Goal: Task Accomplishment & Management: Complete application form

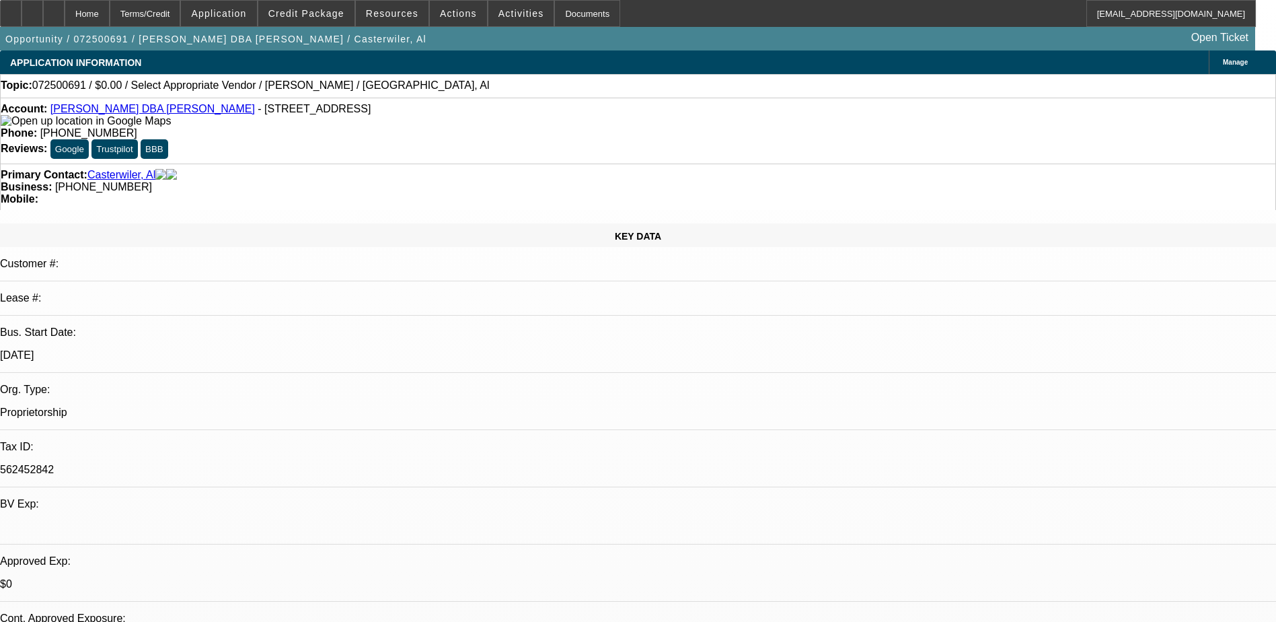
select select "0"
select select "2"
select select "0.1"
select select "1"
select select "4"
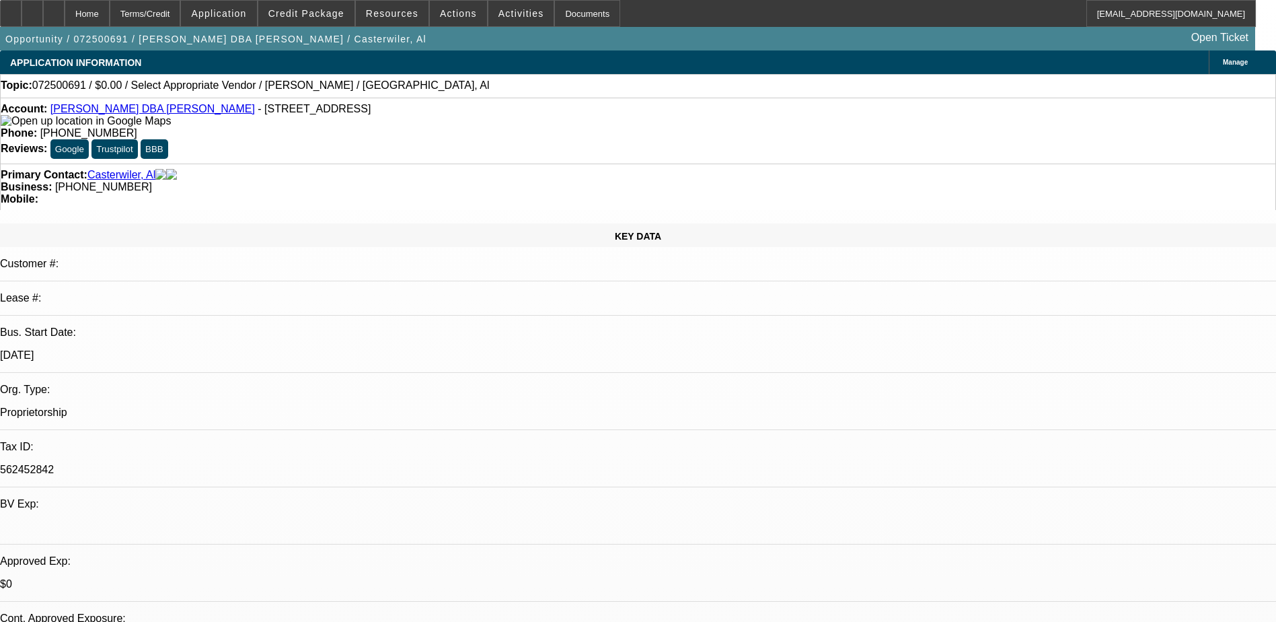
select select "2"
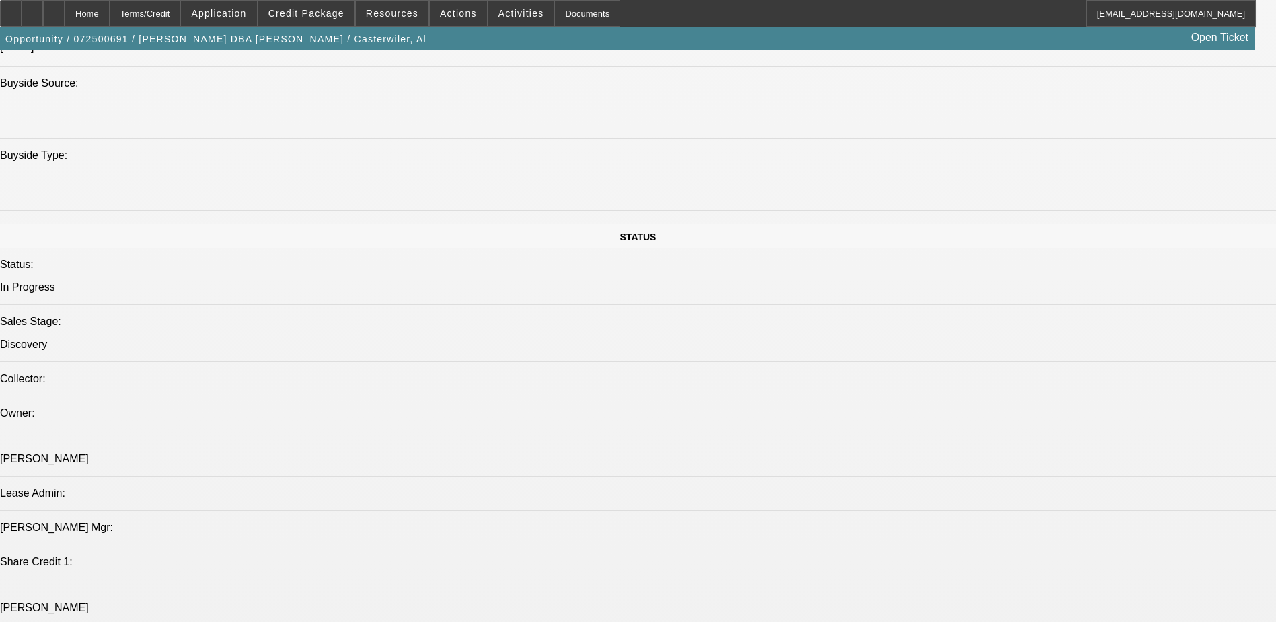
scroll to position [1406, 0]
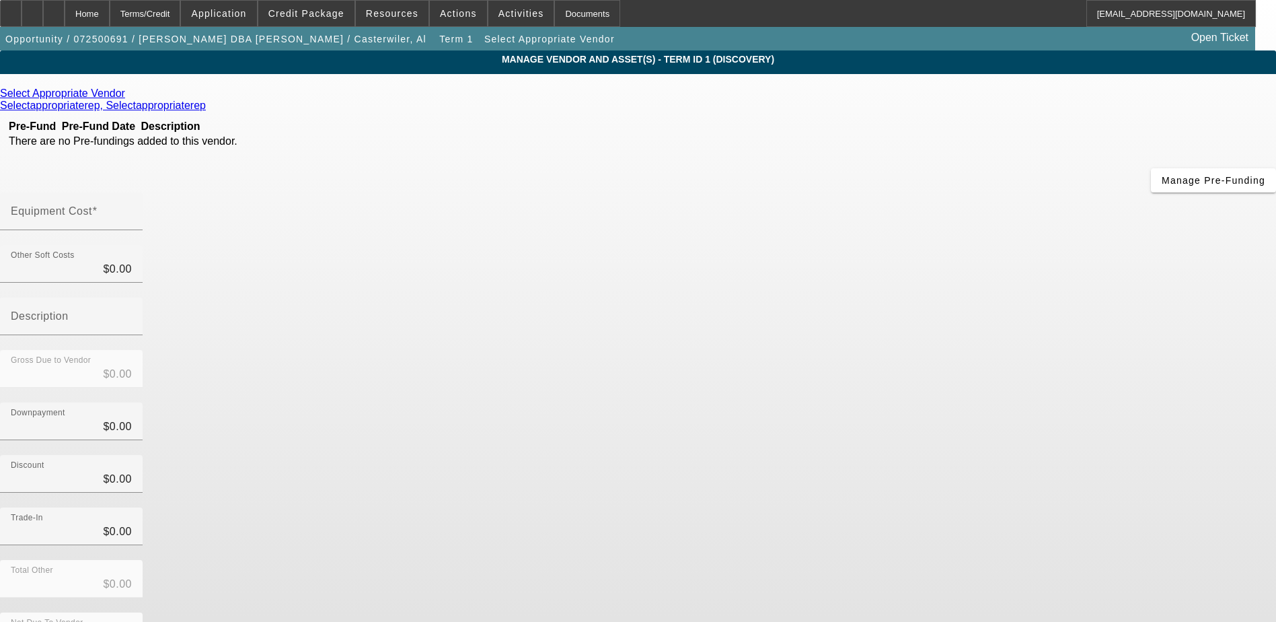
click at [128, 94] on icon at bounding box center [128, 92] width 0 height 11
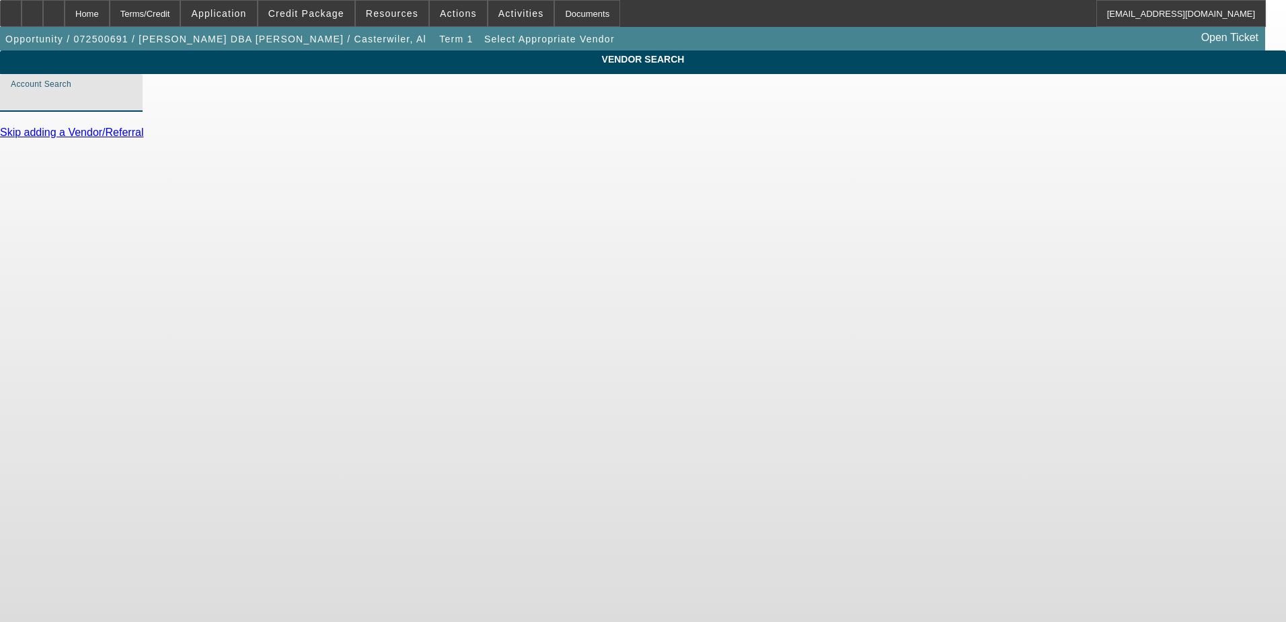
click at [132, 106] on input "Account Search" at bounding box center [71, 98] width 121 height 16
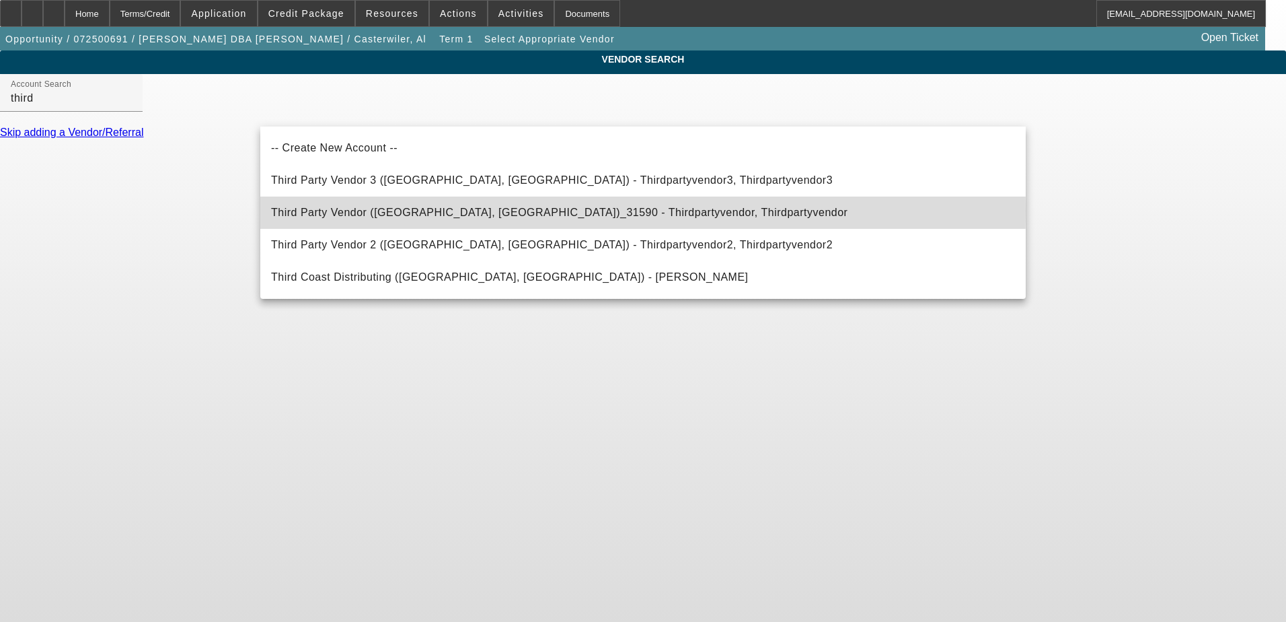
click at [434, 211] on span "Third Party Vendor ([GEOGRAPHIC_DATA], [GEOGRAPHIC_DATA])_31590 - Thirdpartyven…" at bounding box center [559, 212] width 576 height 11
type input "Third Party Vendor ([GEOGRAPHIC_DATA], [GEOGRAPHIC_DATA])_31590 - Thirdpartyven…"
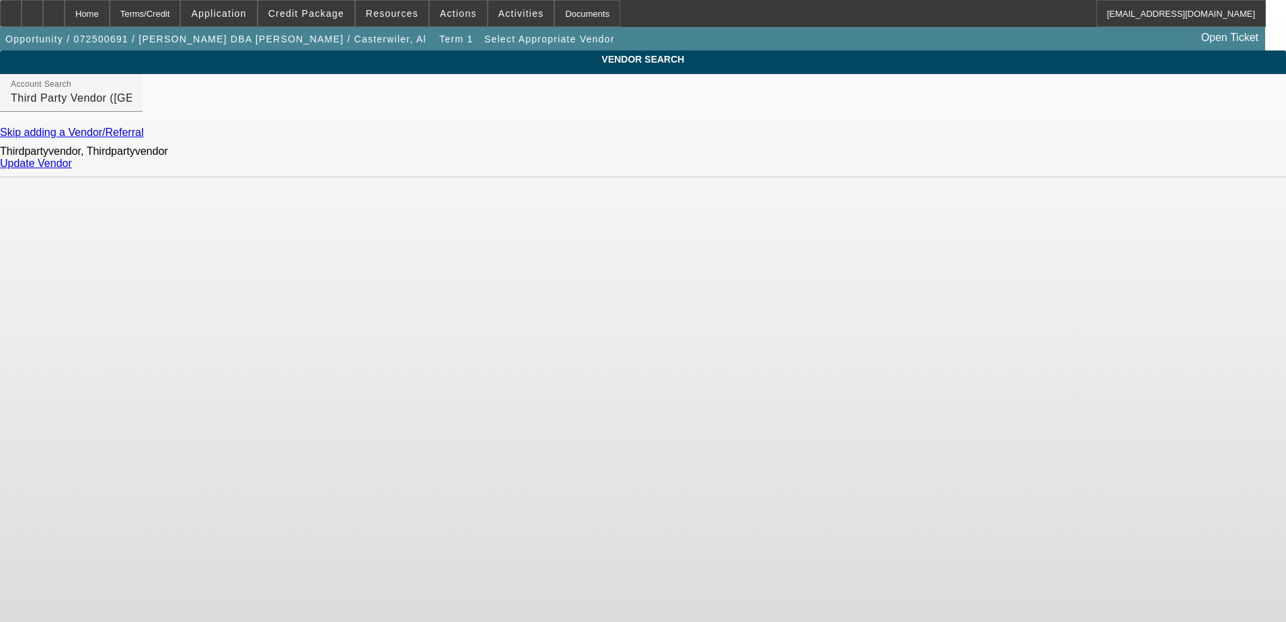
click at [72, 169] on link "Update Vendor" at bounding box center [36, 162] width 72 height 11
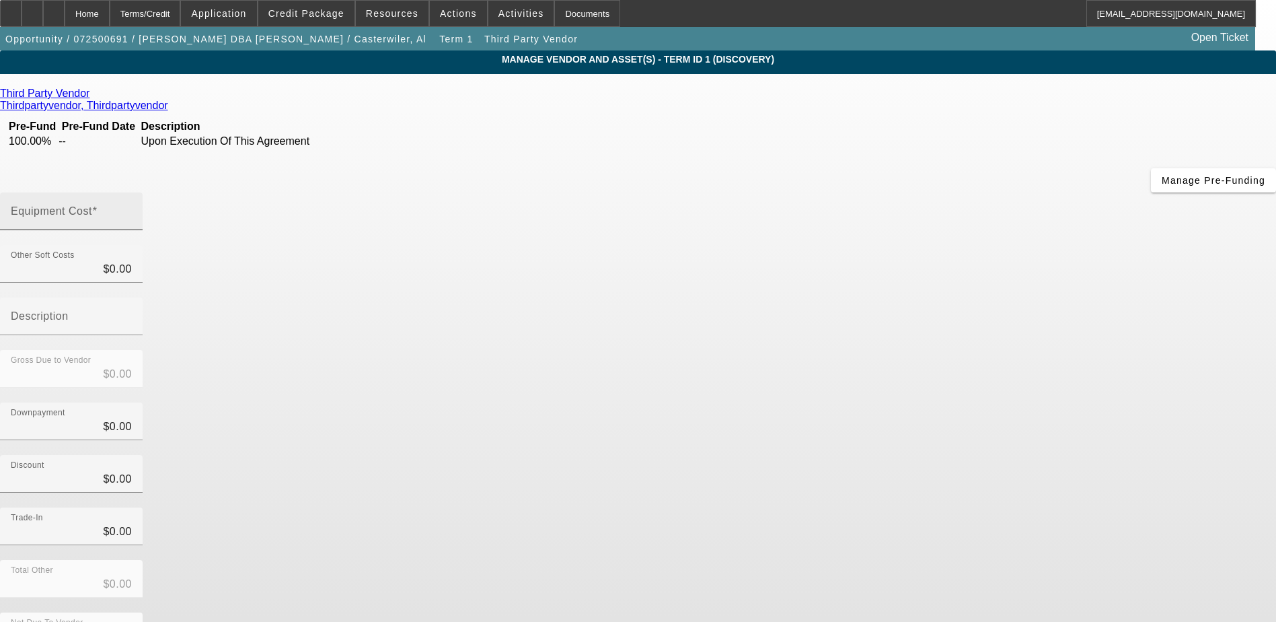
click at [92, 205] on mat-label "Equipment Cost" at bounding box center [51, 210] width 81 height 11
click at [132, 209] on input "Equipment Cost" at bounding box center [71, 217] width 121 height 16
type input "3"
type input "$3.00"
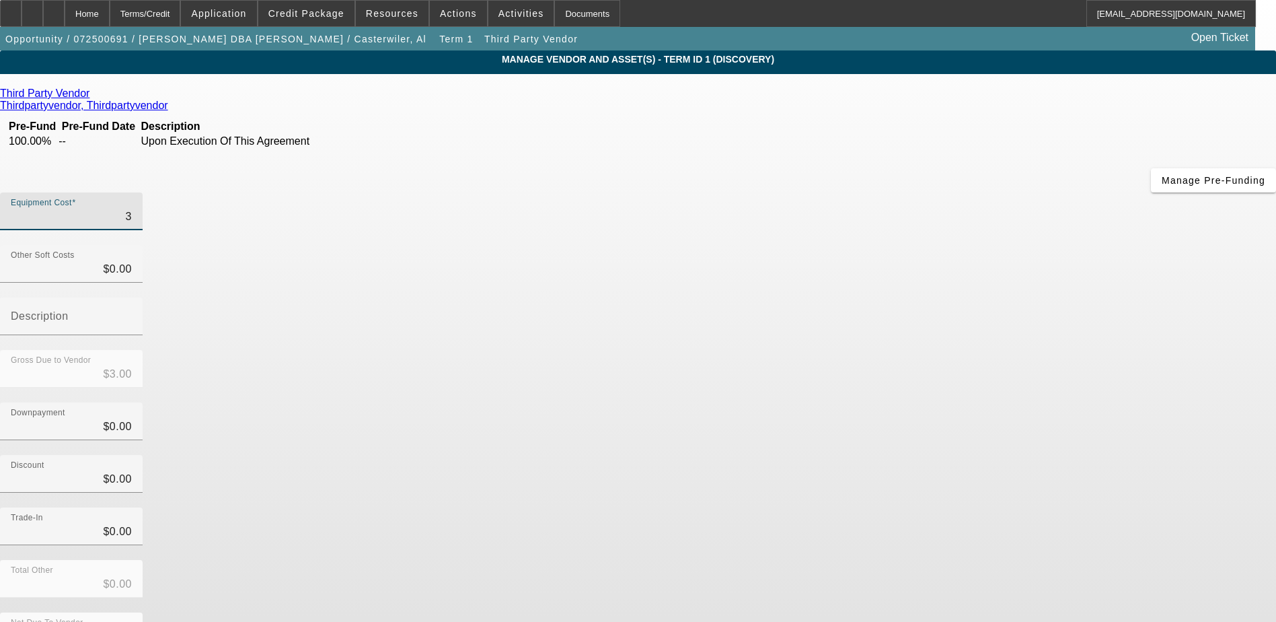
type input "32"
type input "$32.00"
type input "325"
type input "$325.00"
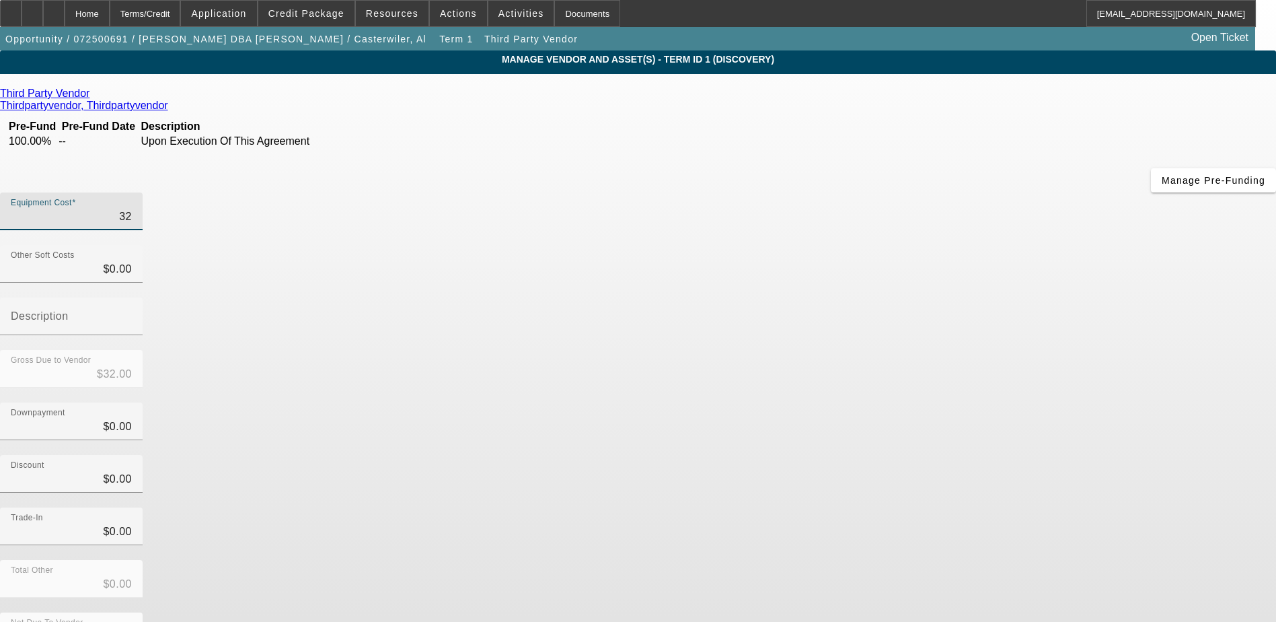
type input "$325.00"
type input "3250"
type input "$3,250.00"
type input "32500"
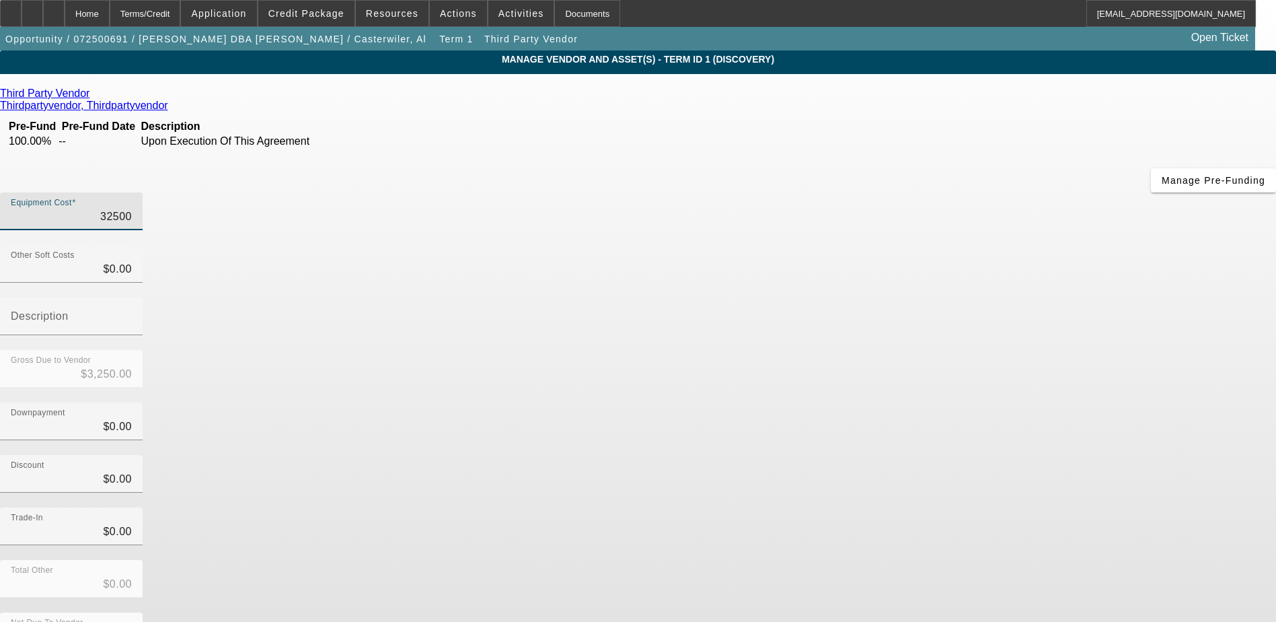
type input "$32,500.00"
type input "325000"
type input "$325,000.00"
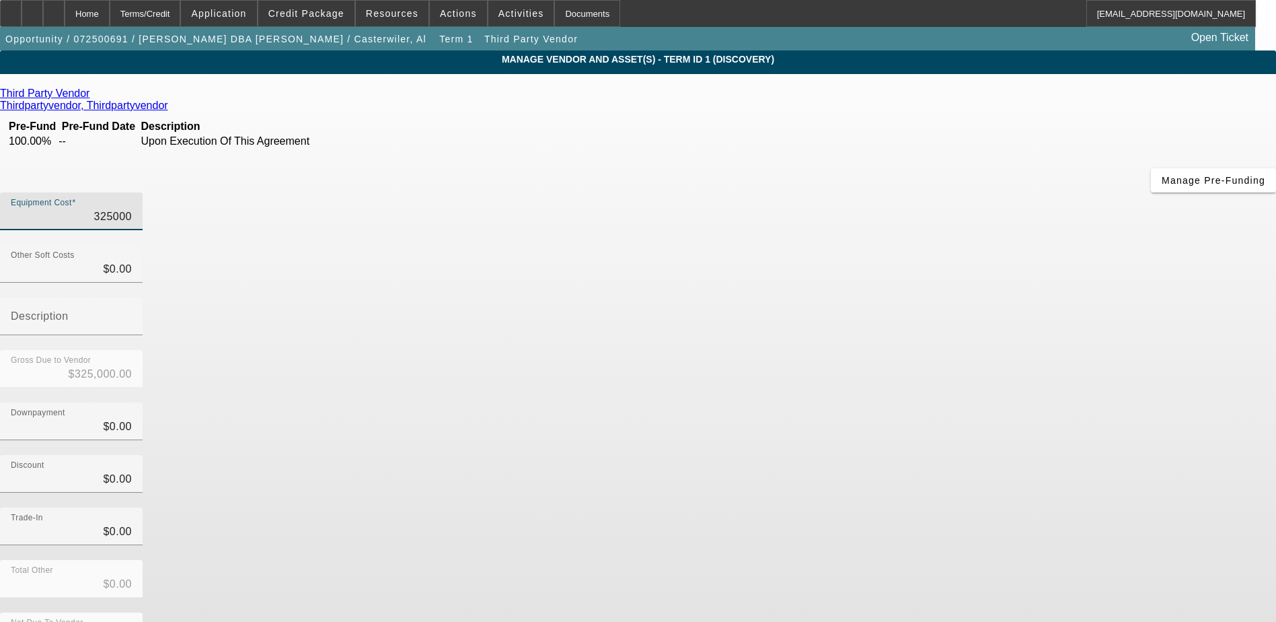
type input "$325,000.00"
click at [940, 350] on div "Gross Due to Vendor $325,000.00" at bounding box center [638, 376] width 1276 height 52
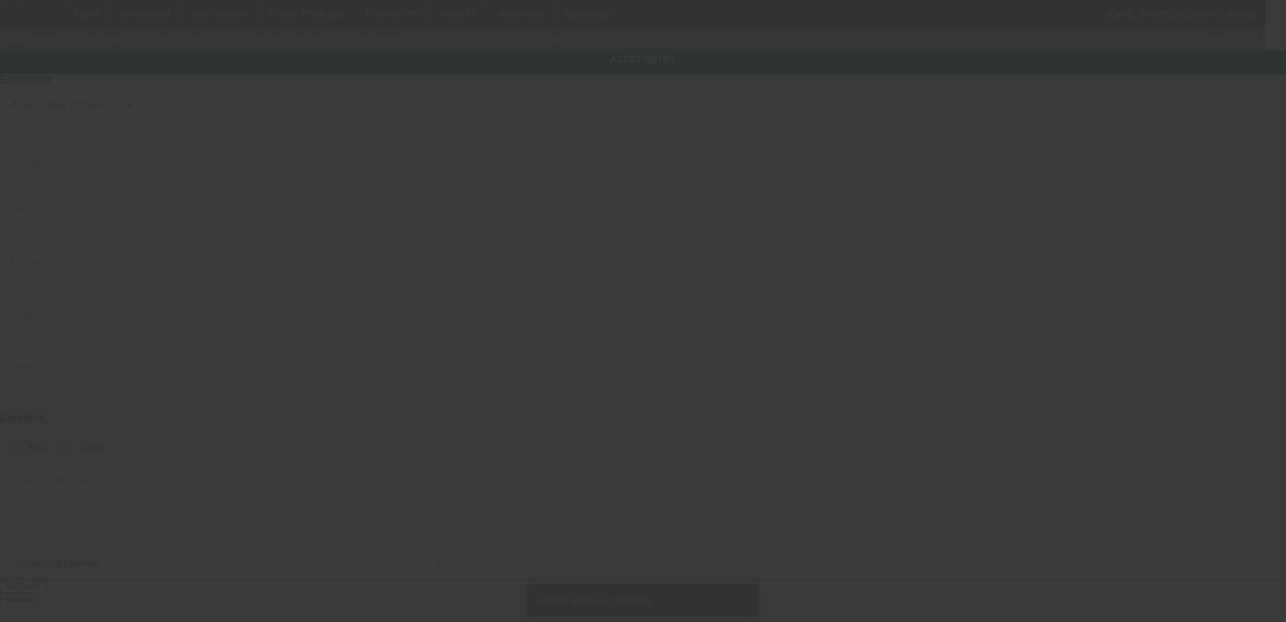
type input "110 Dane Dr"
type input "[GEOGRAPHIC_DATA]"
type input "15601"
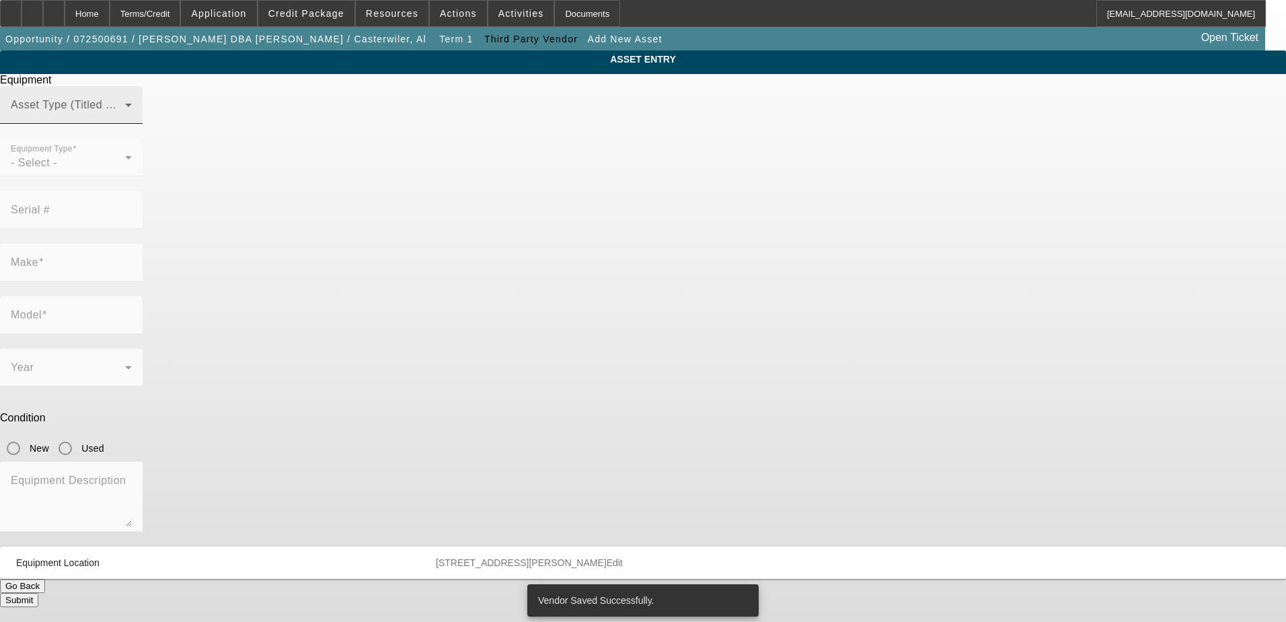
click at [125, 118] on span at bounding box center [68, 110] width 114 height 16
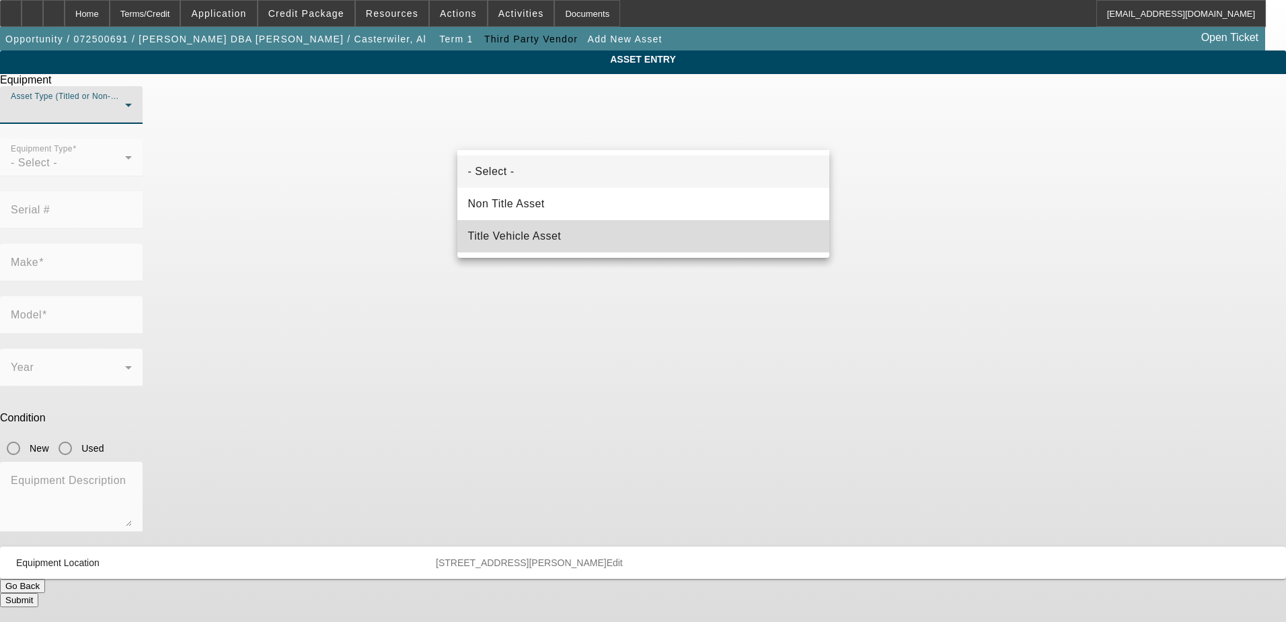
click at [527, 231] on span "Title Vehicle Asset" at bounding box center [514, 236] width 93 height 16
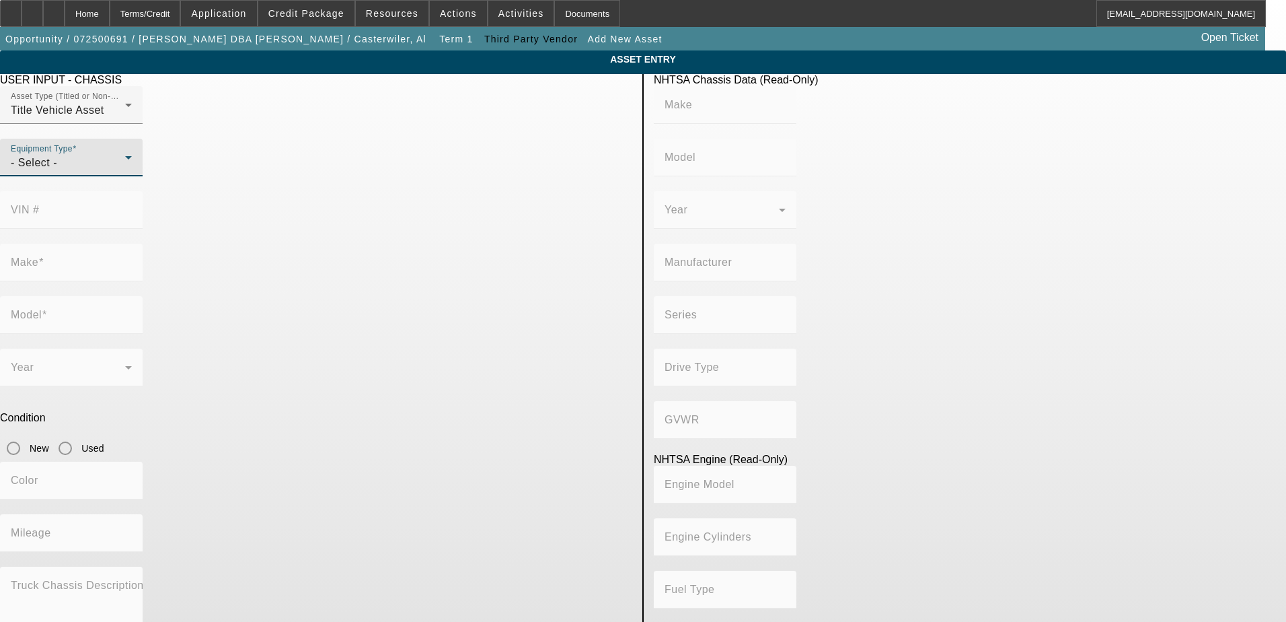
click at [137, 165] on icon at bounding box center [128, 157] width 16 height 16
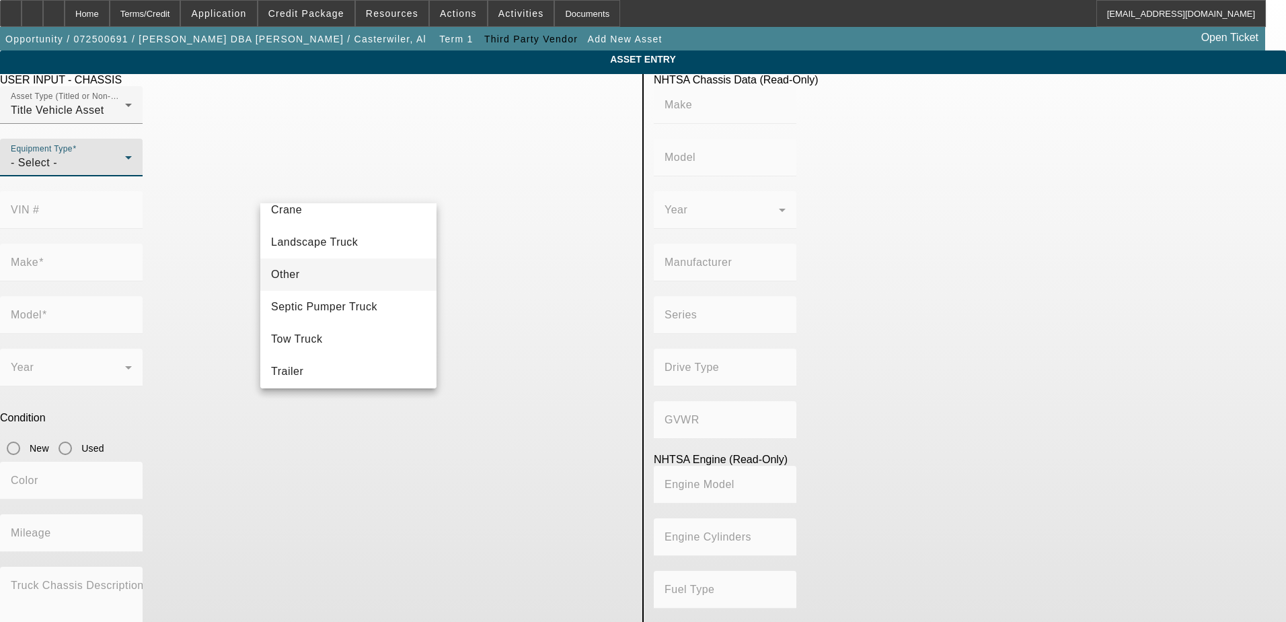
scroll to position [149, 0]
click at [326, 334] on mat-option "Tow Truck" at bounding box center [348, 334] width 176 height 32
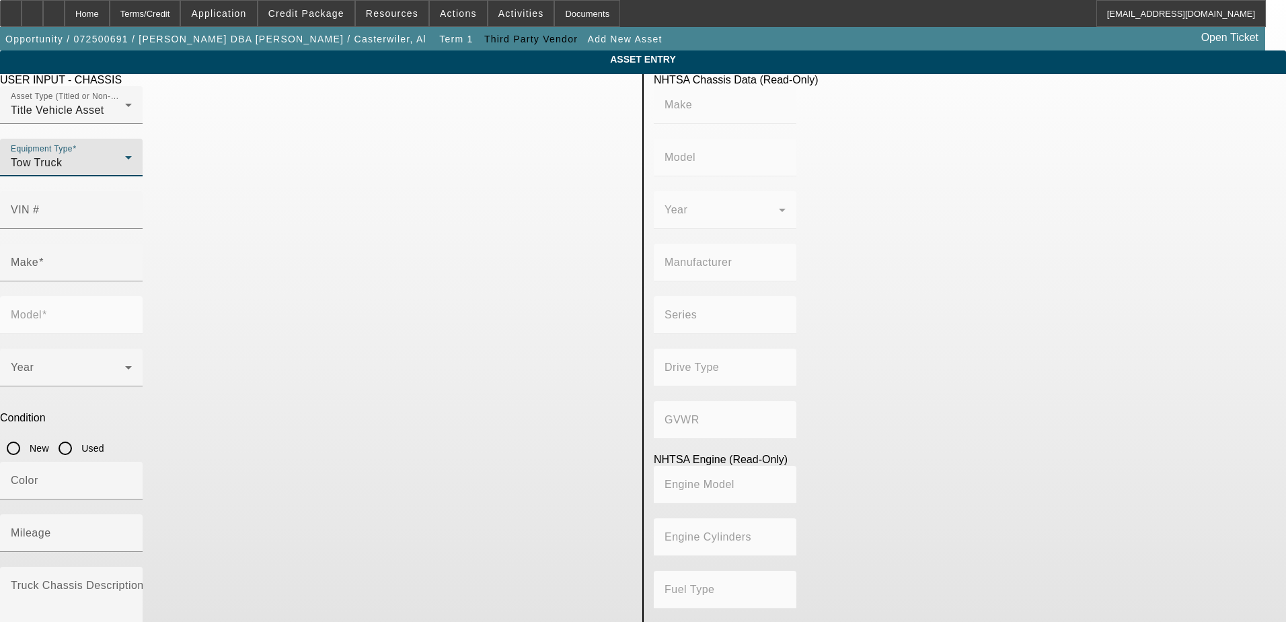
click at [79, 435] on input "Used" at bounding box center [65, 448] width 27 height 27
radio input "true"
click at [51, 527] on mat-label "Mileage" at bounding box center [31, 532] width 40 height 11
click at [132, 530] on input "Mileage" at bounding box center [71, 538] width 121 height 16
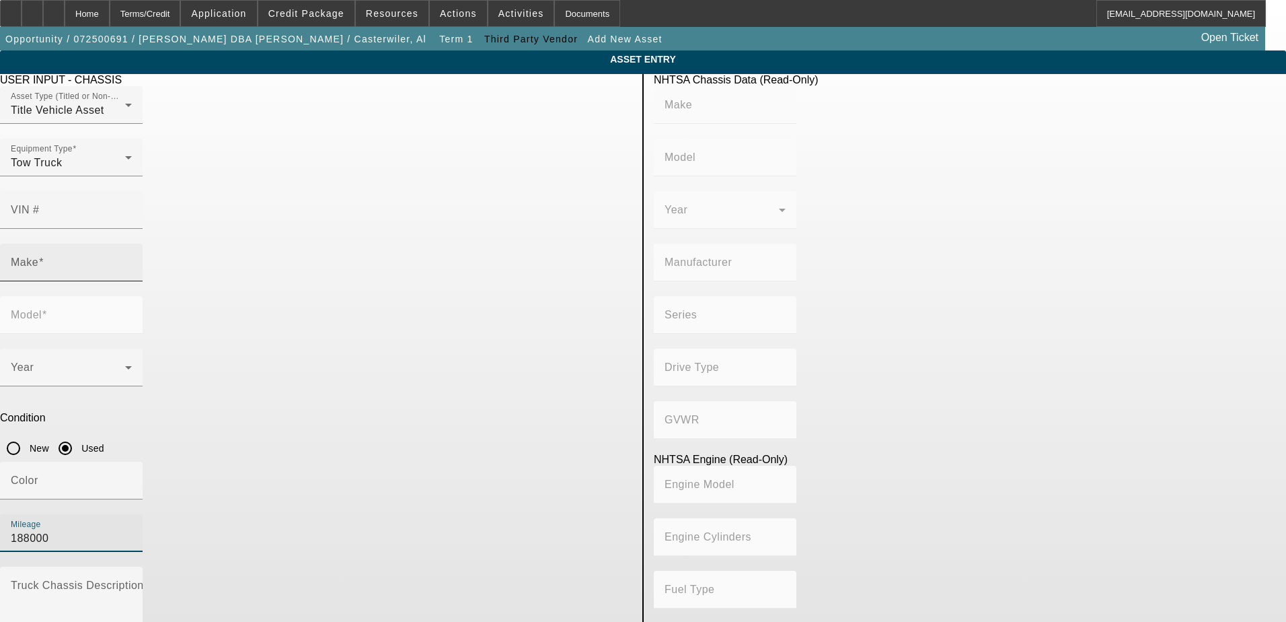
type input "188000"
click at [132, 244] on div "Make" at bounding box center [71, 263] width 121 height 38
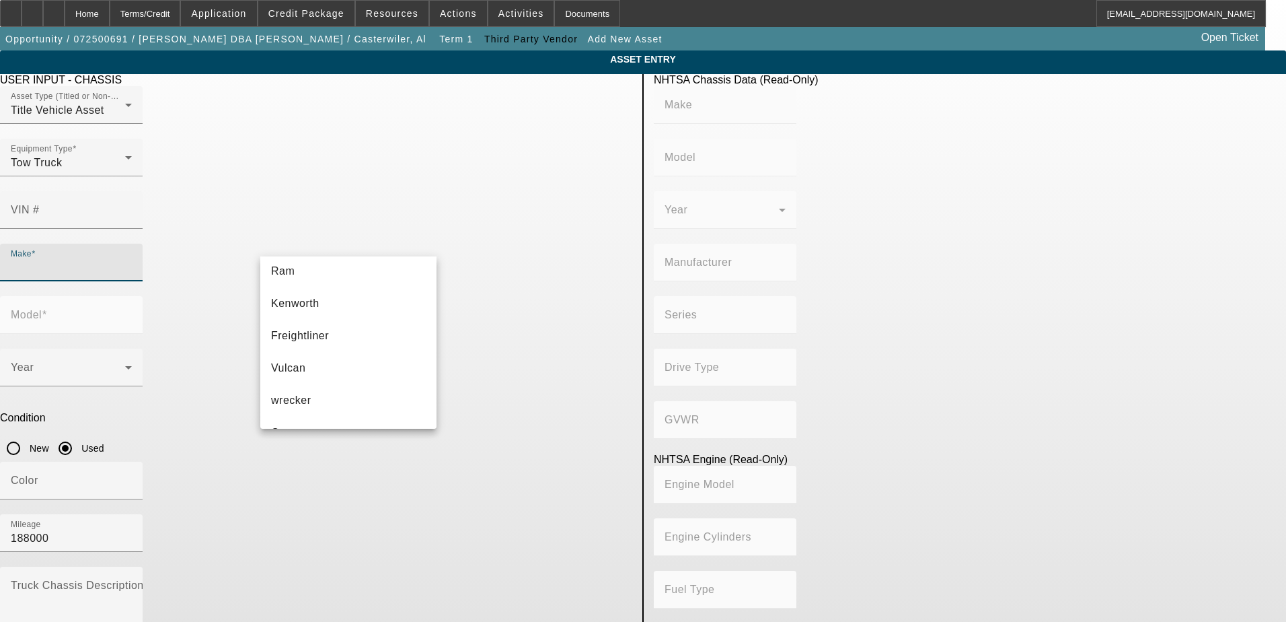
scroll to position [202, 0]
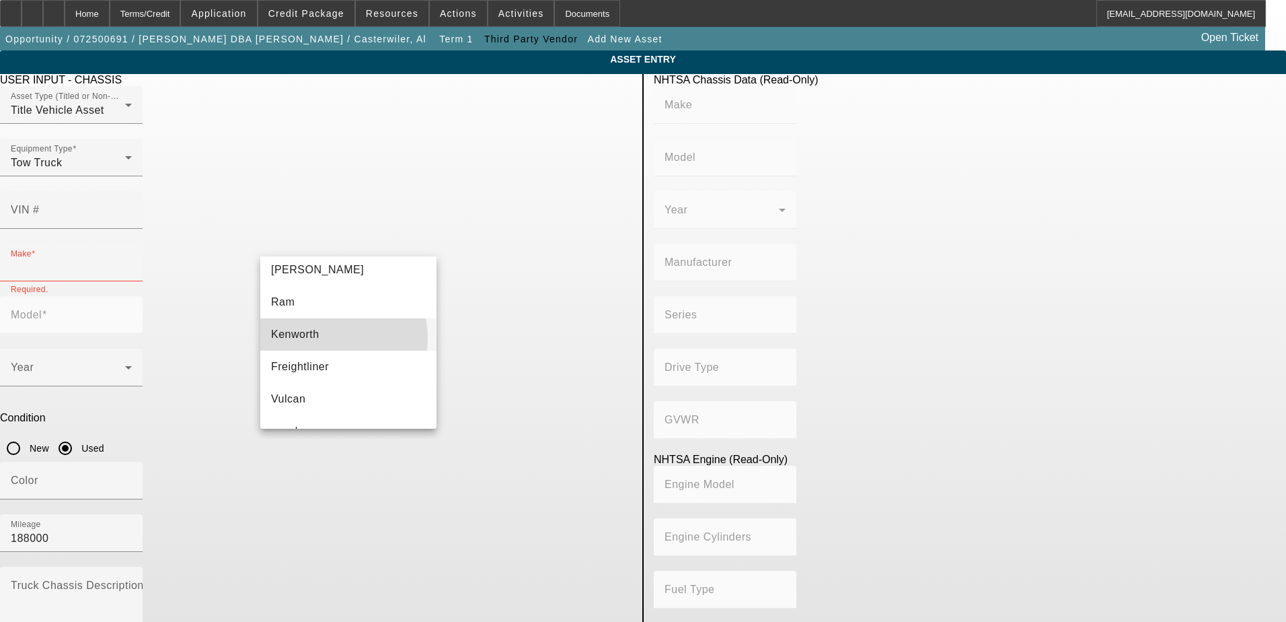
click at [308, 338] on mat-option "Kenworth" at bounding box center [348, 334] width 176 height 32
type input "Kenworth"
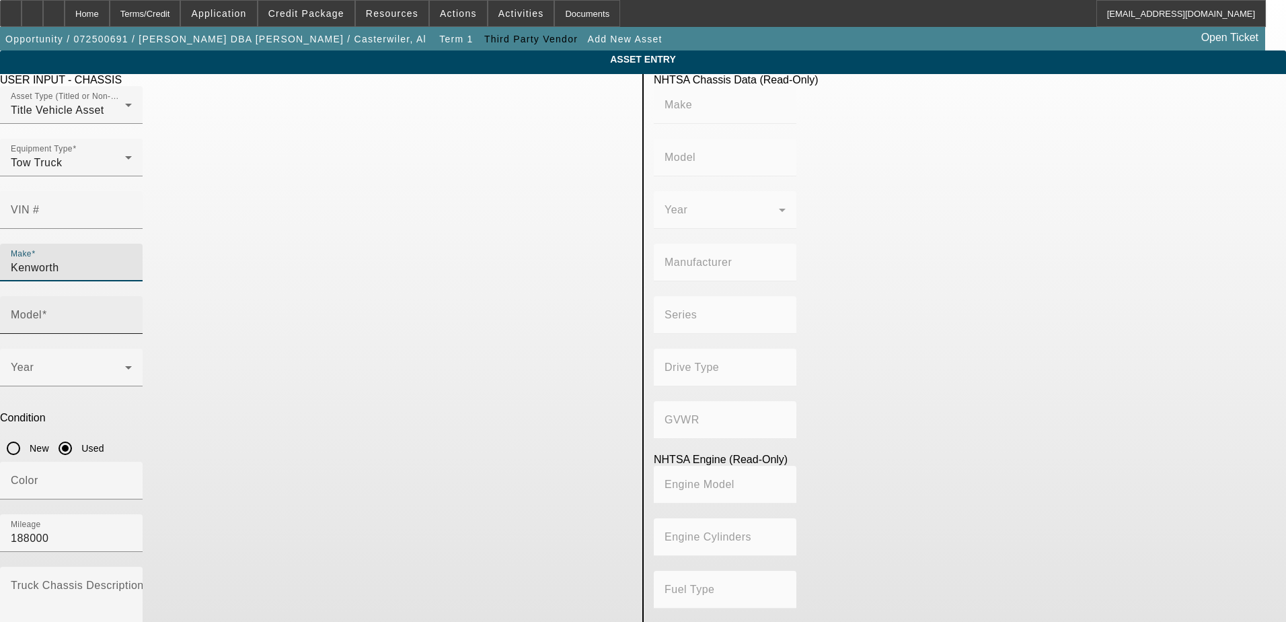
click at [132, 312] on input "Model" at bounding box center [71, 320] width 121 height 16
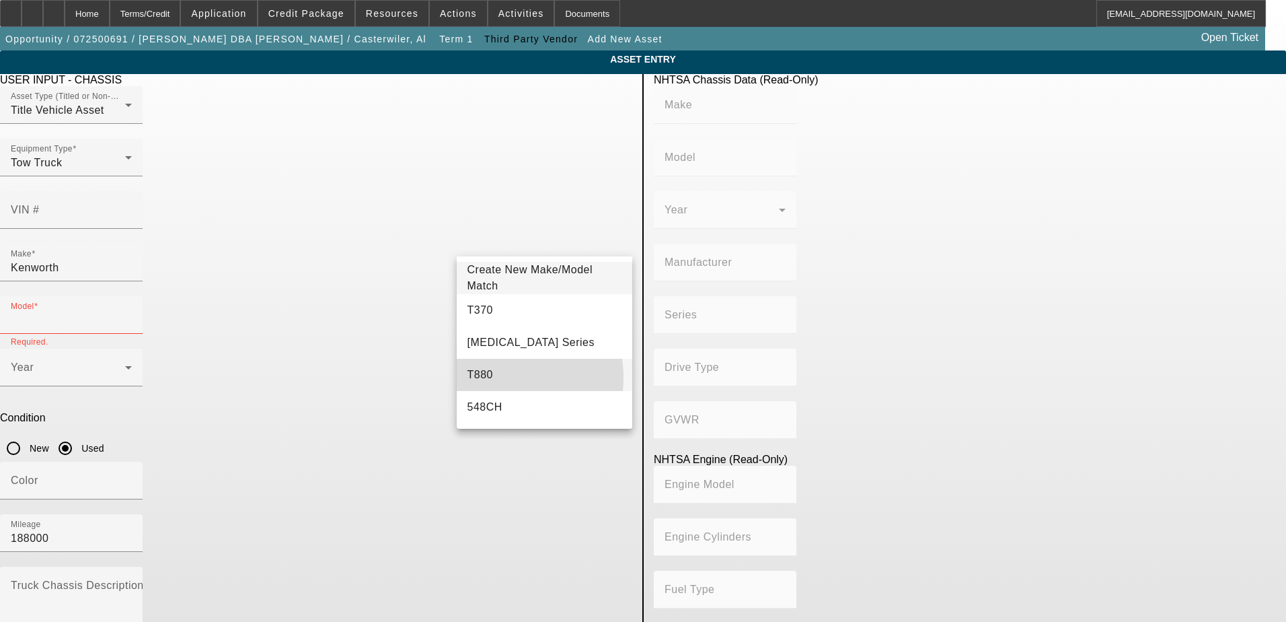
click at [494, 377] on mat-option "T880" at bounding box center [545, 375] width 176 height 32
type input "T880"
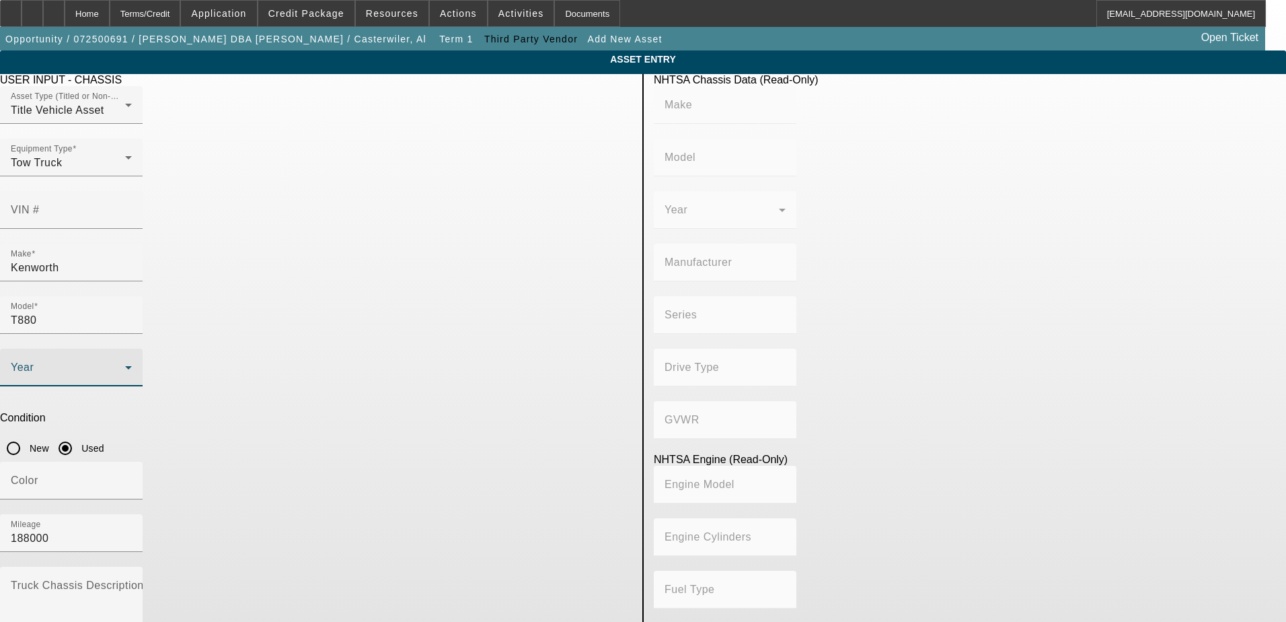
click at [137, 359] on icon at bounding box center [128, 367] width 16 height 16
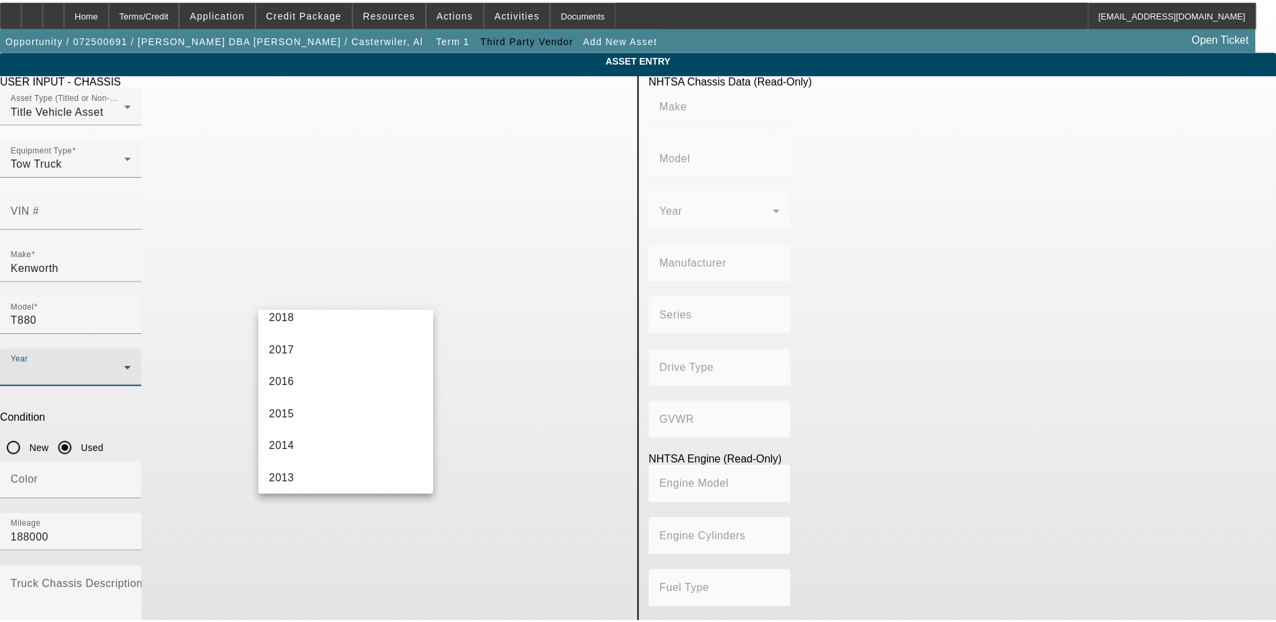
scroll to position [269, 0]
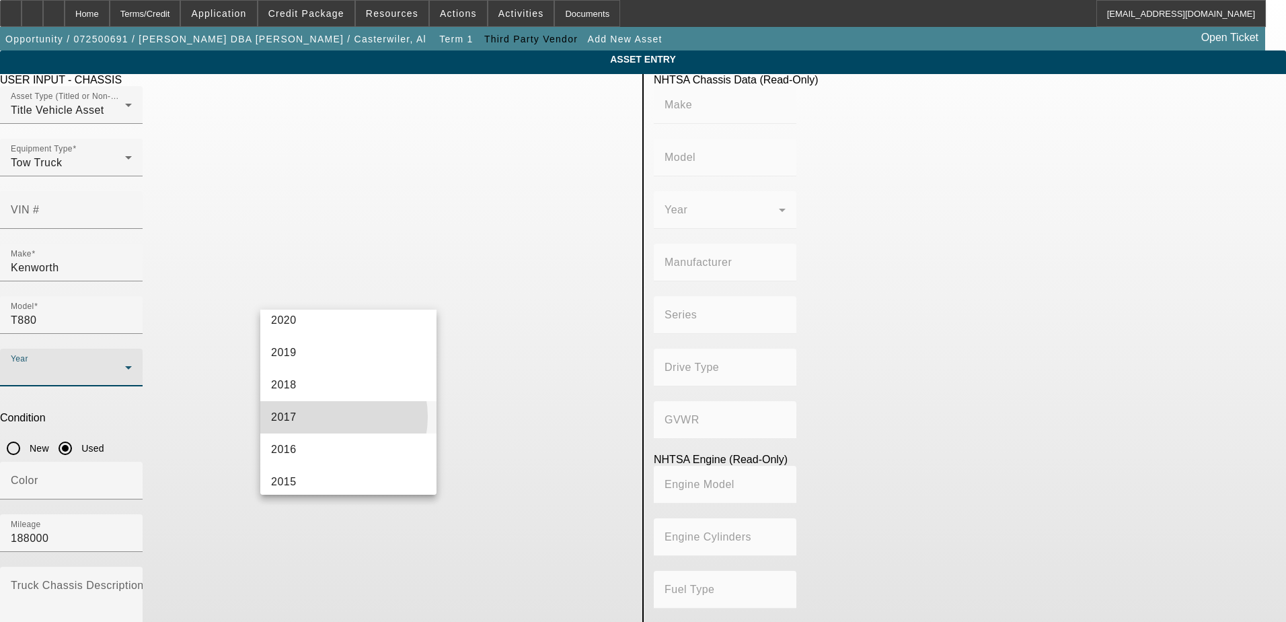
click at [326, 416] on mat-option "2017" at bounding box center [348, 417] width 176 height 32
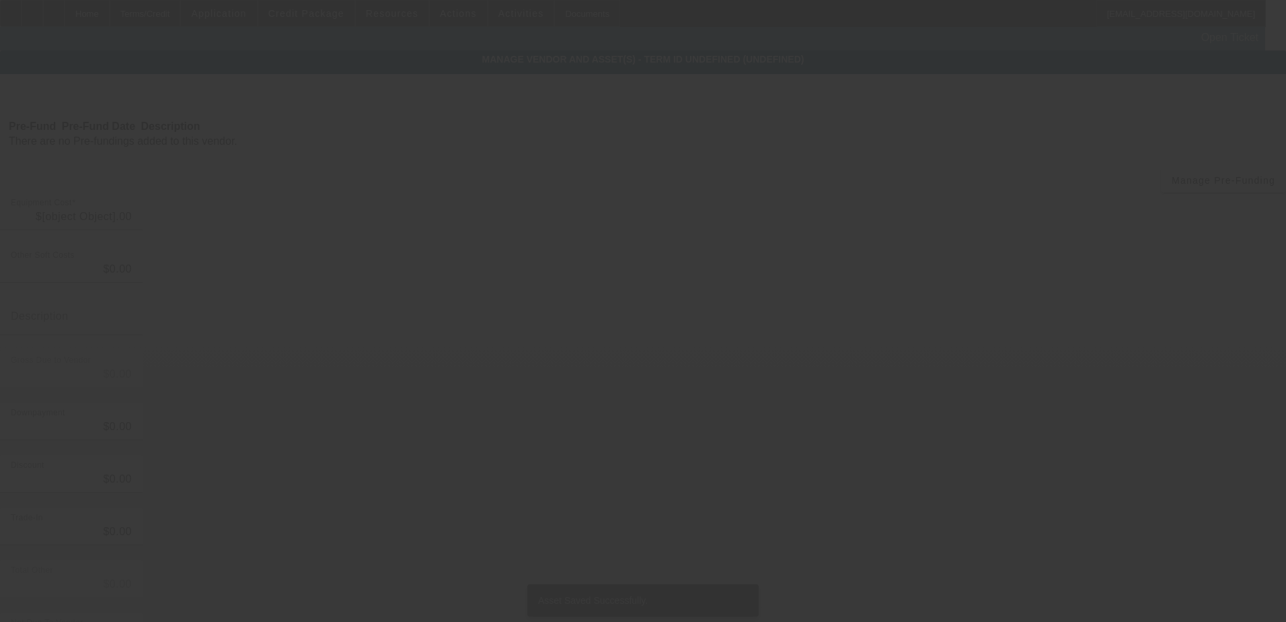
type input "$325,000.00"
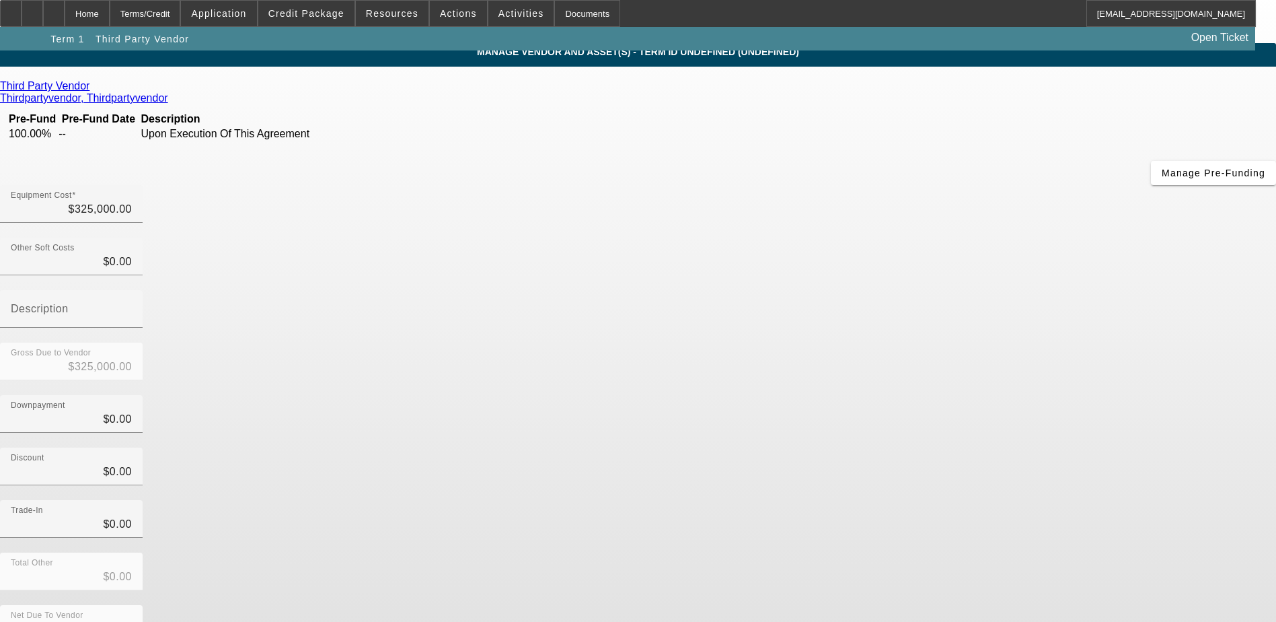
scroll to position [9, 0]
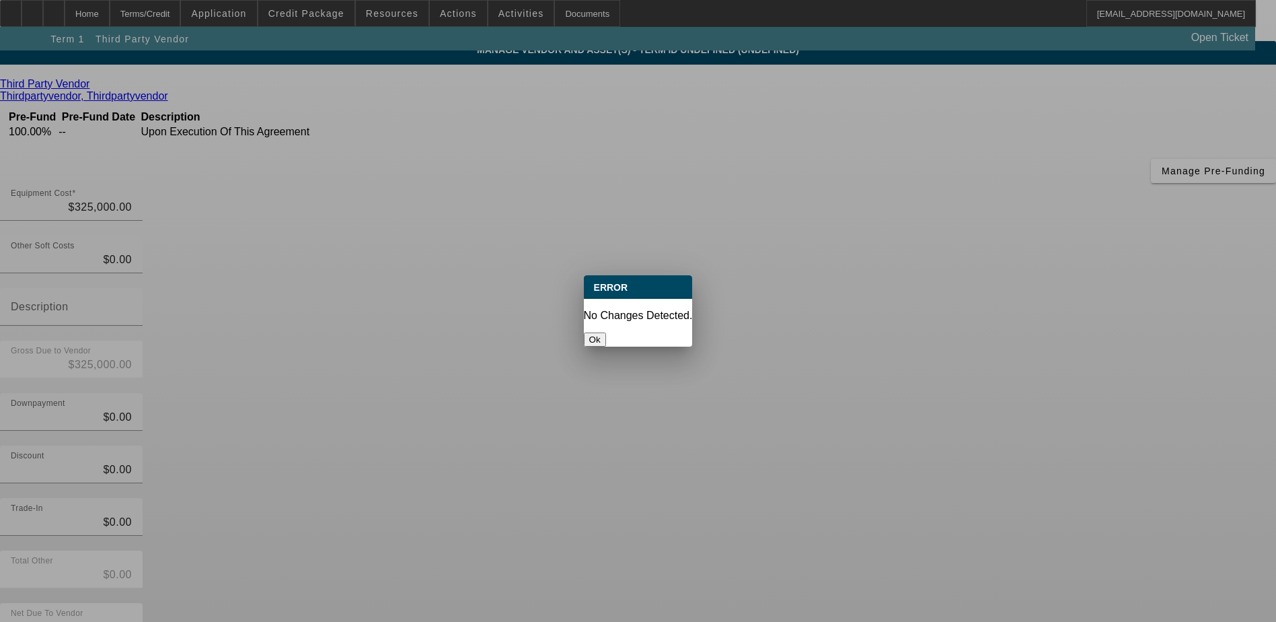
scroll to position [0, 0]
drag, startPoint x: 628, startPoint y: 331, endPoint x: 595, endPoint y: 309, distance: 39.4
click at [606, 332] on button "Ok" at bounding box center [595, 339] width 22 height 14
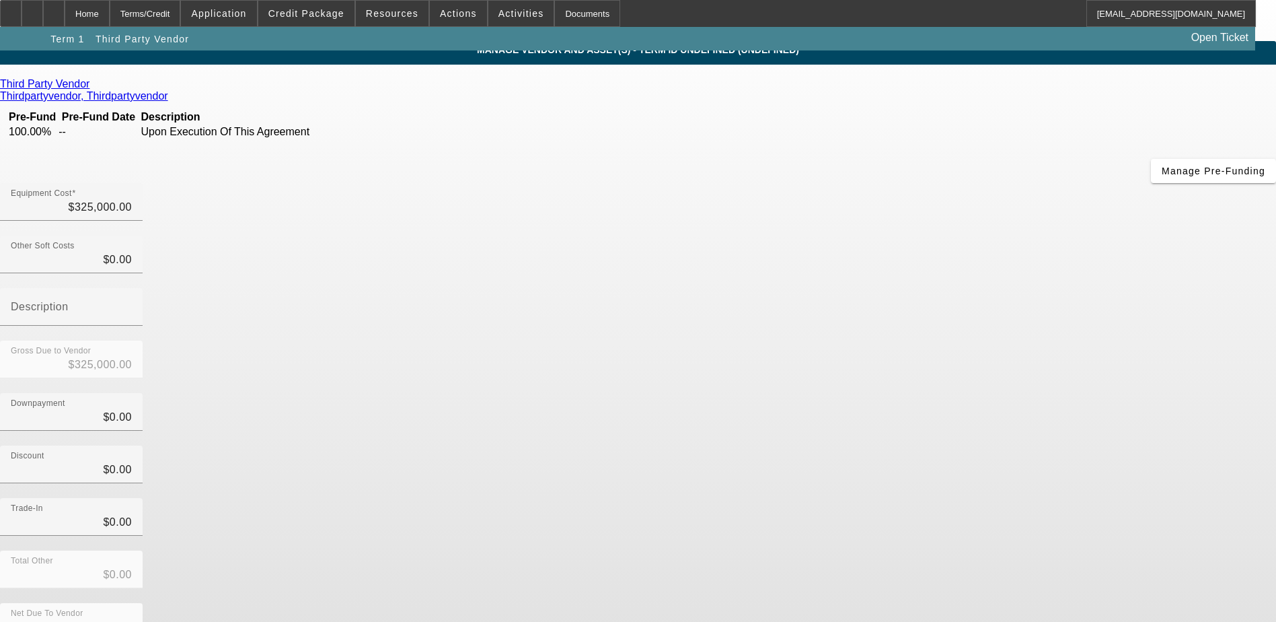
scroll to position [9, 0]
click at [110, 20] on div "Home" at bounding box center [87, 13] width 45 height 27
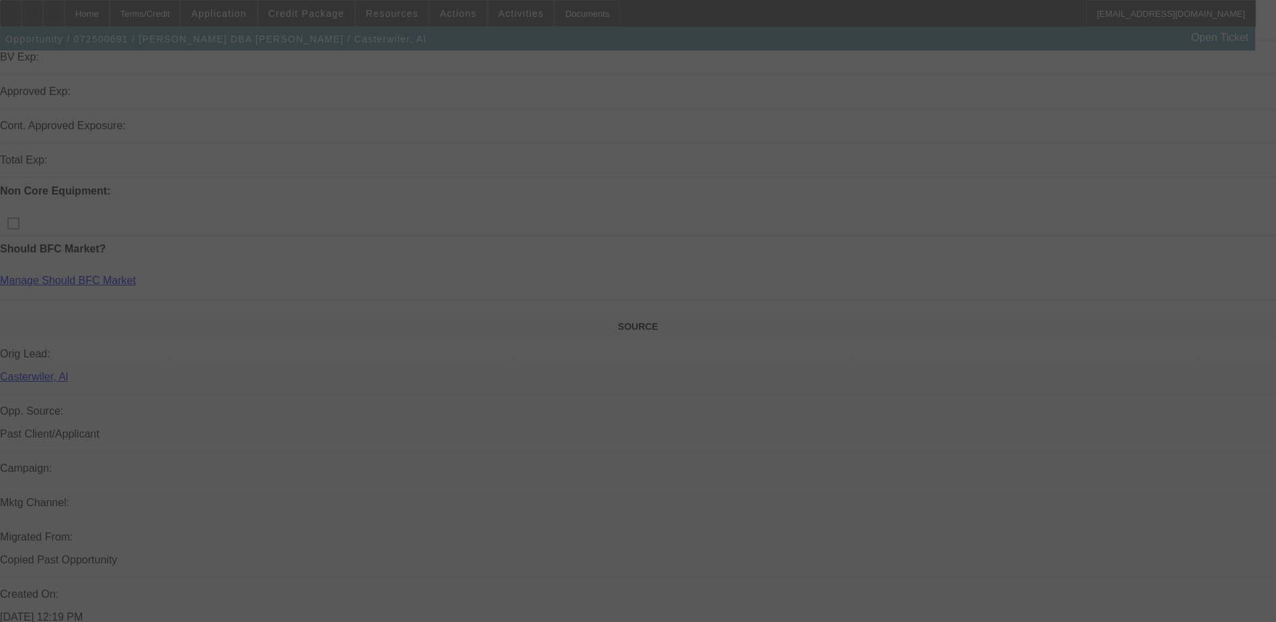
scroll to position [471, 0]
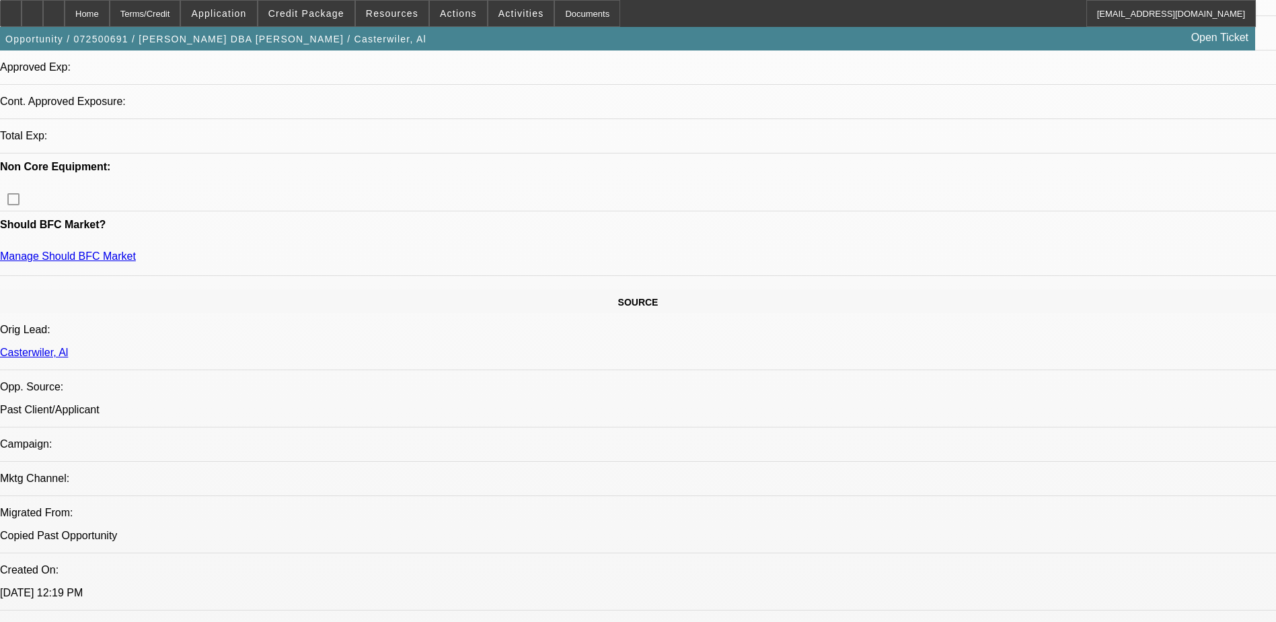
select select "0"
select select "2"
select select "0.1"
select select "4"
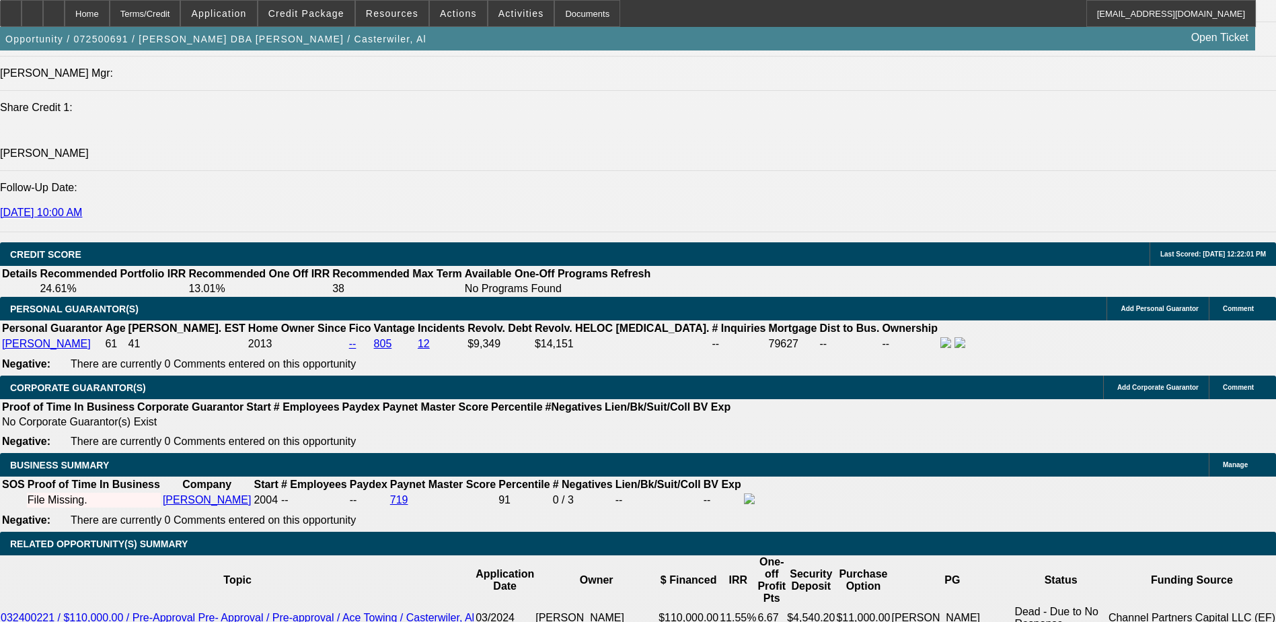
scroll to position [1749, 0]
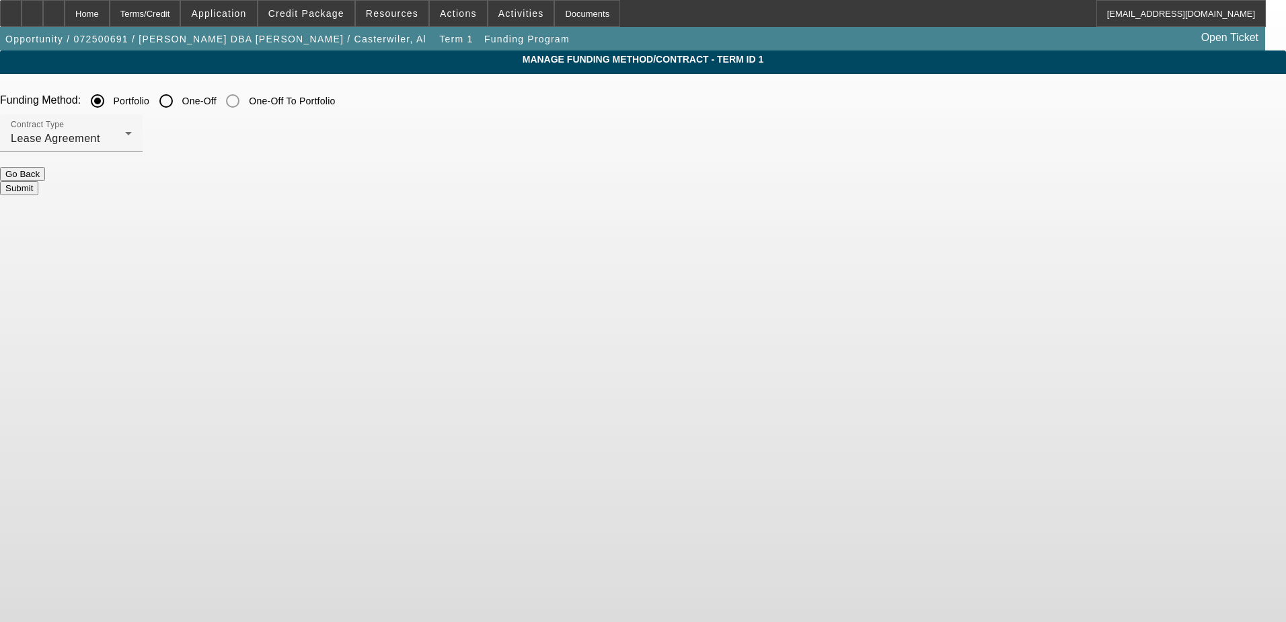
click at [180, 98] on input "One-Off" at bounding box center [166, 100] width 27 height 27
radio input "true"
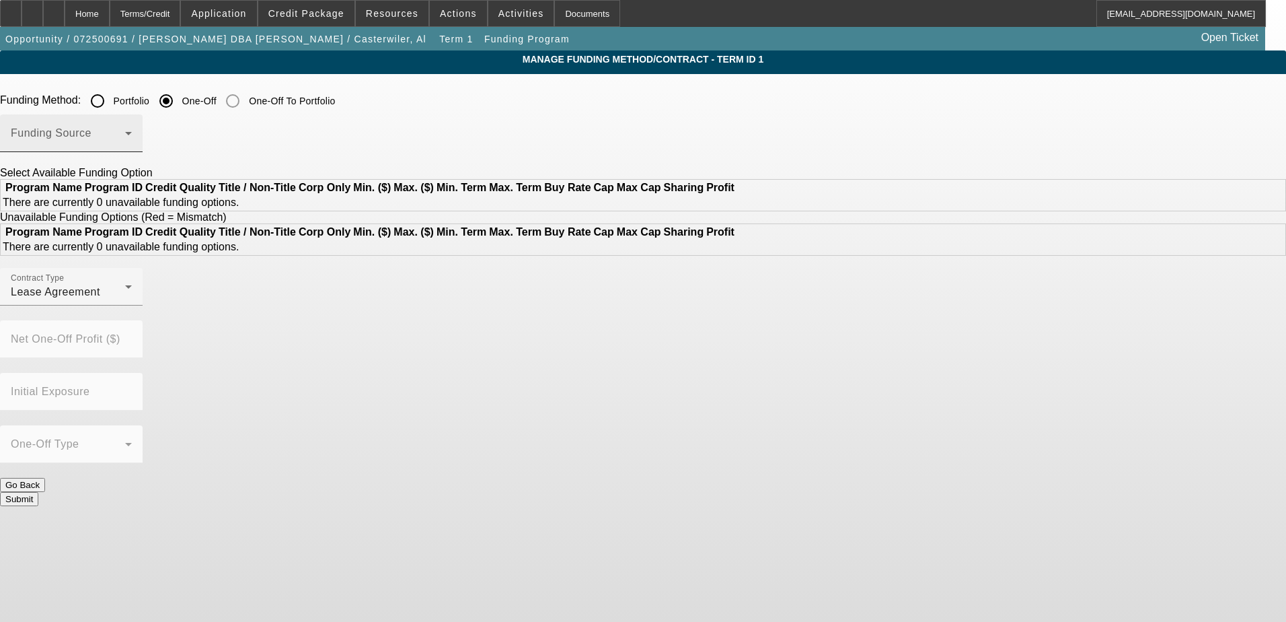
click at [125, 135] on span at bounding box center [68, 138] width 114 height 16
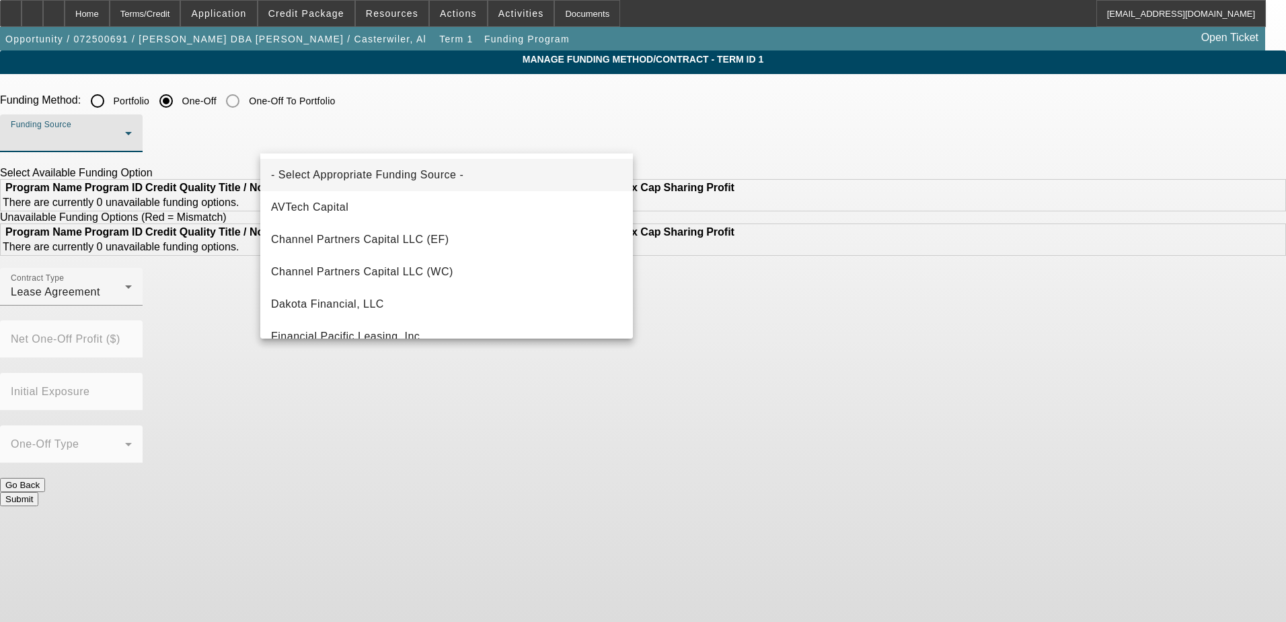
drag, startPoint x: 728, startPoint y: 121, endPoint x: 685, endPoint y: 137, distance: 45.7
click at [724, 124] on div at bounding box center [643, 311] width 1286 height 622
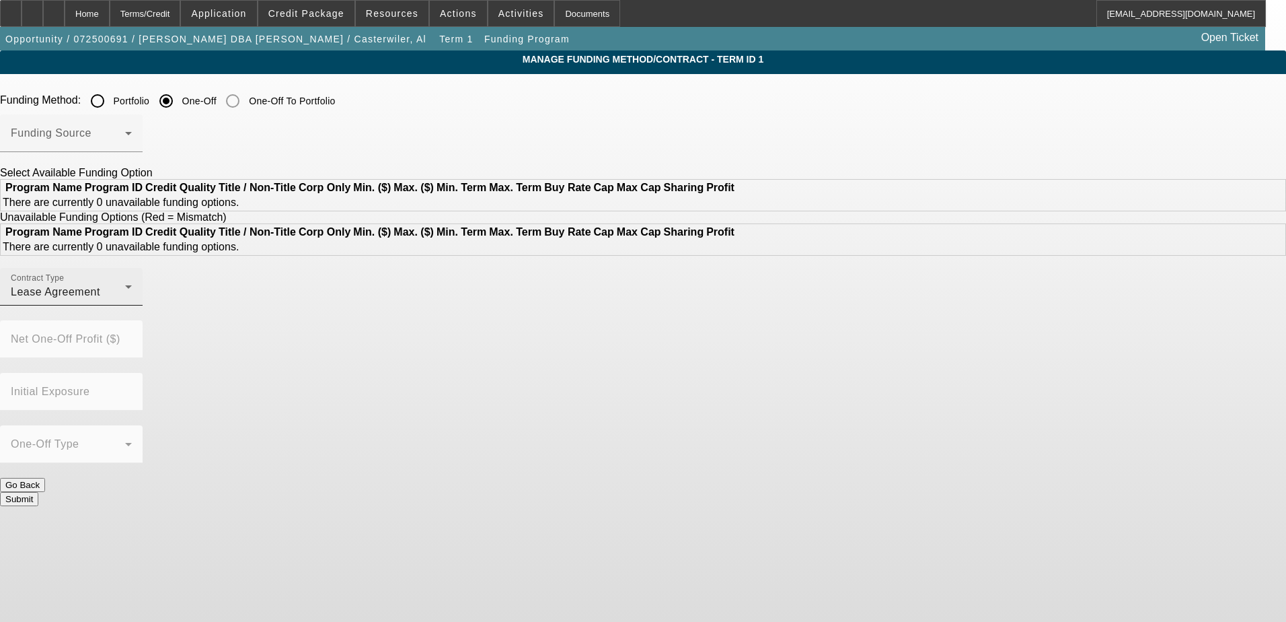
click at [132, 305] on div "Contract Type Lease Agreement" at bounding box center [71, 287] width 121 height 38
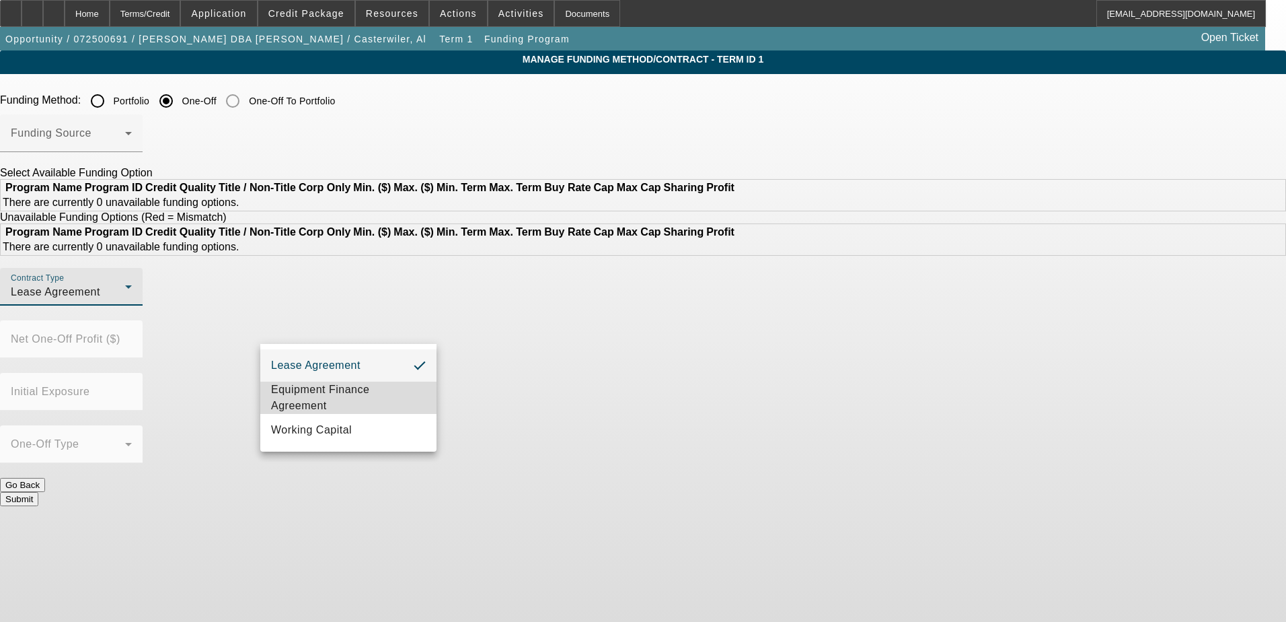
drag, startPoint x: 359, startPoint y: 396, endPoint x: 345, endPoint y: 322, distance: 74.5
click at [357, 396] on span "Equipment Finance Agreement" at bounding box center [348, 397] width 155 height 32
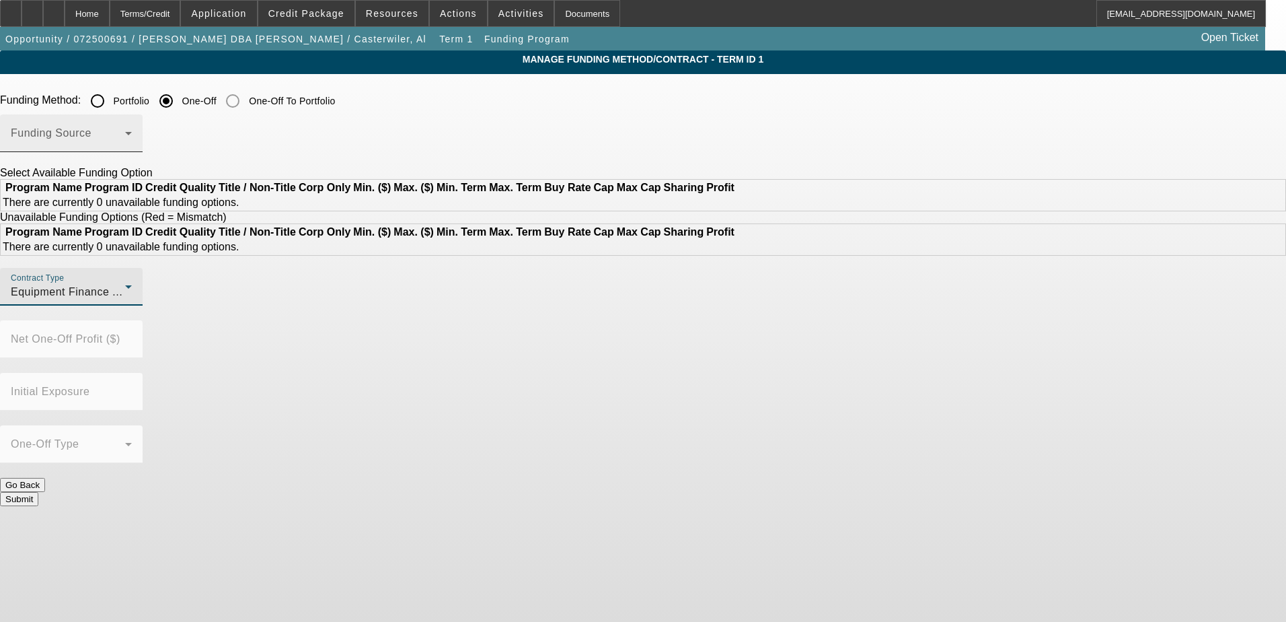
click at [132, 129] on div "Funding Source" at bounding box center [71, 133] width 121 height 38
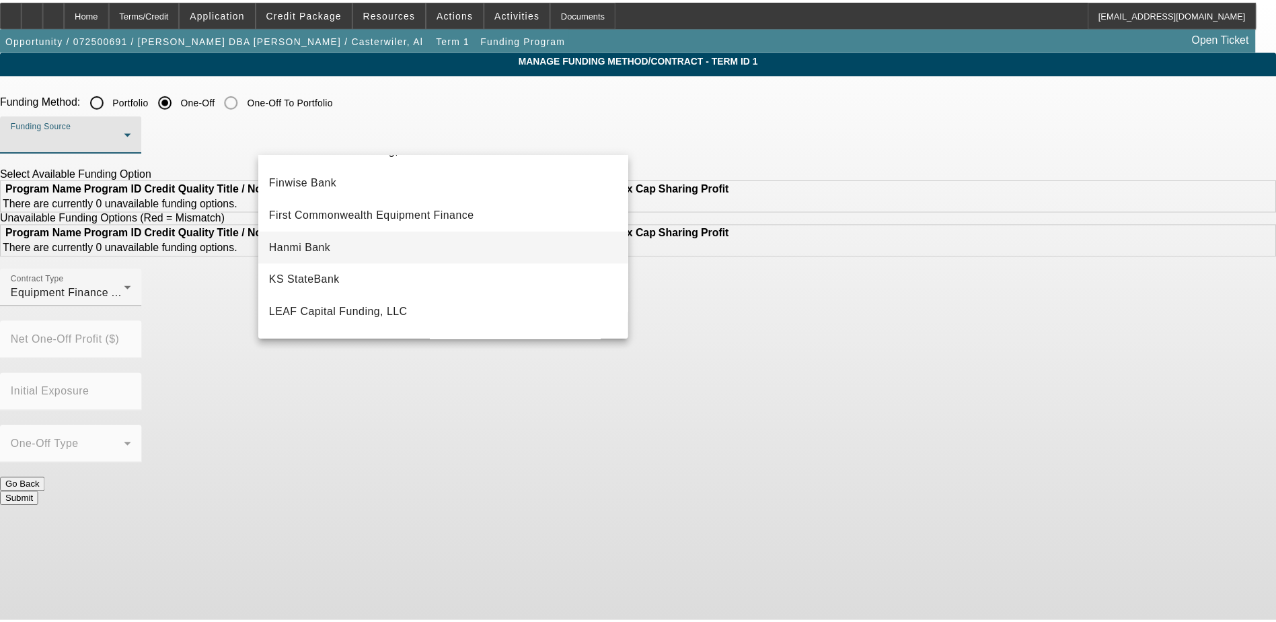
scroll to position [180, 0]
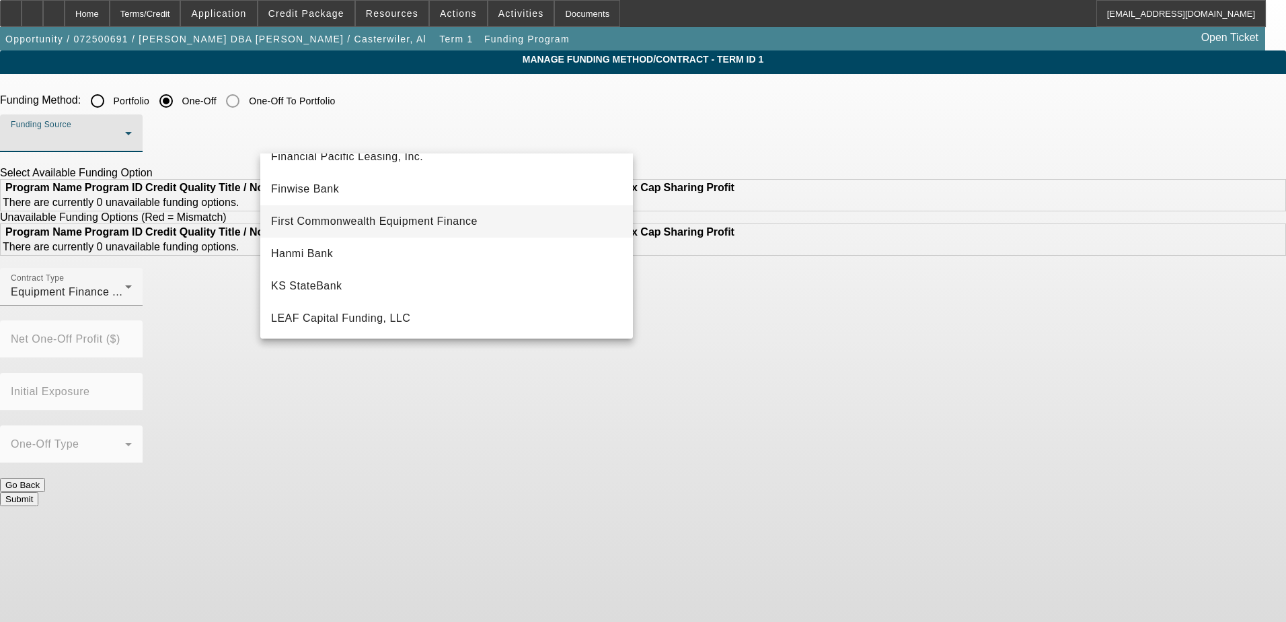
click at [375, 221] on span "First Commonwealth Equipment Finance" at bounding box center [374, 221] width 207 height 16
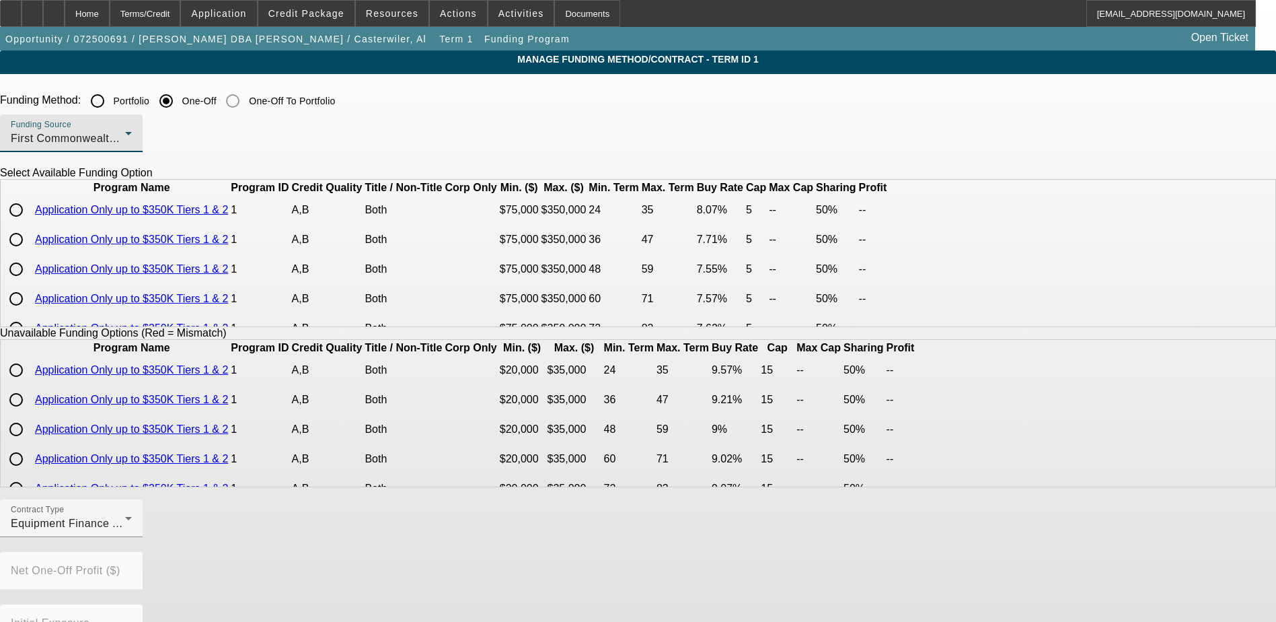
click at [30, 223] on input "radio" at bounding box center [16, 209] width 27 height 27
radio input "true"
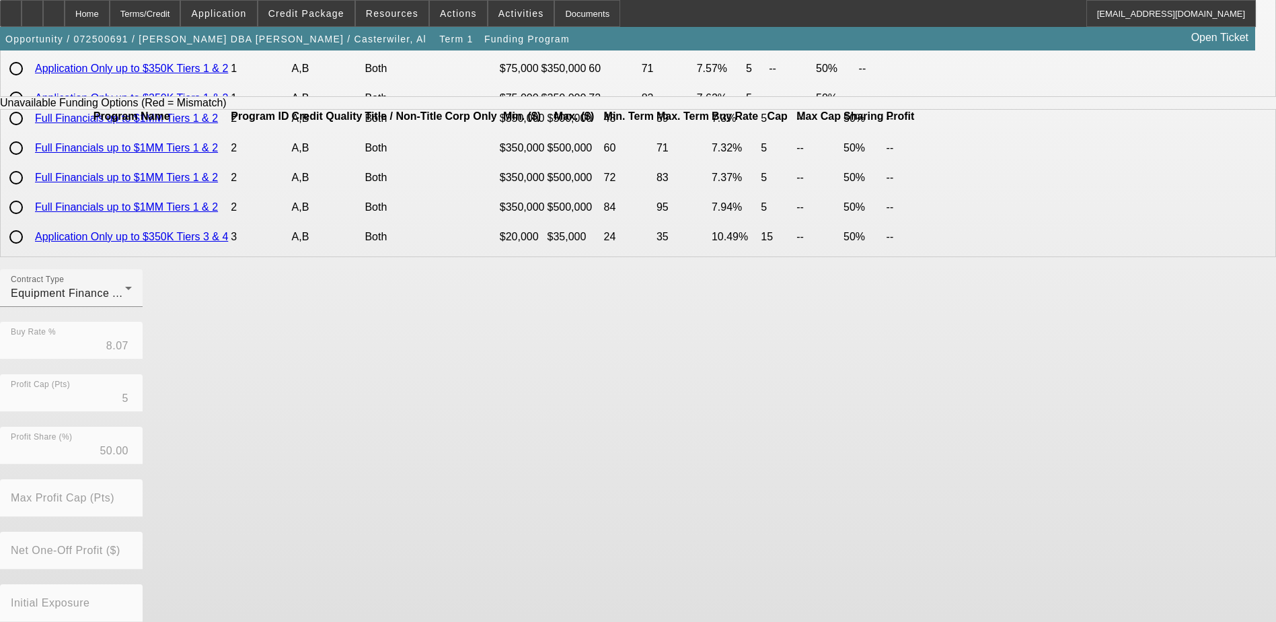
scroll to position [297, 0]
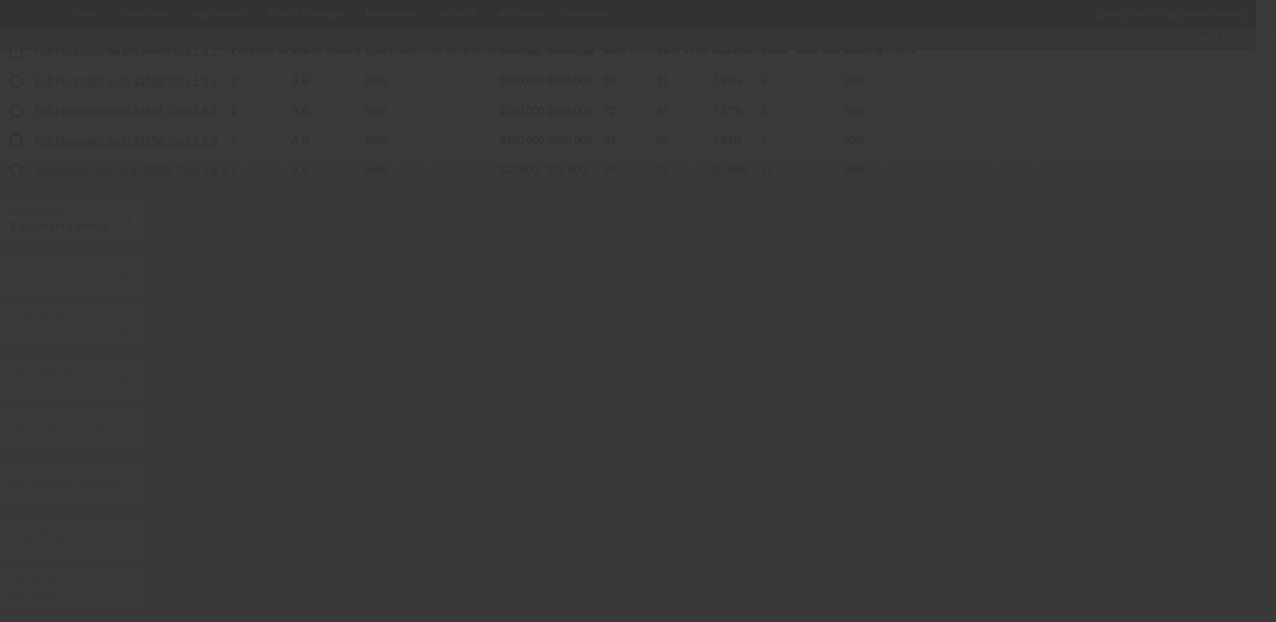
radio input "true"
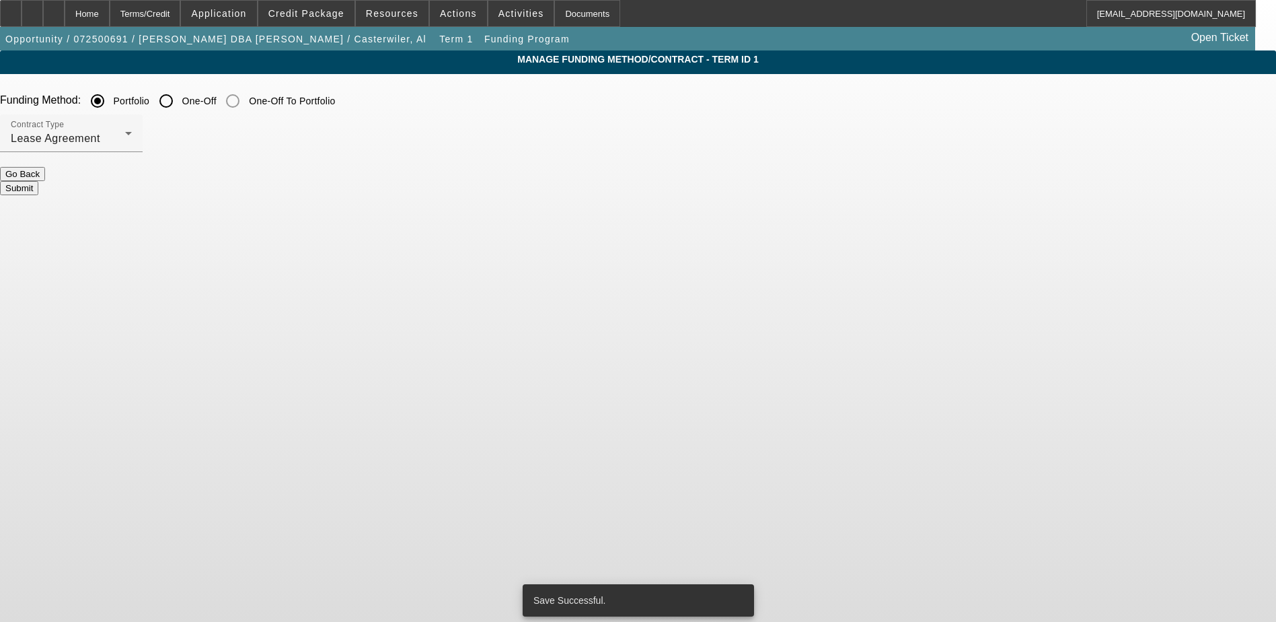
scroll to position [0, 0]
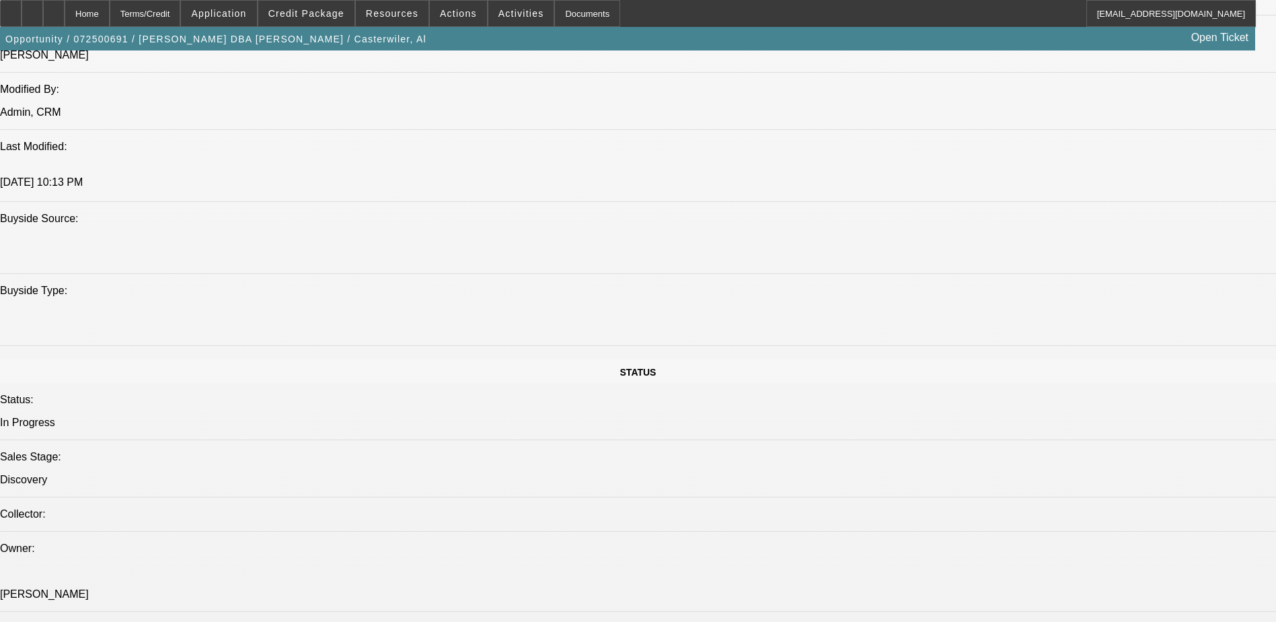
select select "0"
select select "2"
select select "0"
select select "6"
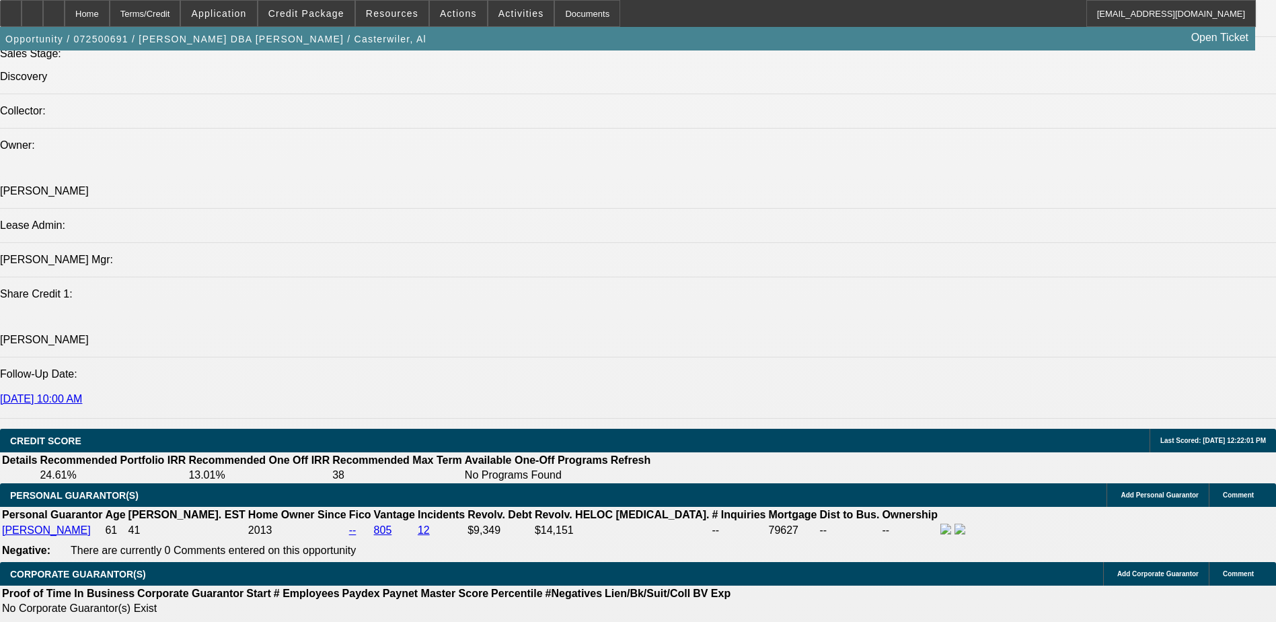
scroll to position [1762, 0]
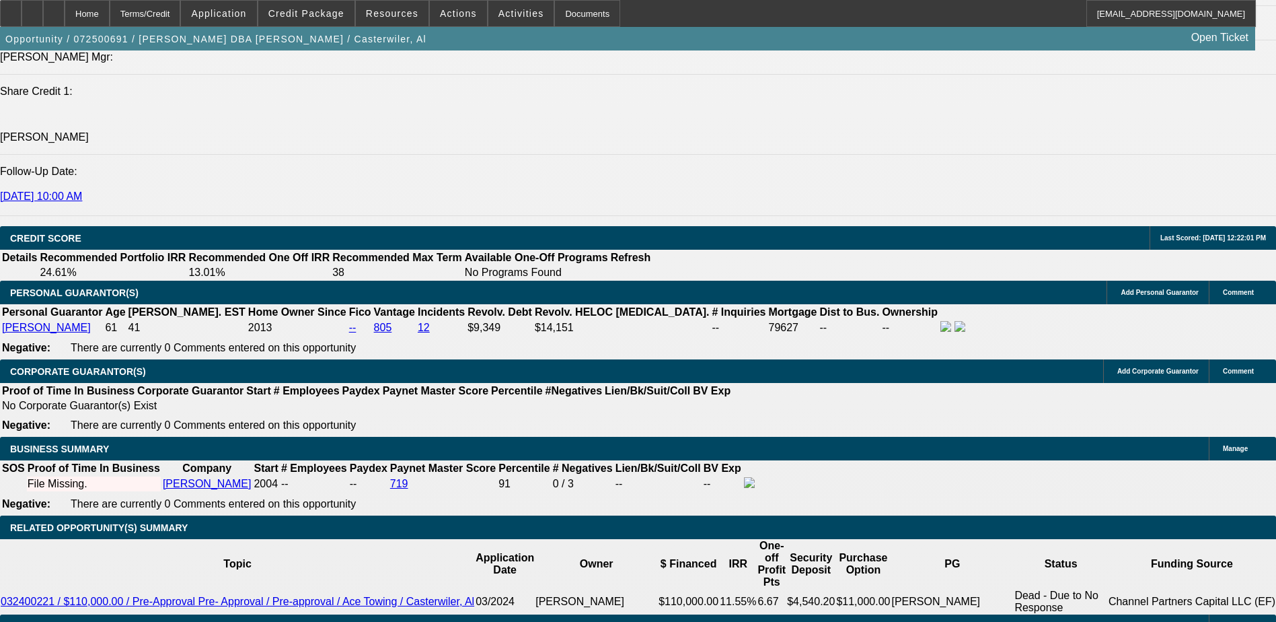
type input "108"
type input "8"
type input "$4,231.08"
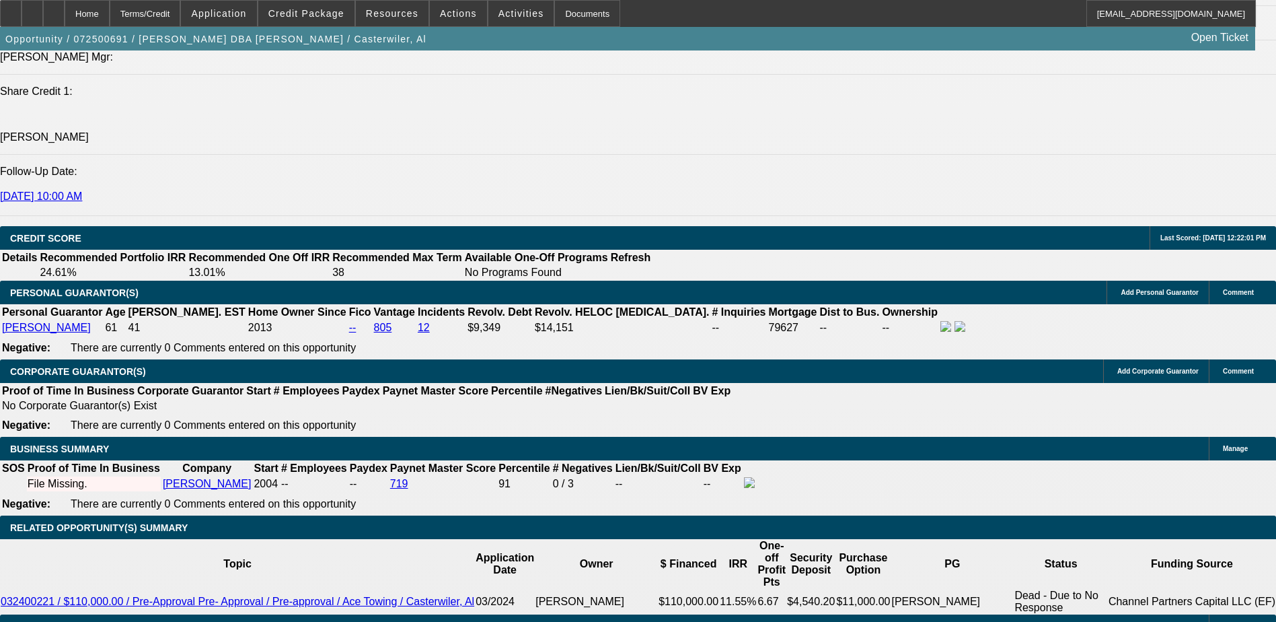
type input "$8,462.16"
type input "8.2"
type input "$4,264.85"
type input "$8,529.70"
type input "8.25"
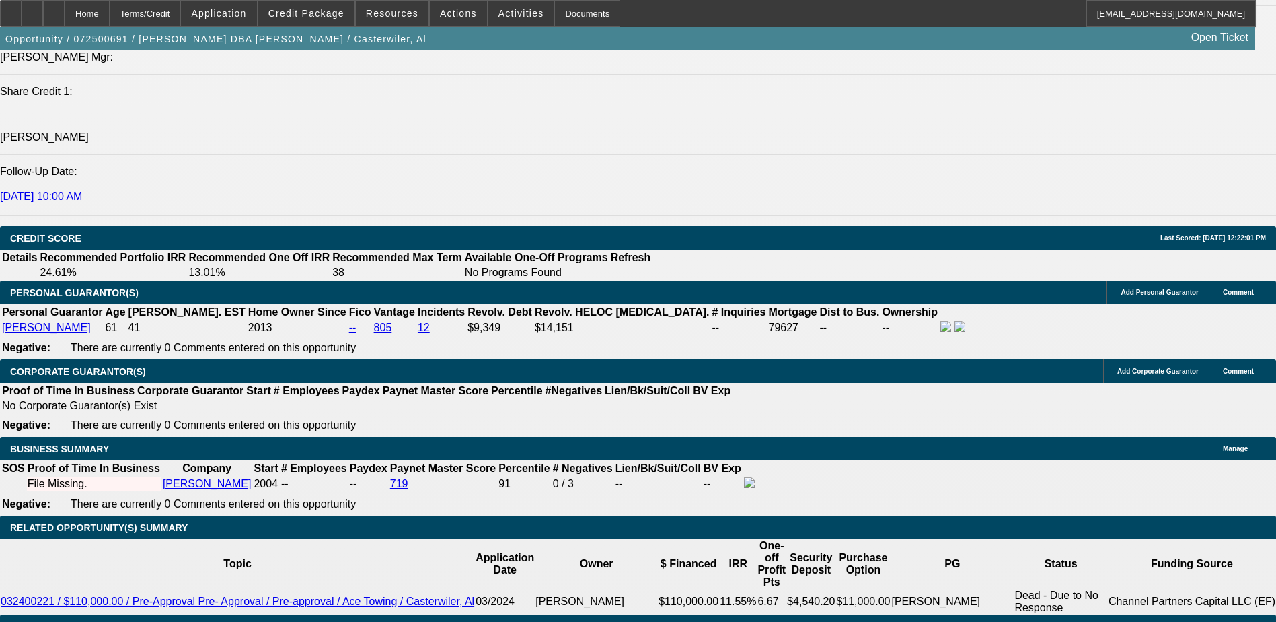
type input "$4,273.32"
type input "$8,546.64"
type input "8.2"
type input "$4,264.85"
type input "$8,529.70"
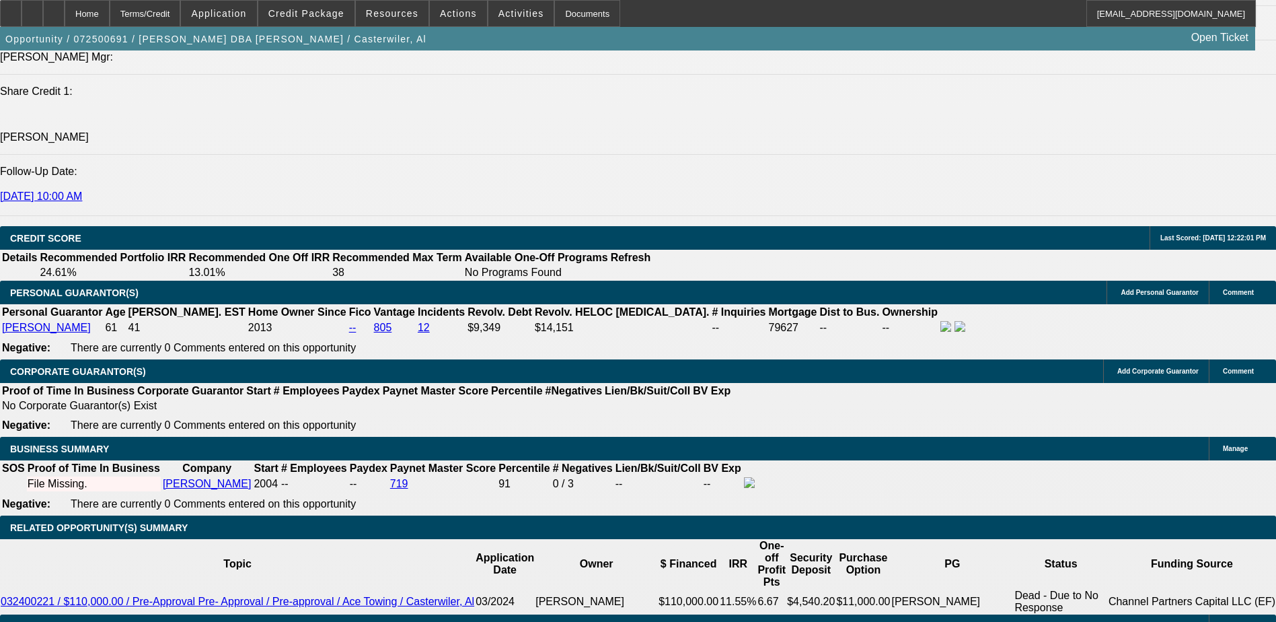
type input "8."
type input "$4,231.08"
type input "$8,462.16"
type input "8"
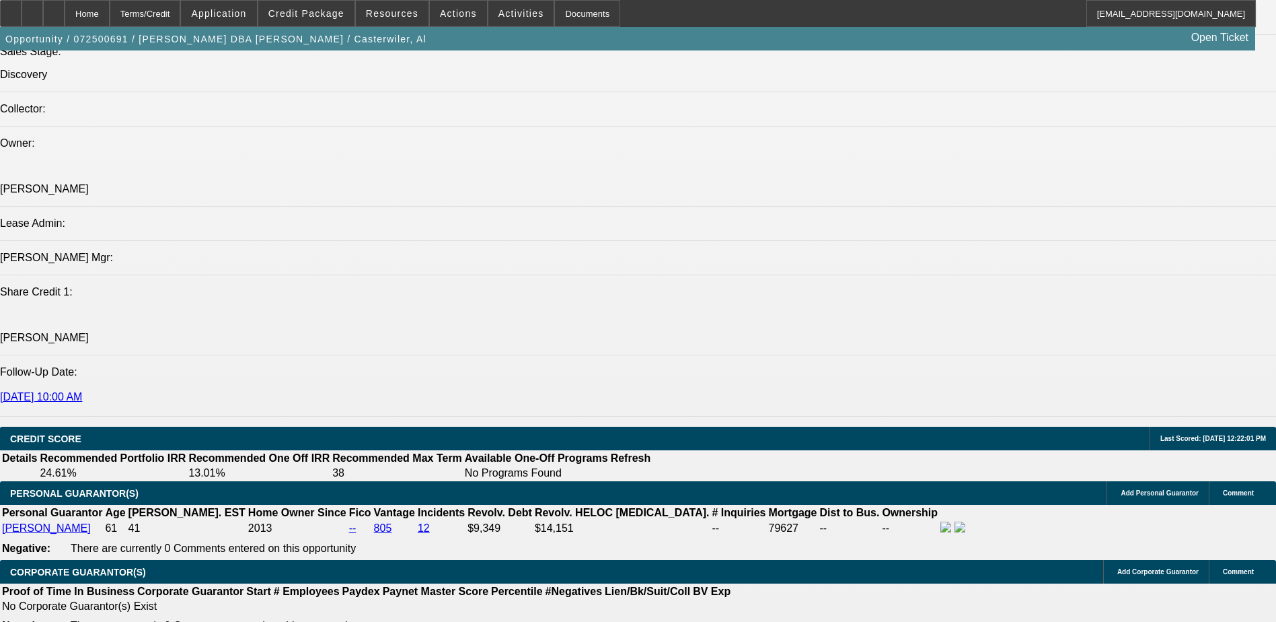
scroll to position [1561, 0]
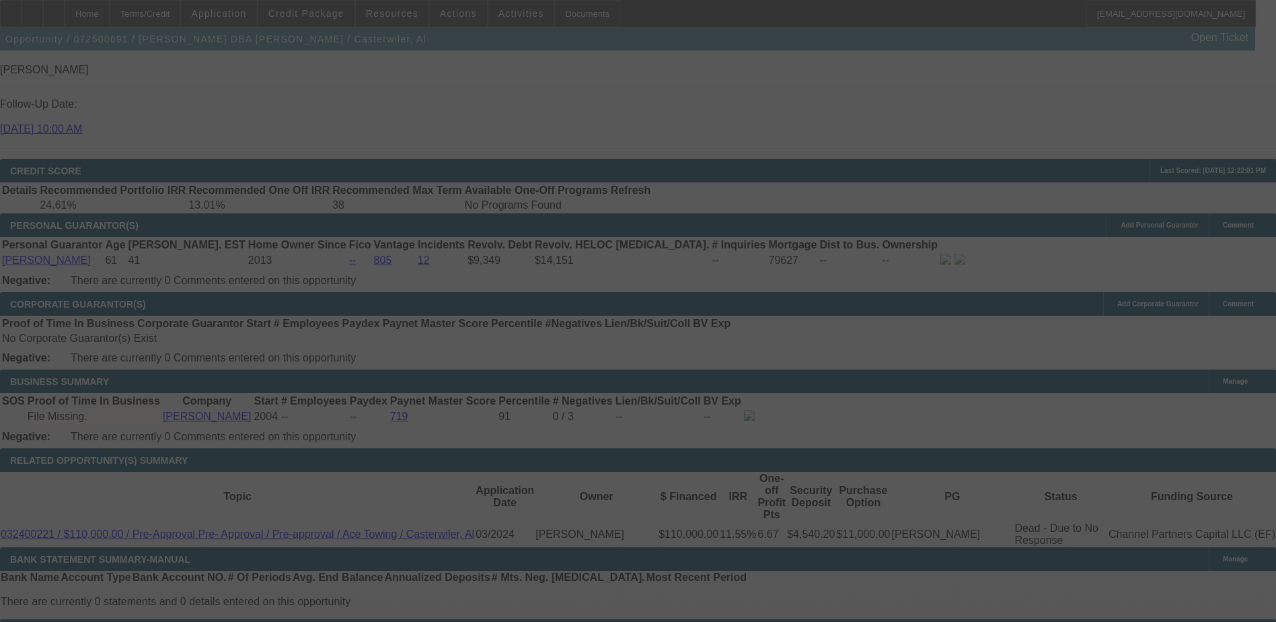
scroll to position [0, 0]
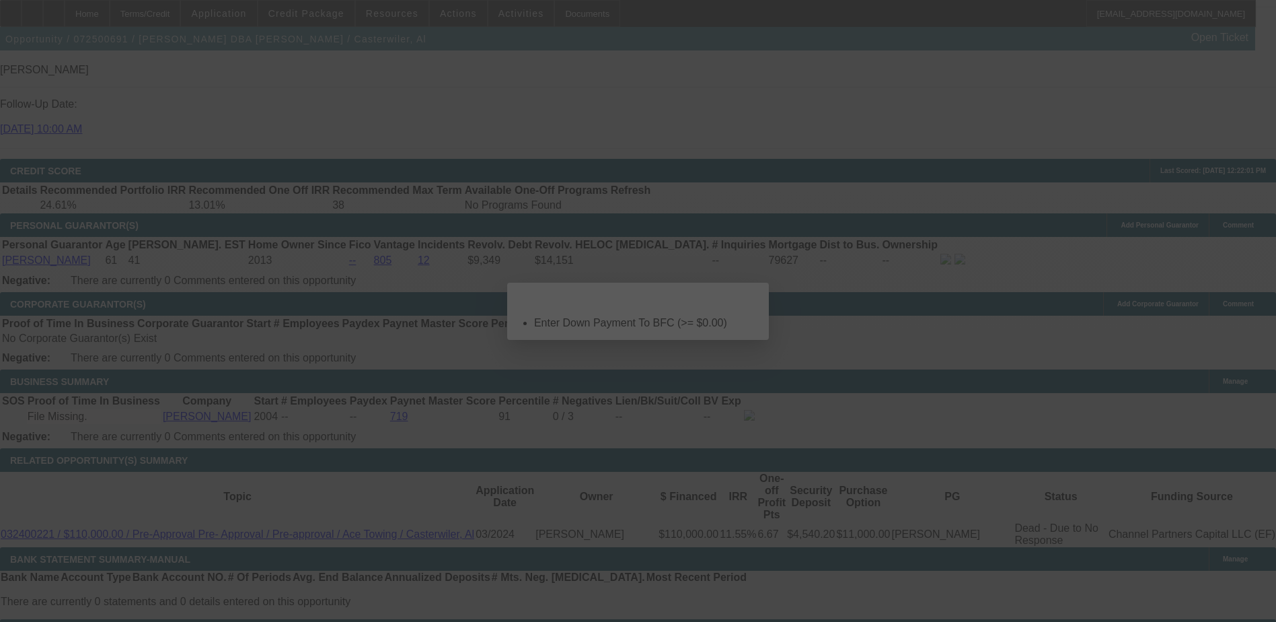
select select "0"
select select "2"
select select "0"
select select "6"
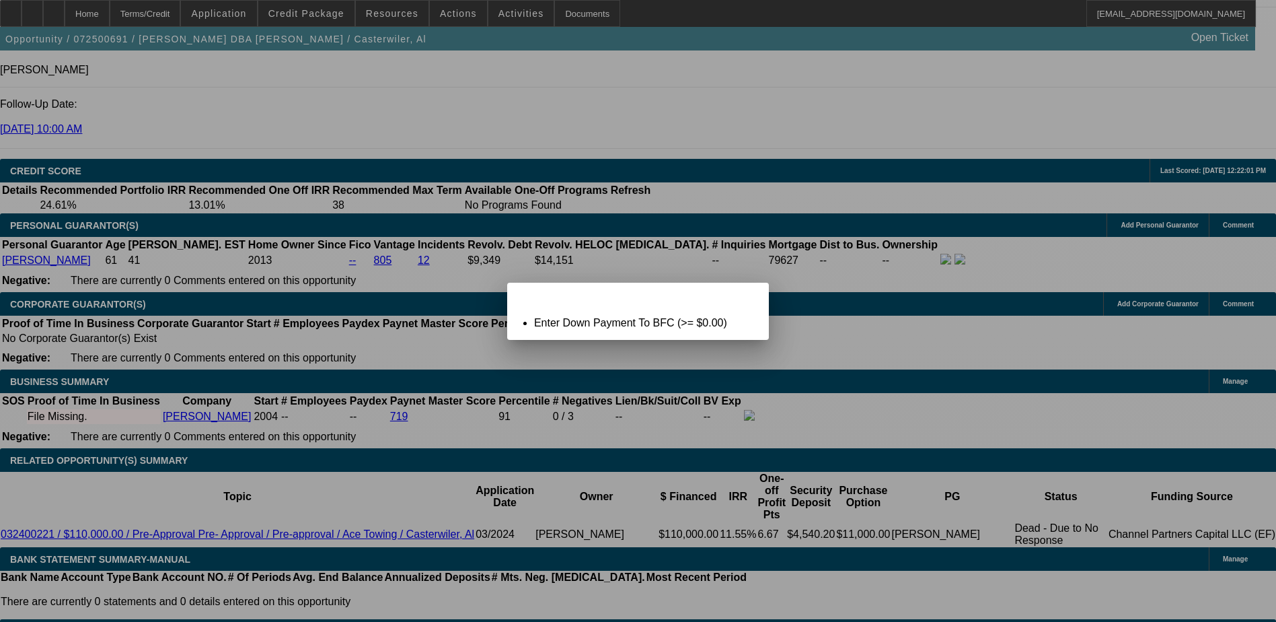
click at [739, 298] on icon at bounding box center [739, 294] width 0 height 7
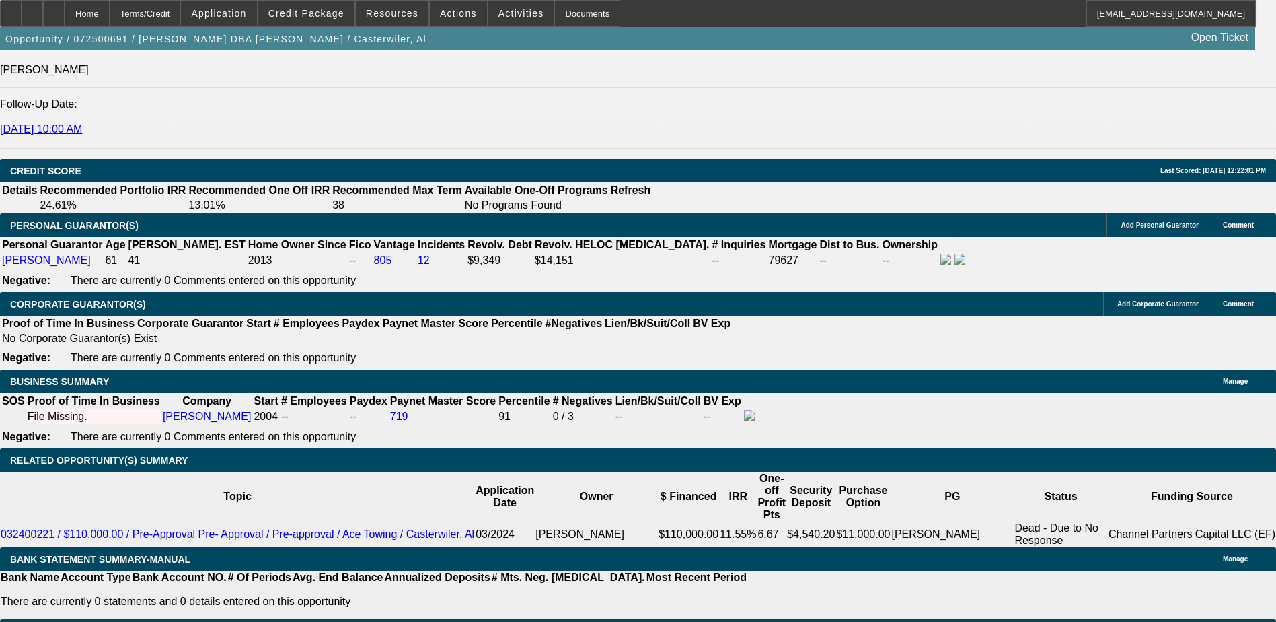
type input "$0.00"
select select "0"
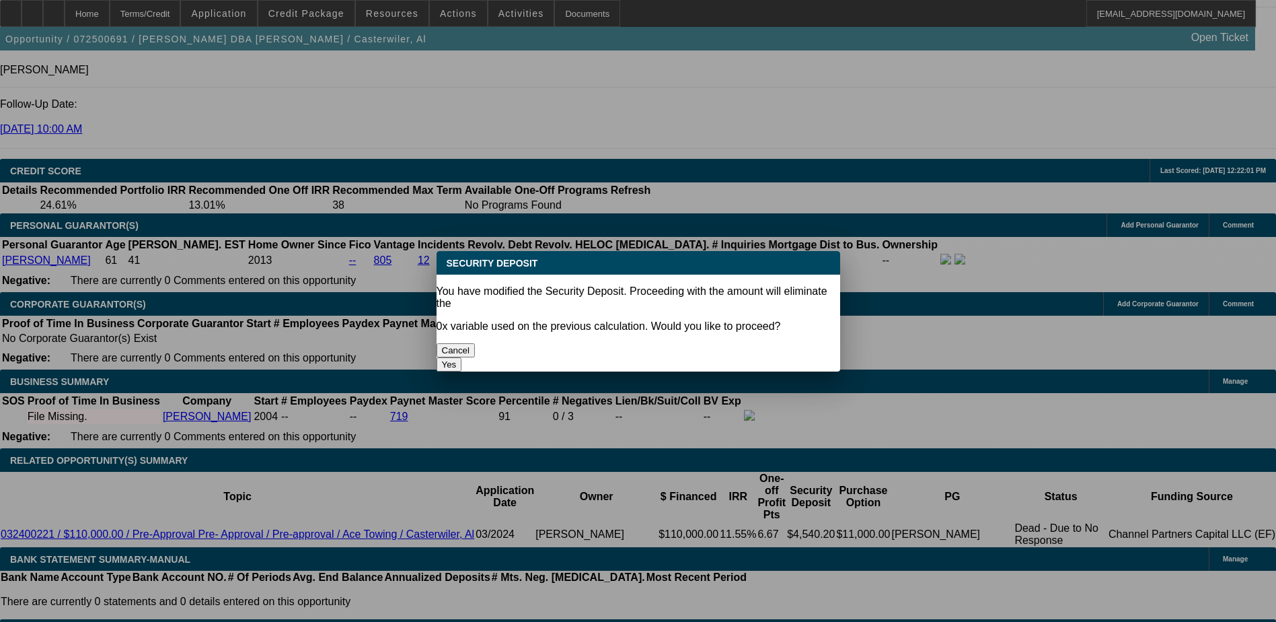
click at [462, 357] on button "Yes" at bounding box center [450, 364] width 26 height 14
type input "$0.00"
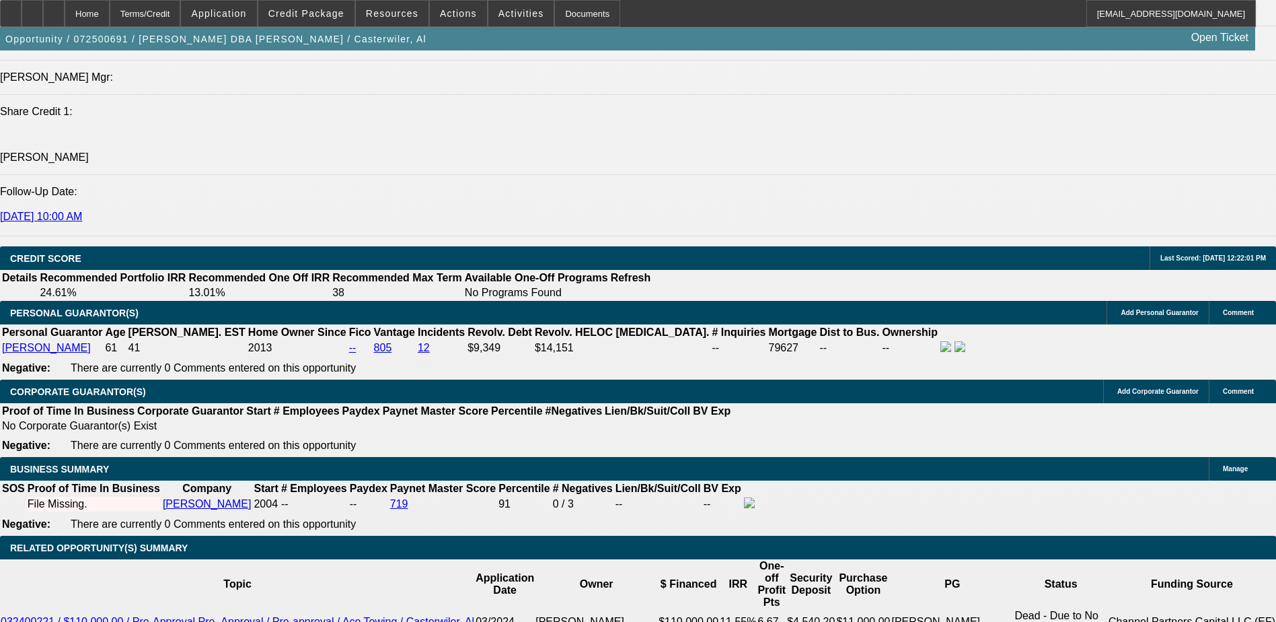
scroll to position [1628, 0]
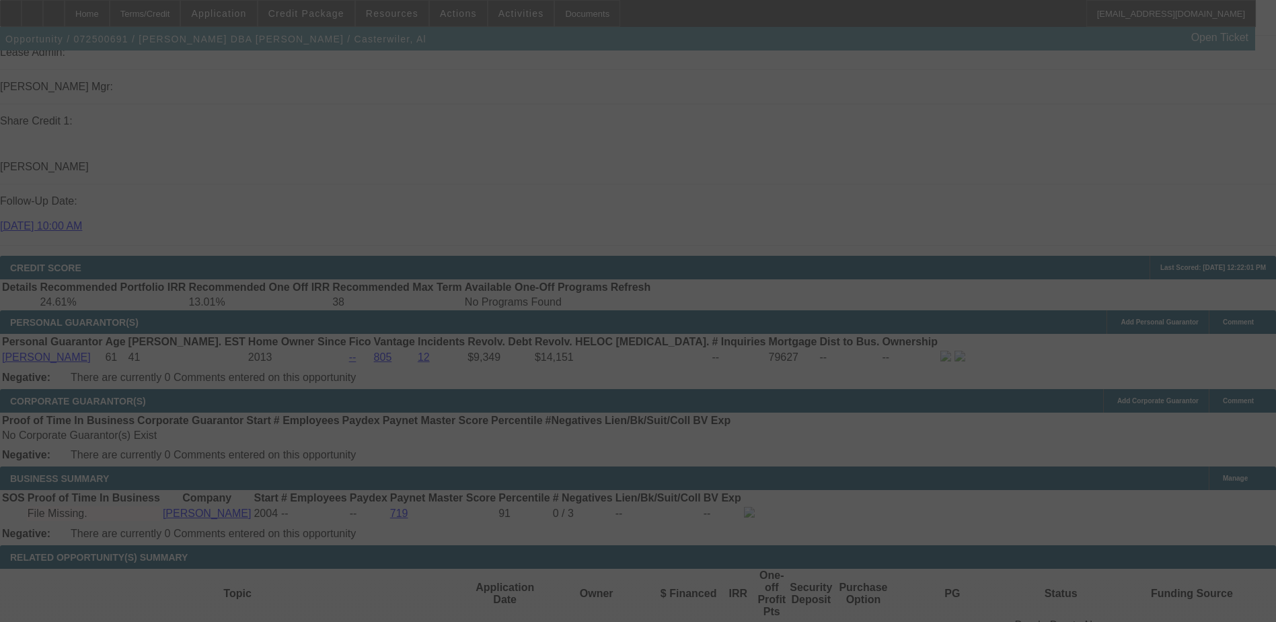
scroll to position [1762, 0]
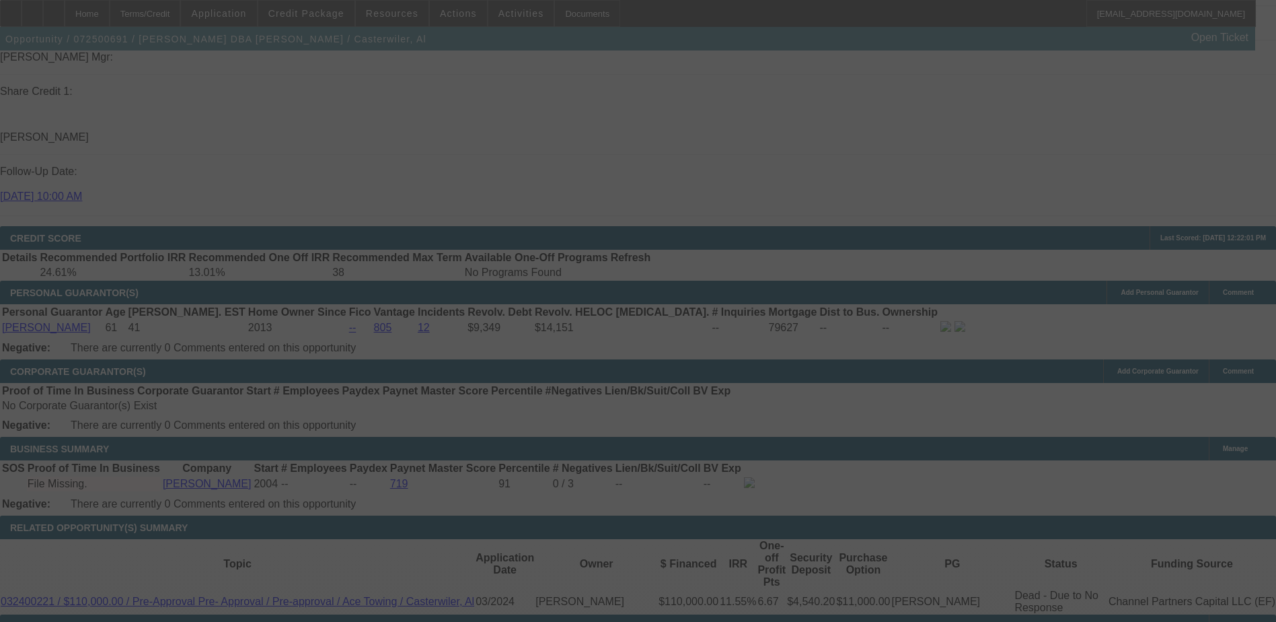
select select "0"
select select "2"
select select "0"
select select "6"
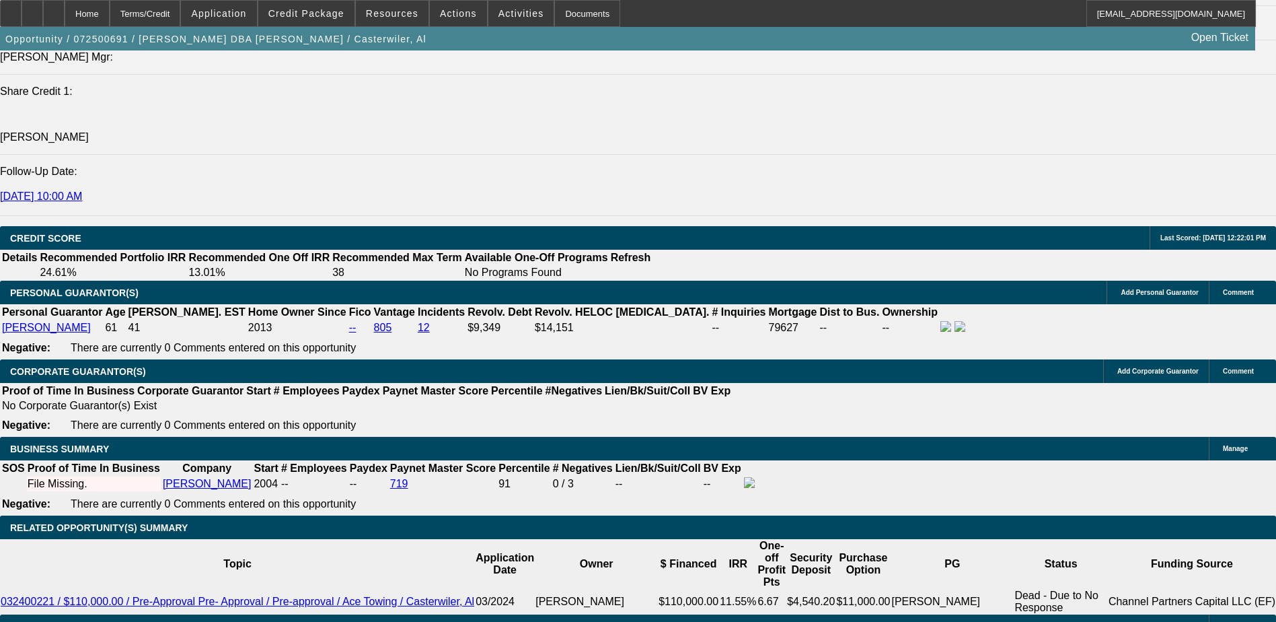
type input "8."
type input "UNKNOWN"
type input "8.5"
type input "$4,315.79"
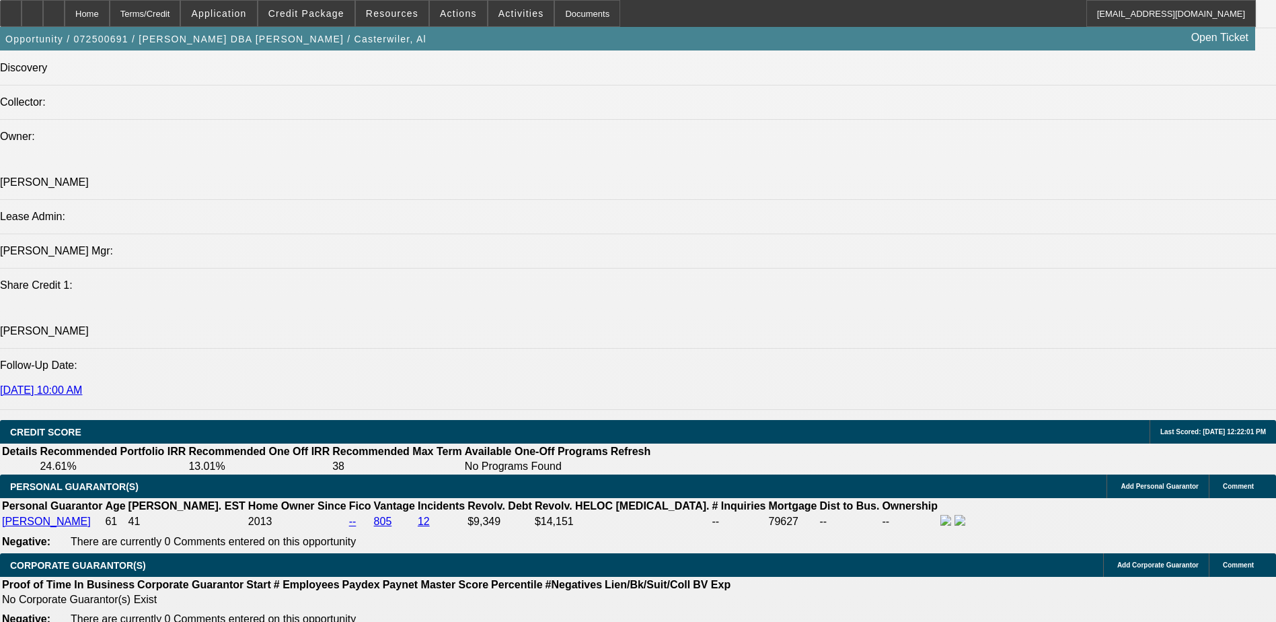
scroll to position [1561, 0]
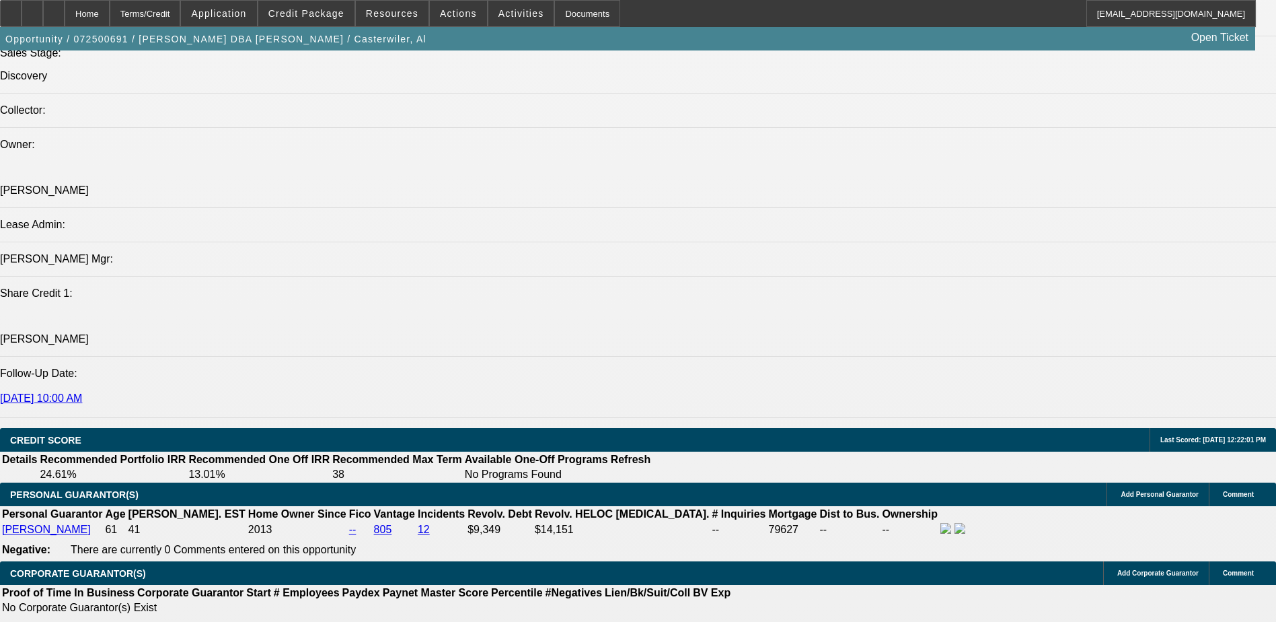
type input "8.5"
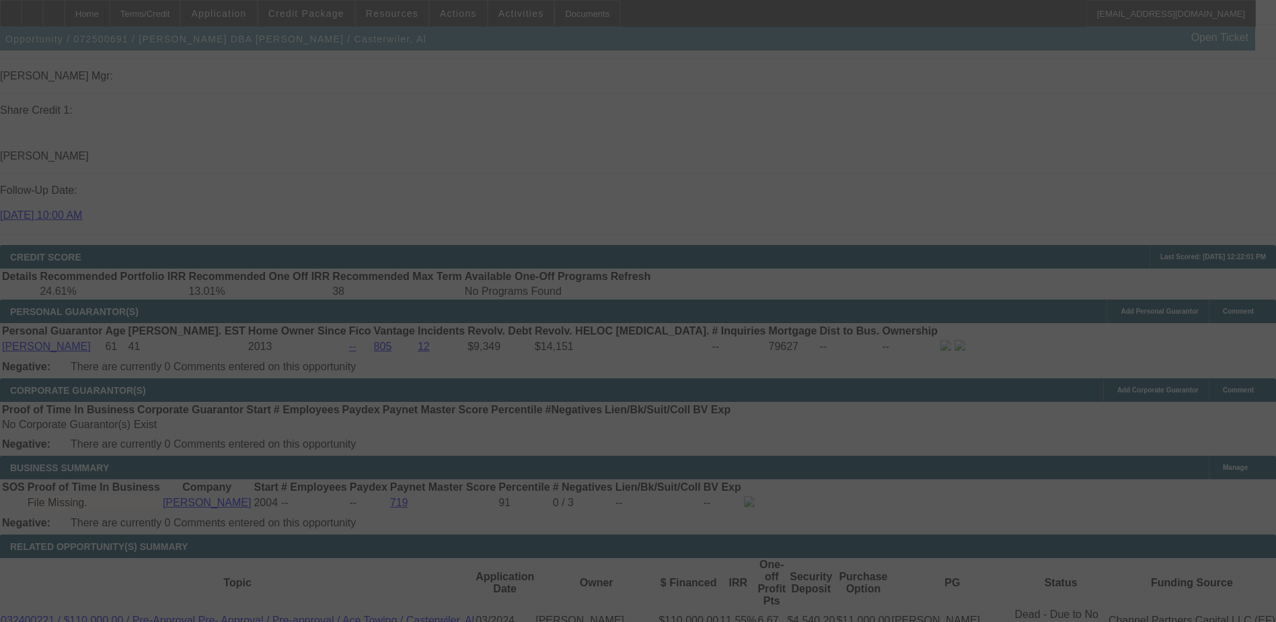
scroll to position [1762, 0]
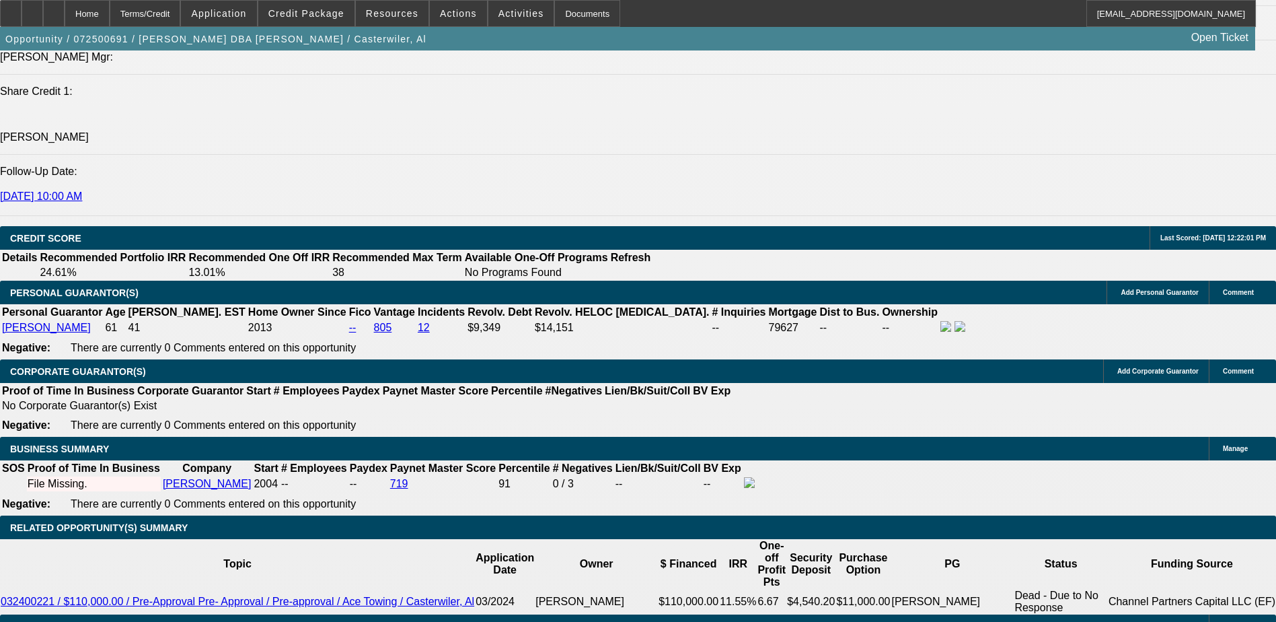
select select "0"
select select "2"
select select "0"
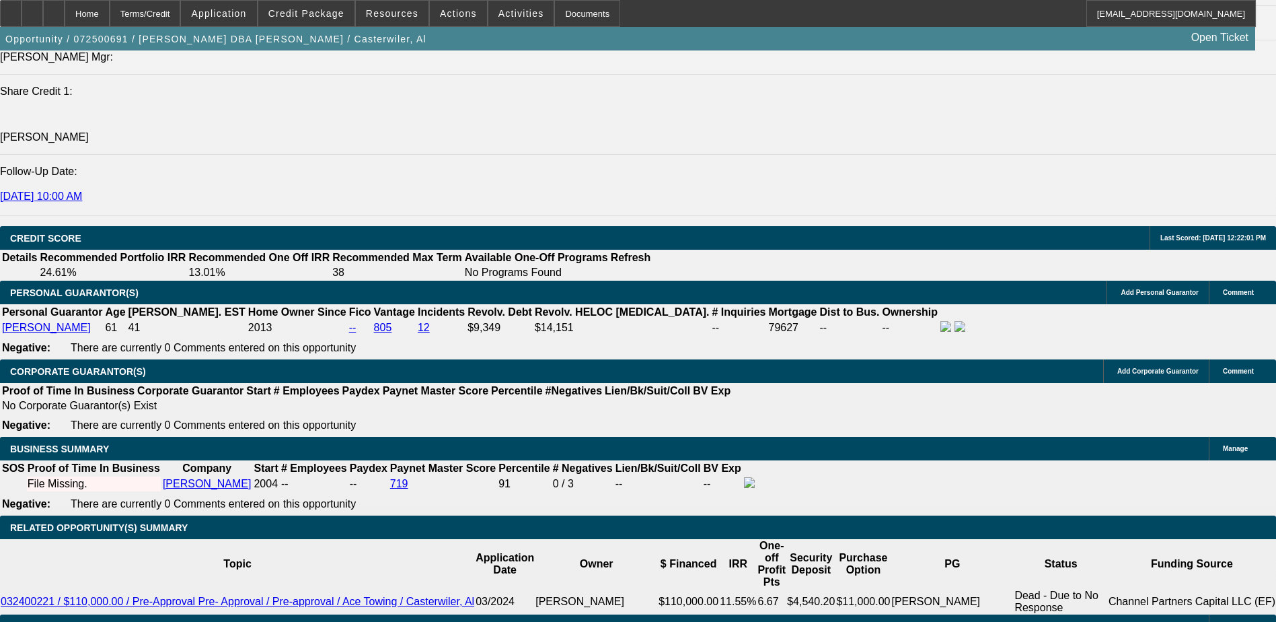
select select "6"
type input "UNKNOWN"
type input "8."
type input "$4,231.08"
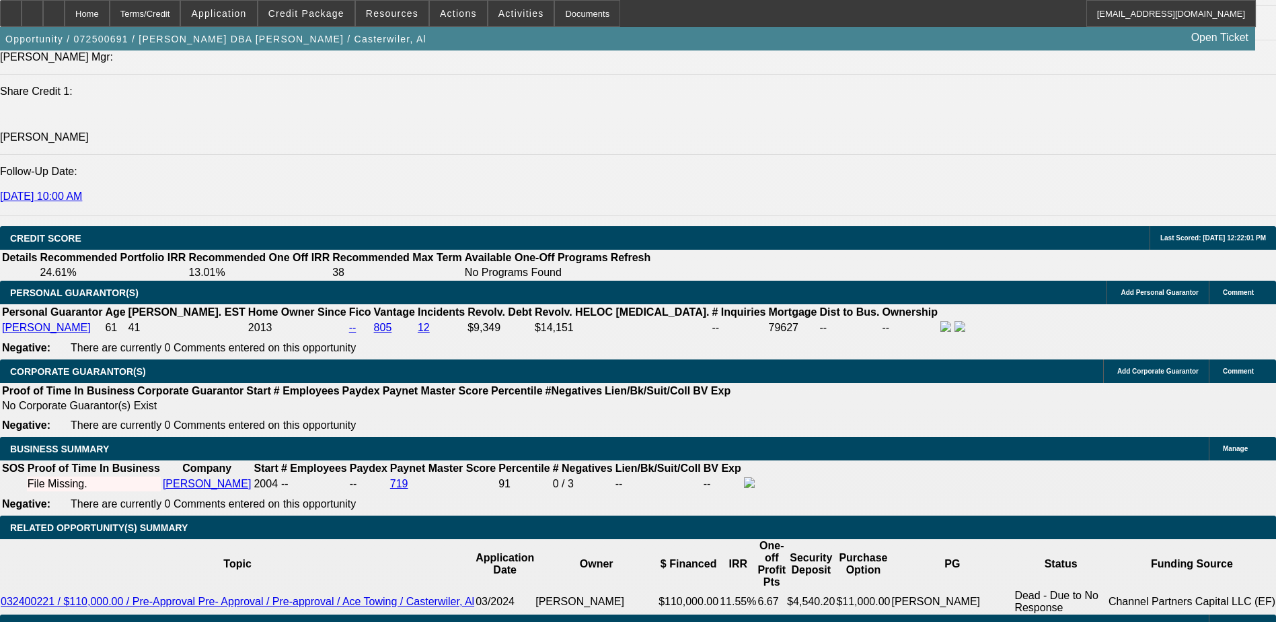
type input "8.9"
type input "$4,384.24"
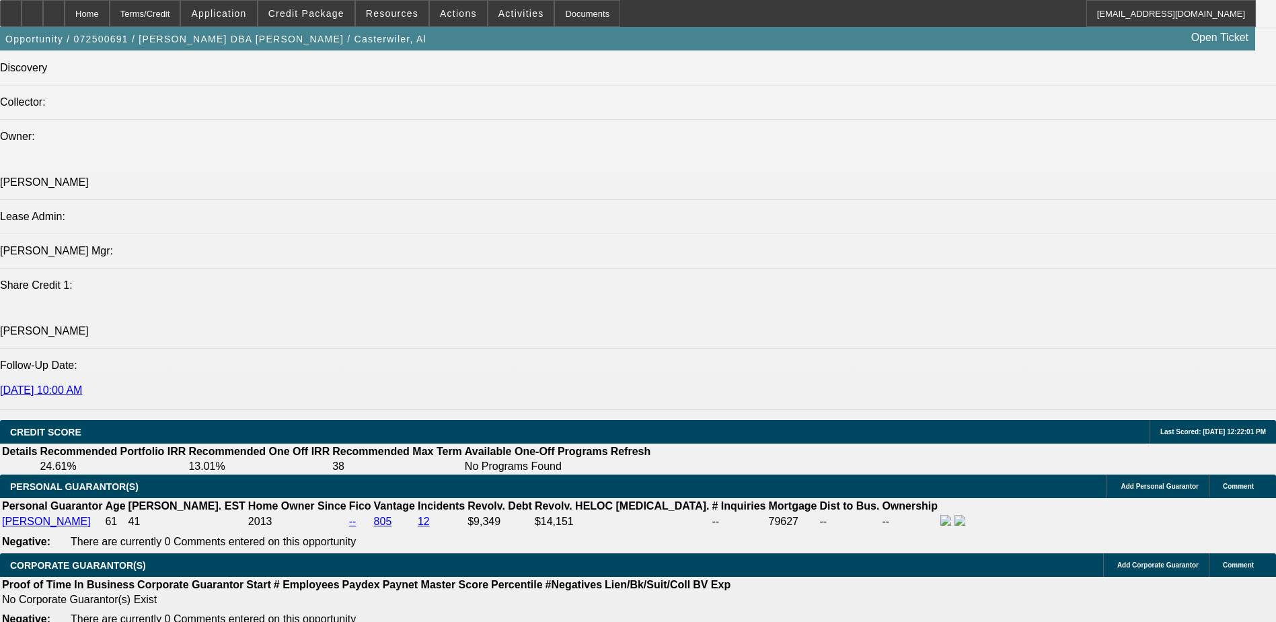
scroll to position [1561, 0]
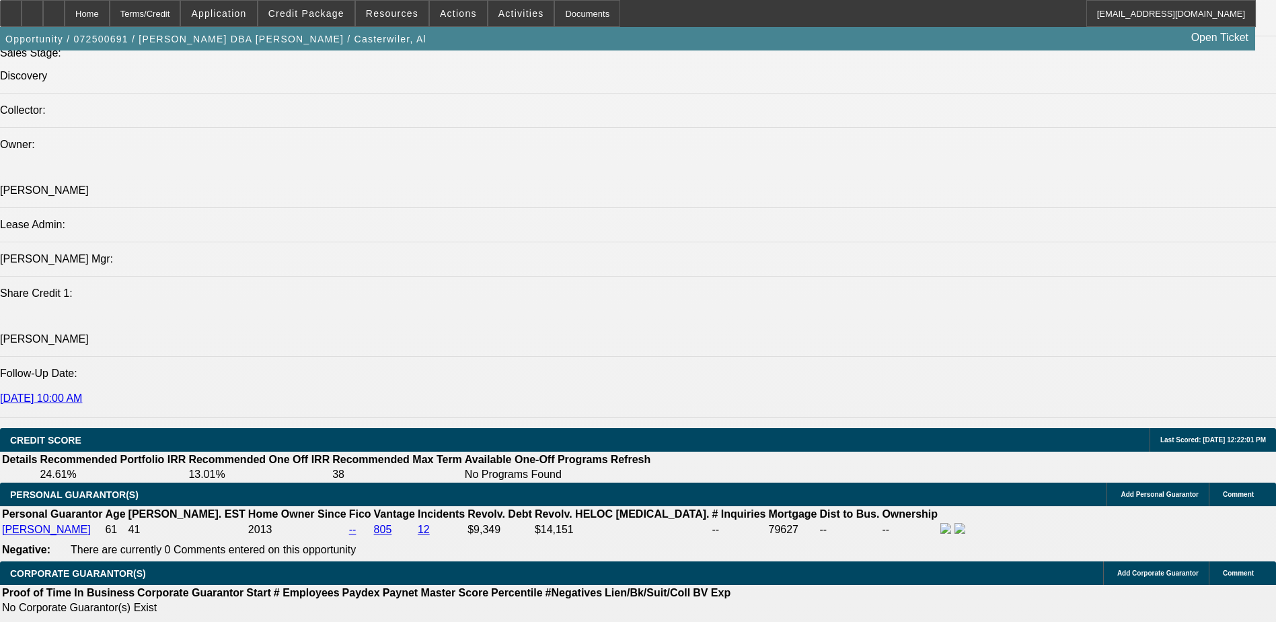
type input "8.9"
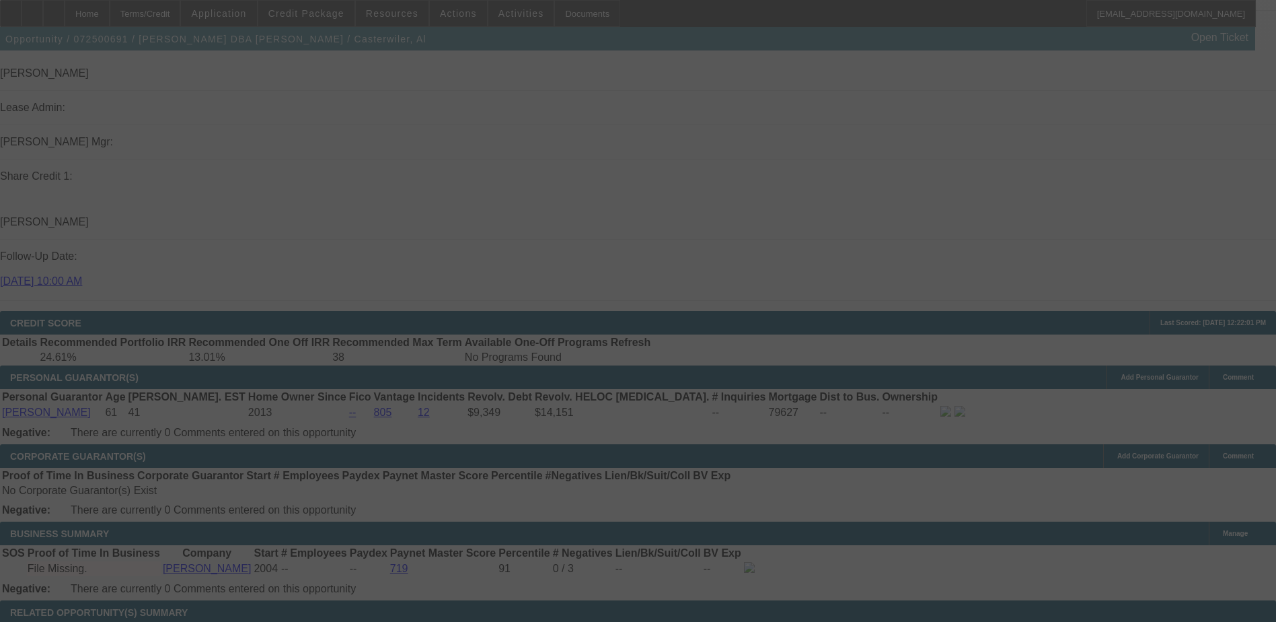
scroll to position [1762, 0]
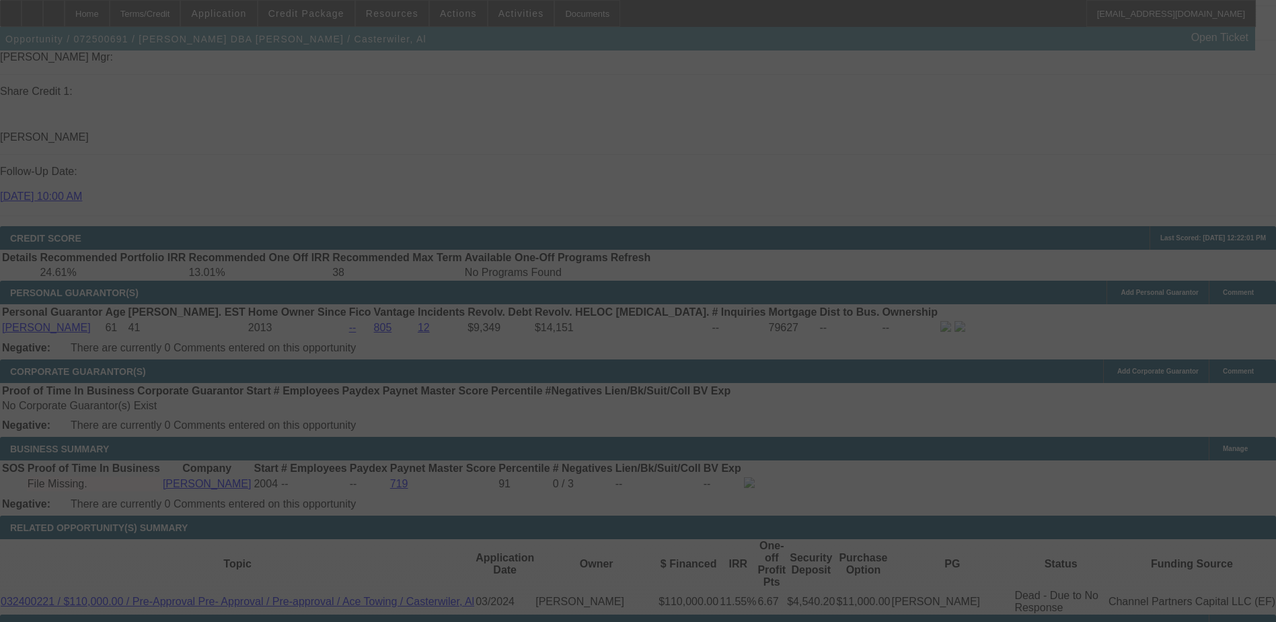
select select "0"
select select "2"
select select "0"
select select "6"
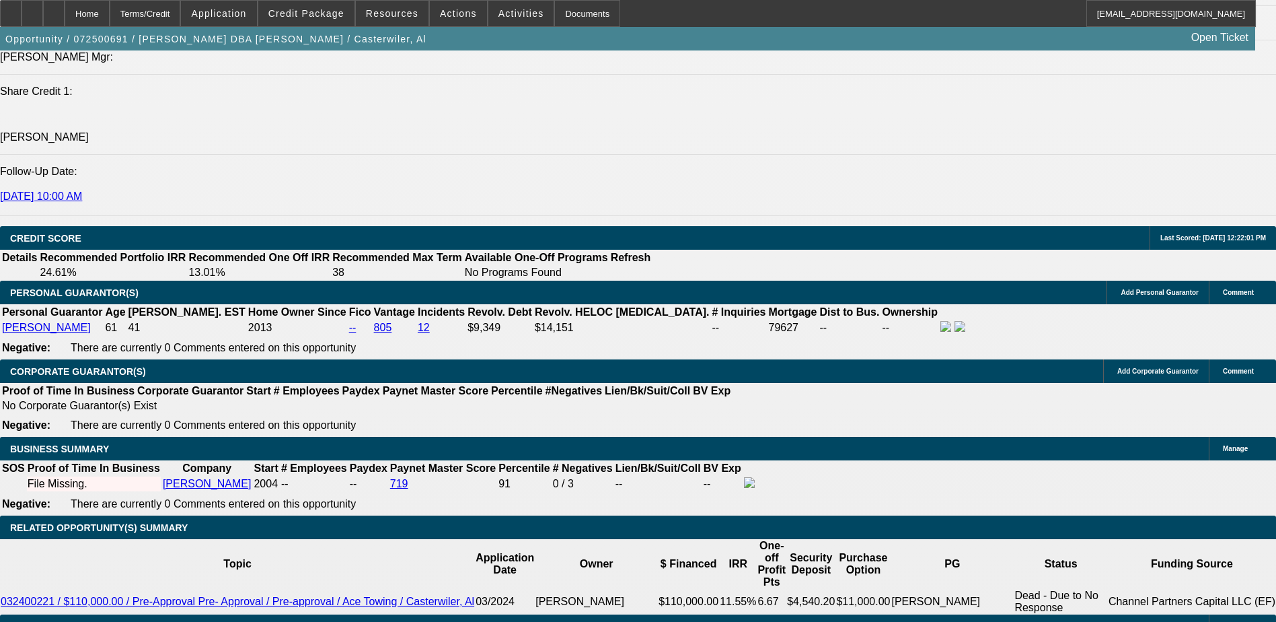
select select "1"
type input "UNKNOWN"
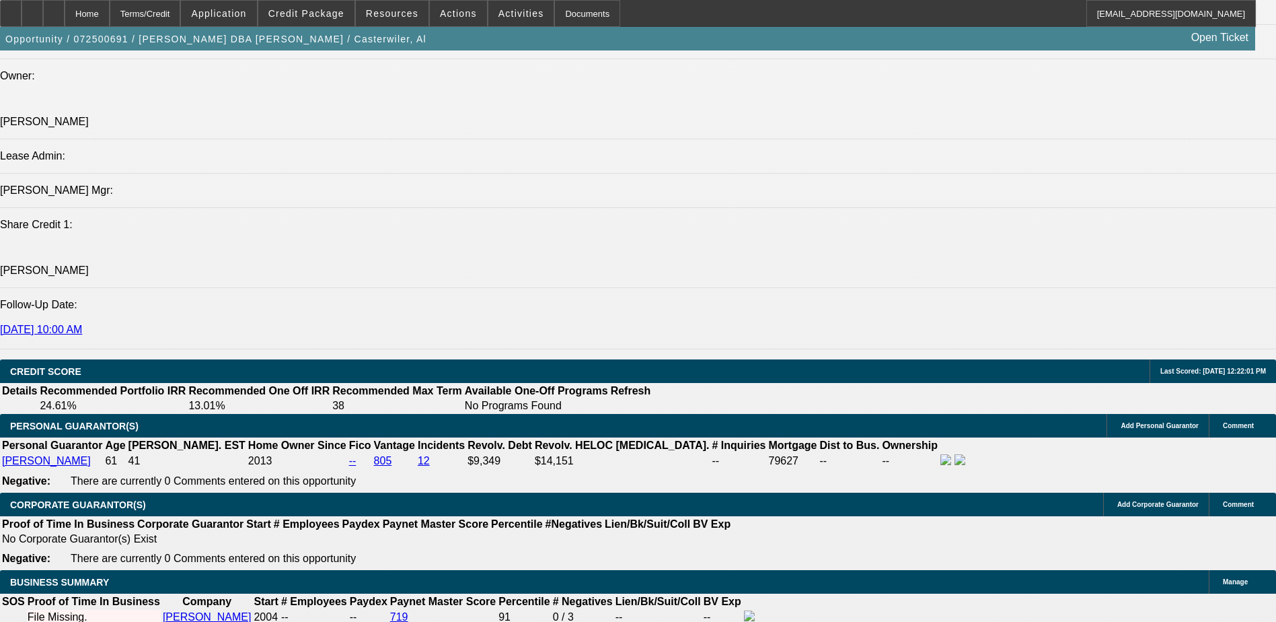
scroll to position [1628, 0]
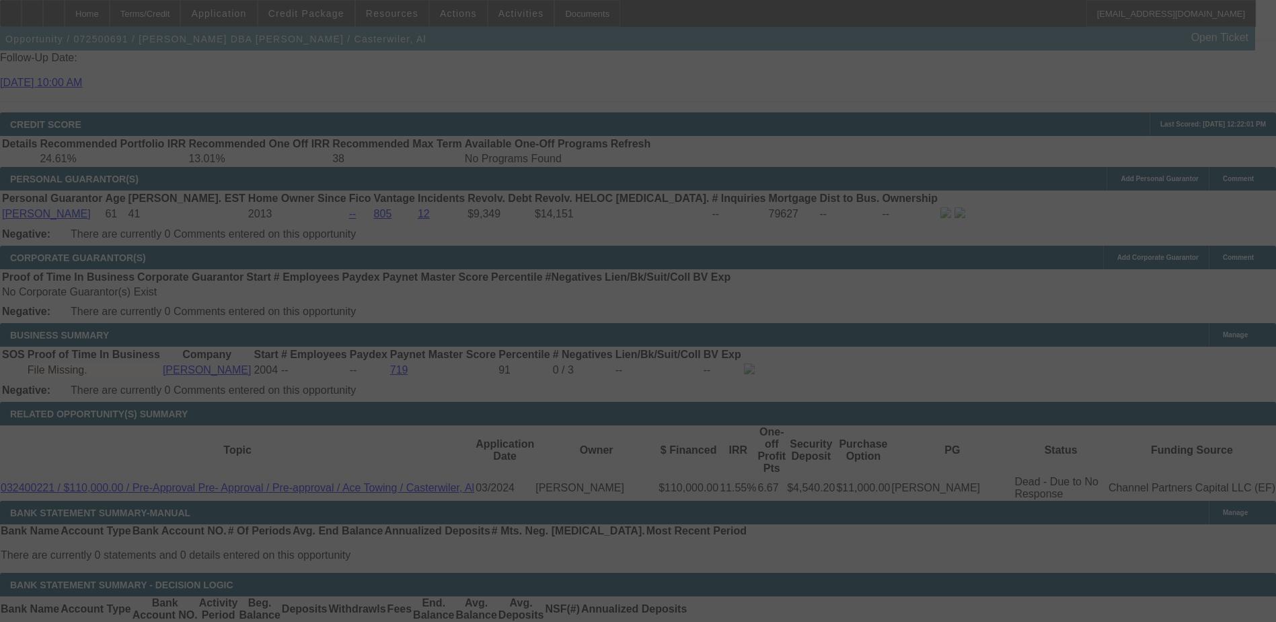
scroll to position [1897, 0]
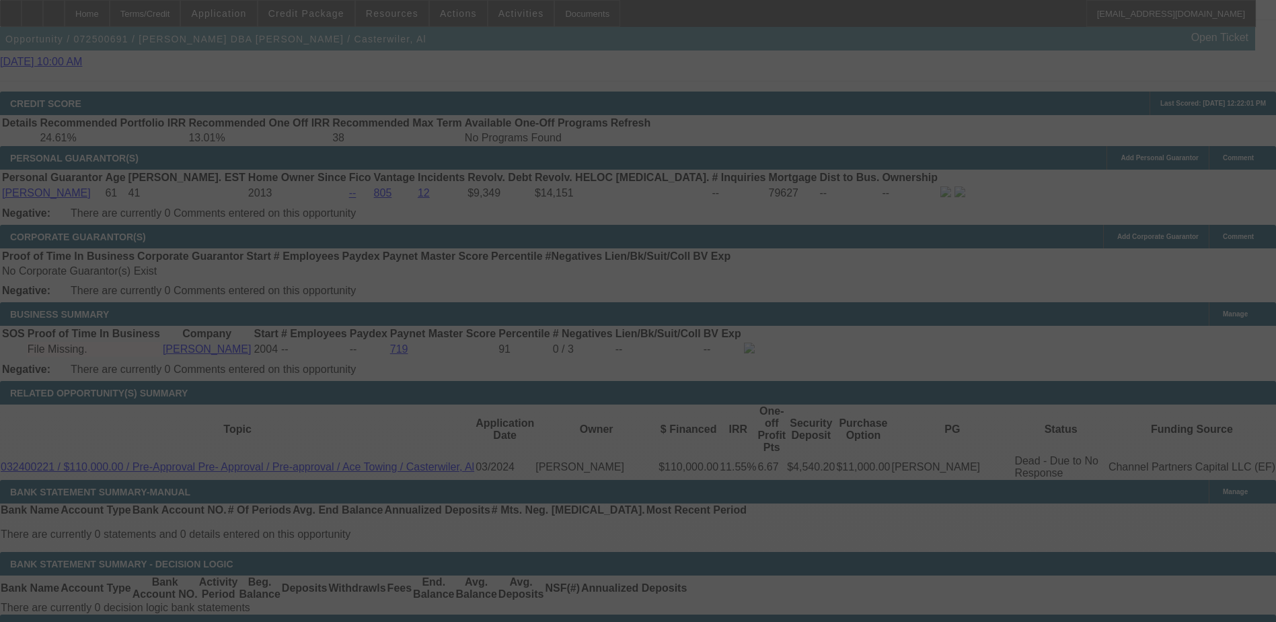
select select "0"
select select "6"
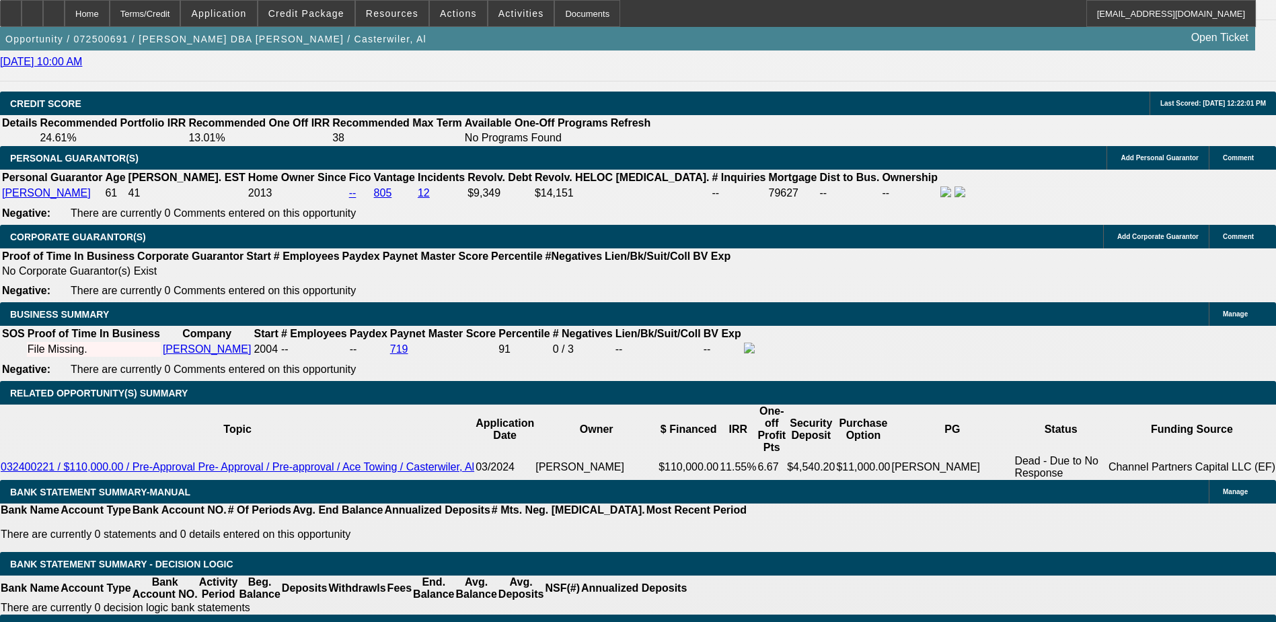
type input "UNKNOWN"
type input "8."
type input "$4,231.08"
type input "8"
type input "89"
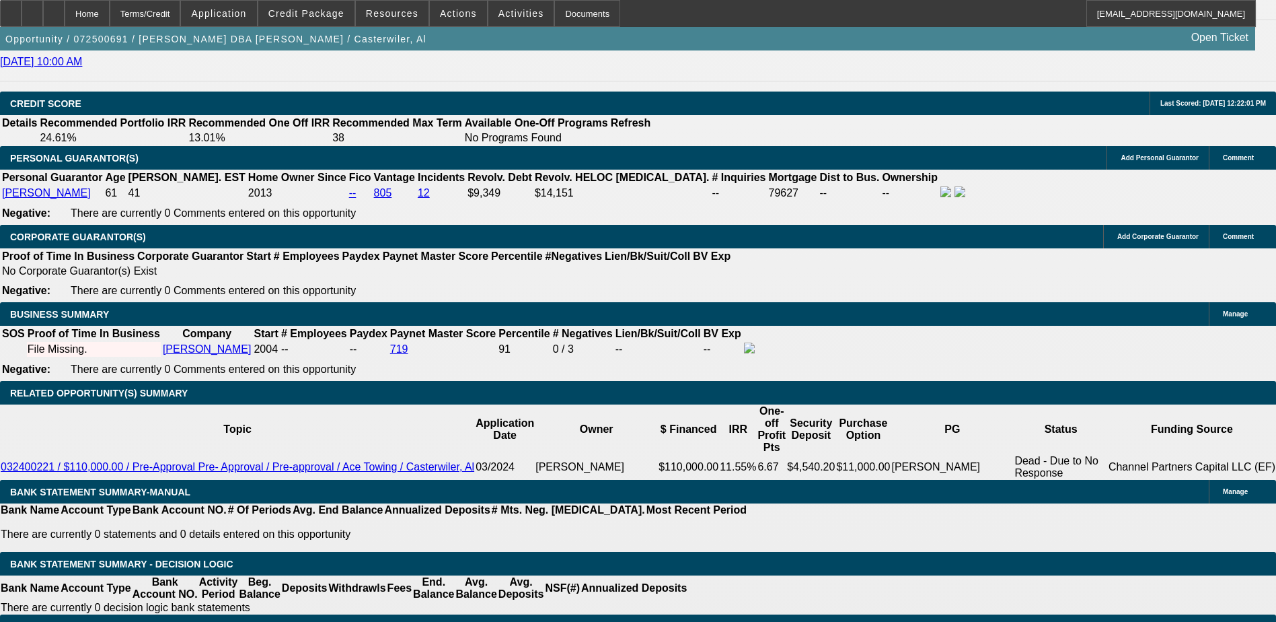
type input "$24,114.80"
type input "89.5"
type input "$24,249.83"
type input "9.5"
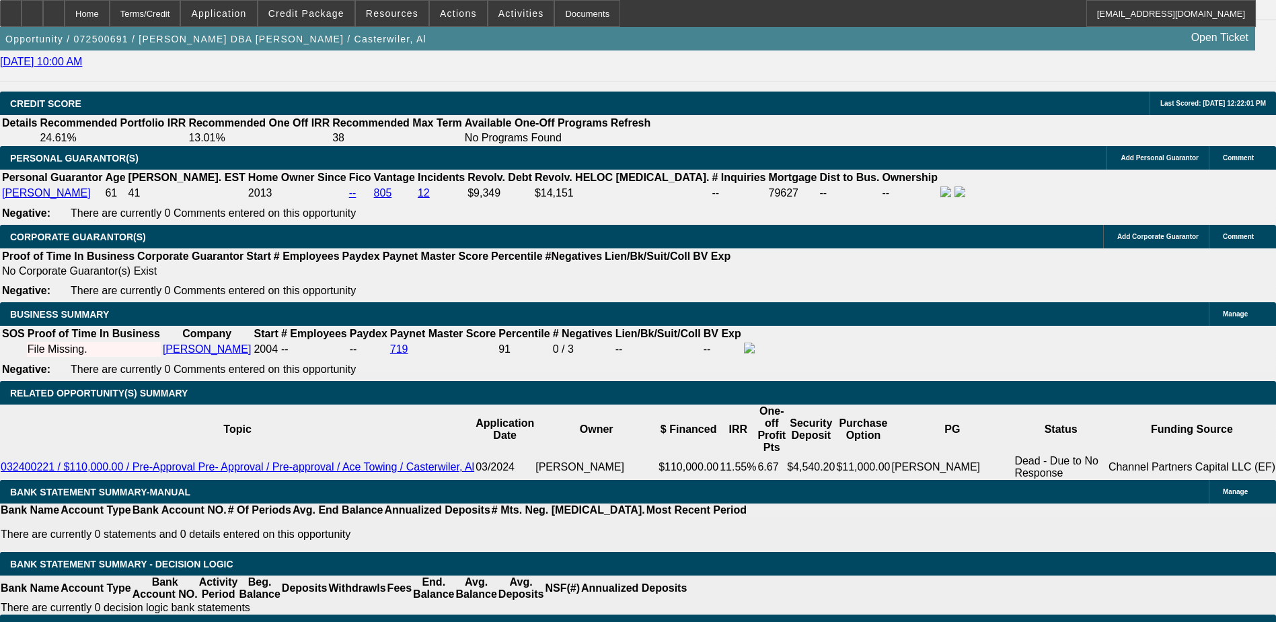
type input "$4,488.04"
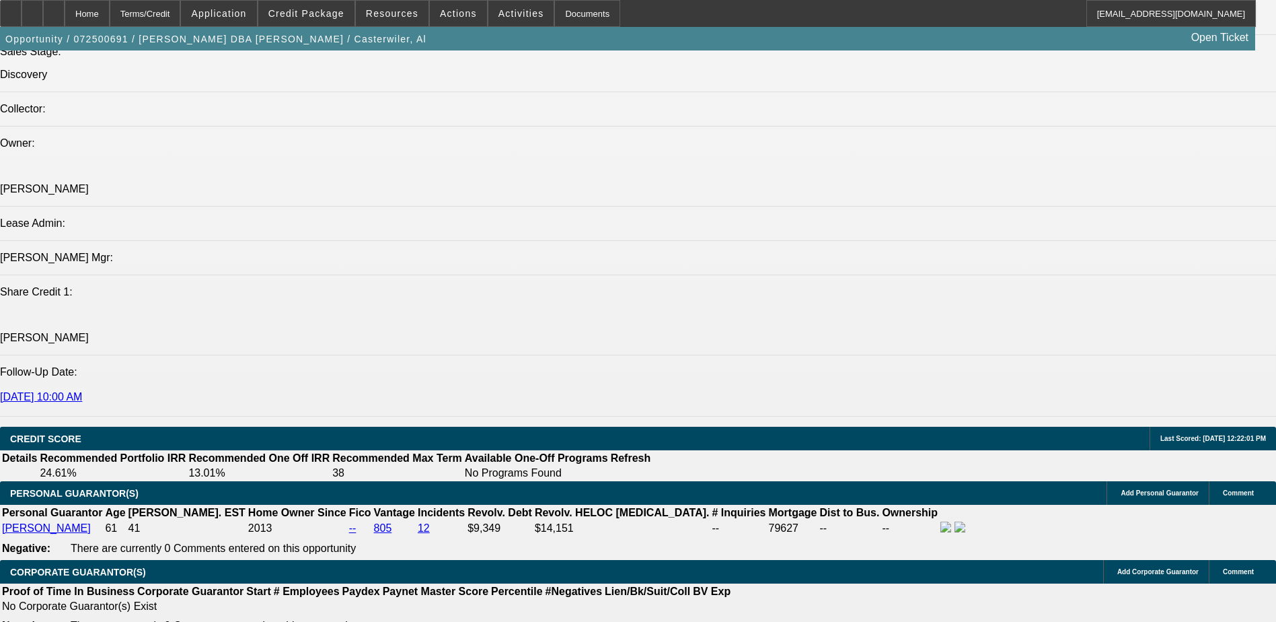
scroll to position [1561, 0]
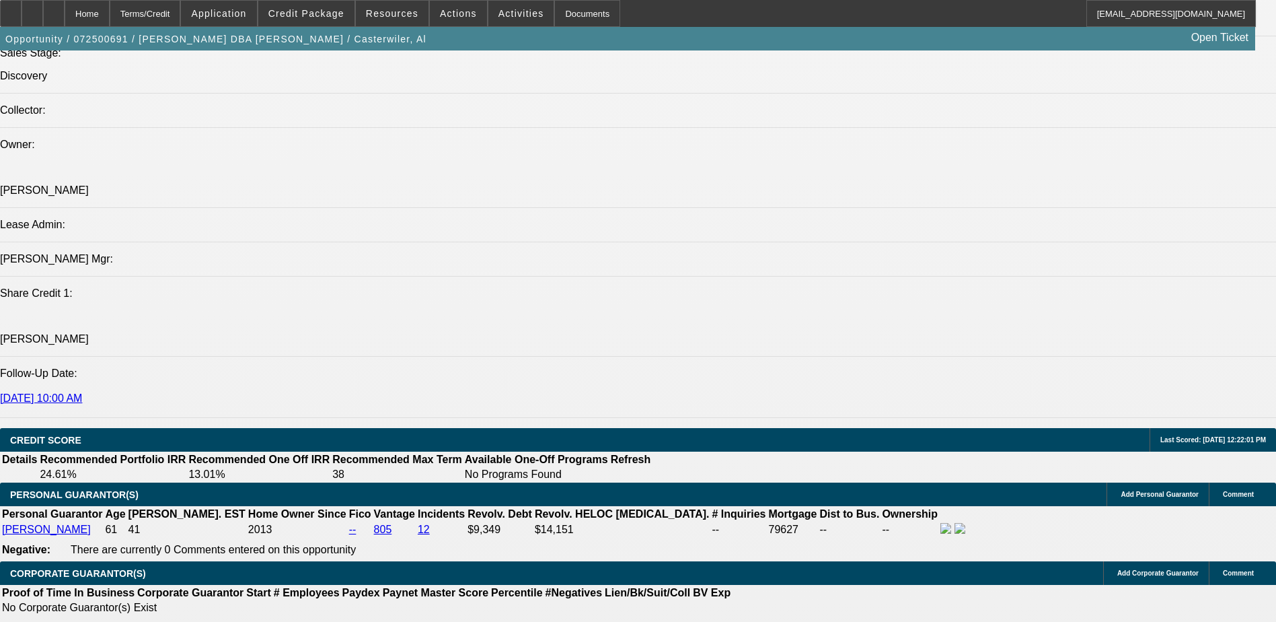
type input "9.5"
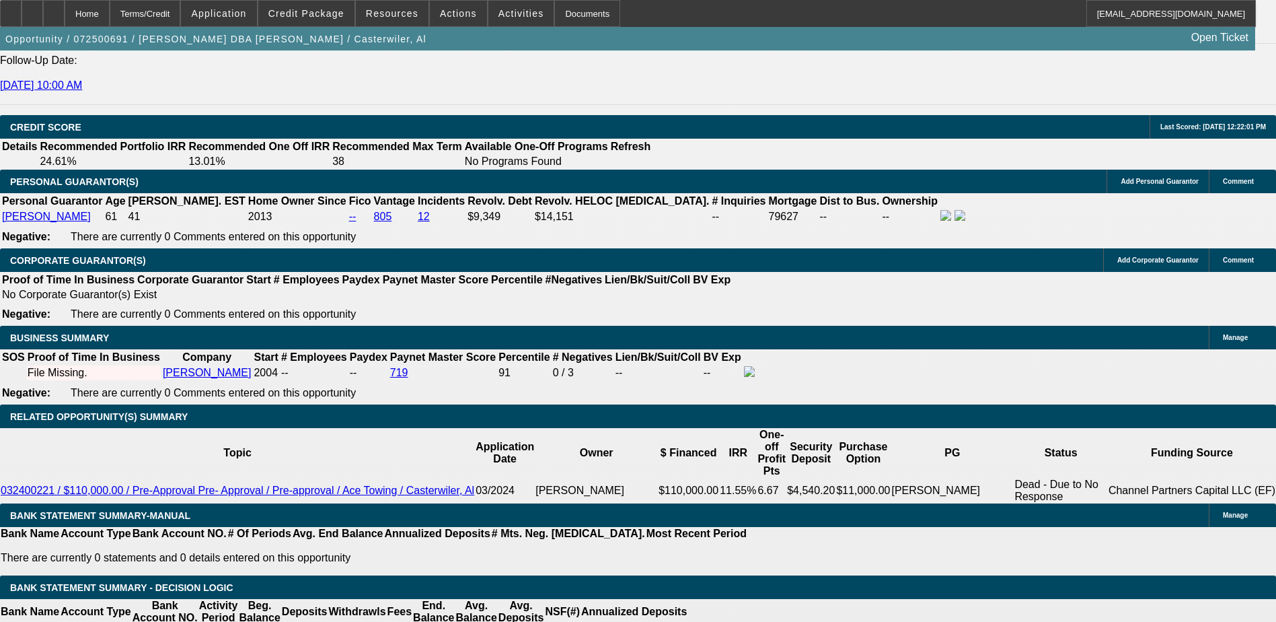
scroll to position [1897, 0]
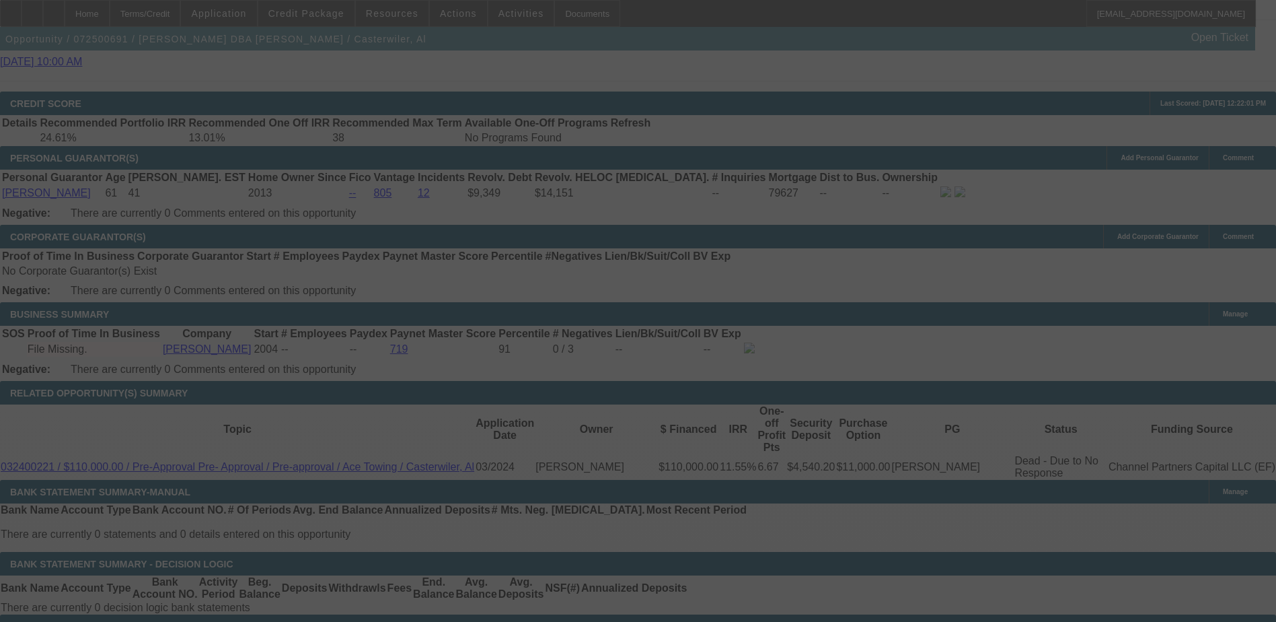
select select "0"
select select "6"
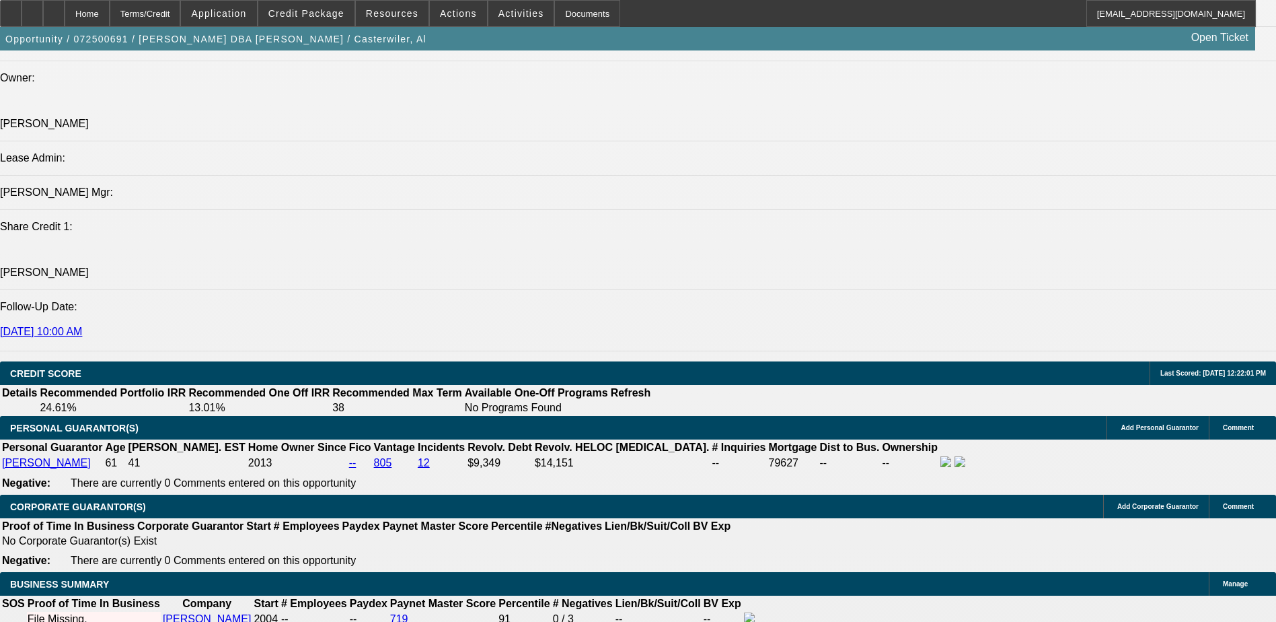
scroll to position [1561, 0]
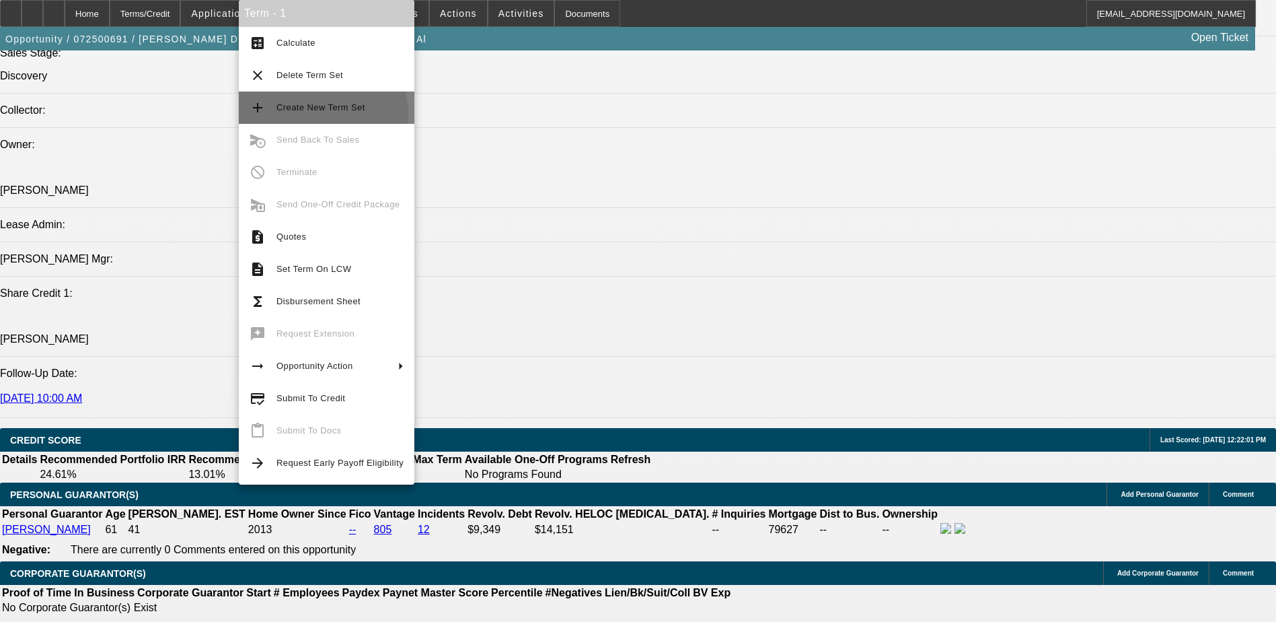
click at [320, 113] on span "Create New Term Set" at bounding box center [339, 108] width 127 height 16
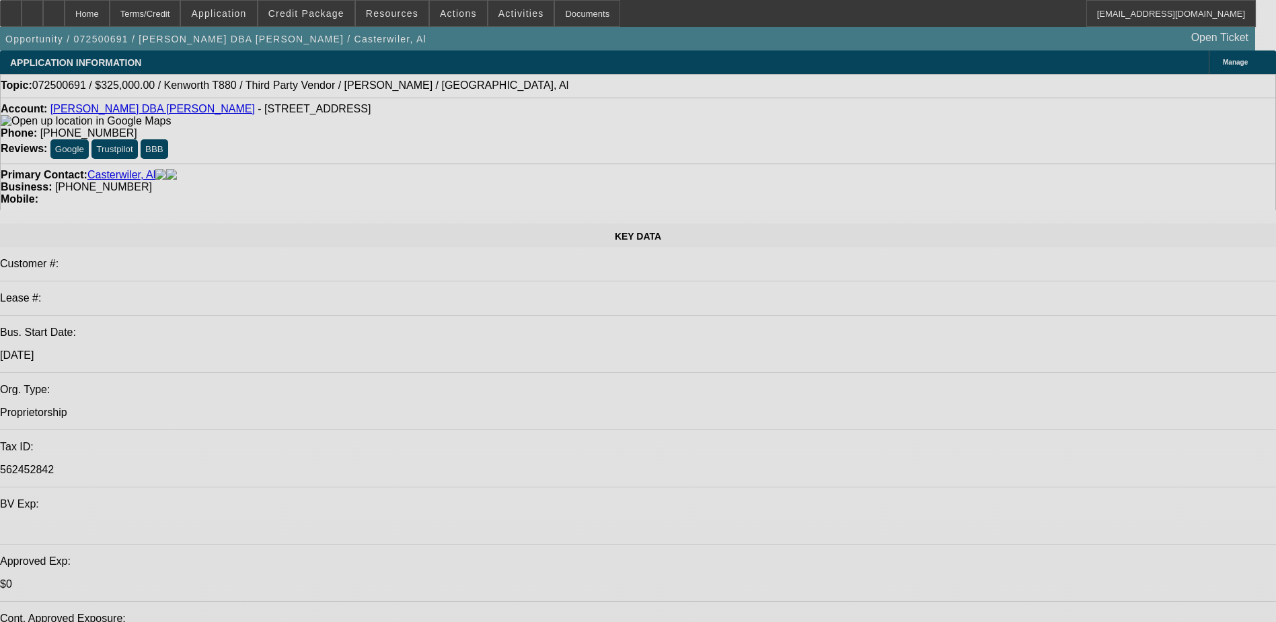
select select "0"
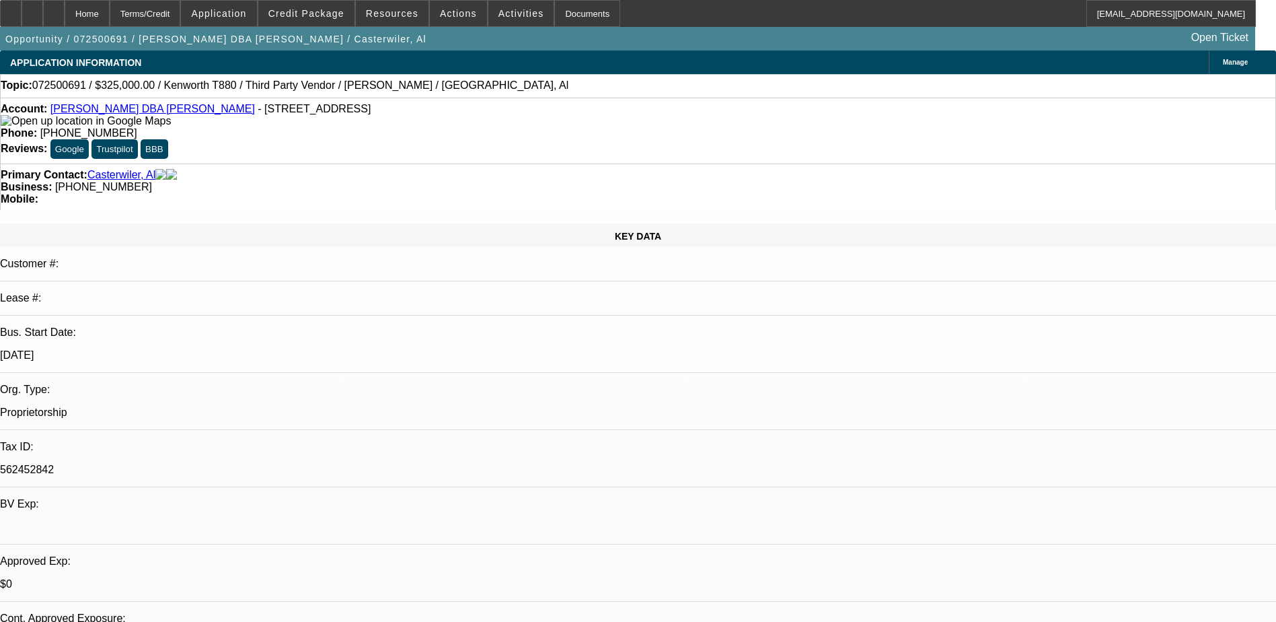
select select "0"
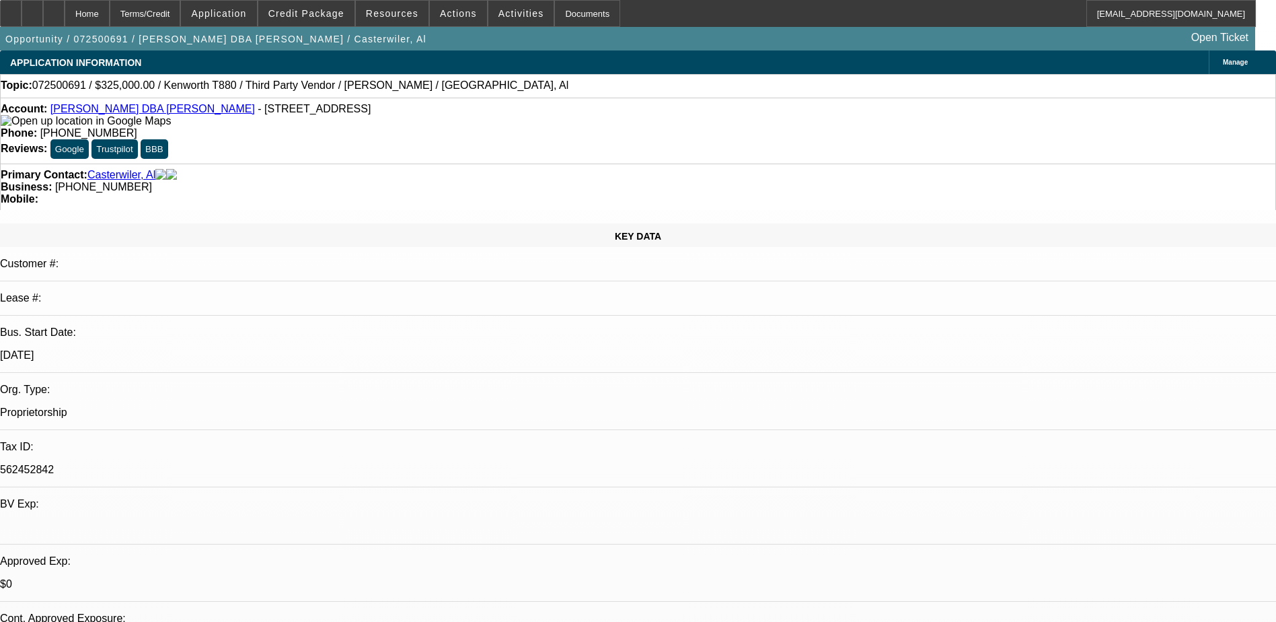
select select "1"
select select "6"
select select "1"
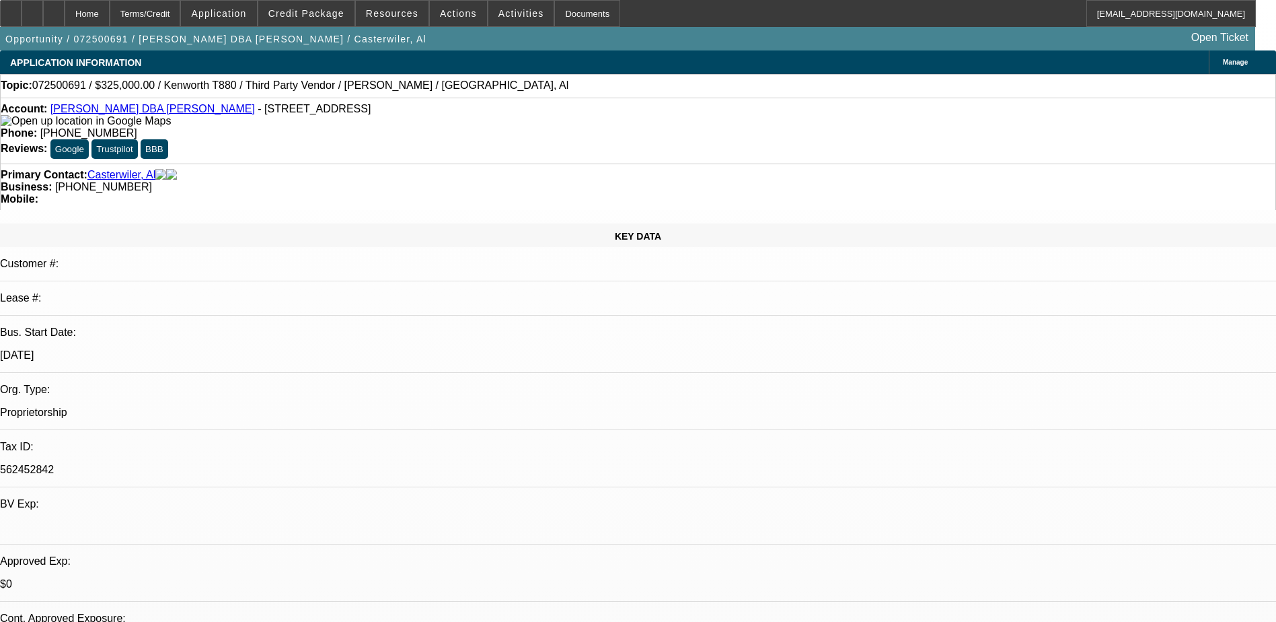
select select "6"
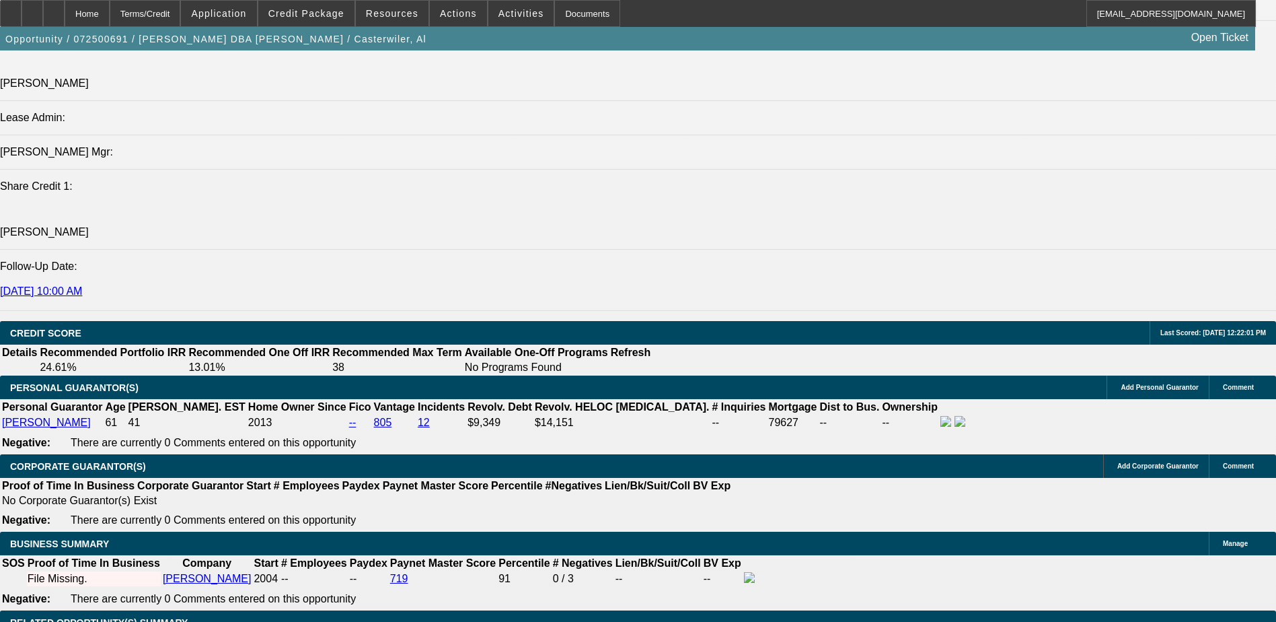
scroll to position [1682, 0]
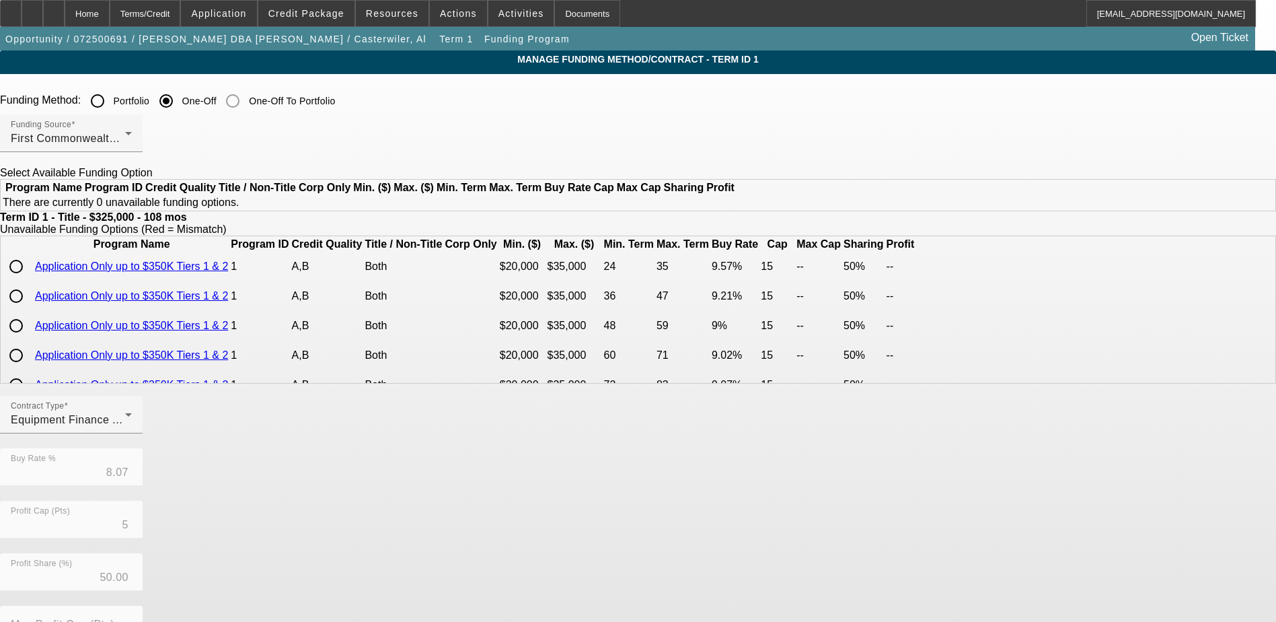
click at [111, 103] on input "Portfolio" at bounding box center [97, 100] width 27 height 27
radio input "true"
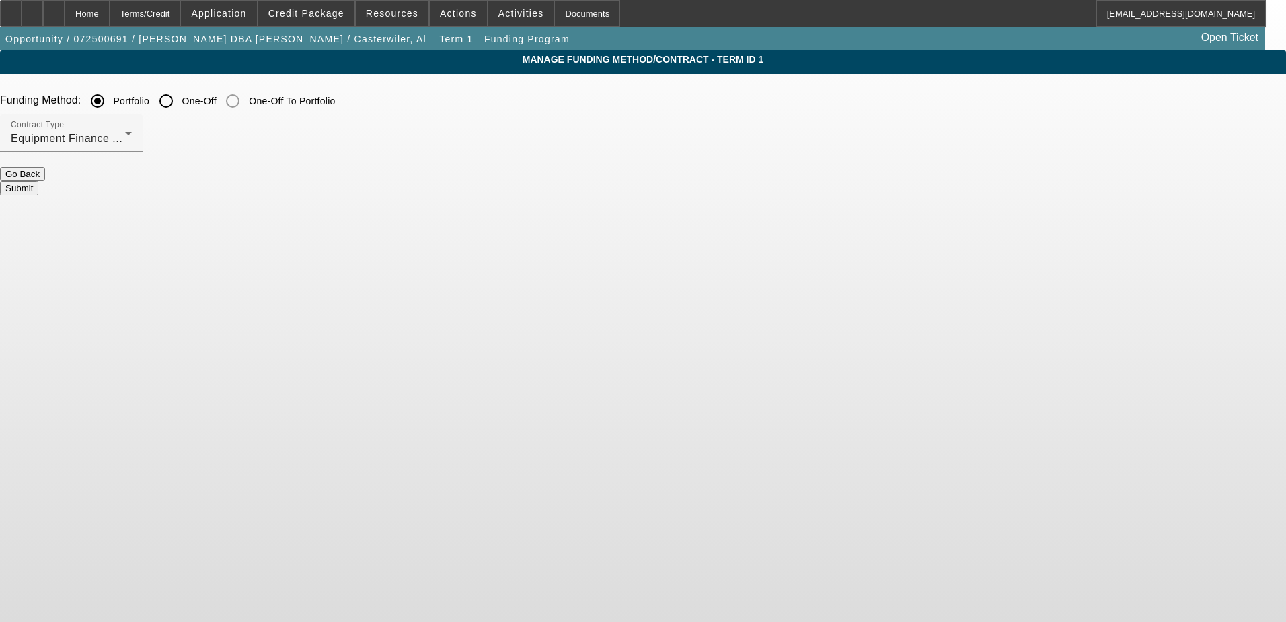
click at [38, 182] on button "Submit" at bounding box center [19, 188] width 38 height 14
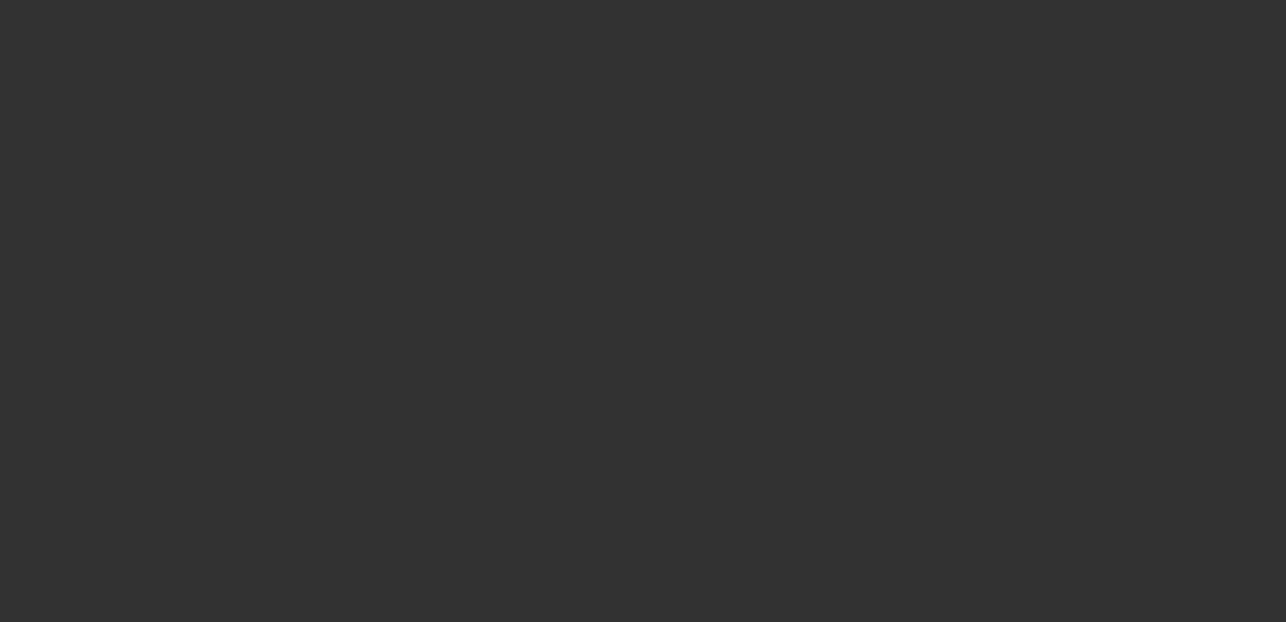
select select "0"
select select "6"
select select "0"
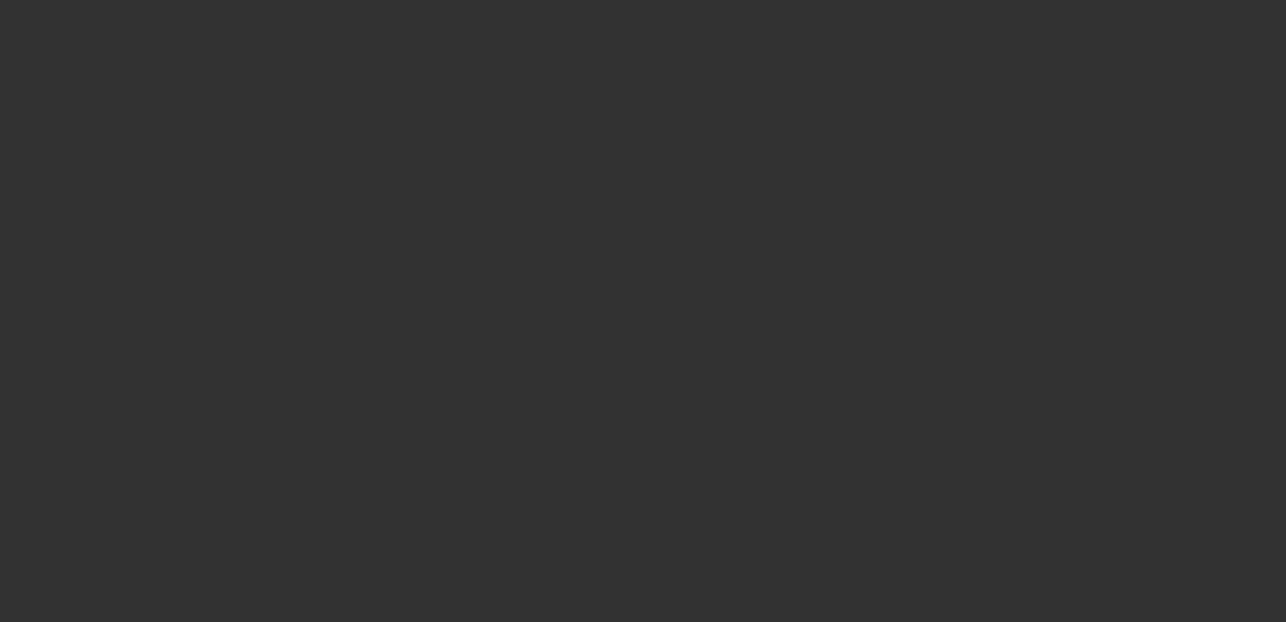
select select "0"
select select "6"
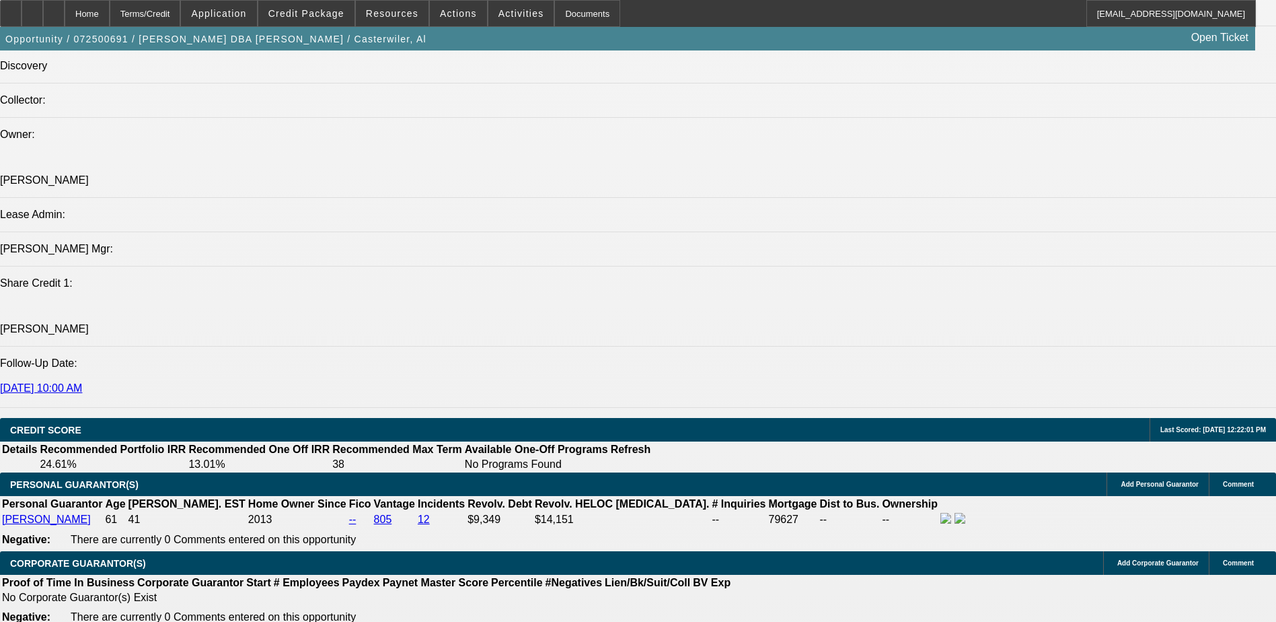
scroll to position [1749, 0]
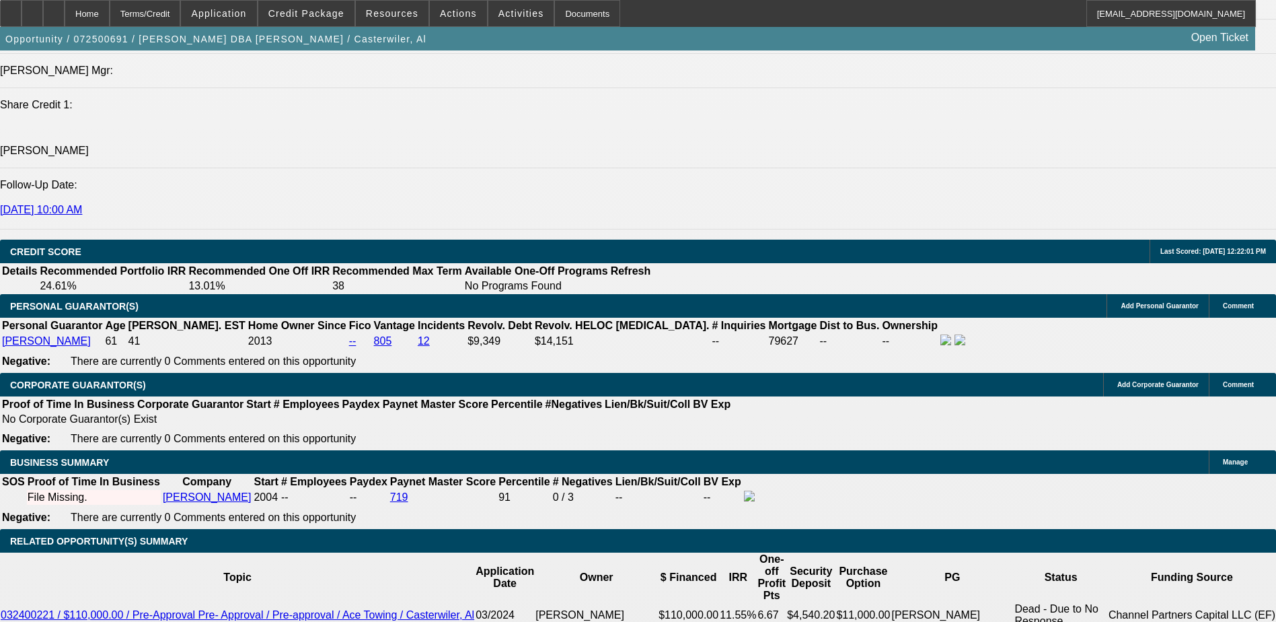
type input "10"
type input "UNKNOWN"
type input "1"
type input "$327,572.92"
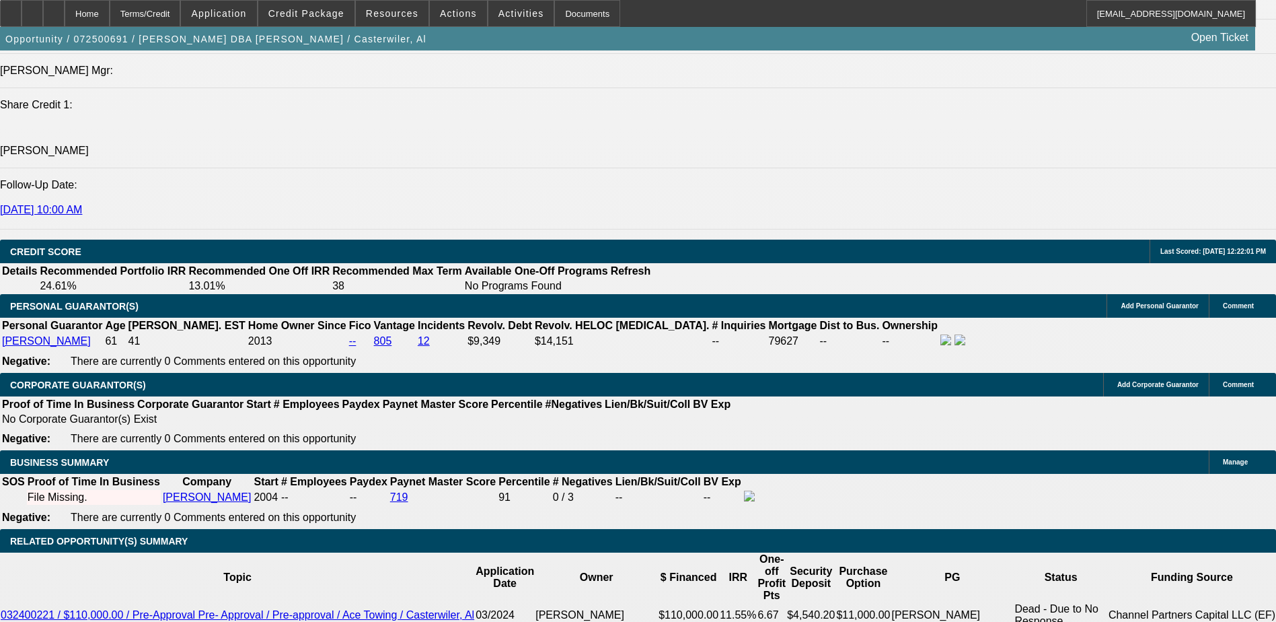
type input "12"
type input "$28,497.14"
type input "120"
type input "$4,205.42"
type input "120"
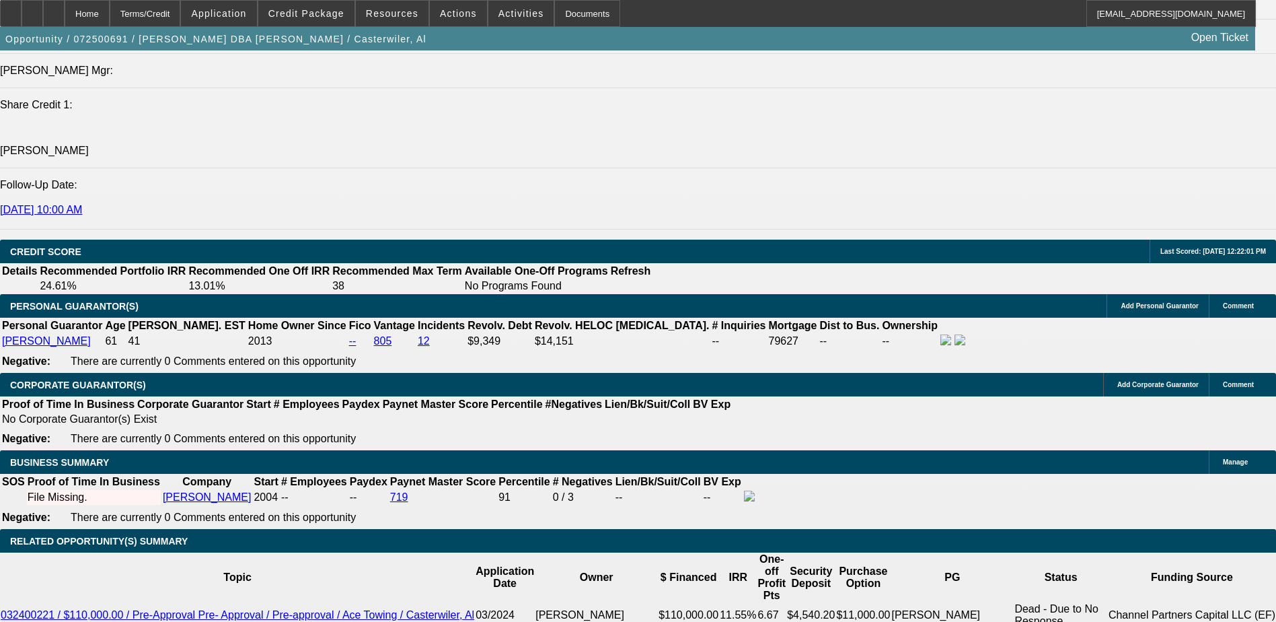
type input "9."
type input "$4,116.96"
type input "9"
type input "91"
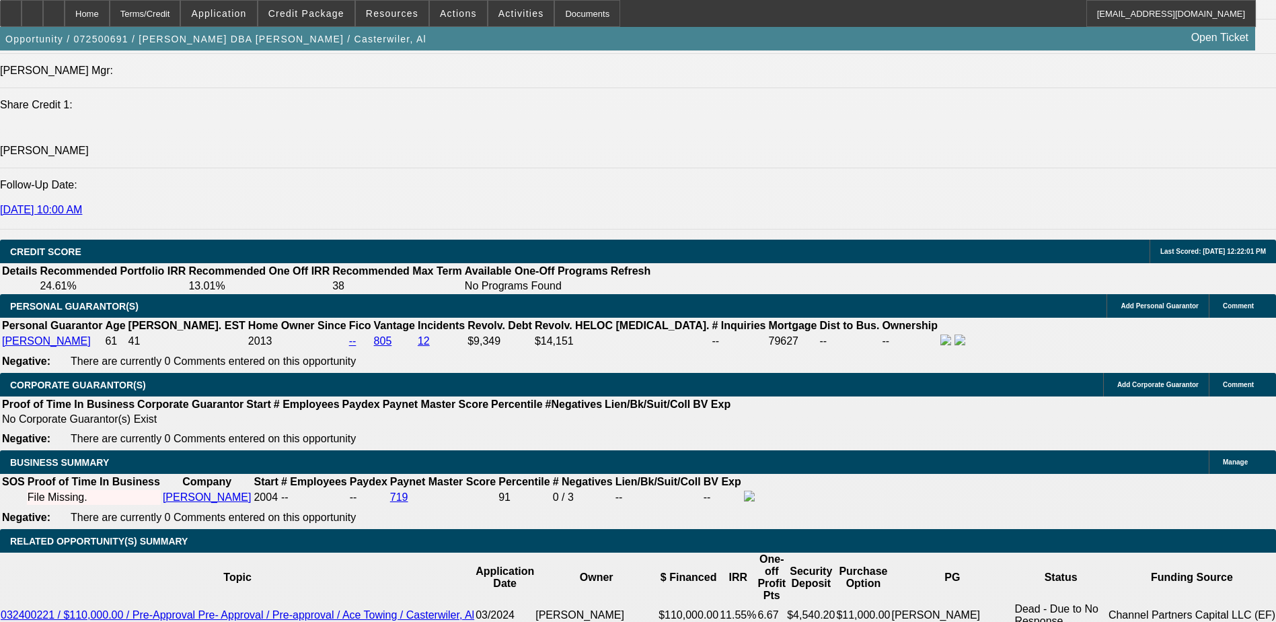
type input "$24,649.66"
type input "910"
type input "$246,458.33"
type input "10"
type input "$4,294.90"
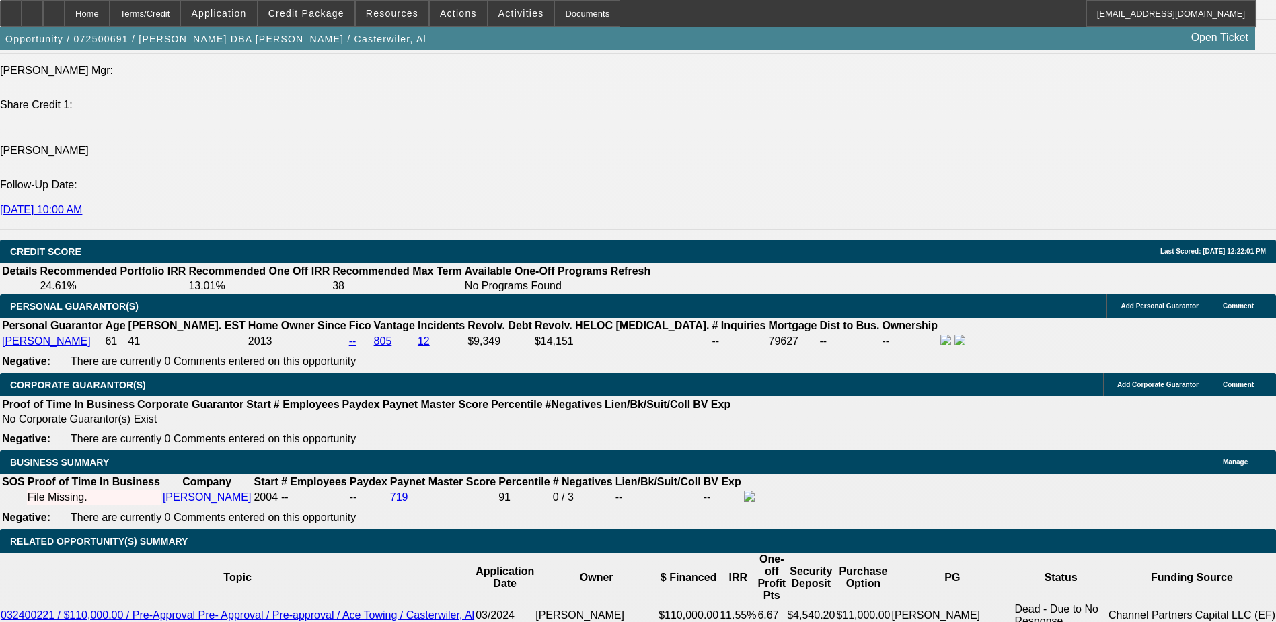
type input "10"
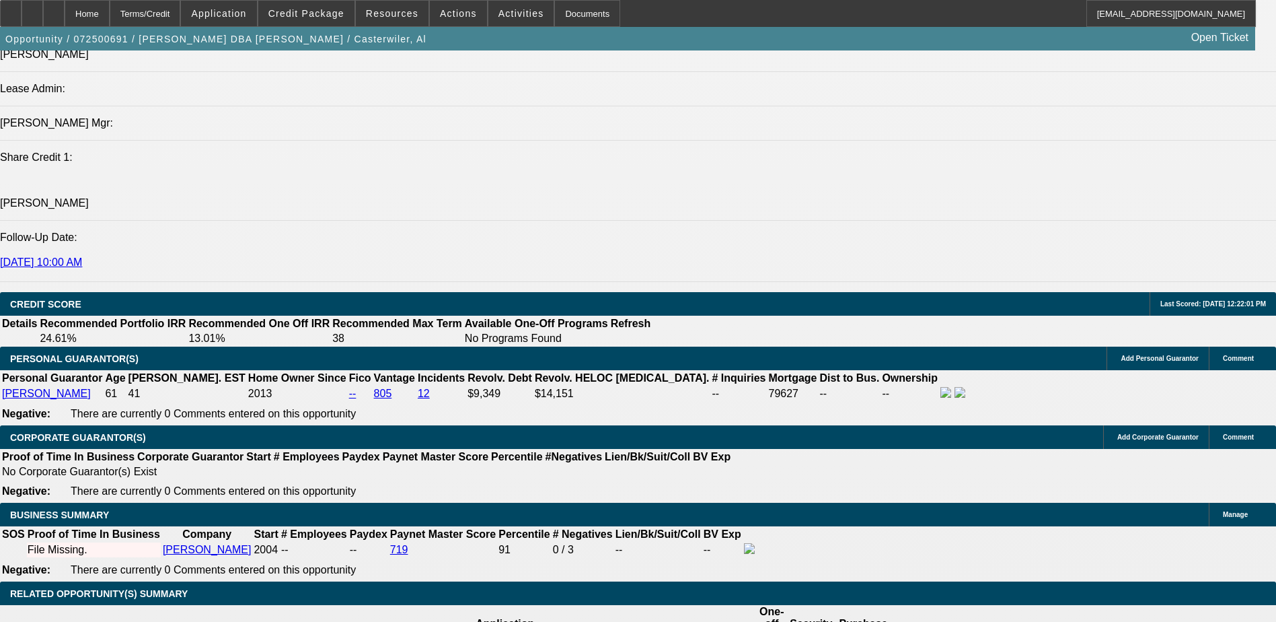
scroll to position [1614, 0]
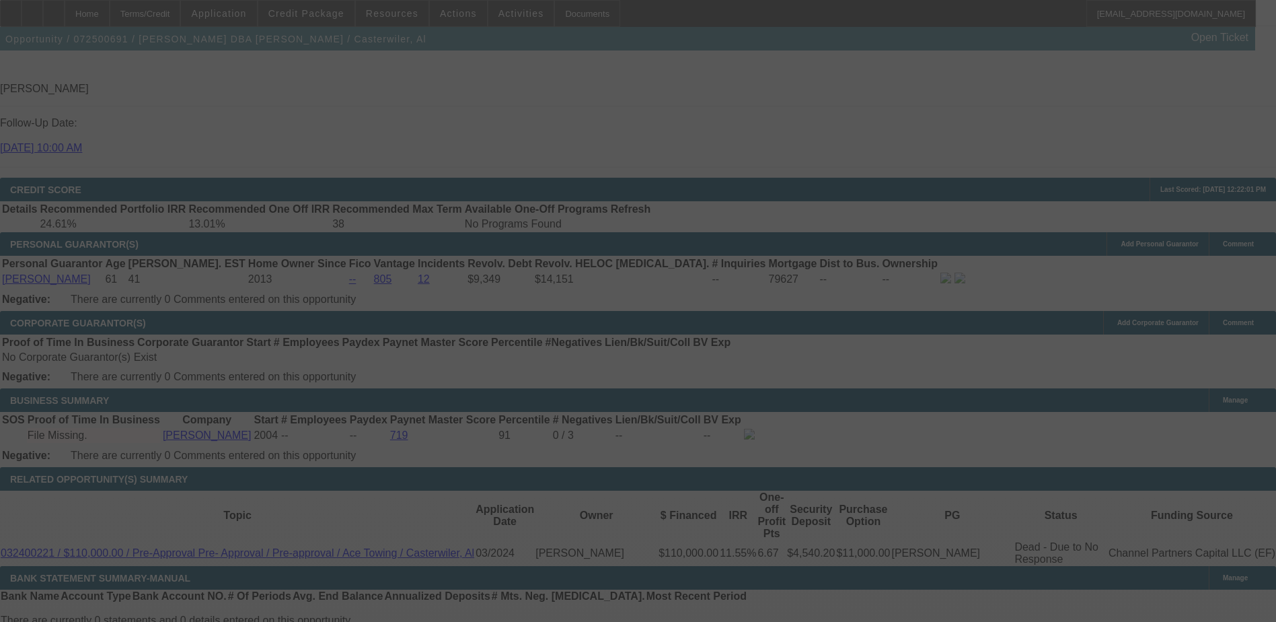
scroll to position [1816, 0]
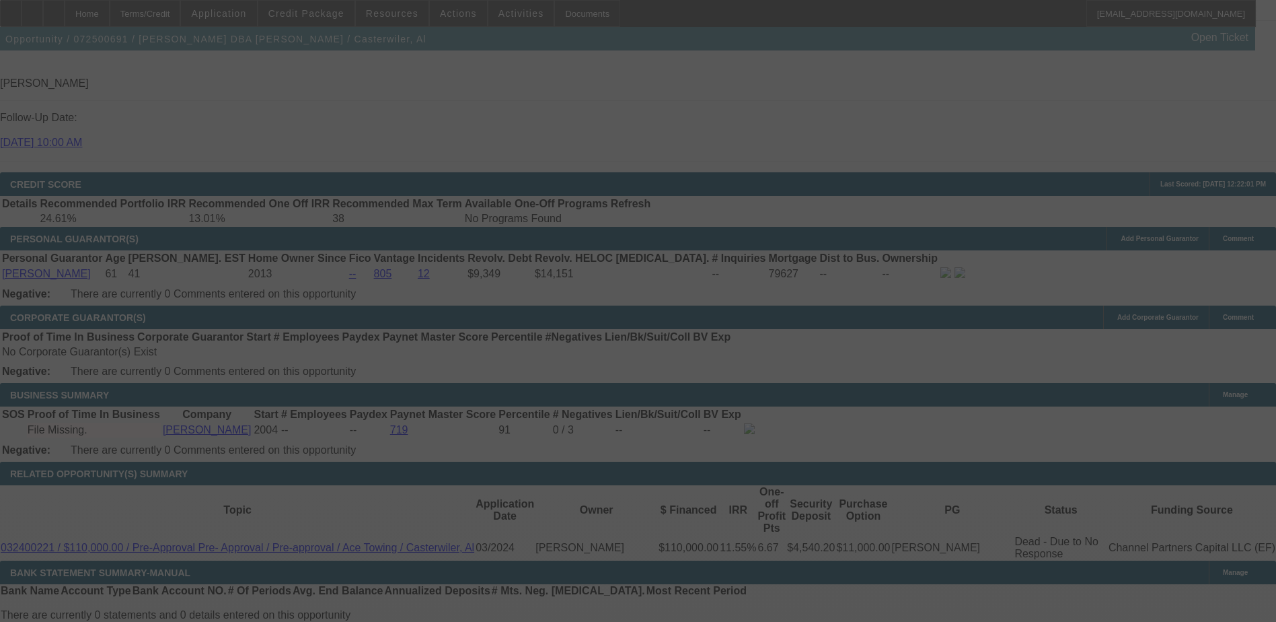
select select "0"
select select "6"
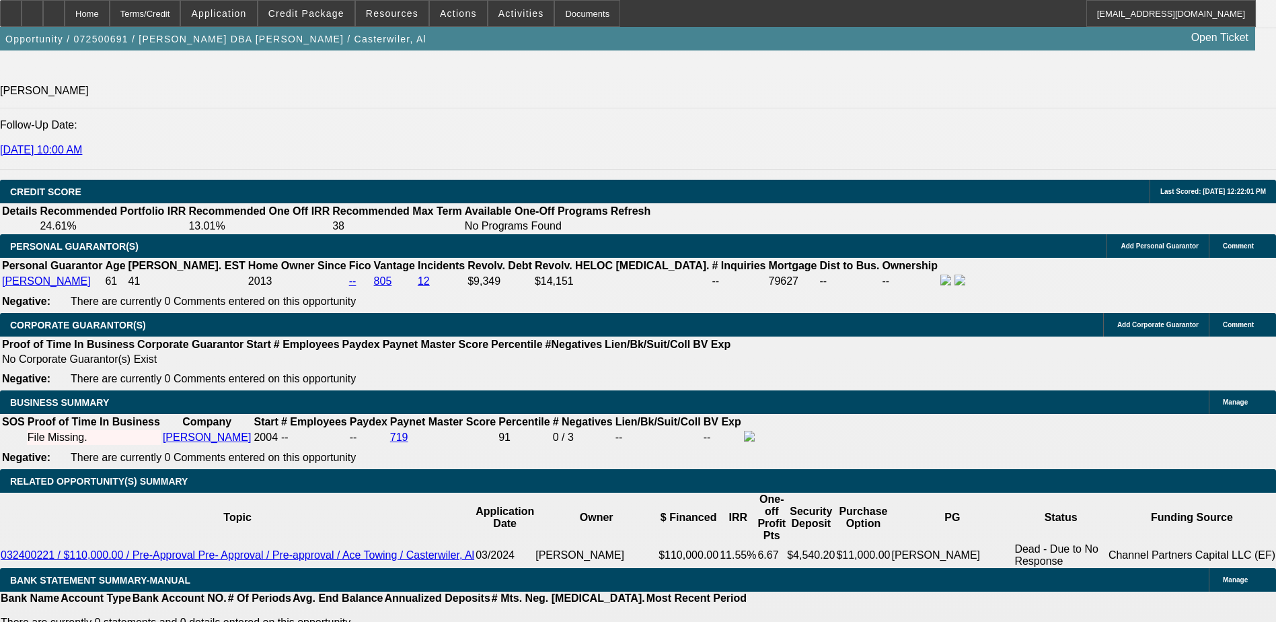
select select "2"
type input "UNKNOWN"
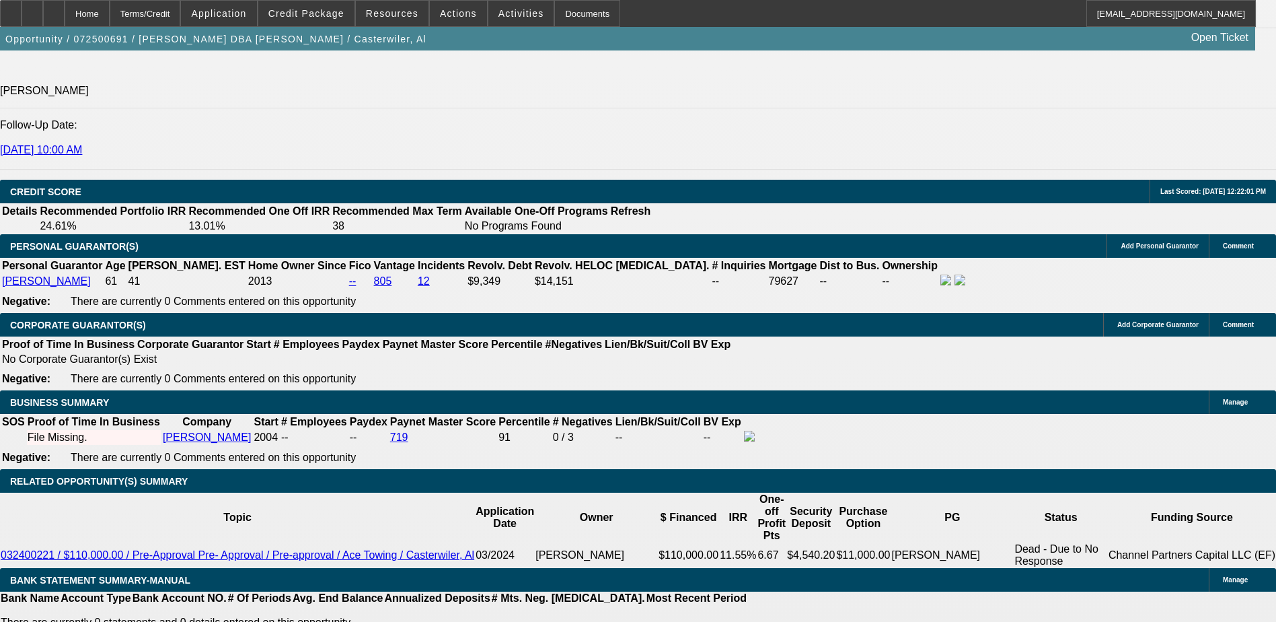
type input "10.5"
type input "$4,385.39"
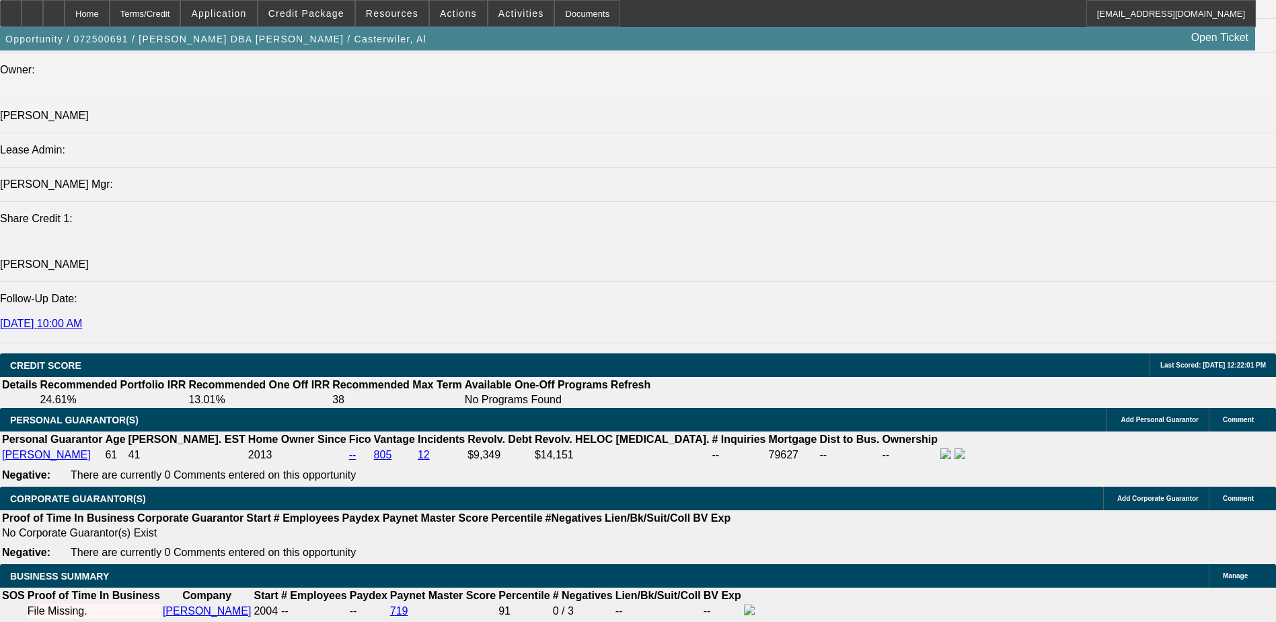
scroll to position [1607, 0]
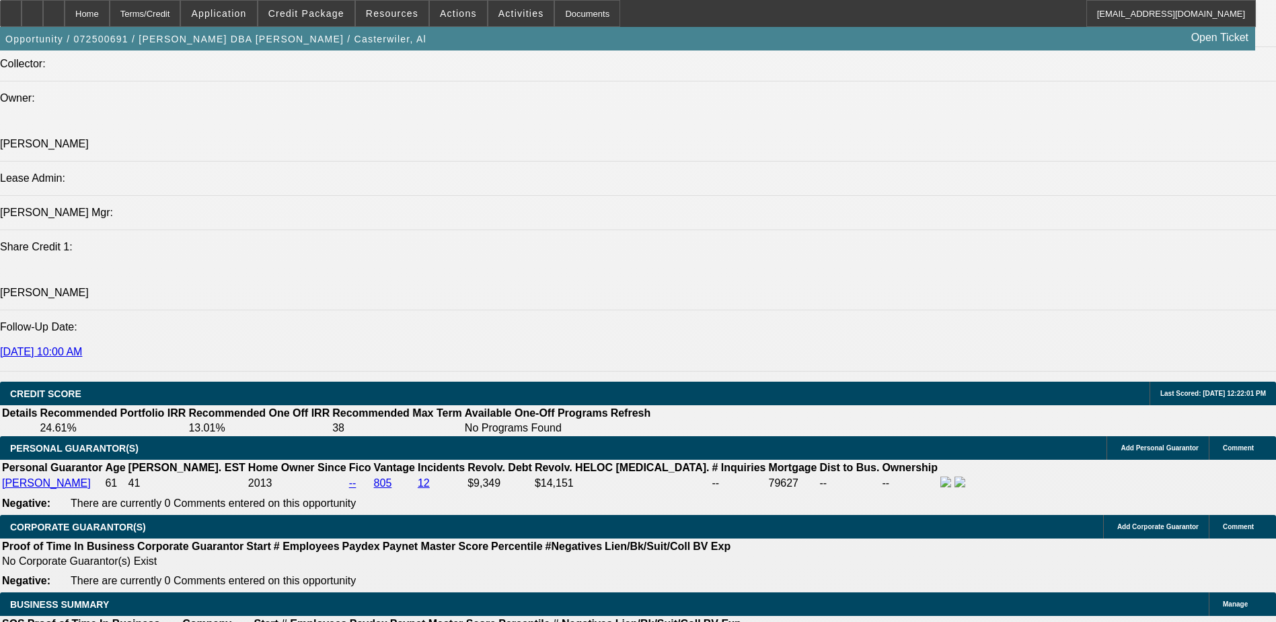
type input "10.5"
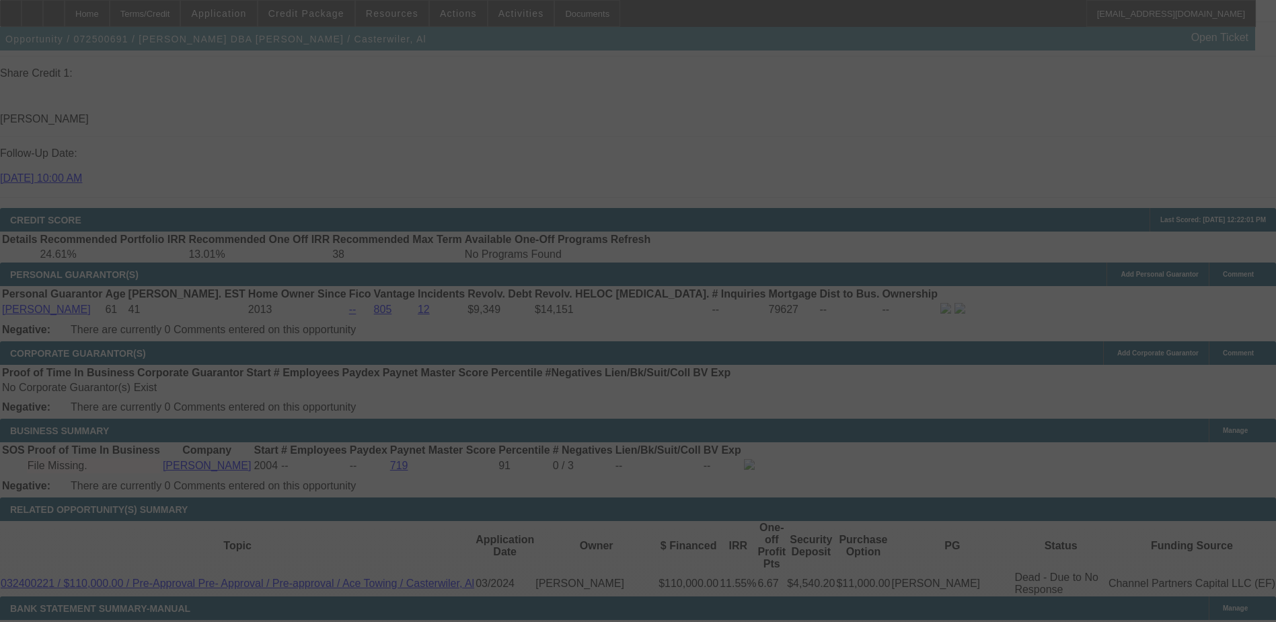
scroll to position [1809, 0]
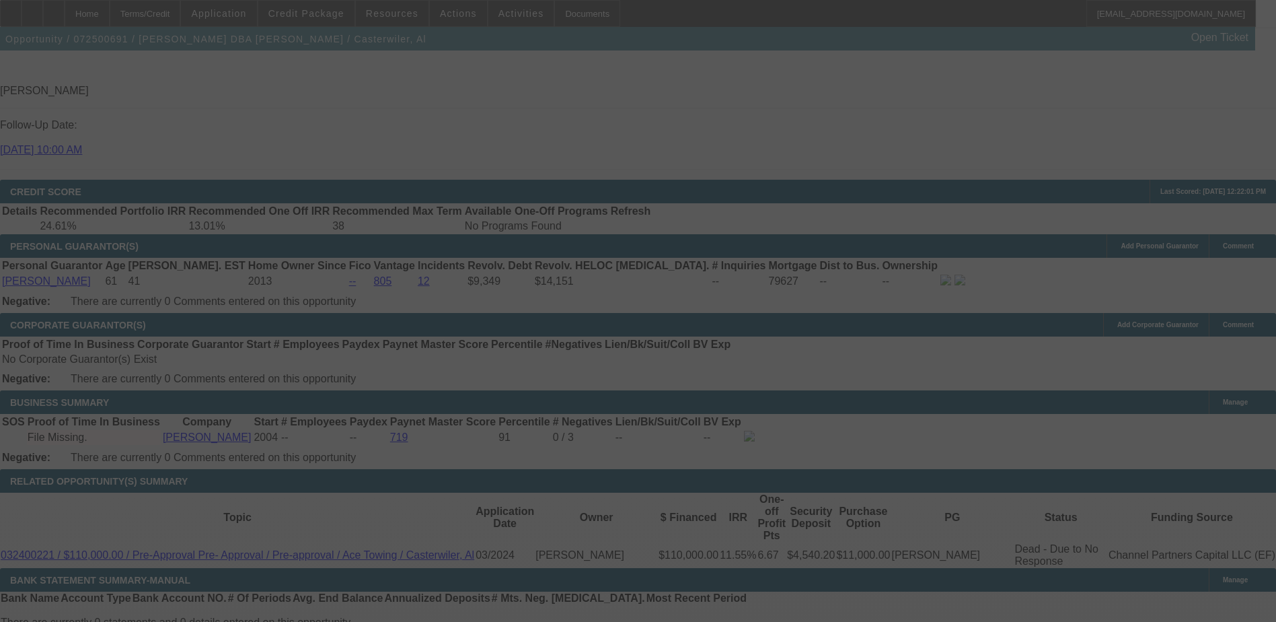
select select "0"
select select "2"
select select "0"
select select "6"
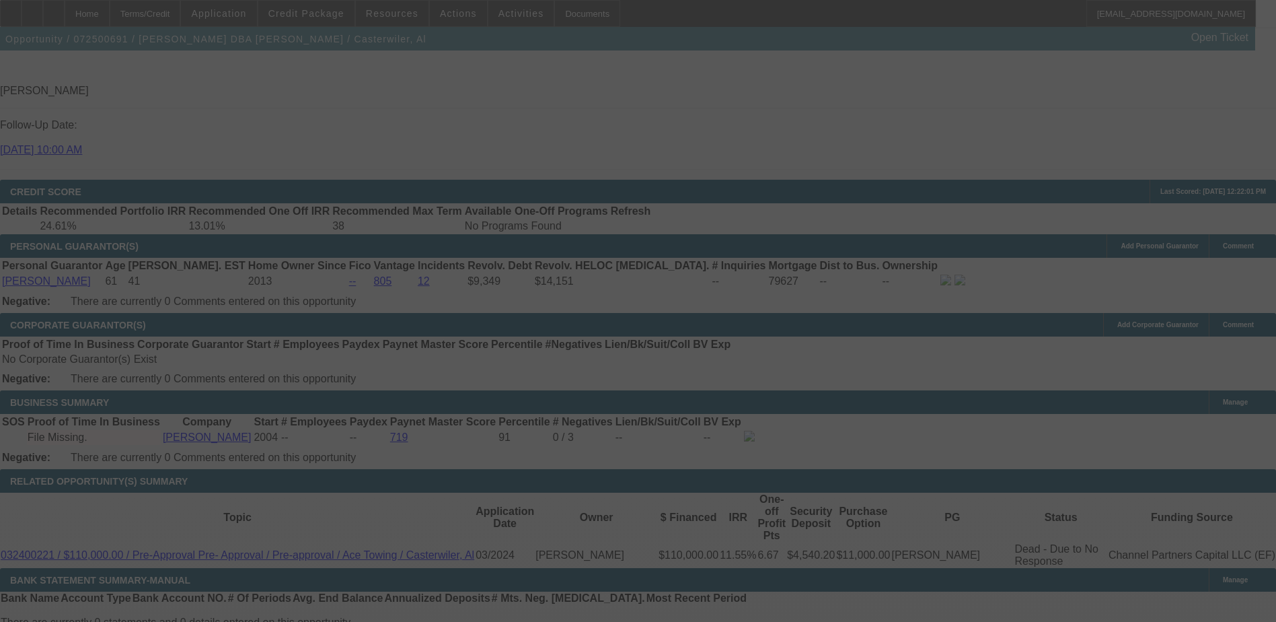
scroll to position [1801, 0]
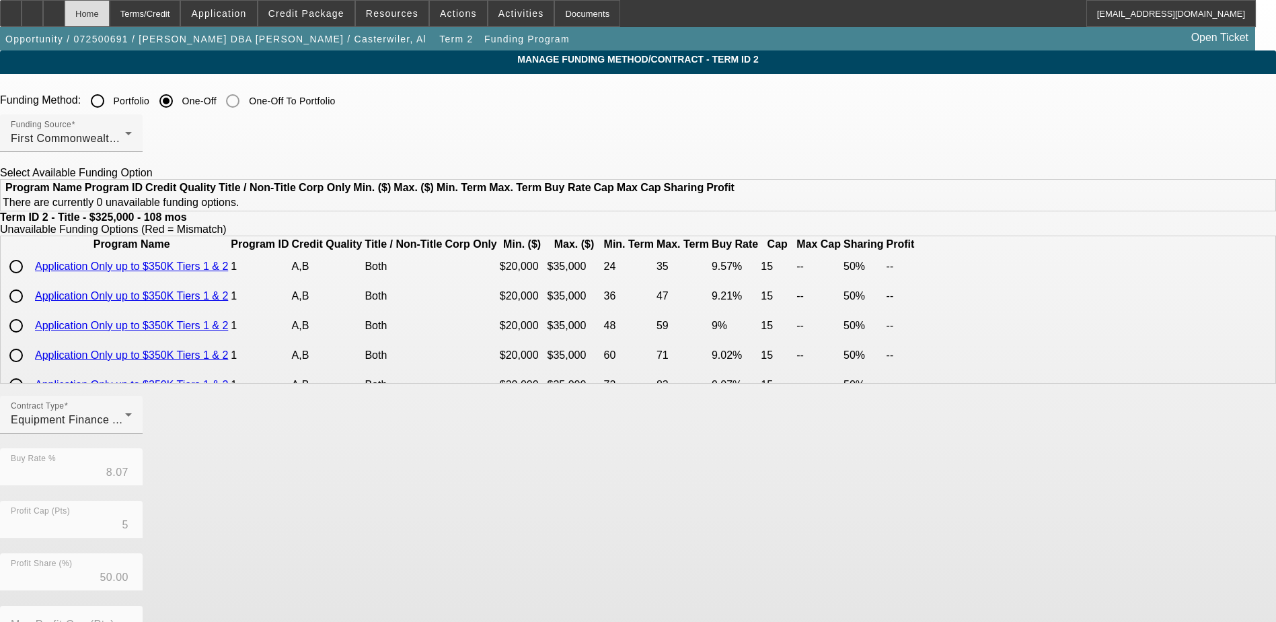
click at [110, 10] on div "Home" at bounding box center [87, 13] width 45 height 27
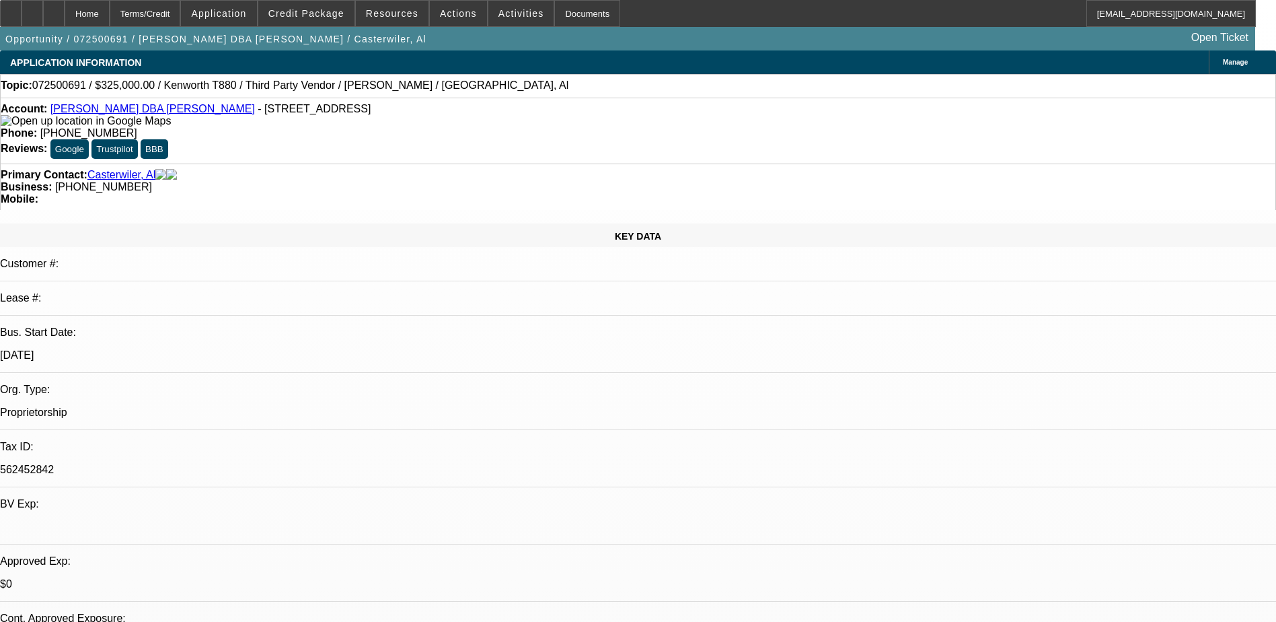
select select "0"
select select "6"
select select "0"
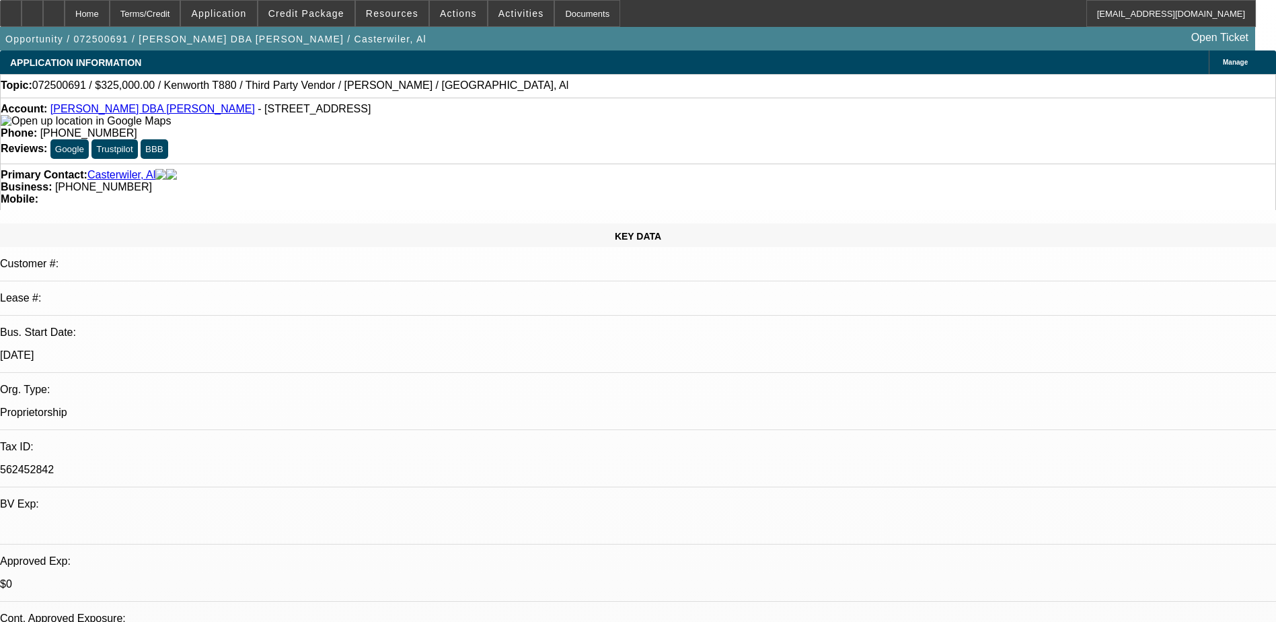
select select "0"
select select "2"
select select "0"
select select "6"
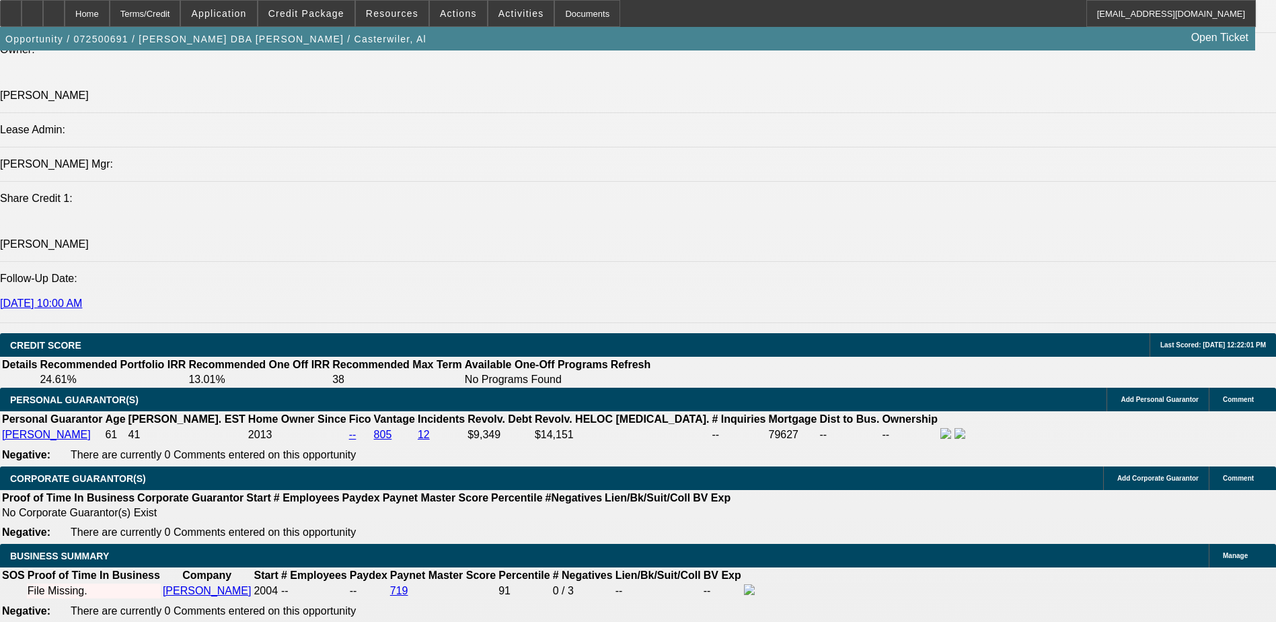
scroll to position [1682, 0]
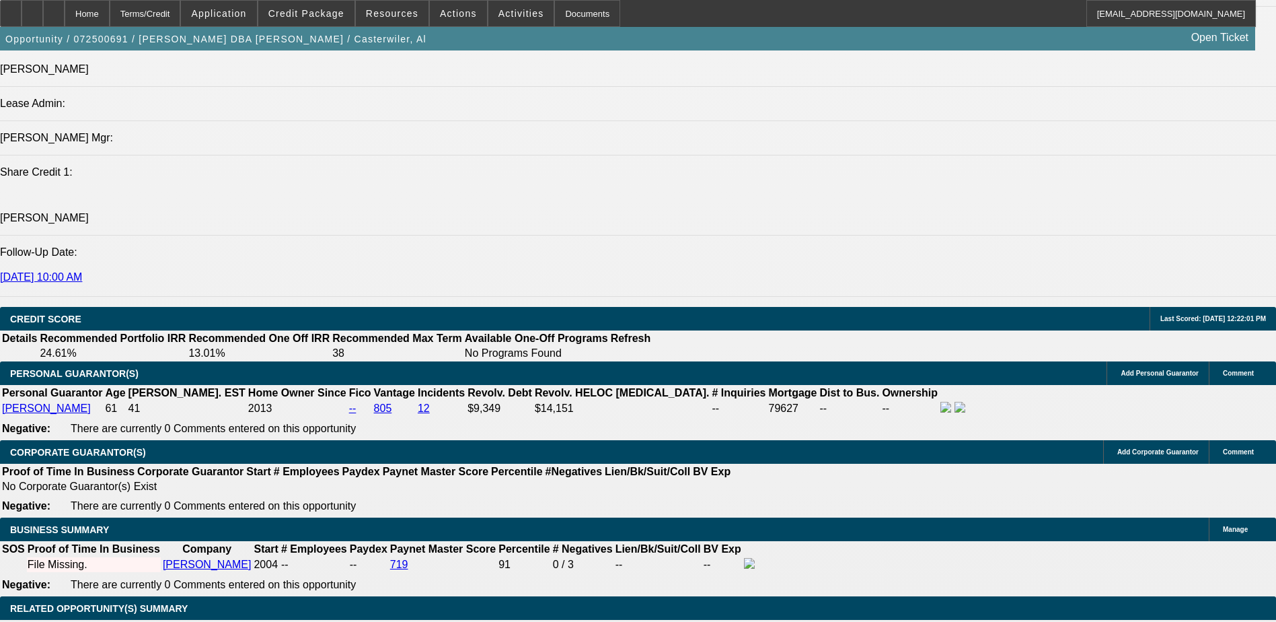
type input "UNKNOWN"
type input "1"
type input "$33,931.84"
type input "96"
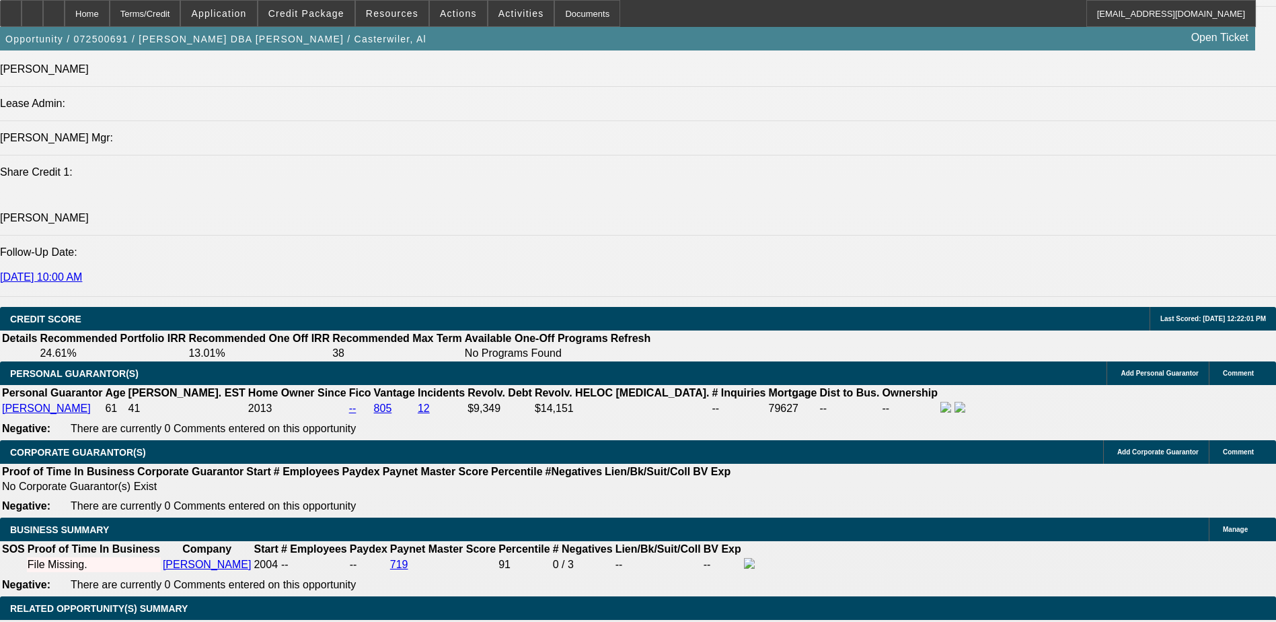
type input "$1.25"
type input "96"
type input "9"
type input "$4,761.32"
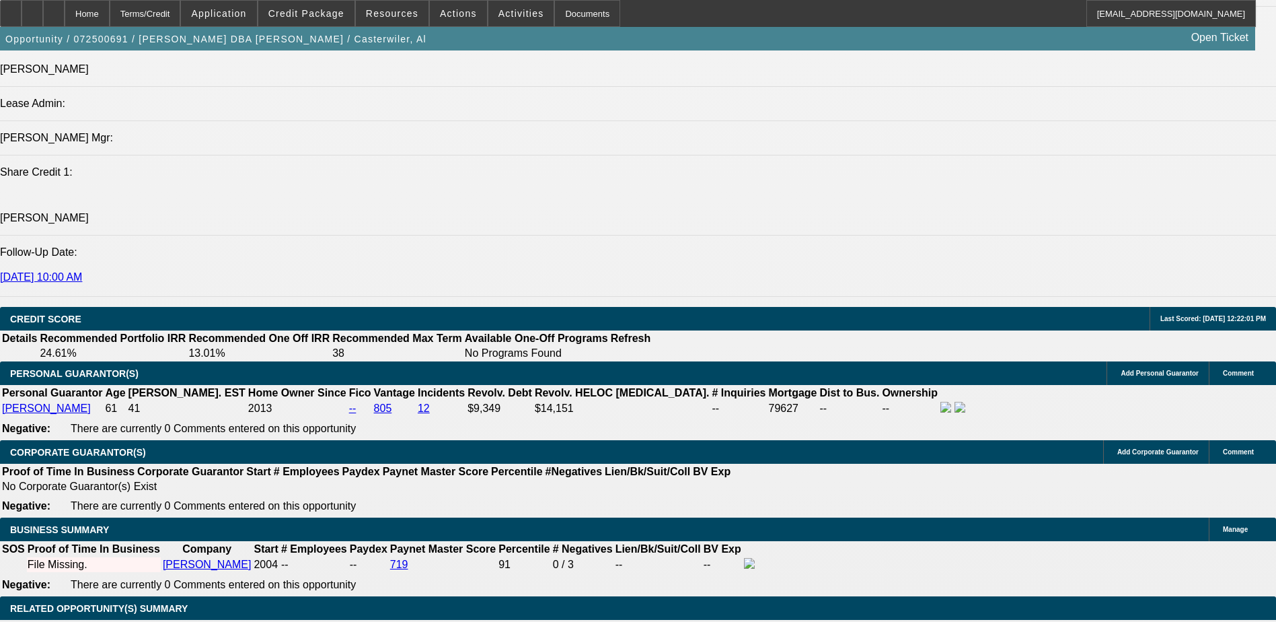
type input "9.5"
type input "$4,846.04"
type input "9.5"
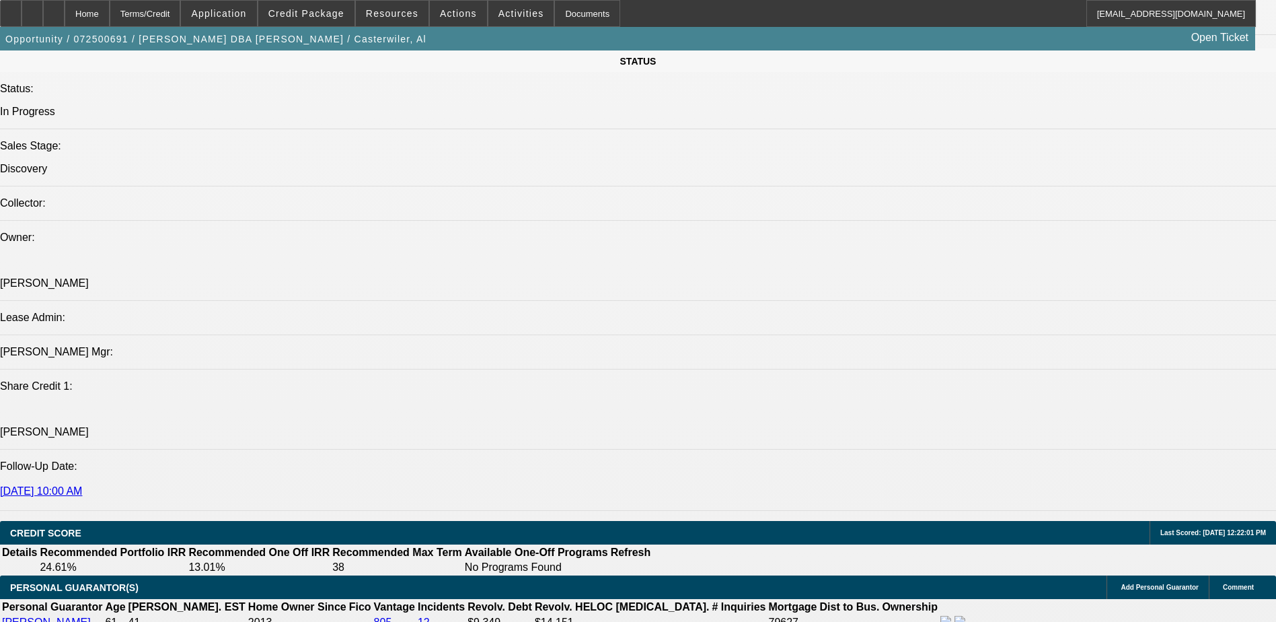
scroll to position [1413, 0]
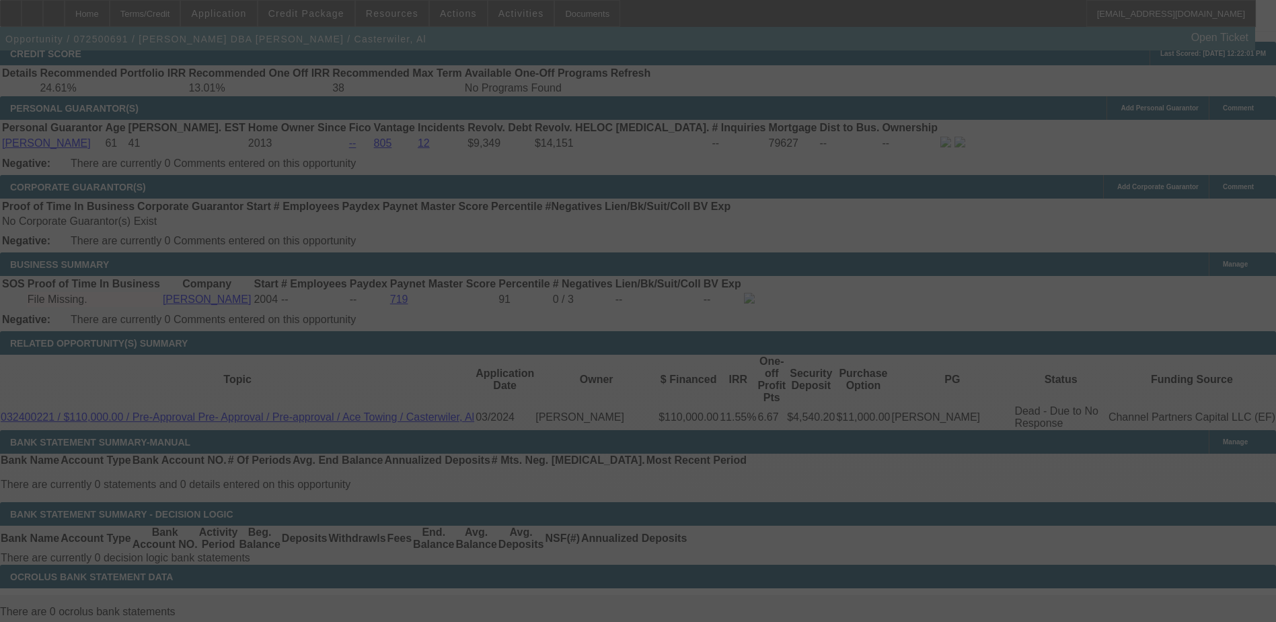
scroll to position [1951, 0]
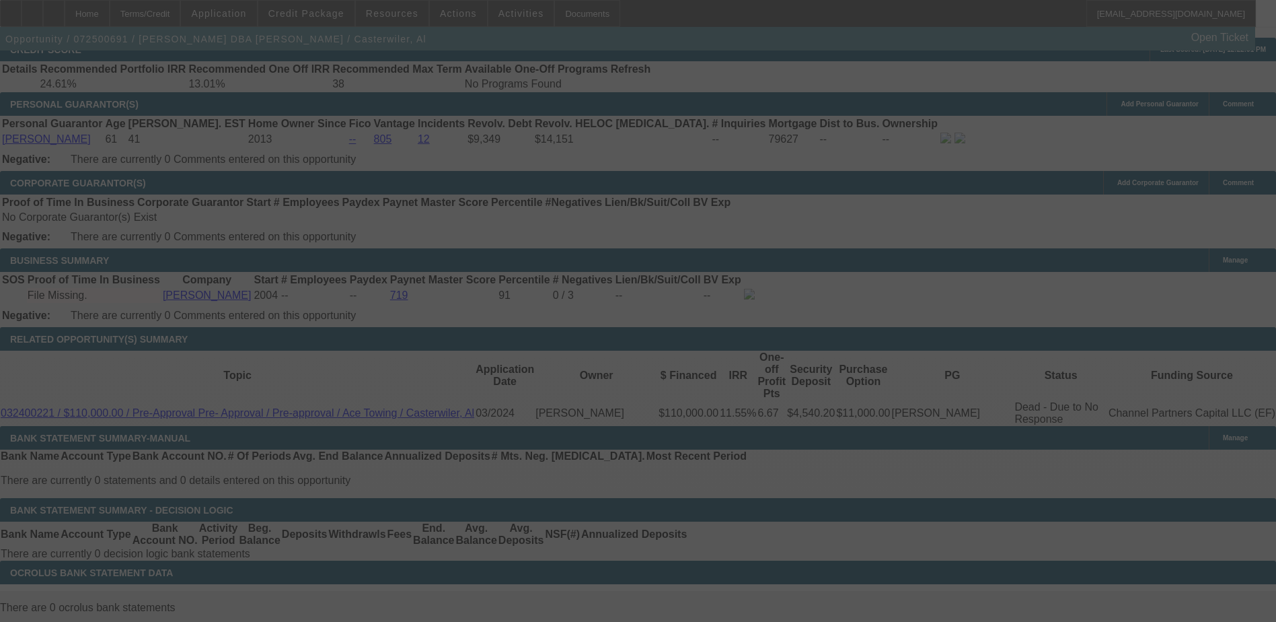
select select "0"
select select "6"
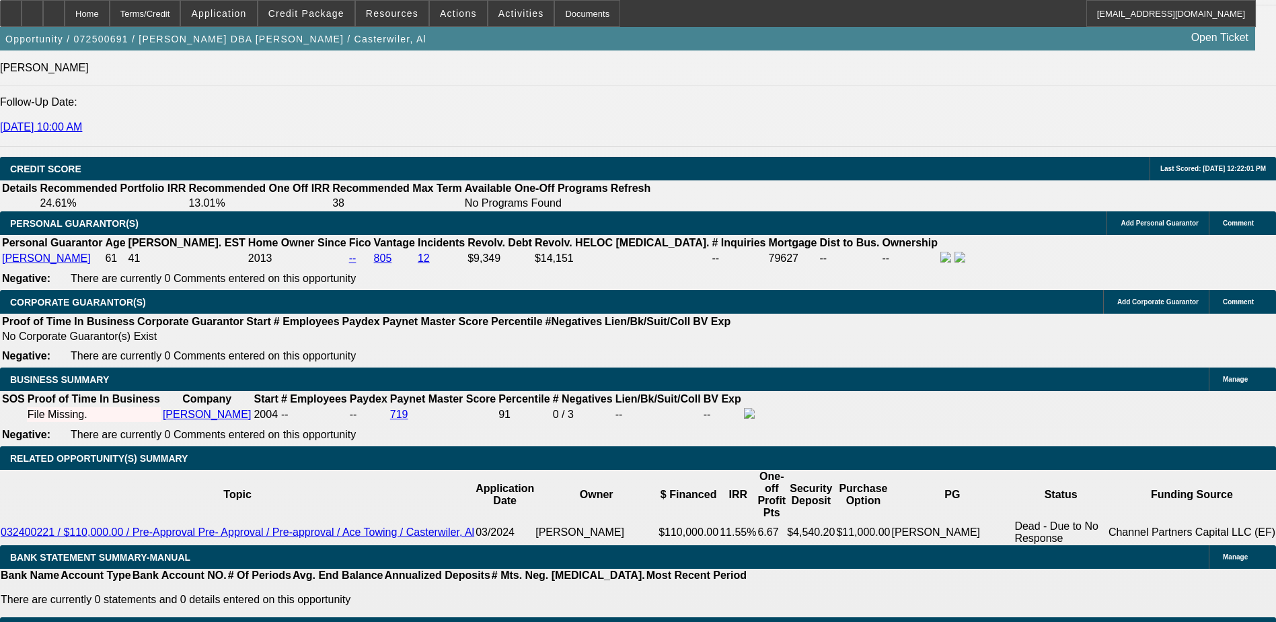
scroll to position [1816, 0]
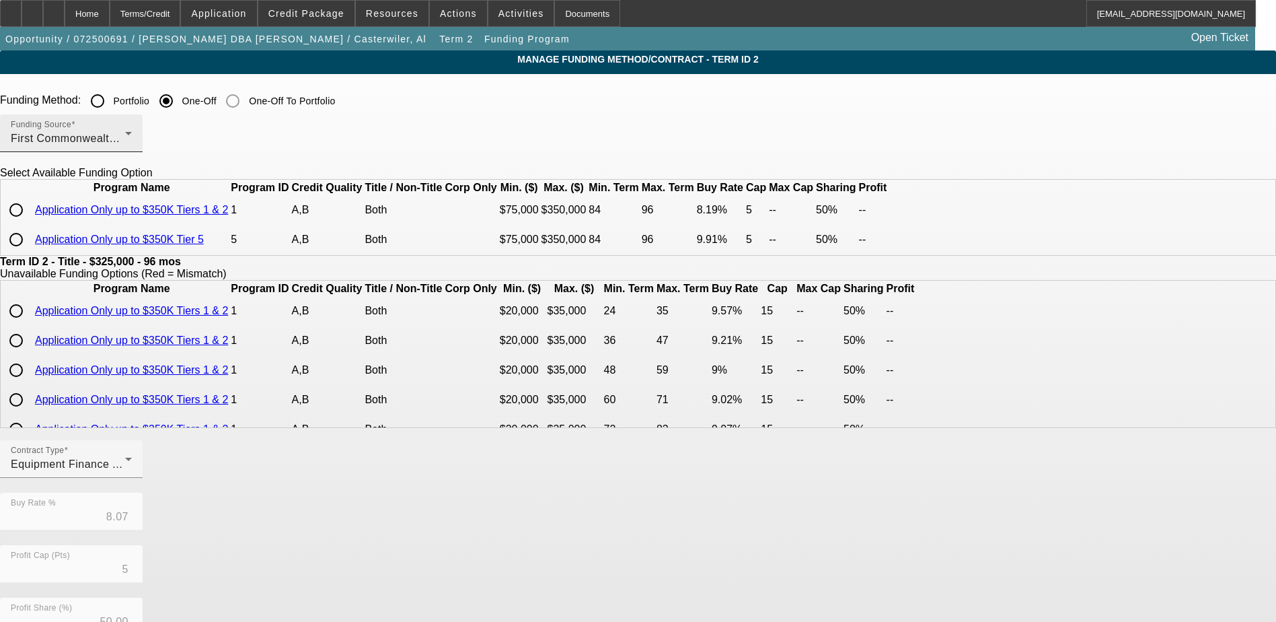
click at [132, 130] on div "Funding Source First Commonwealth Equipment Finance" at bounding box center [71, 133] width 121 height 38
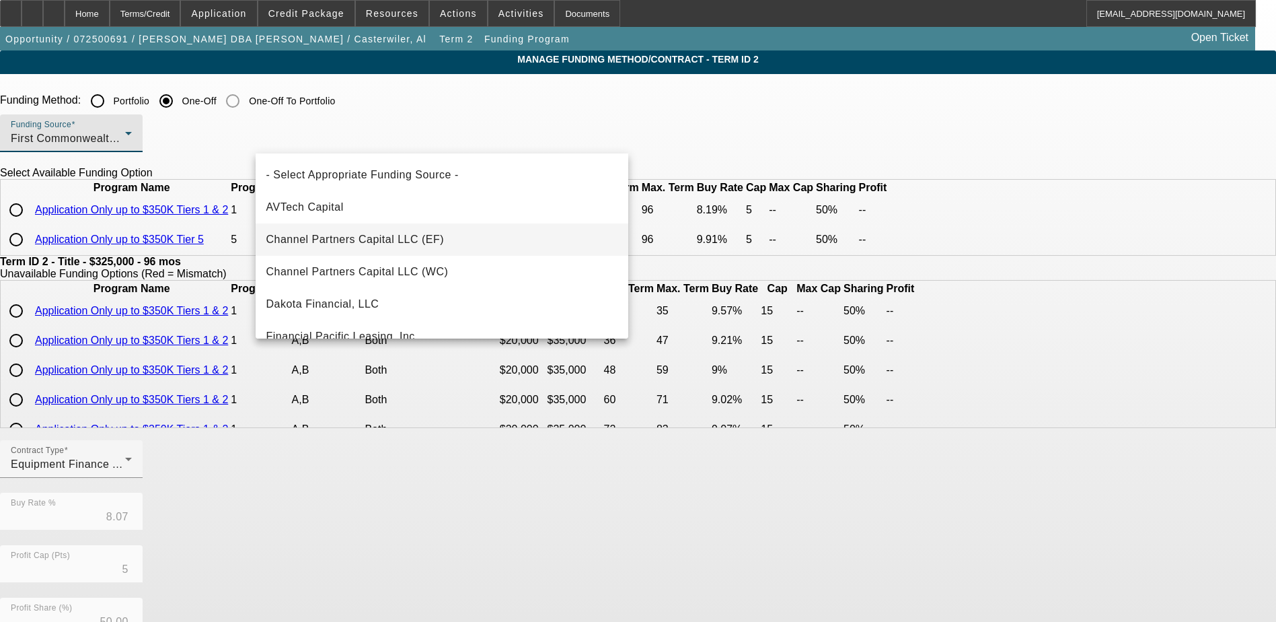
scroll to position [79, 0]
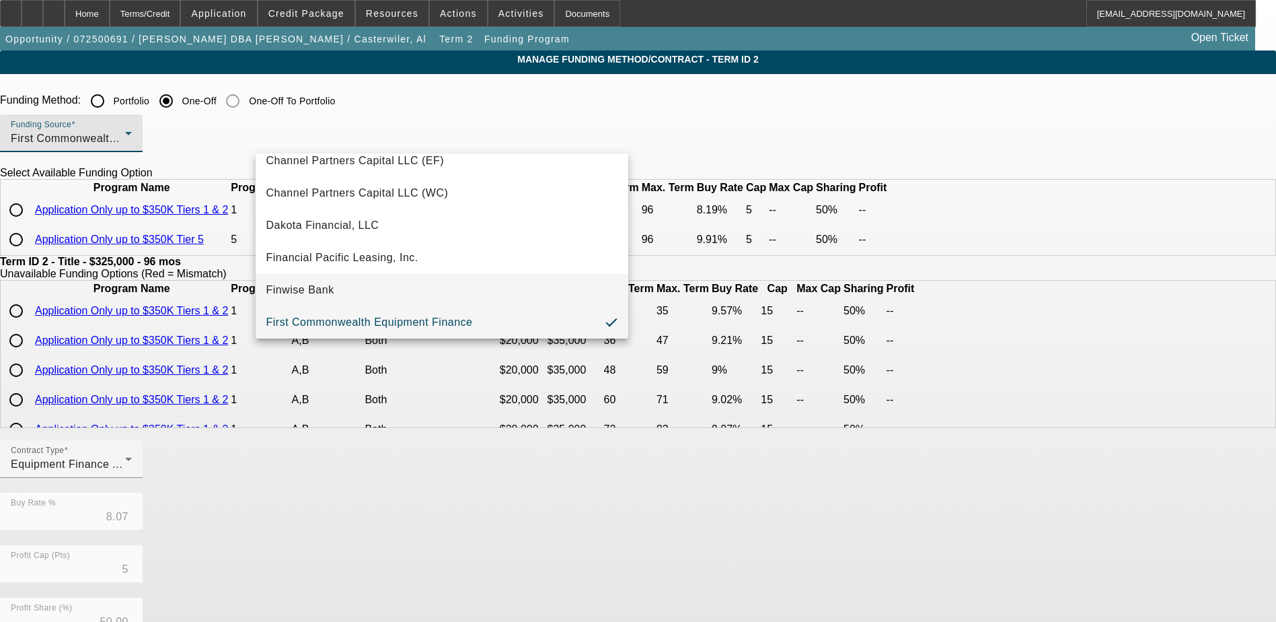
click at [346, 282] on mat-option "Finwise Bank" at bounding box center [442, 290] width 373 height 32
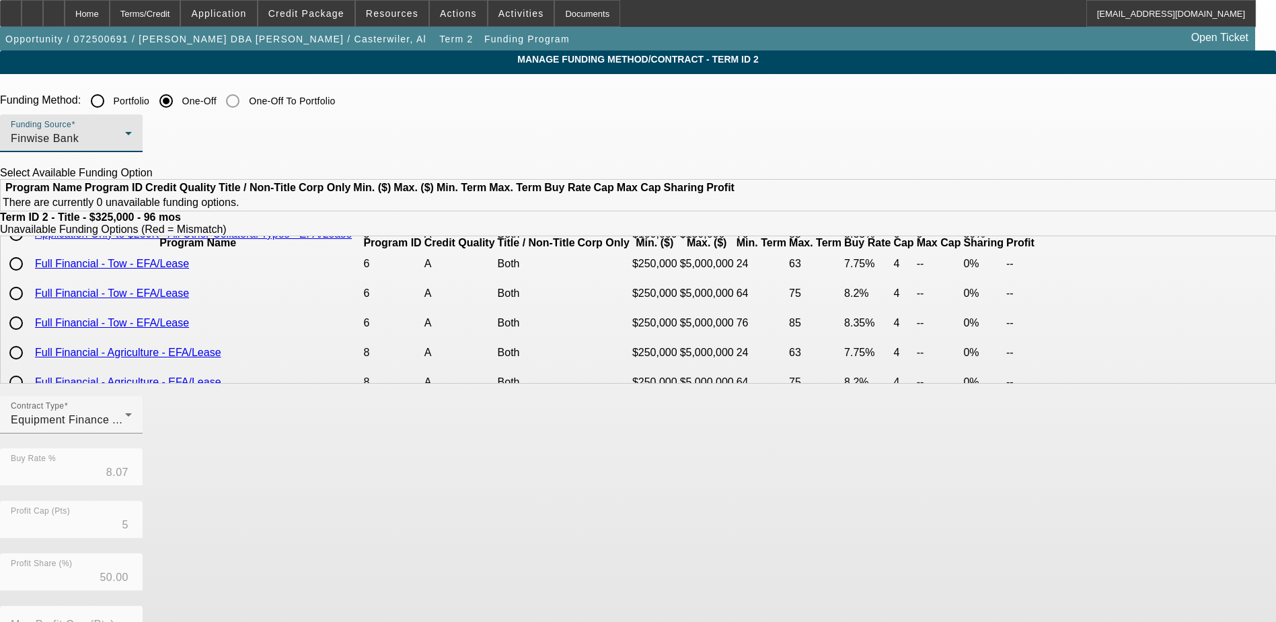
scroll to position [2556, 0]
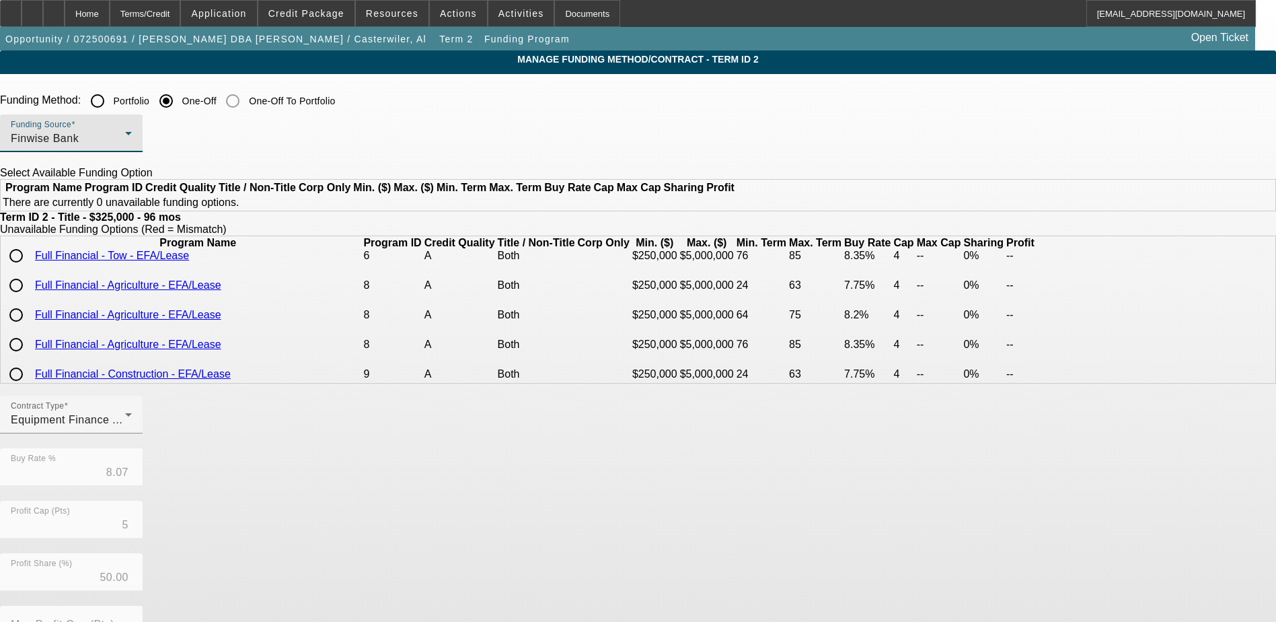
click at [125, 134] on div "Finwise Bank" at bounding box center [68, 138] width 114 height 16
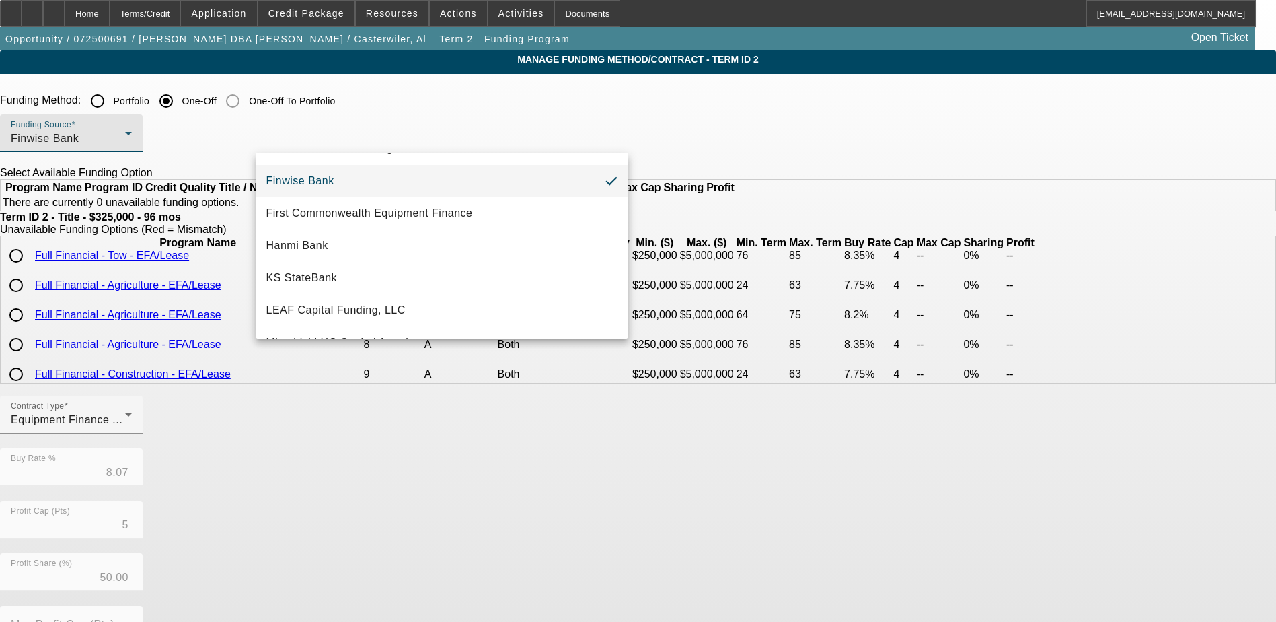
scroll to position [202, 0]
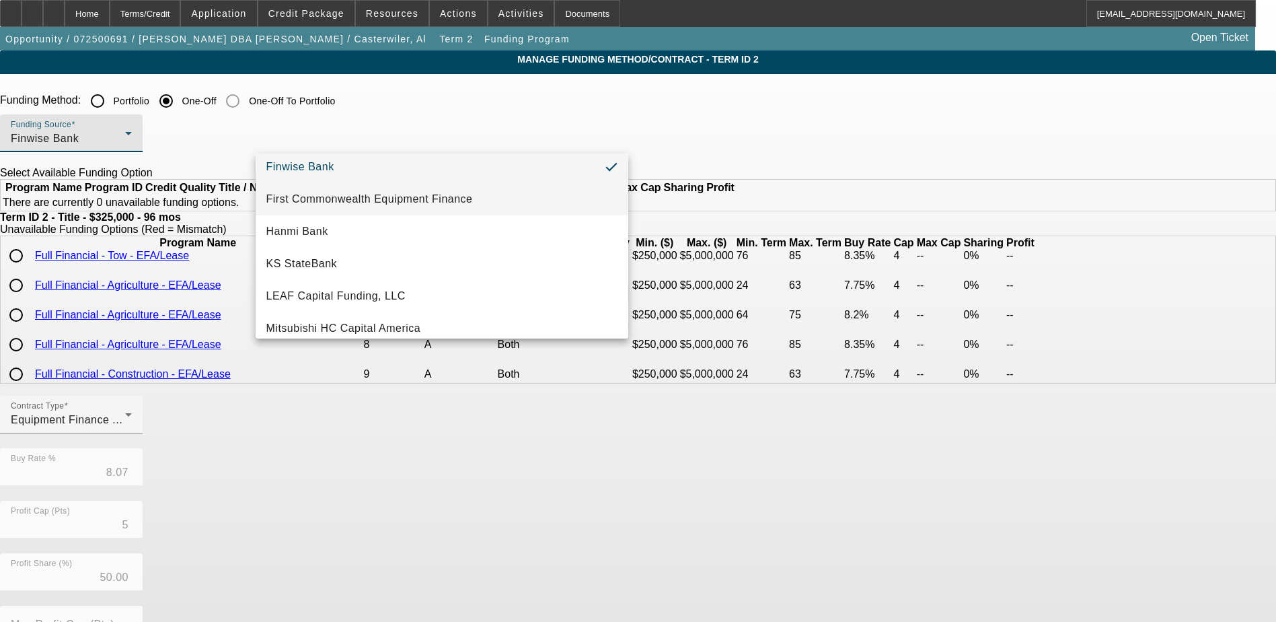
click at [363, 195] on span "First Commonwealth Equipment Finance" at bounding box center [369, 199] width 207 height 16
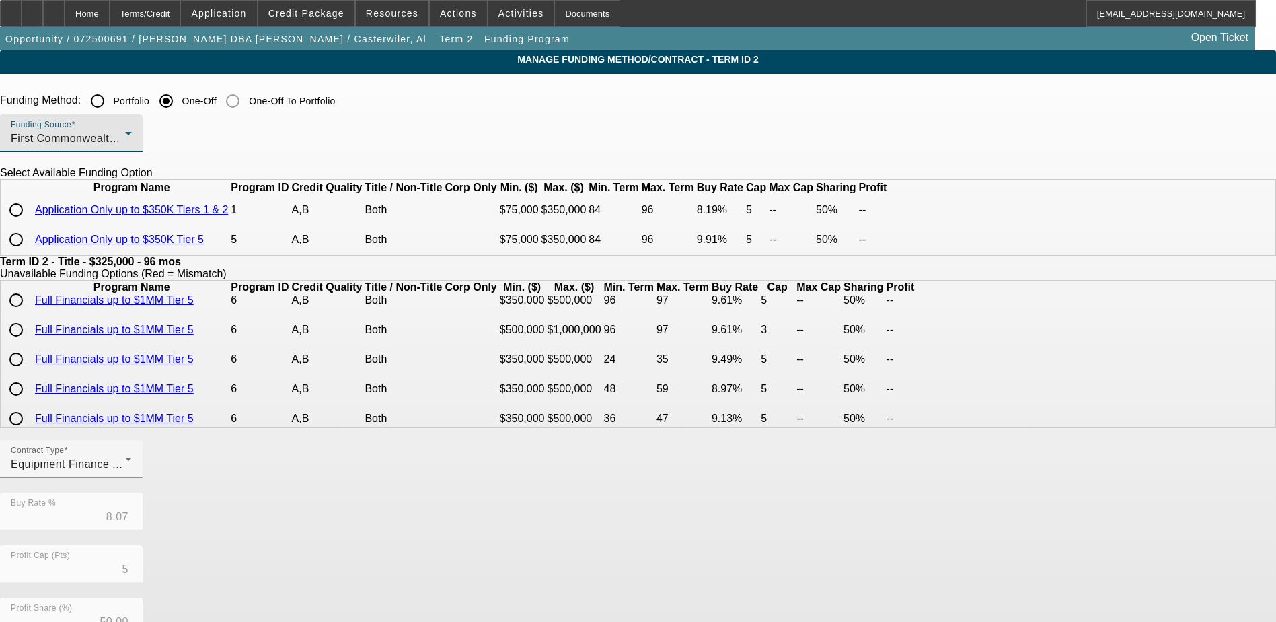
click at [30, 223] on input "radio" at bounding box center [16, 209] width 27 height 27
radio input "true"
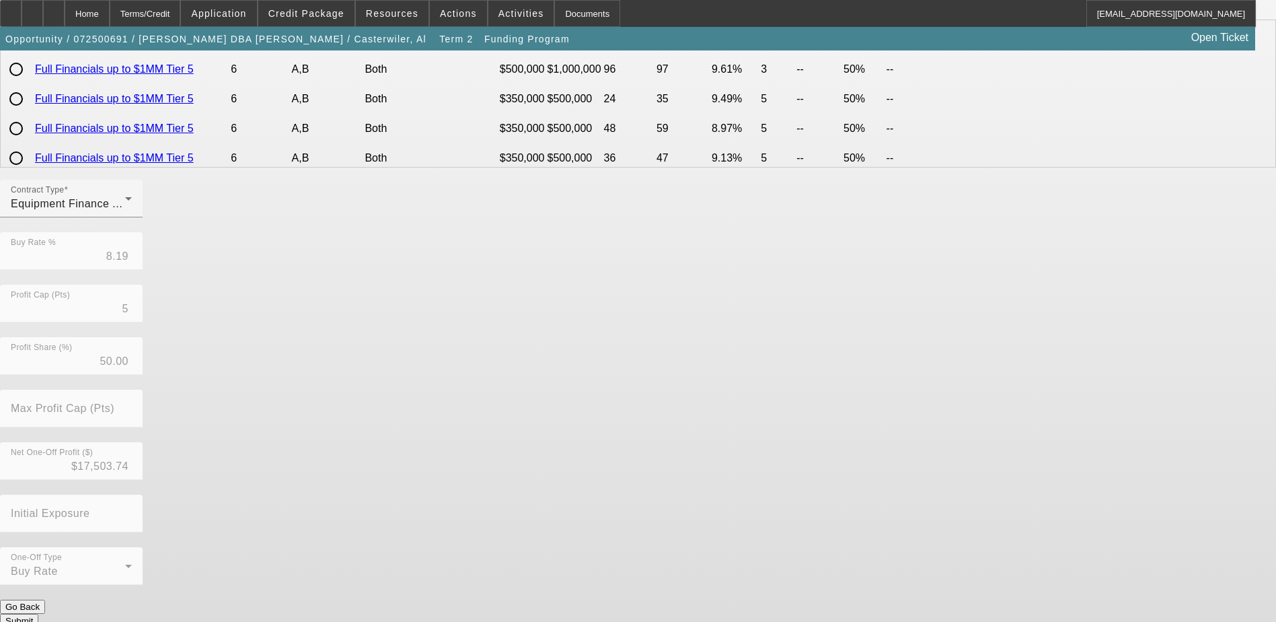
scroll to position [264, 0]
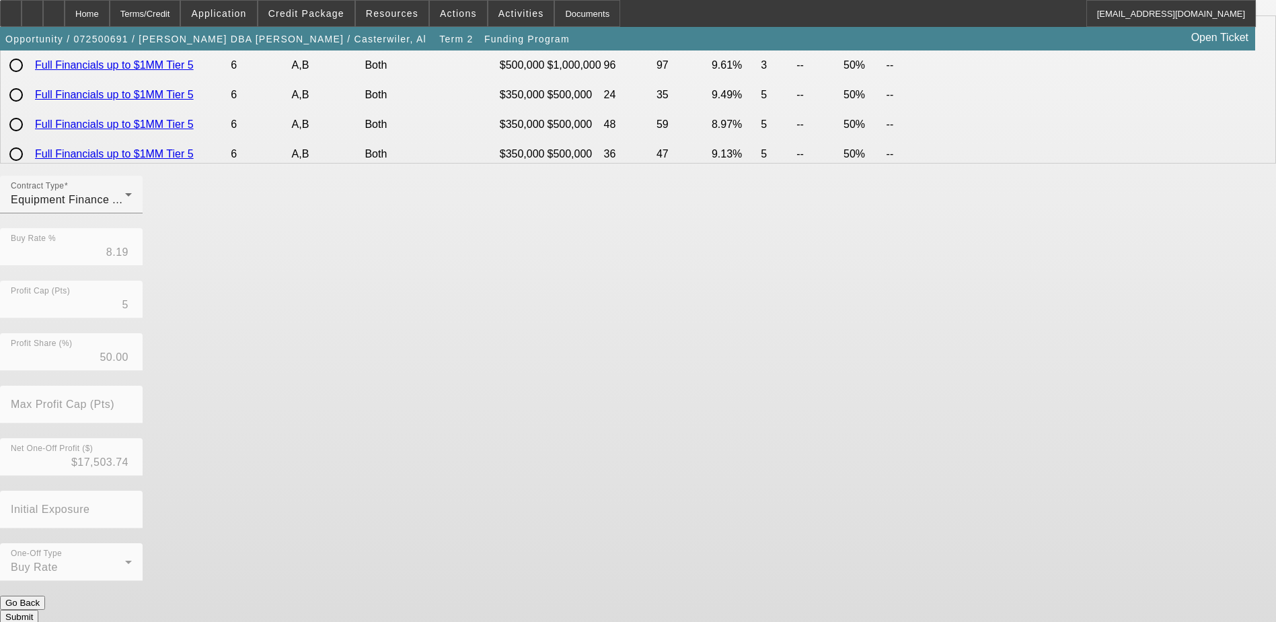
click at [38, 609] on button "Submit" at bounding box center [19, 616] width 38 height 14
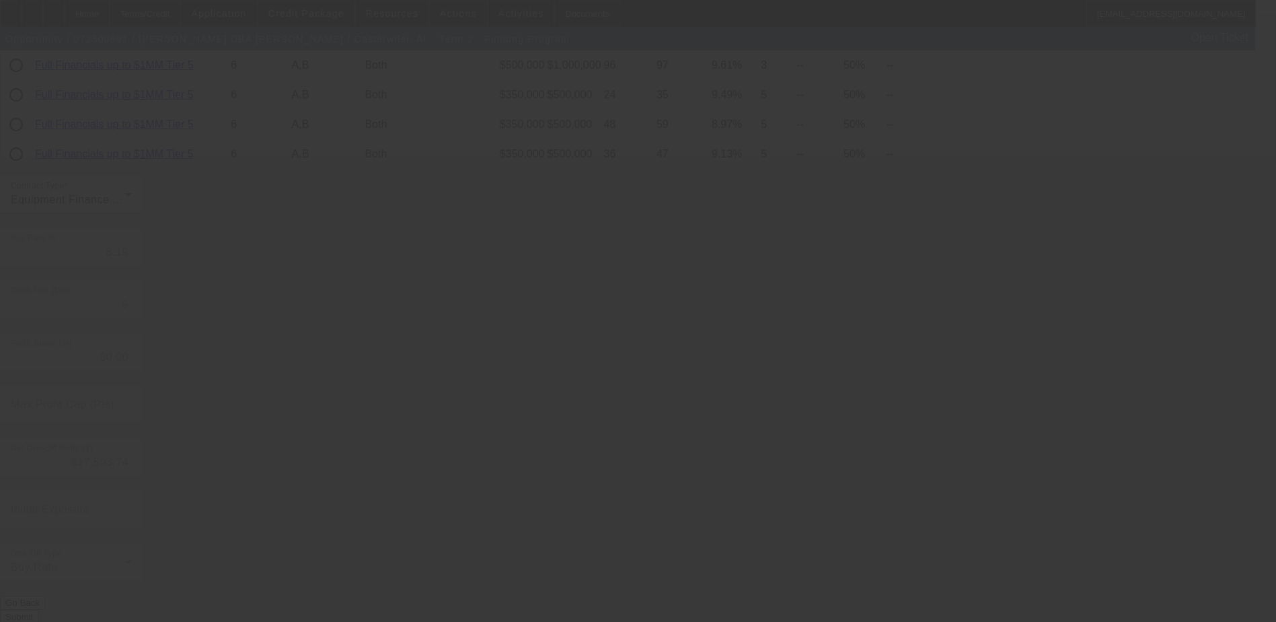
type input "8.07"
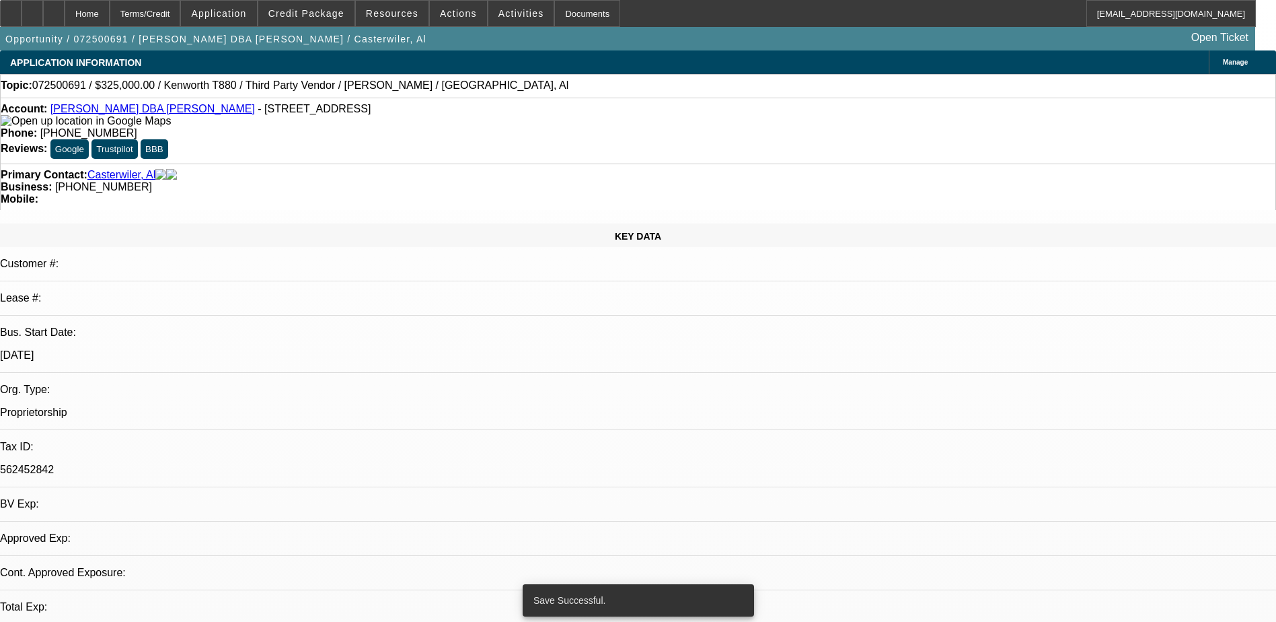
select select "0"
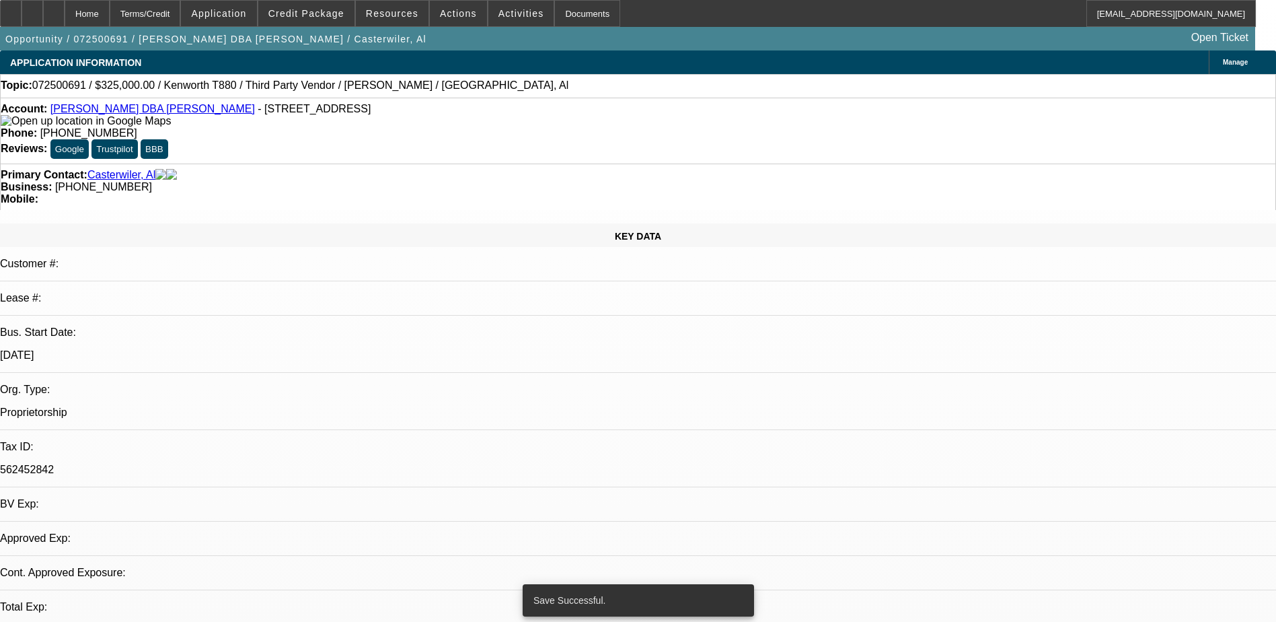
select select "0"
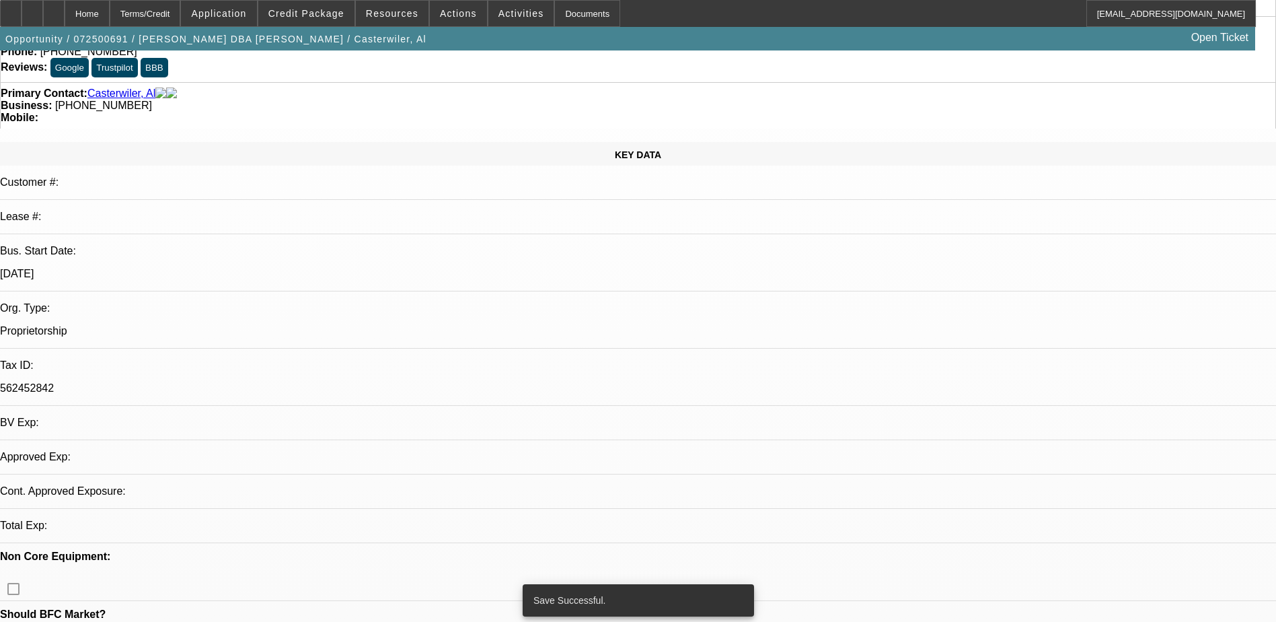
select select "1"
select select "6"
select select "1"
select select "2"
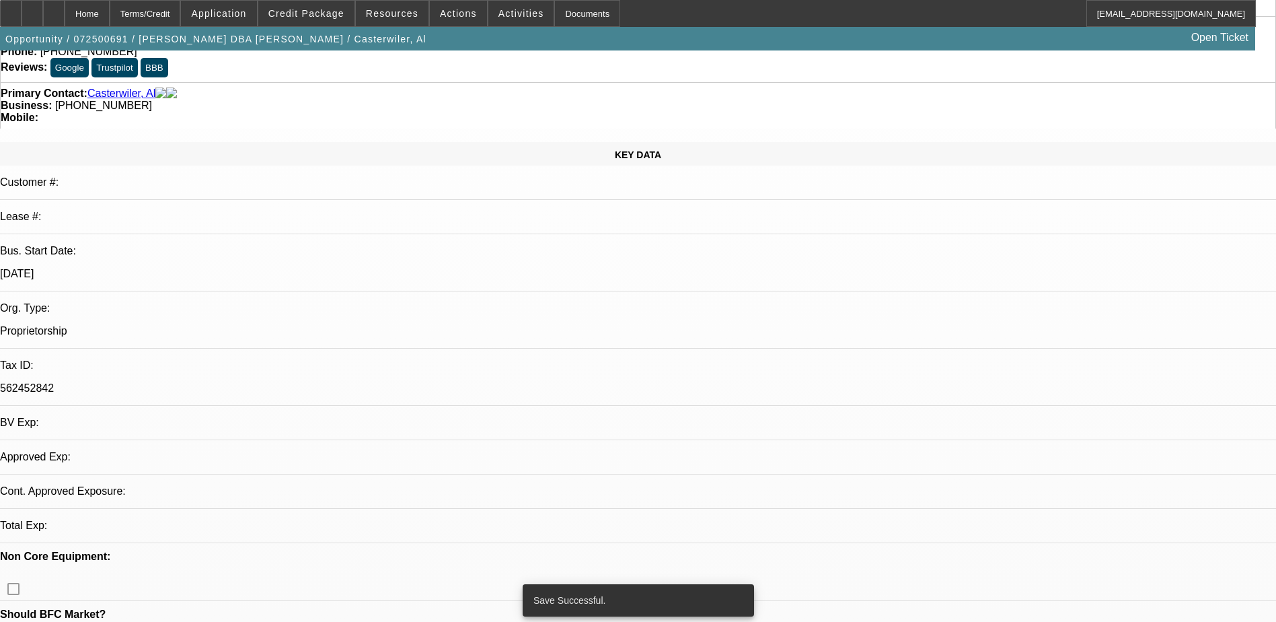
select select "6"
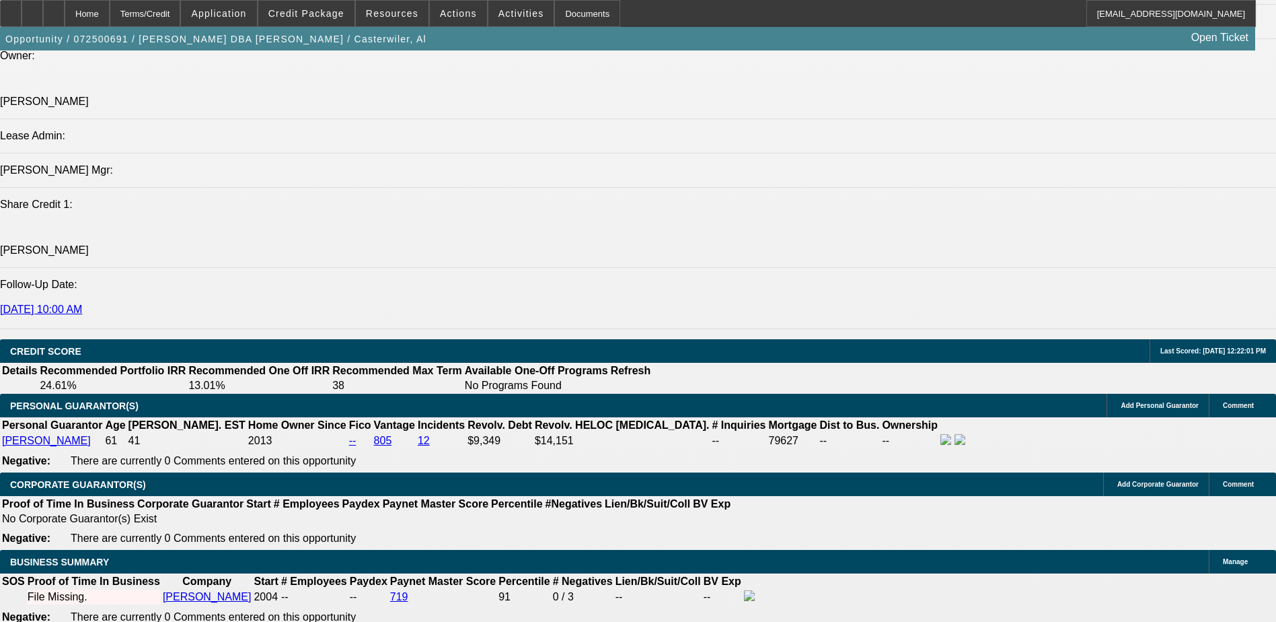
scroll to position [1809, 0]
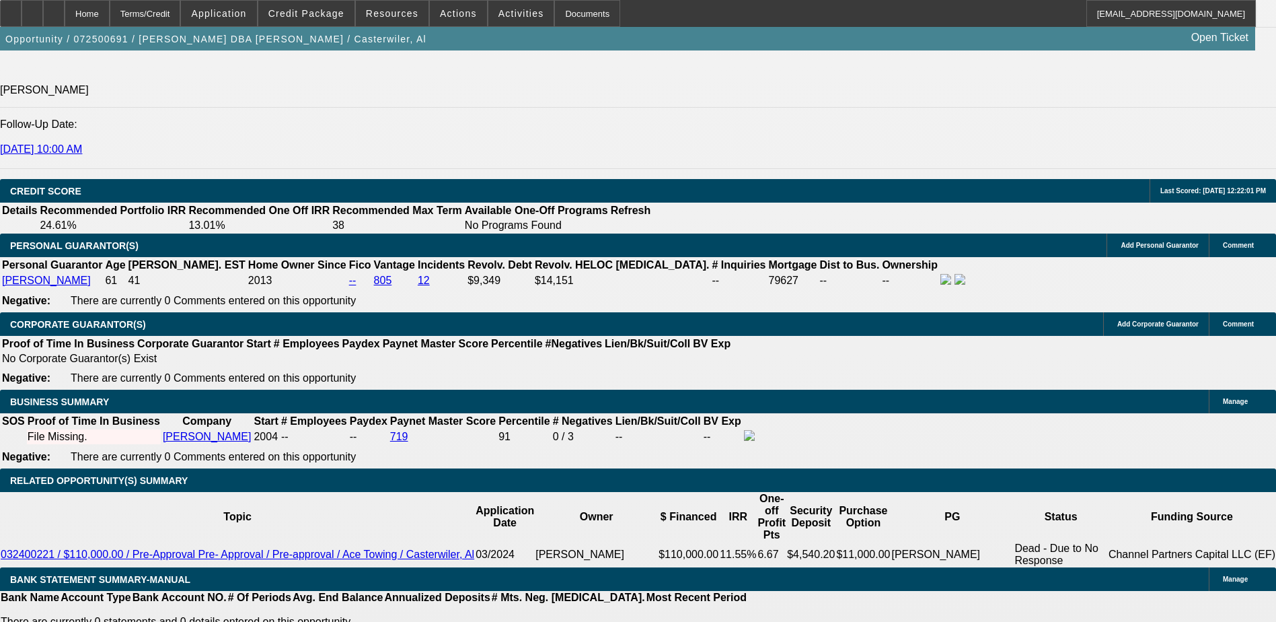
select select "2"
type input "UNKNOWN"
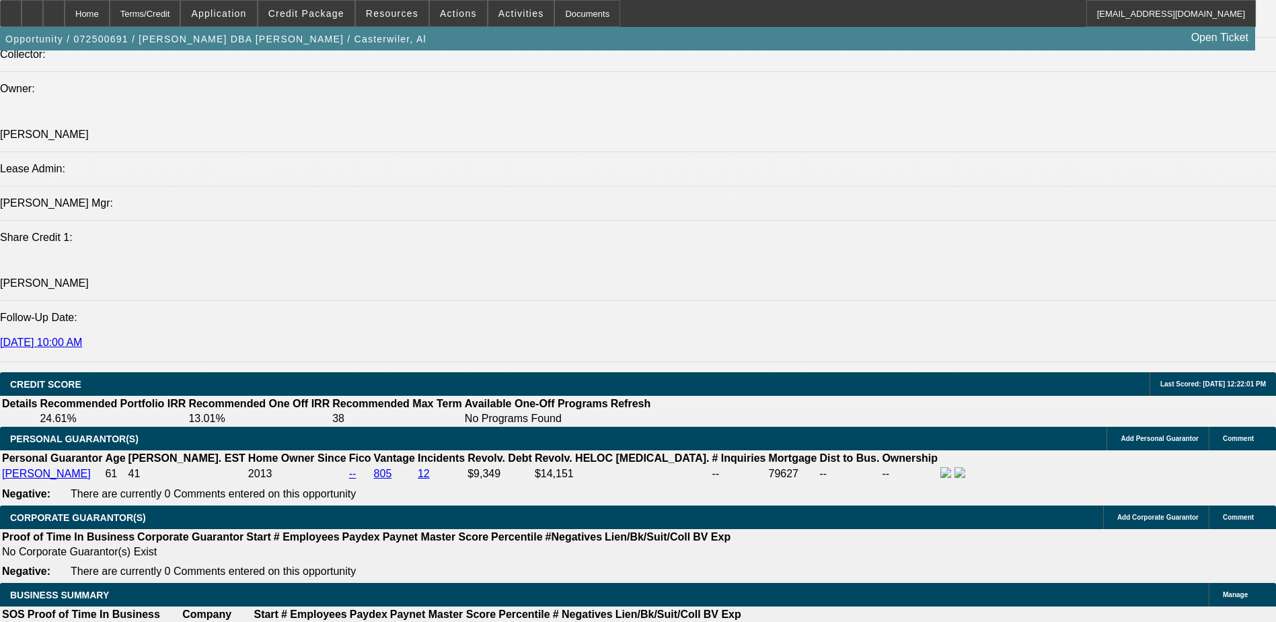
scroll to position [1608, 0]
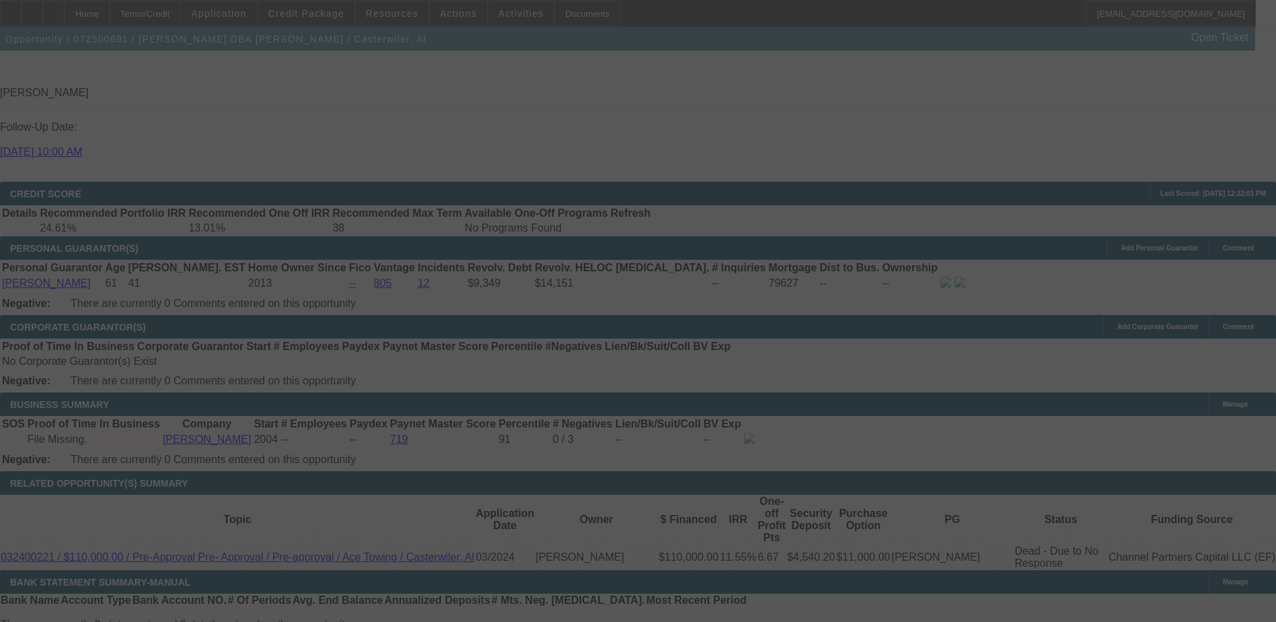
scroll to position [1809, 0]
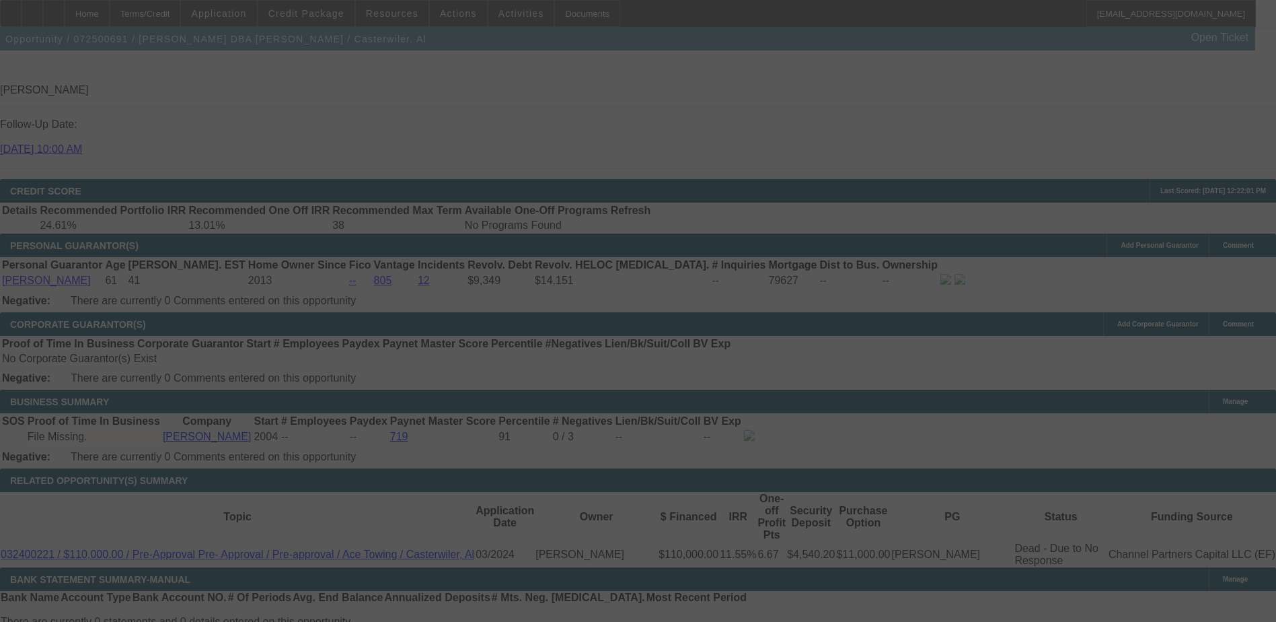
select select "0"
select select "2"
select select "0"
select select "6"
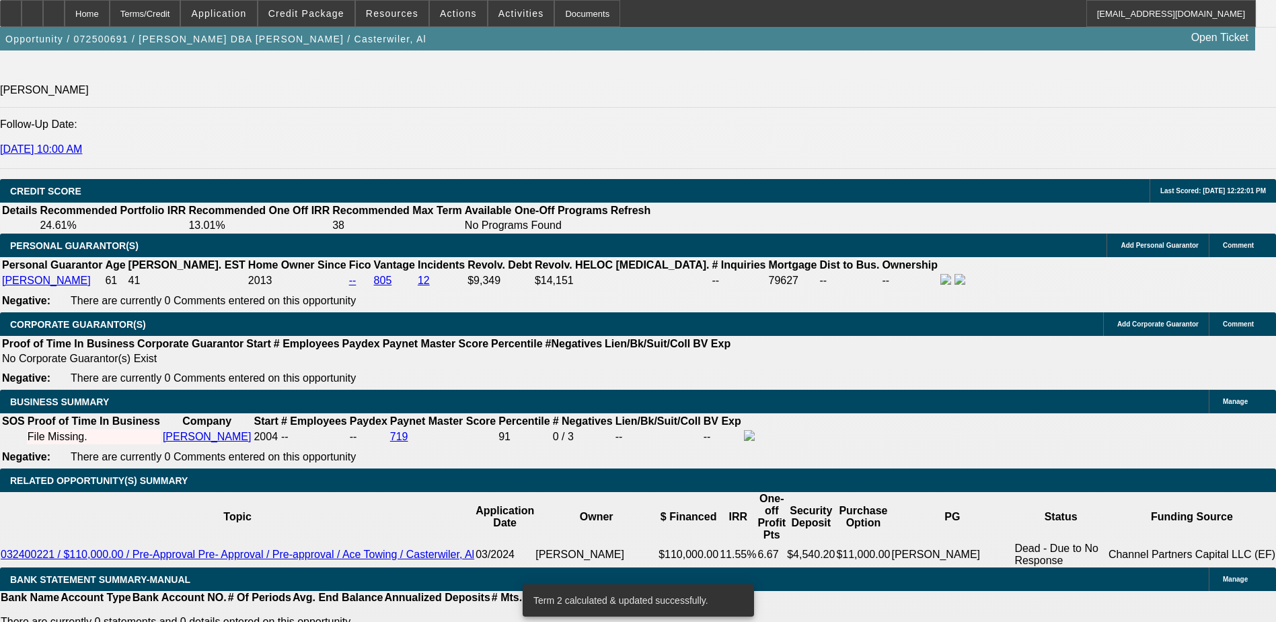
scroll to position [1802, 0]
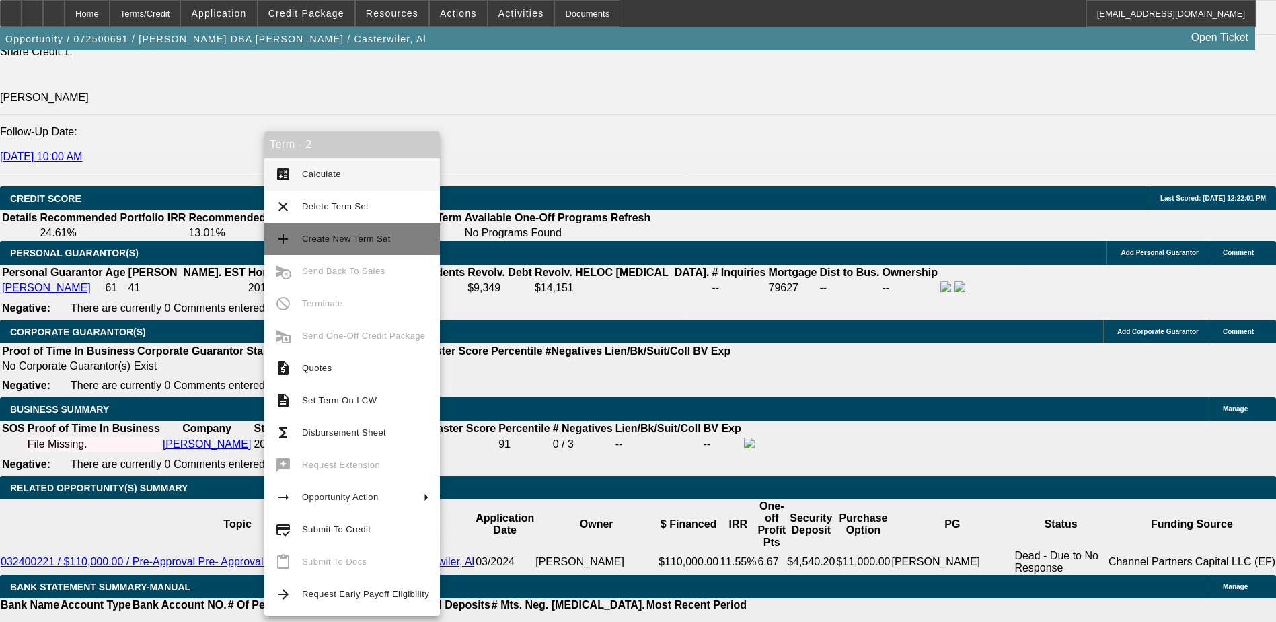
click at [344, 241] on span "Create New Term Set" at bounding box center [346, 238] width 89 height 10
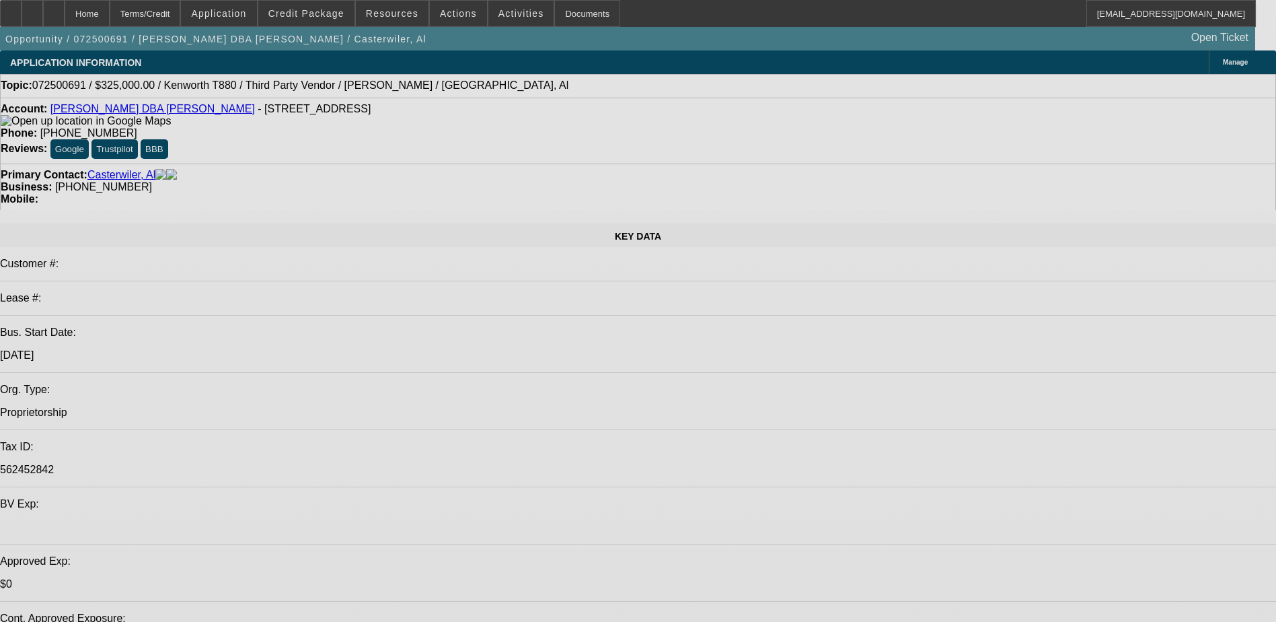
select select "0"
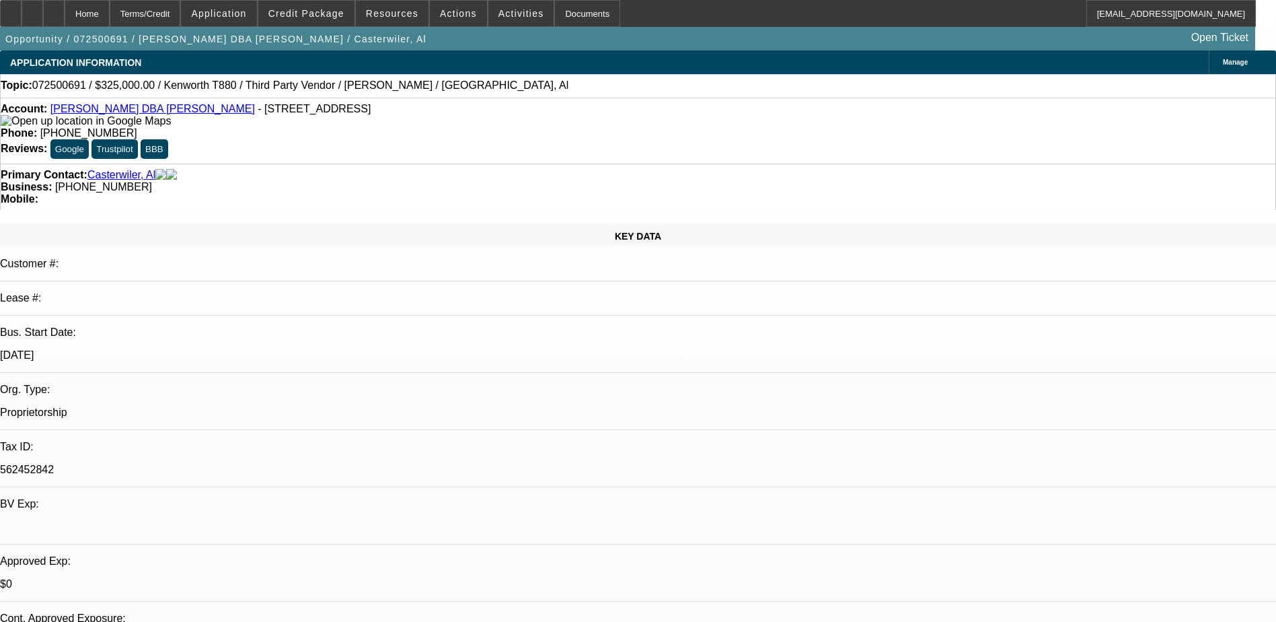
select select "0"
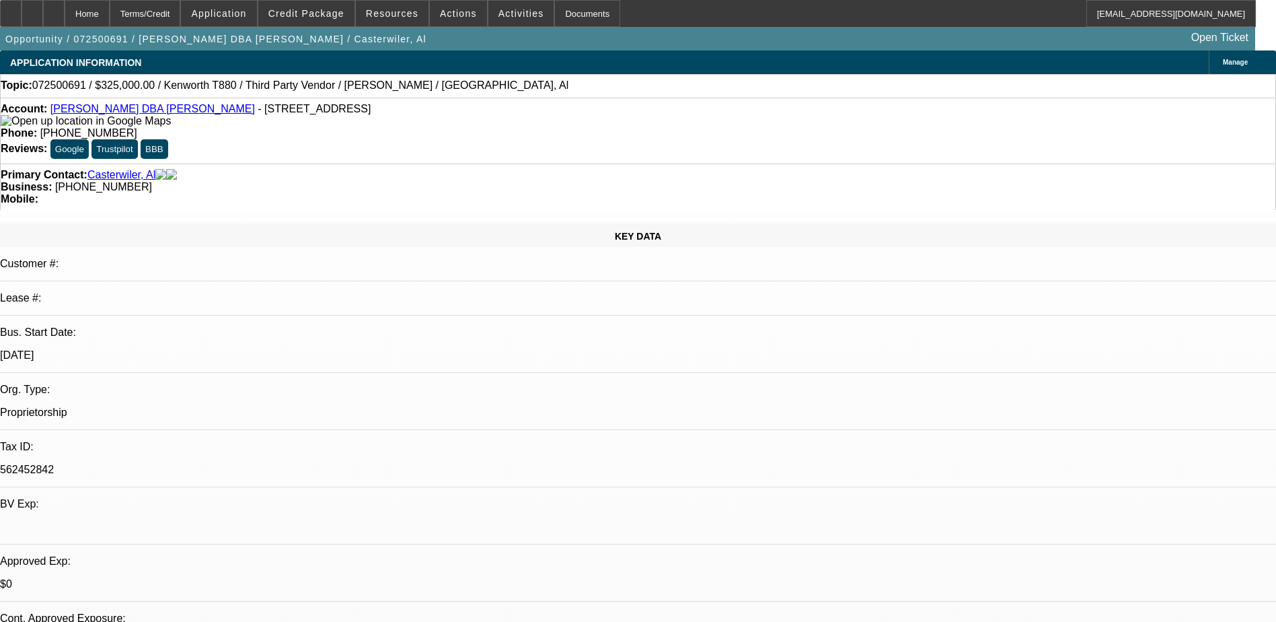
select select "0"
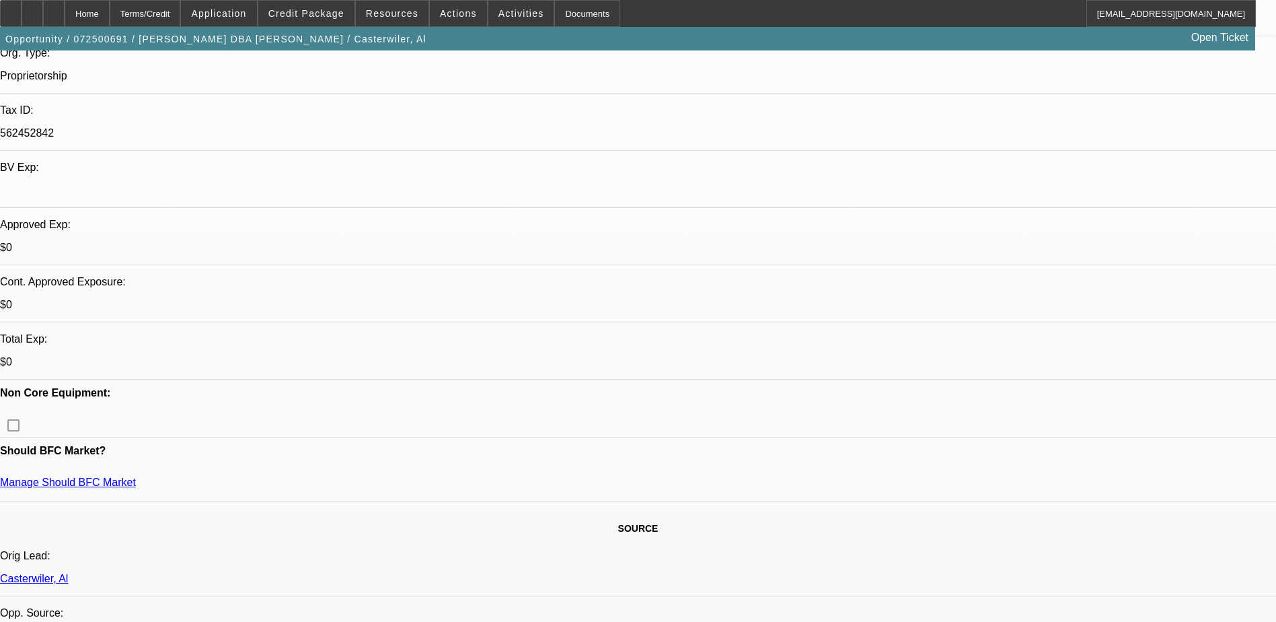
select select "1"
select select "2"
select select "6"
select select "1"
select select "2"
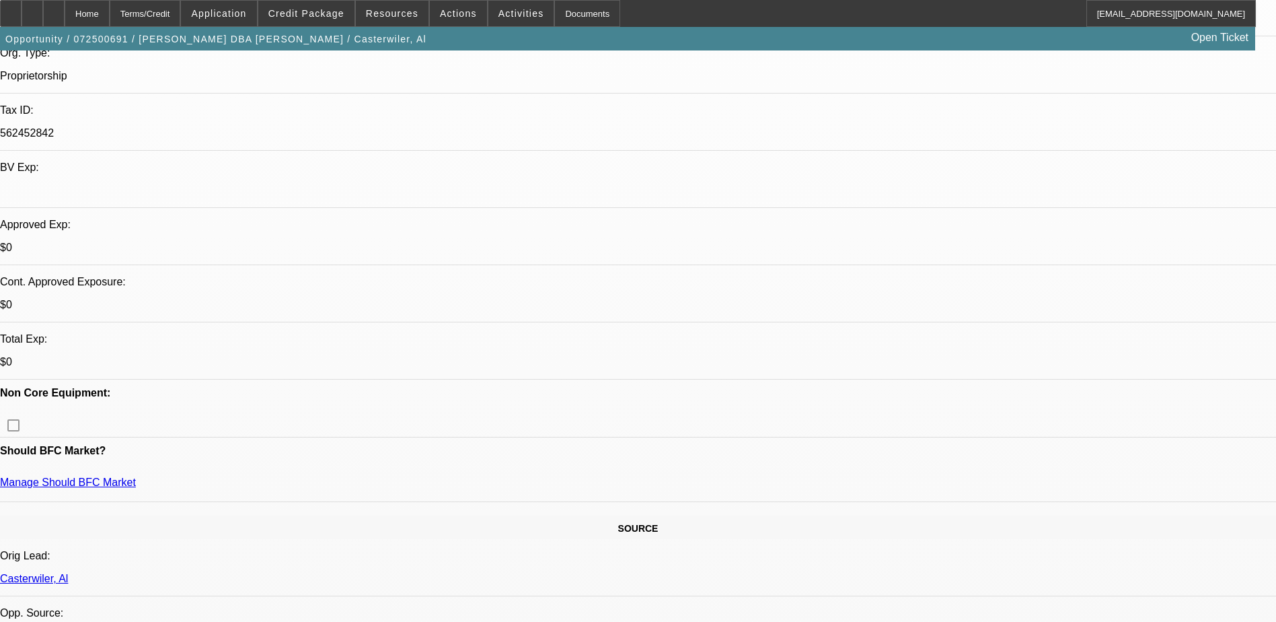
select select "6"
select select "1"
select select "2"
select select "6"
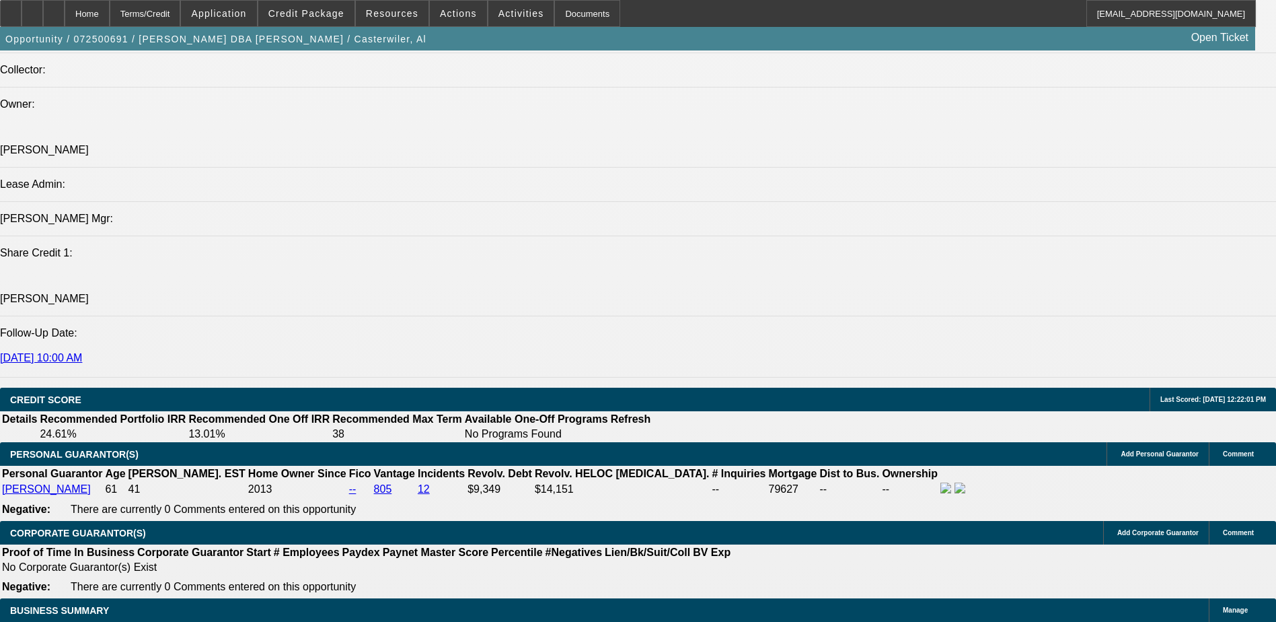
scroll to position [1682, 0]
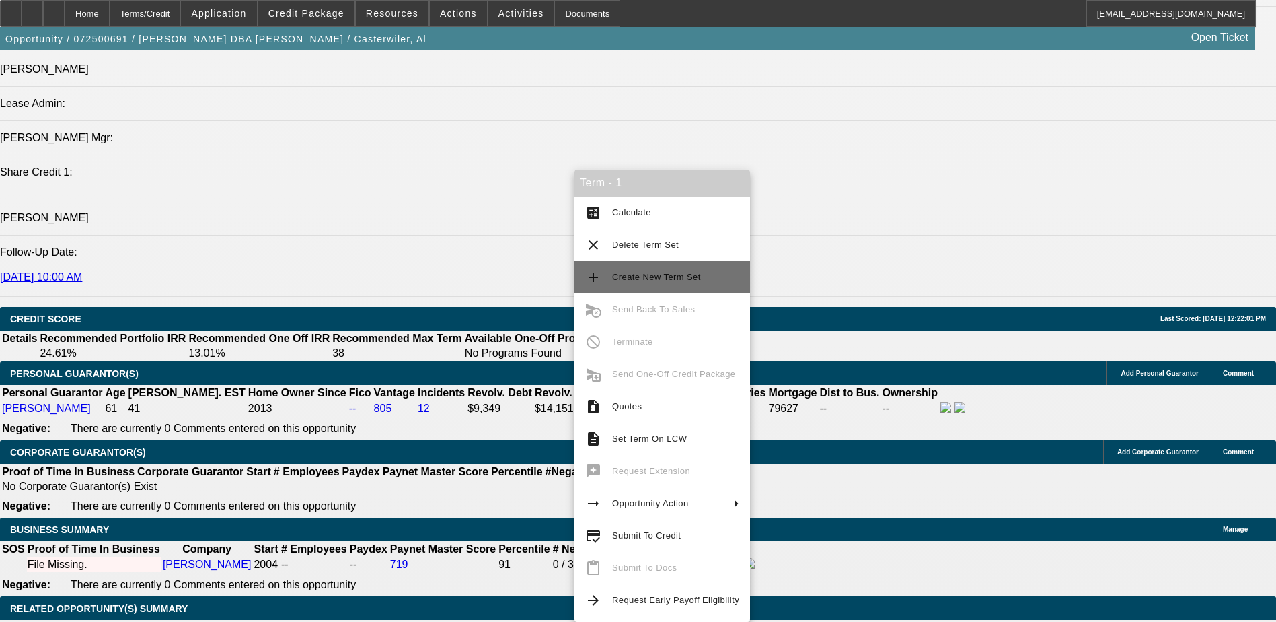
click at [672, 287] on button "add Create New Term Set" at bounding box center [662, 277] width 176 height 32
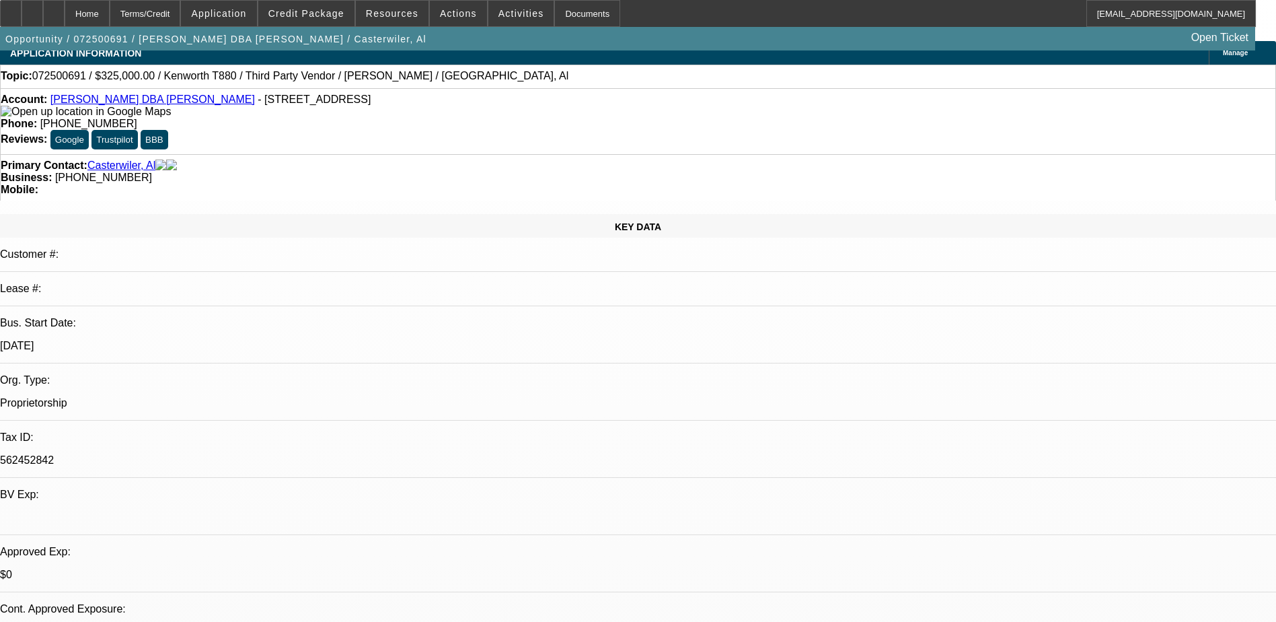
select select "0"
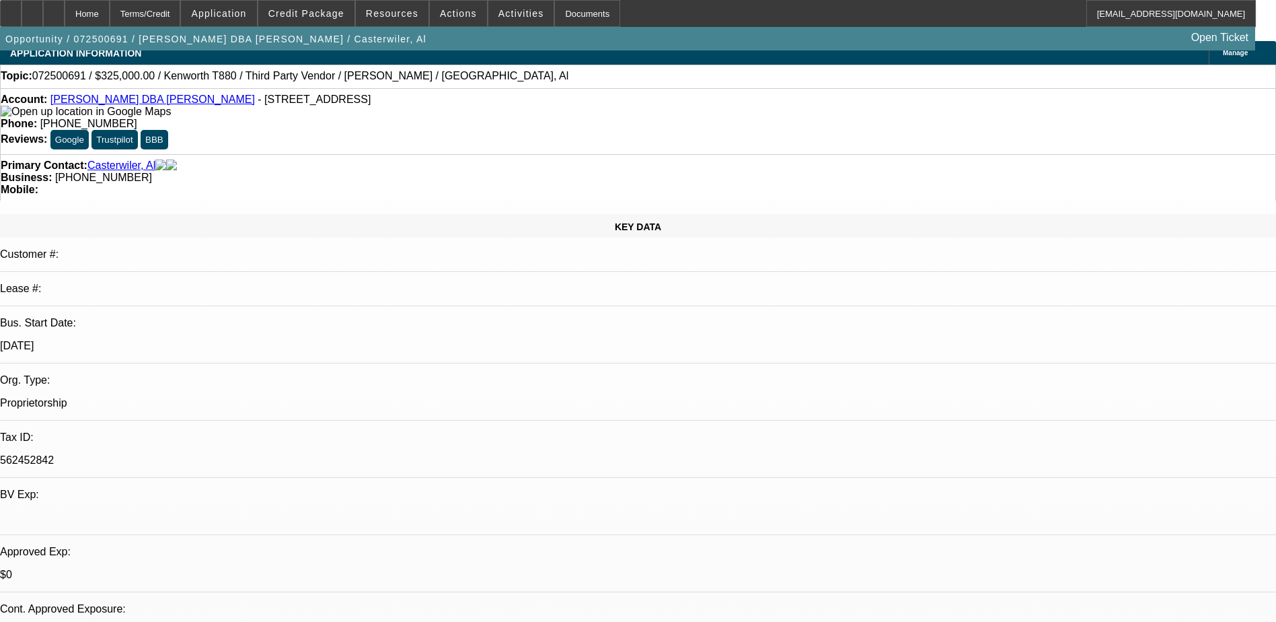
select select "0"
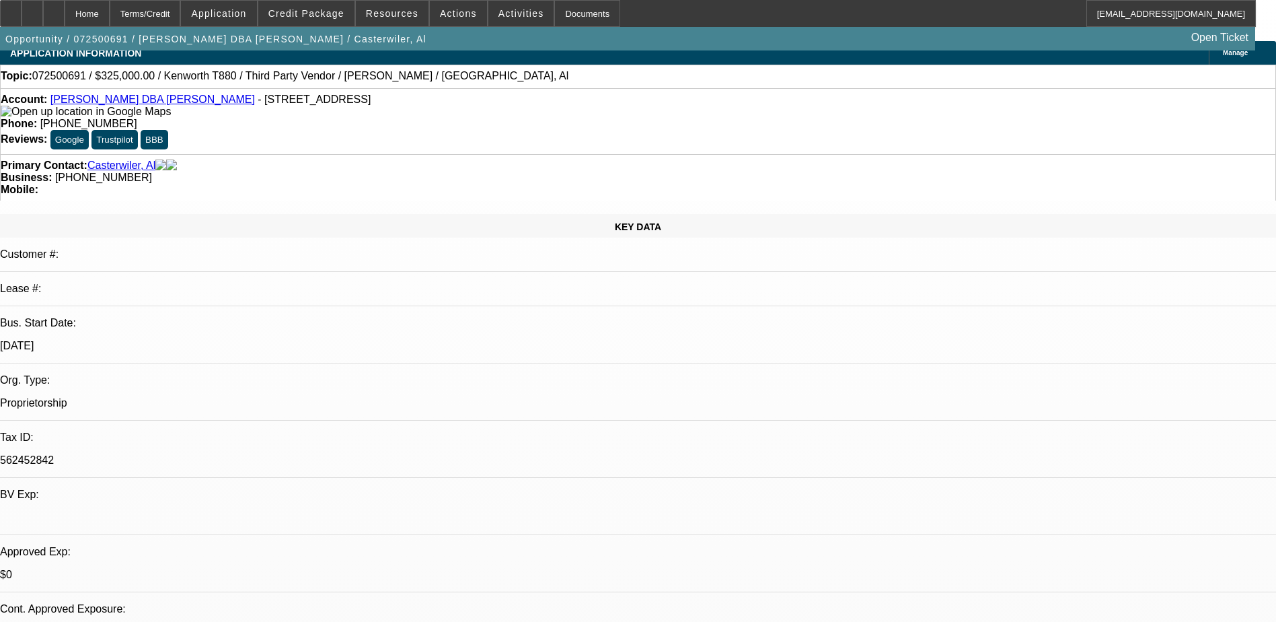
select select "0"
select select "1"
select select "2"
select select "6"
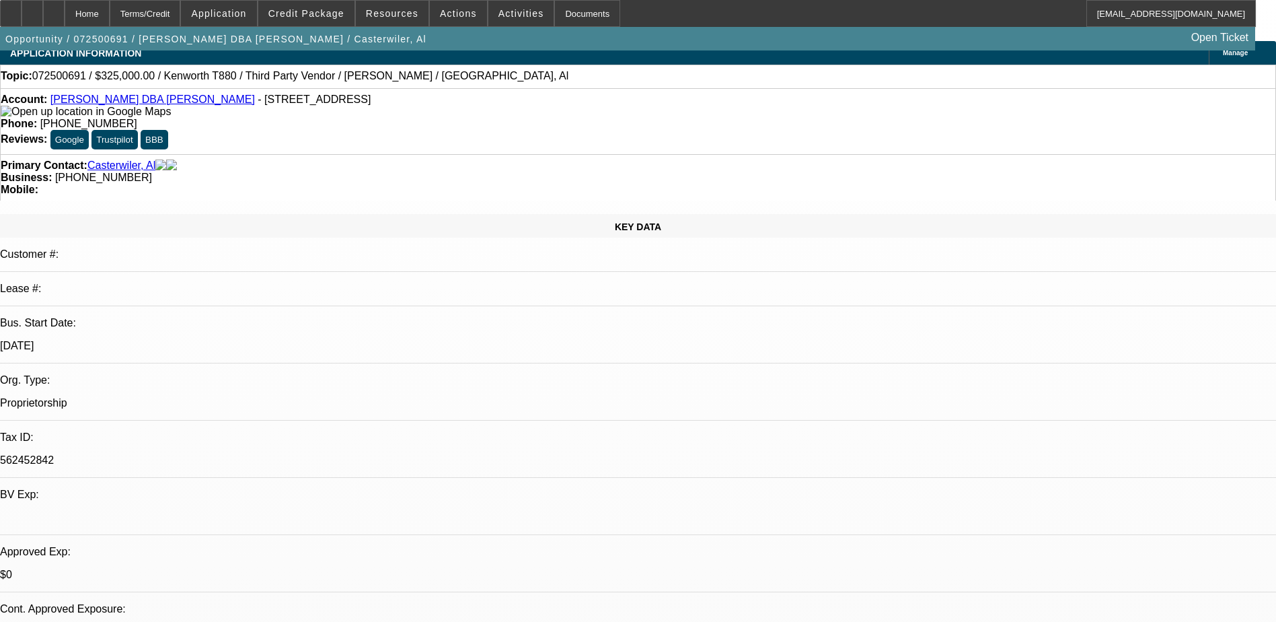
select select "1"
select select "2"
select select "6"
select select "1"
select select "2"
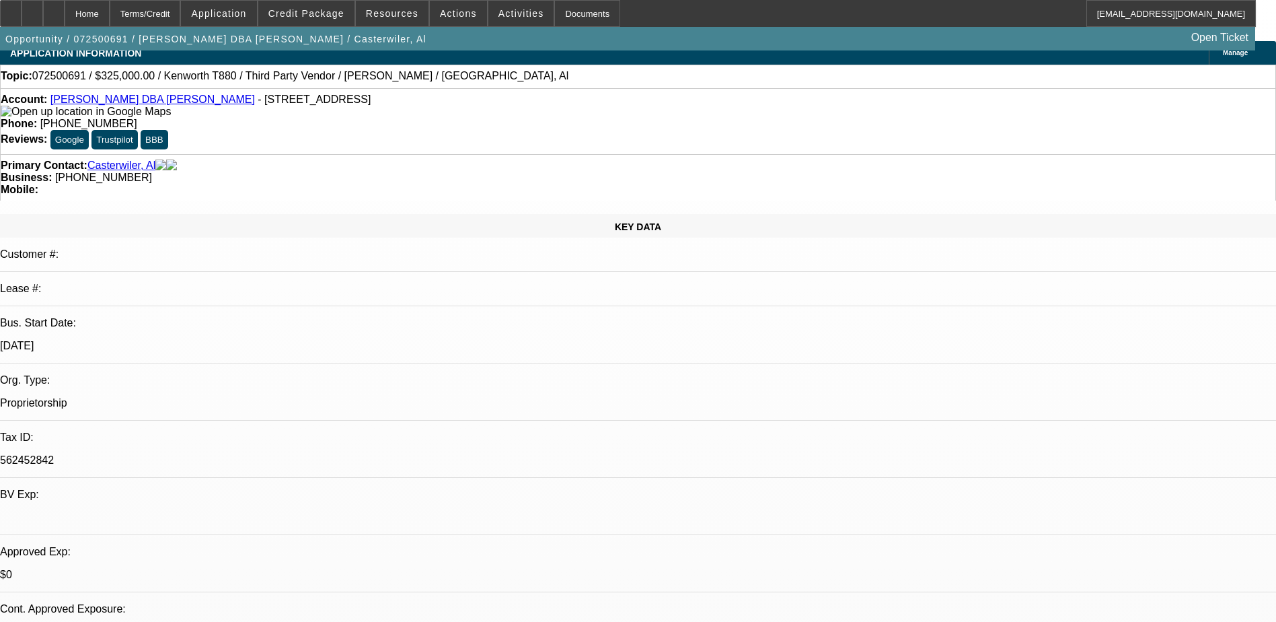
select select "6"
select select "1"
select select "2"
select select "6"
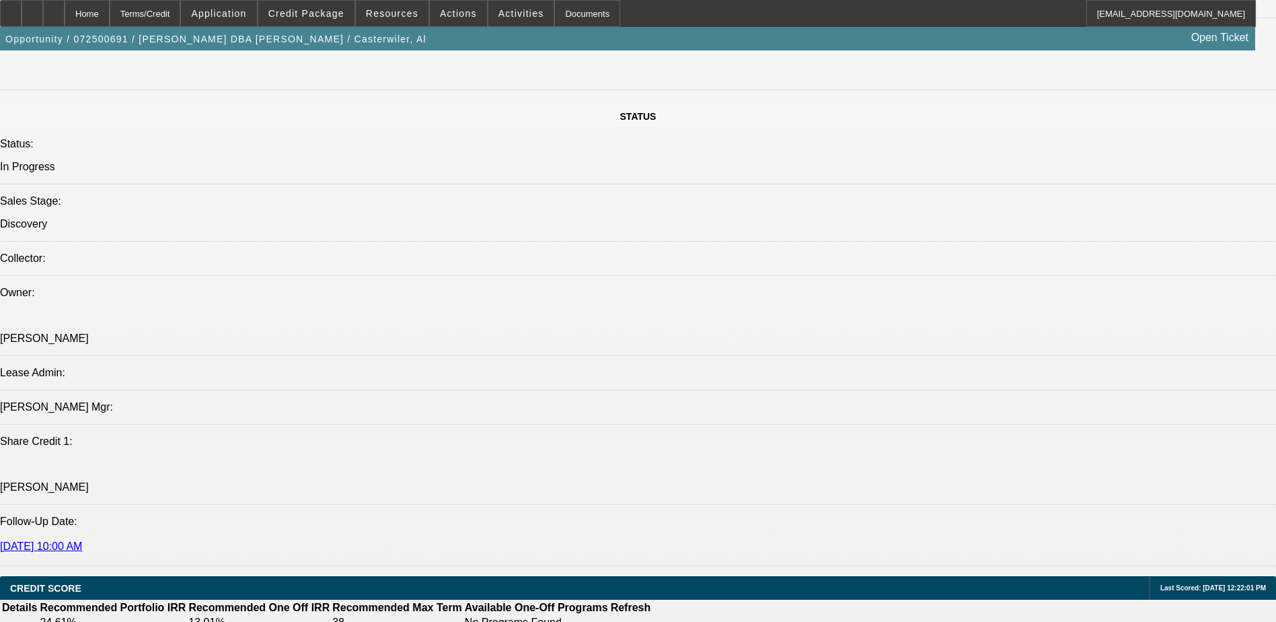
scroll to position [1816, 0]
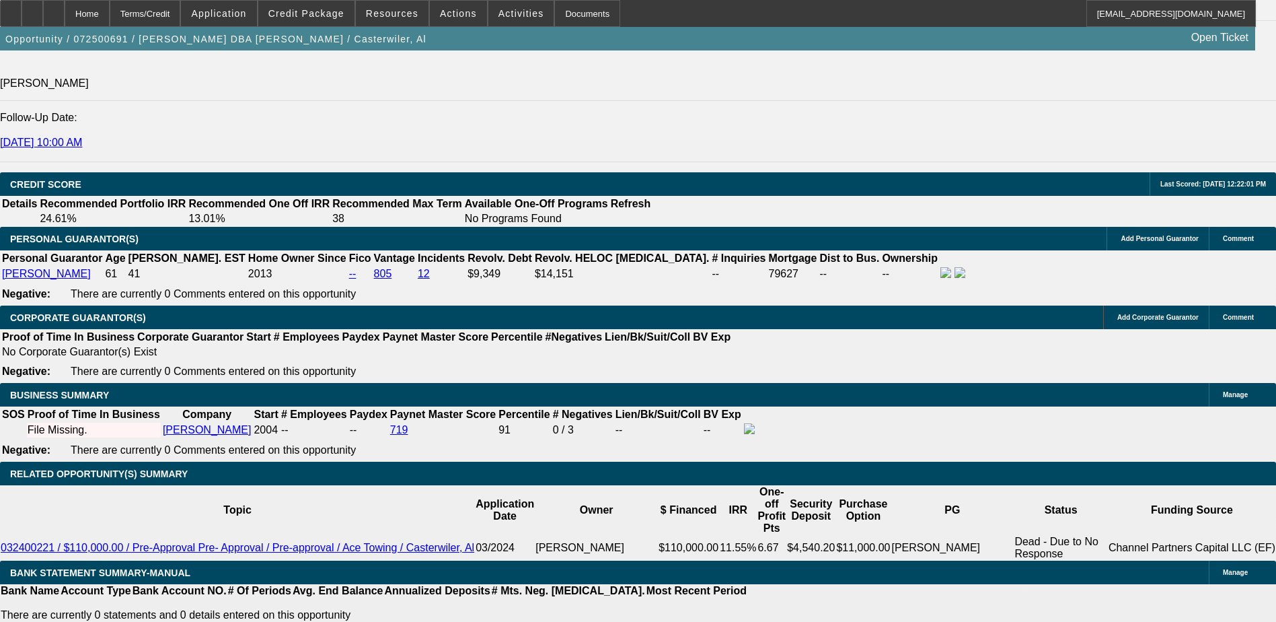
select select "2"
type input "$9,692.08"
type input "UNKNOWN"
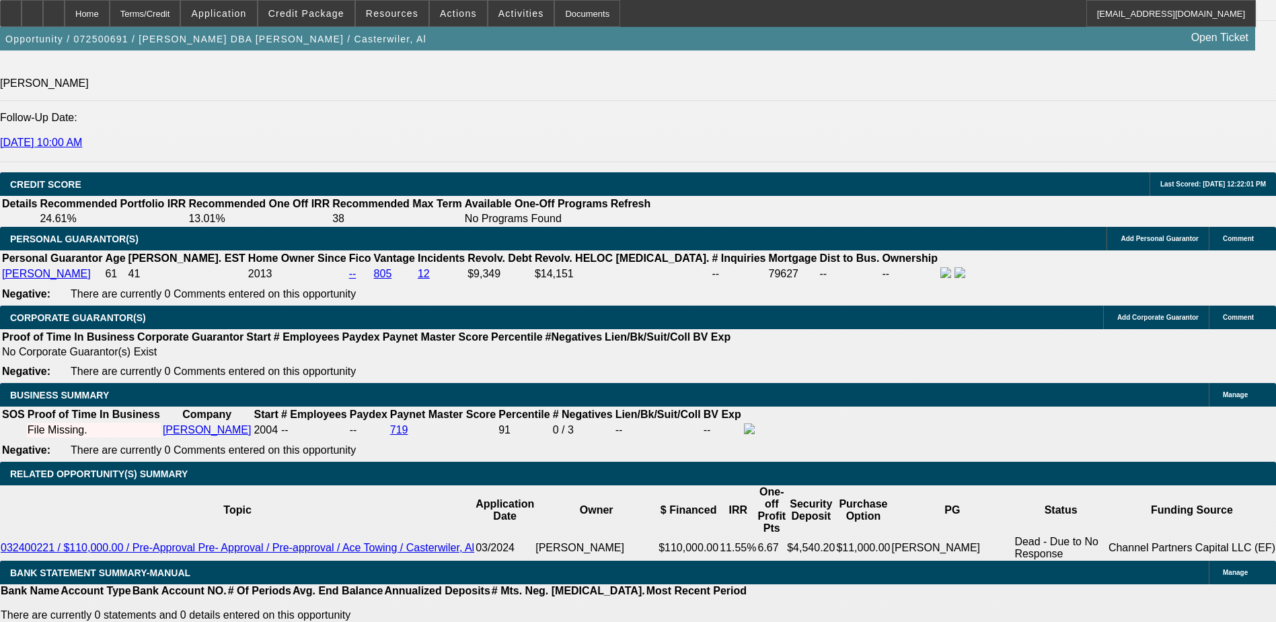
type input "9."
type input "$9,522.64"
type input "$4,761.32"
type input "9.3"
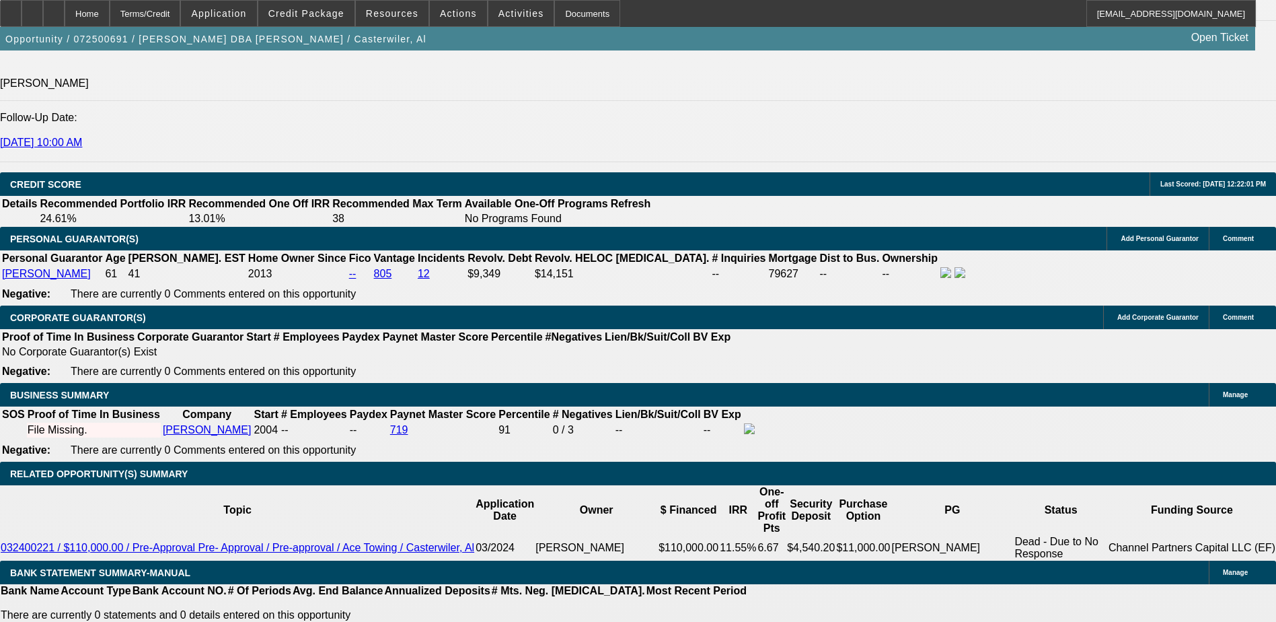
type input "$9,624.10"
type input "$4,812.05"
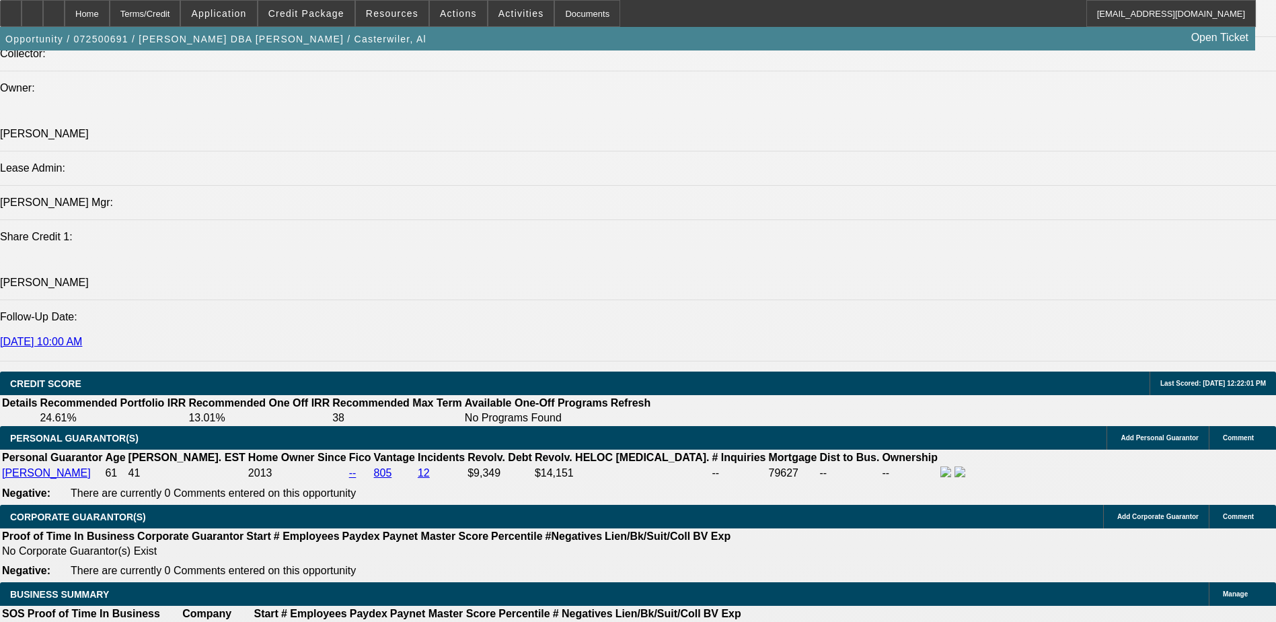
scroll to position [1614, 0]
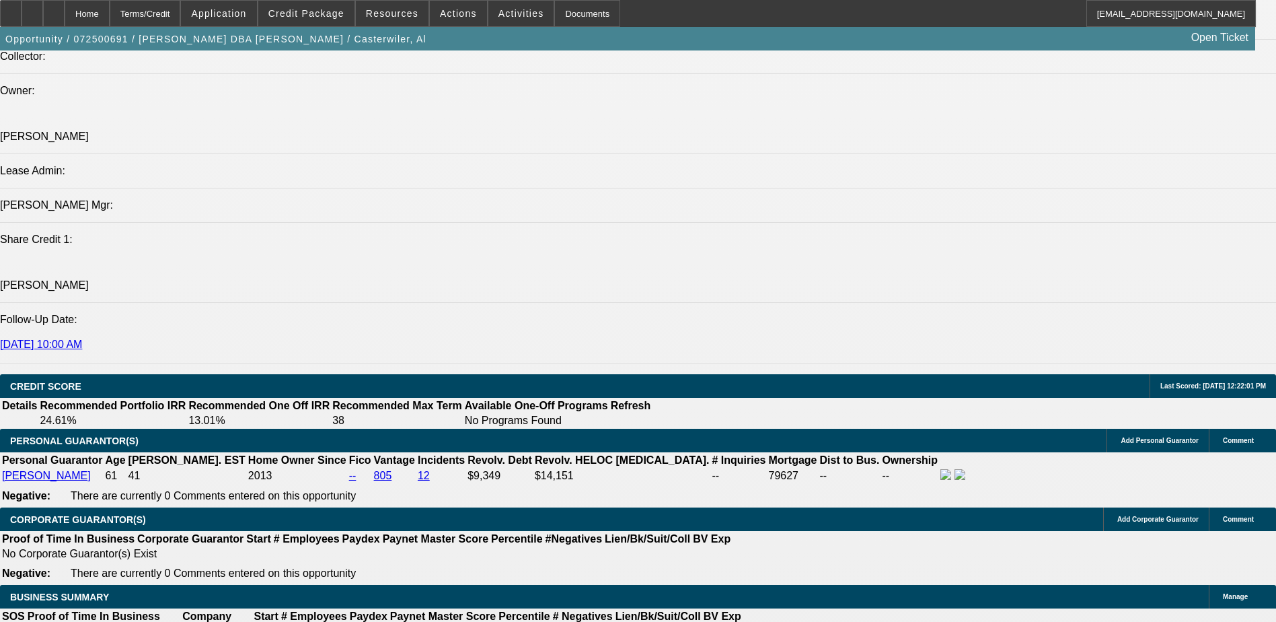
type input "9.3"
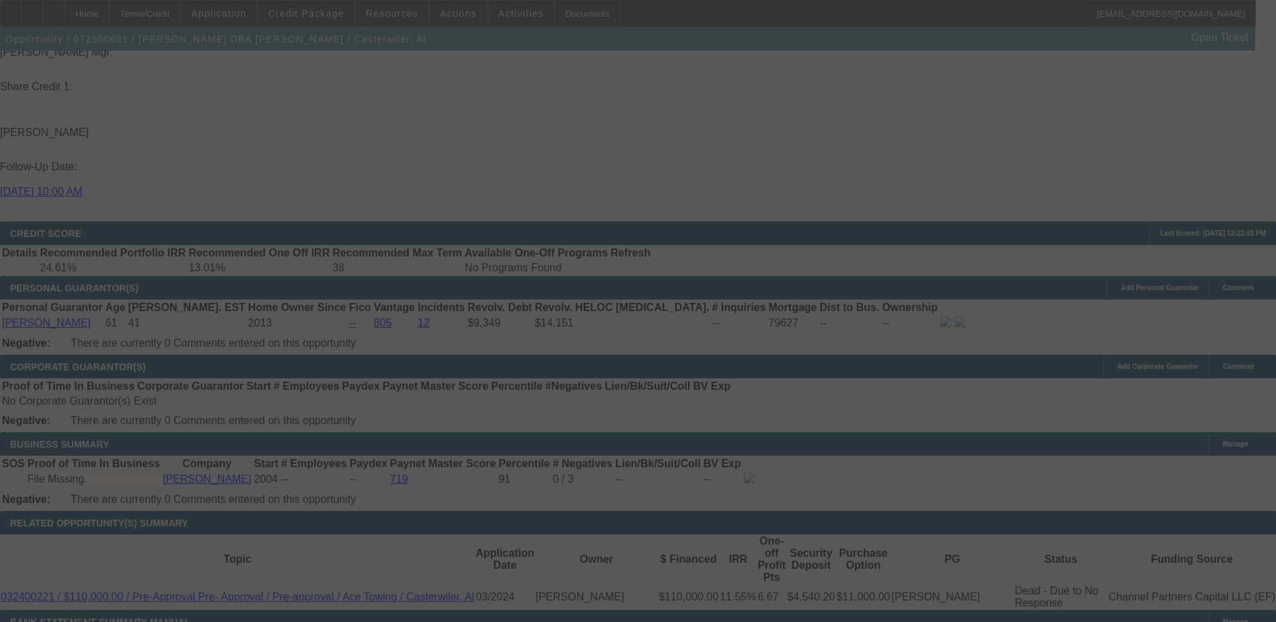
scroll to position [1816, 0]
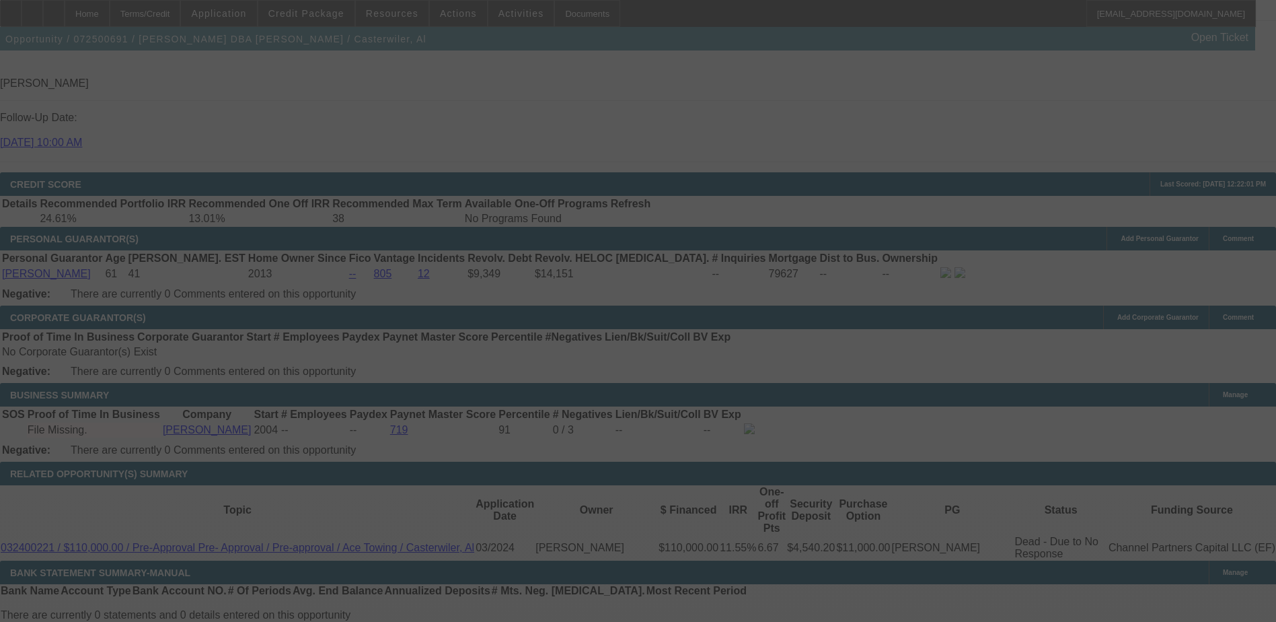
select select "0"
select select "2"
select select "0"
select select "6"
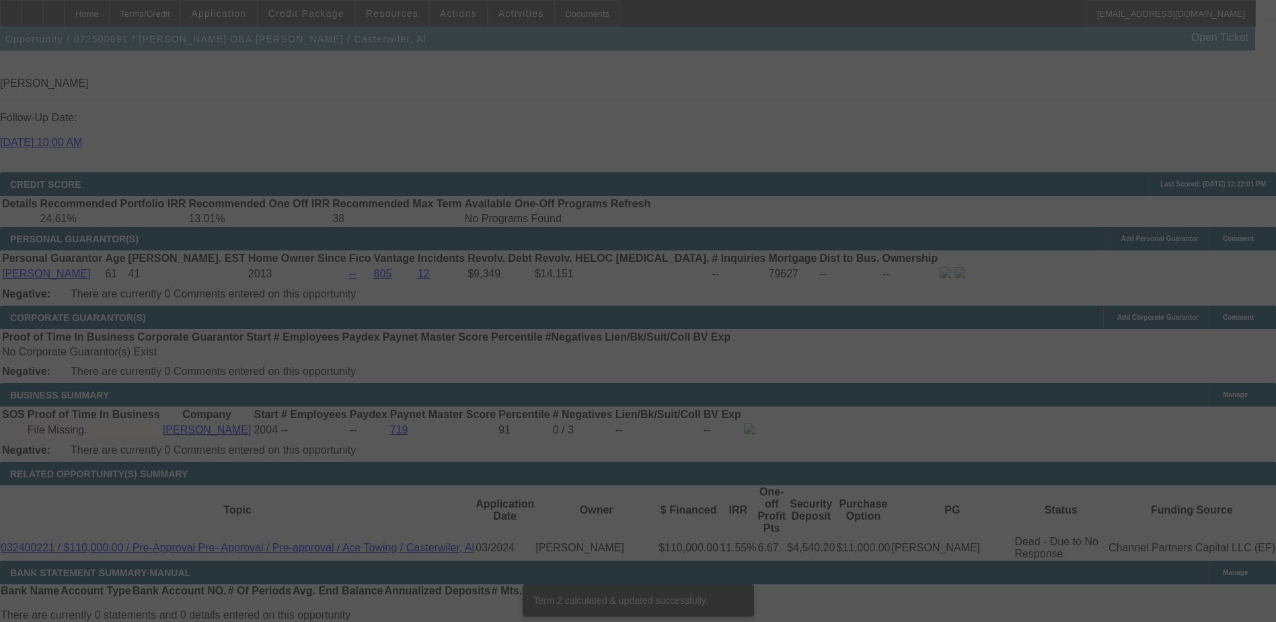
scroll to position [1809, 0]
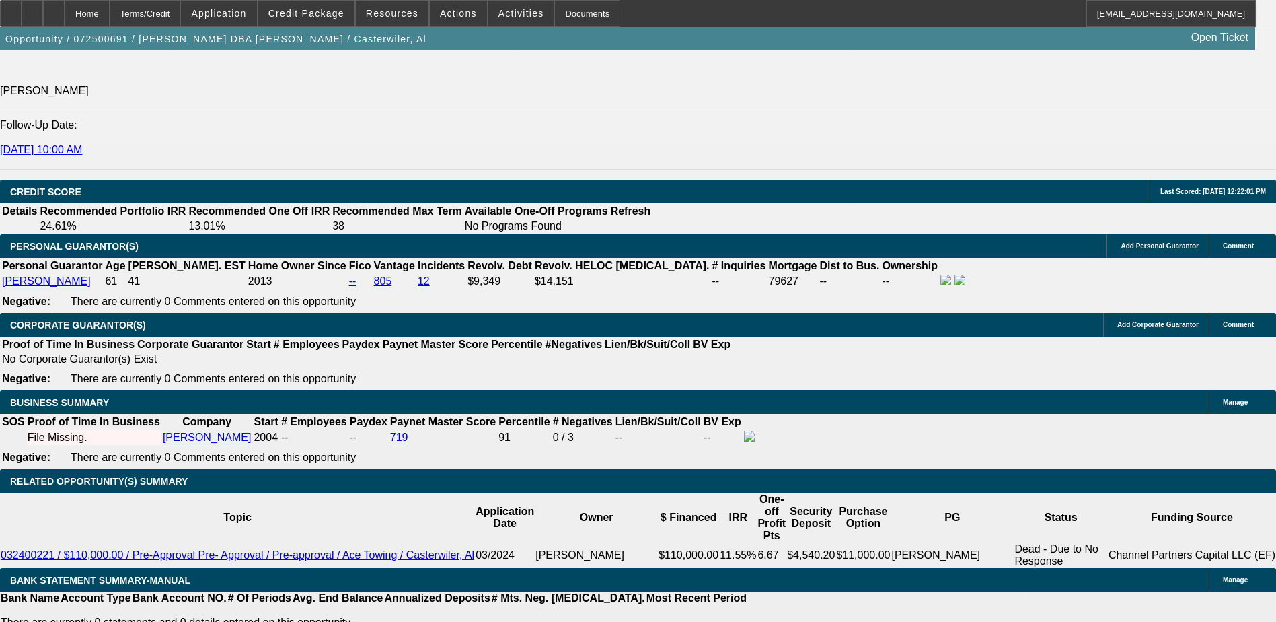
type input "UNKNOWN"
type input "10."
type input "$4,294.90"
type input "10.2"
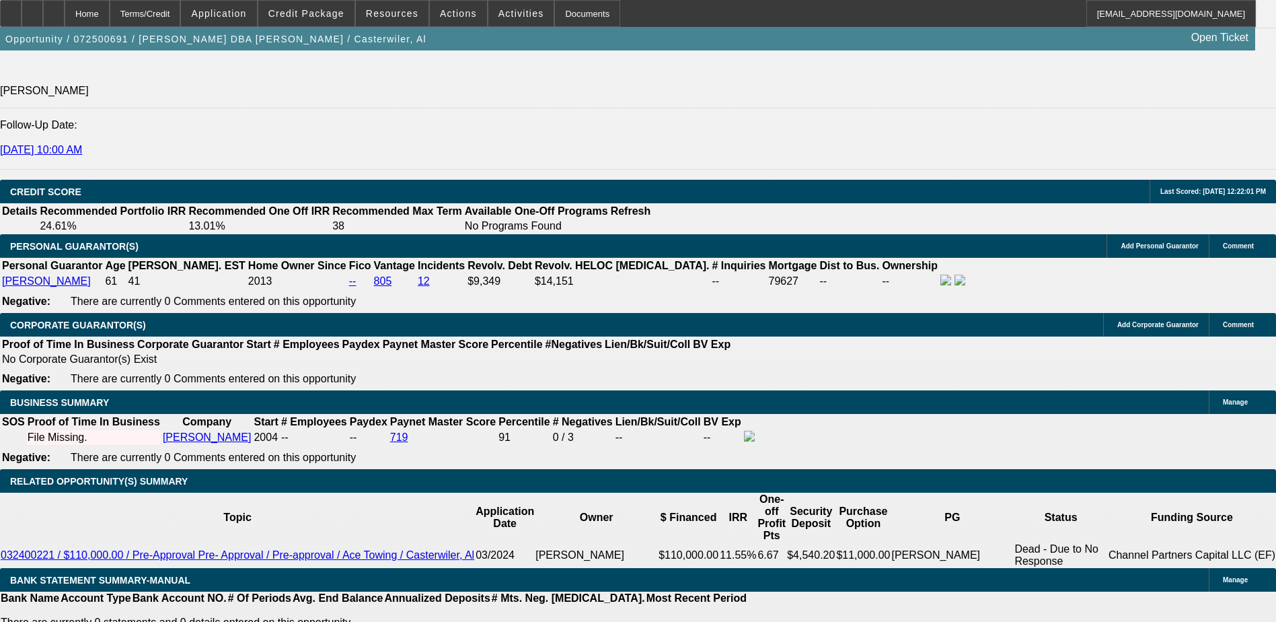
type input "$4,330.97"
type input "10.2"
select select "1"
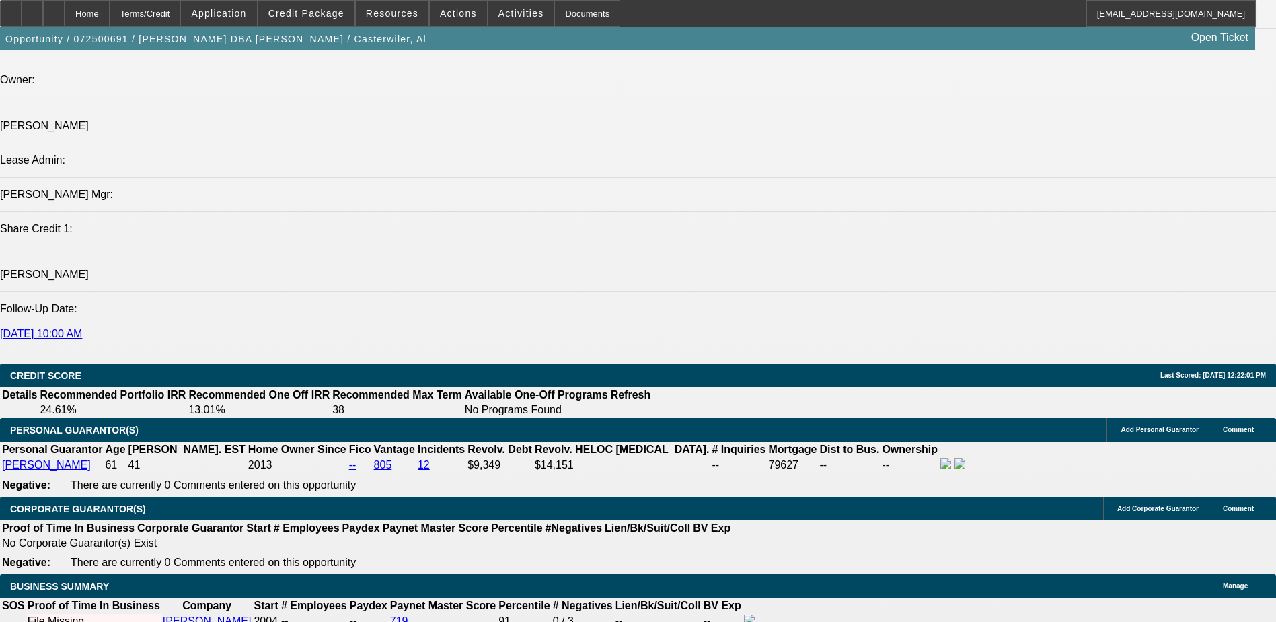
scroll to position [1607, 0]
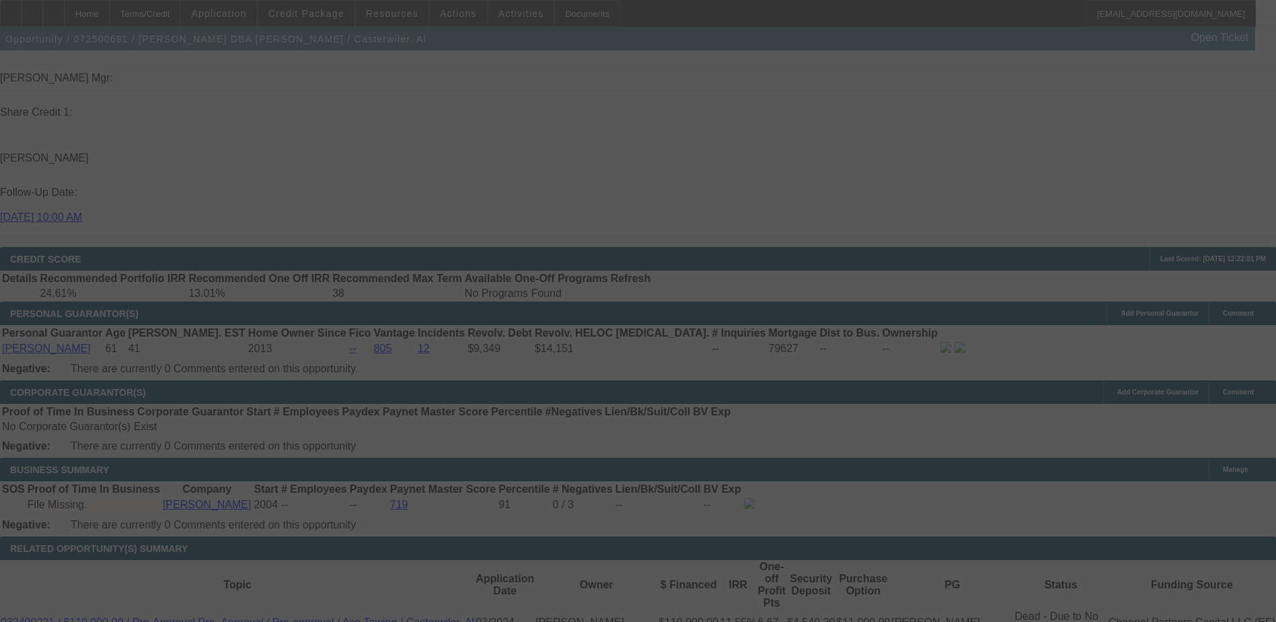
scroll to position [1809, 0]
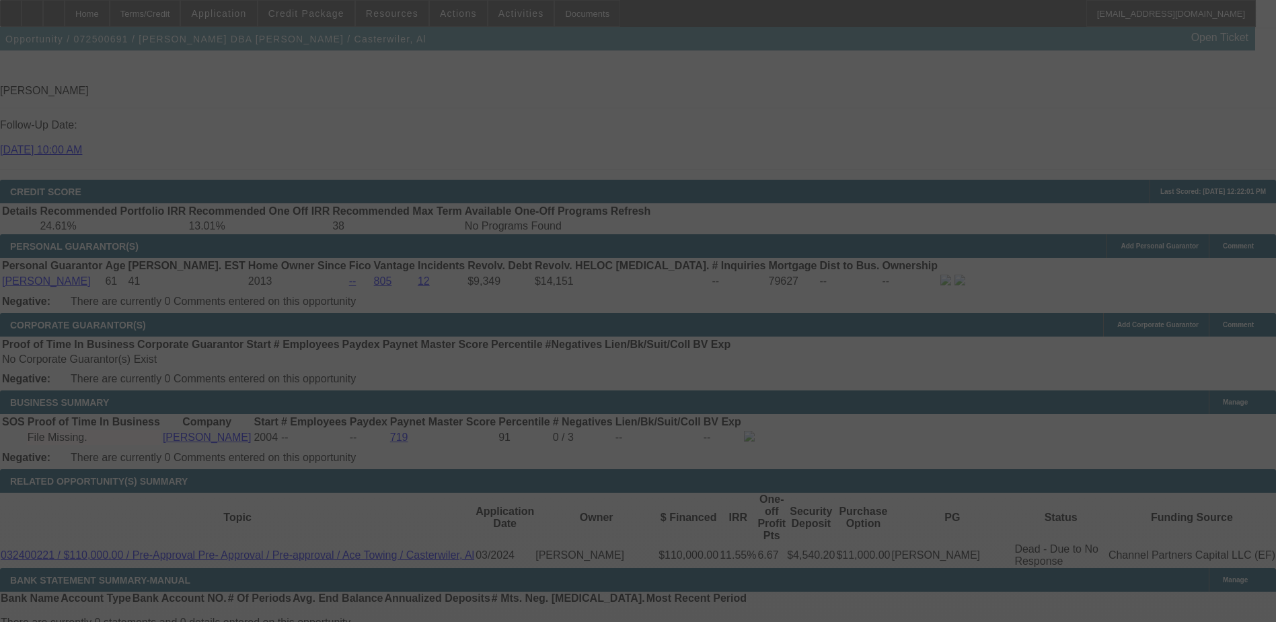
select select "0"
select select "6"
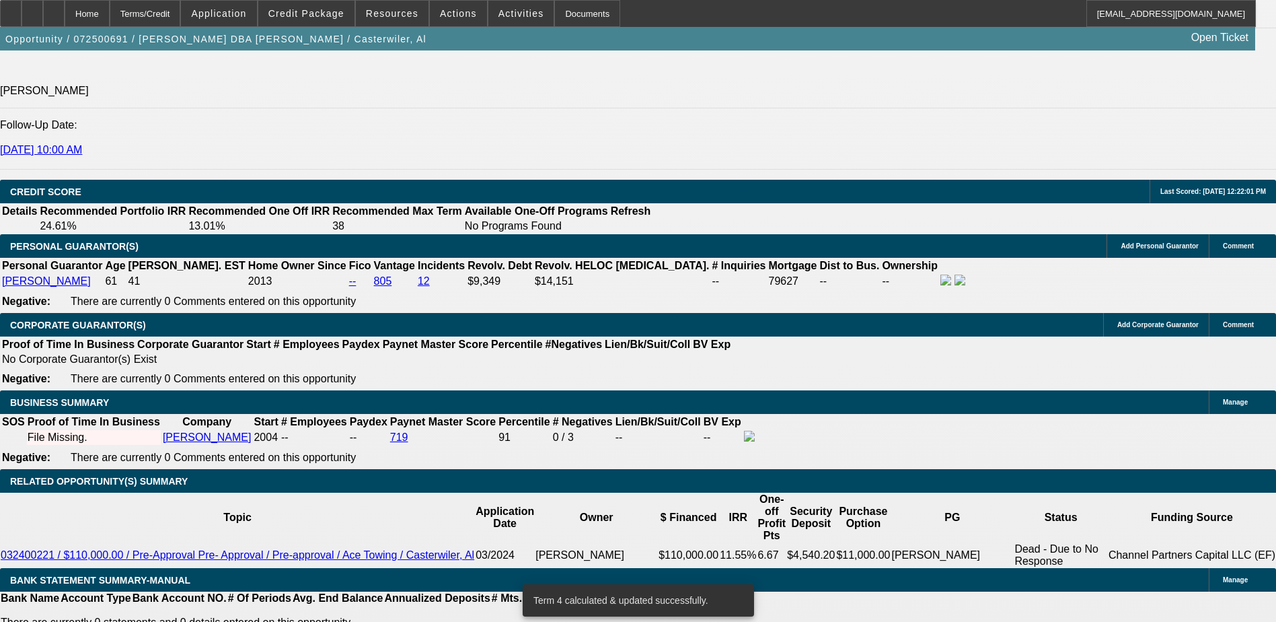
scroll to position [1801, 0]
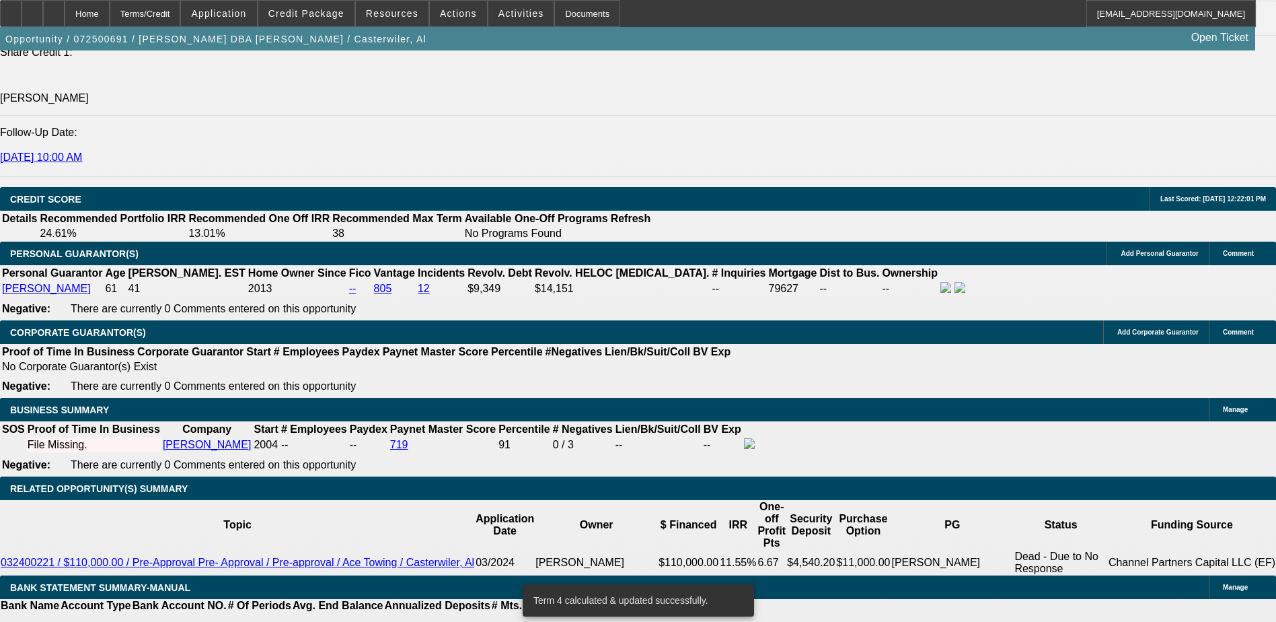
type input "9.2"
type input "UNKNOWN"
type input "$9,522.64"
type input "$4,761.32"
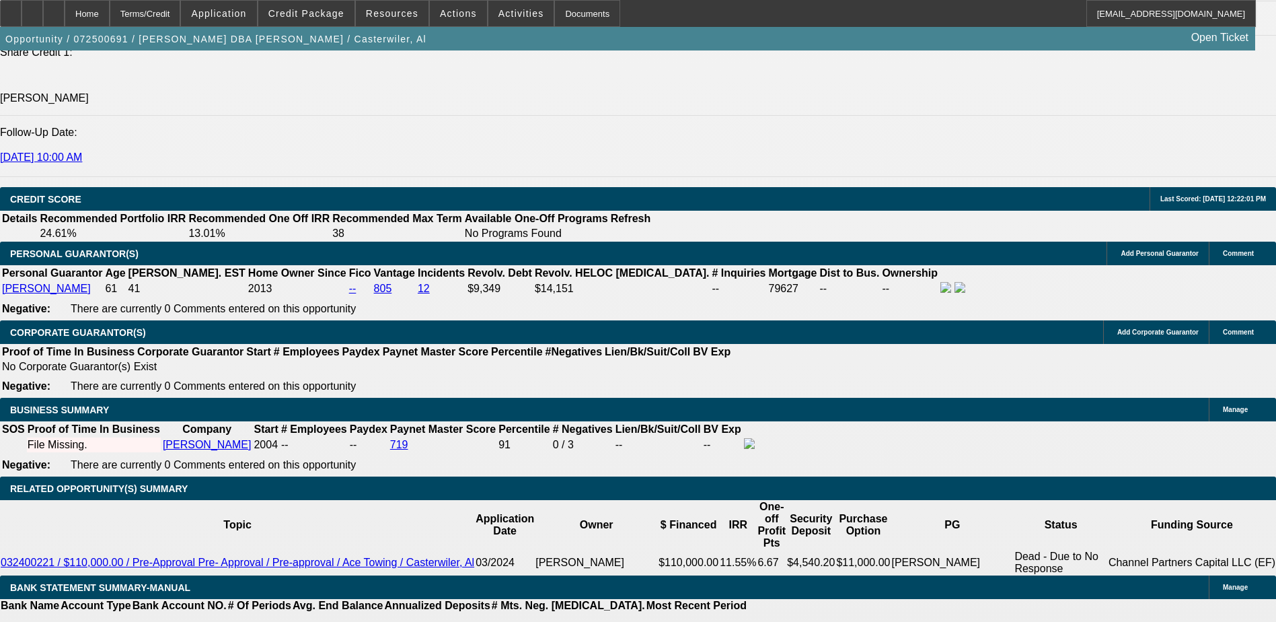
type input "$9,590.20"
type input "$4,795.10"
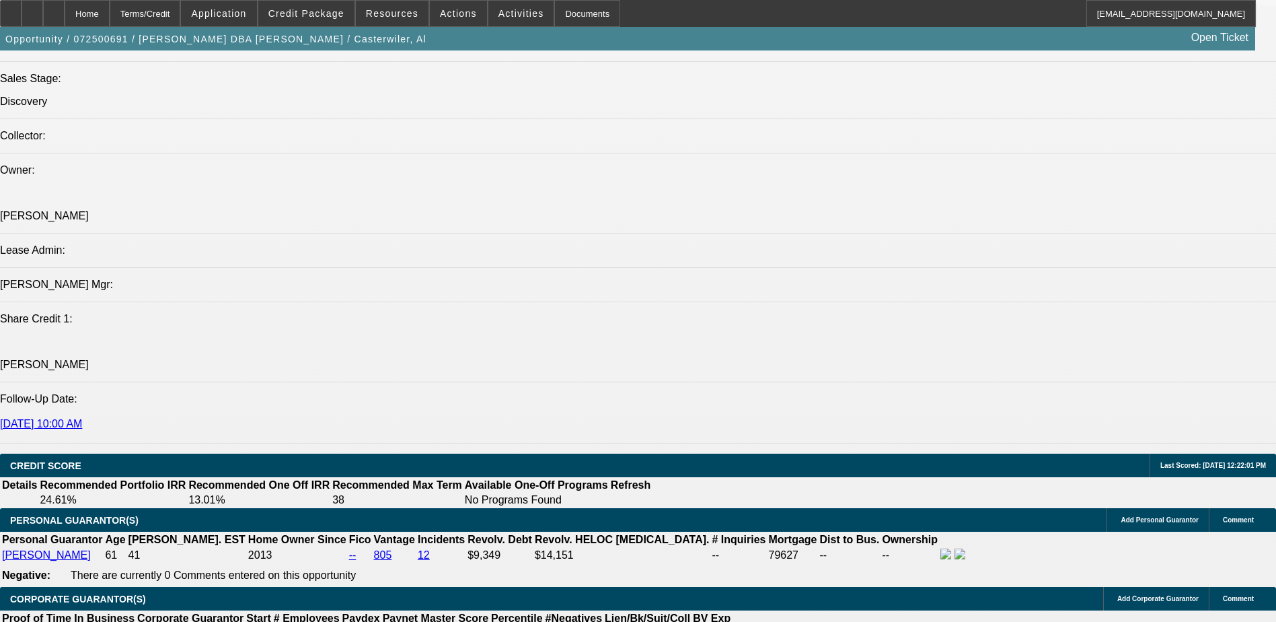
scroll to position [1532, 0]
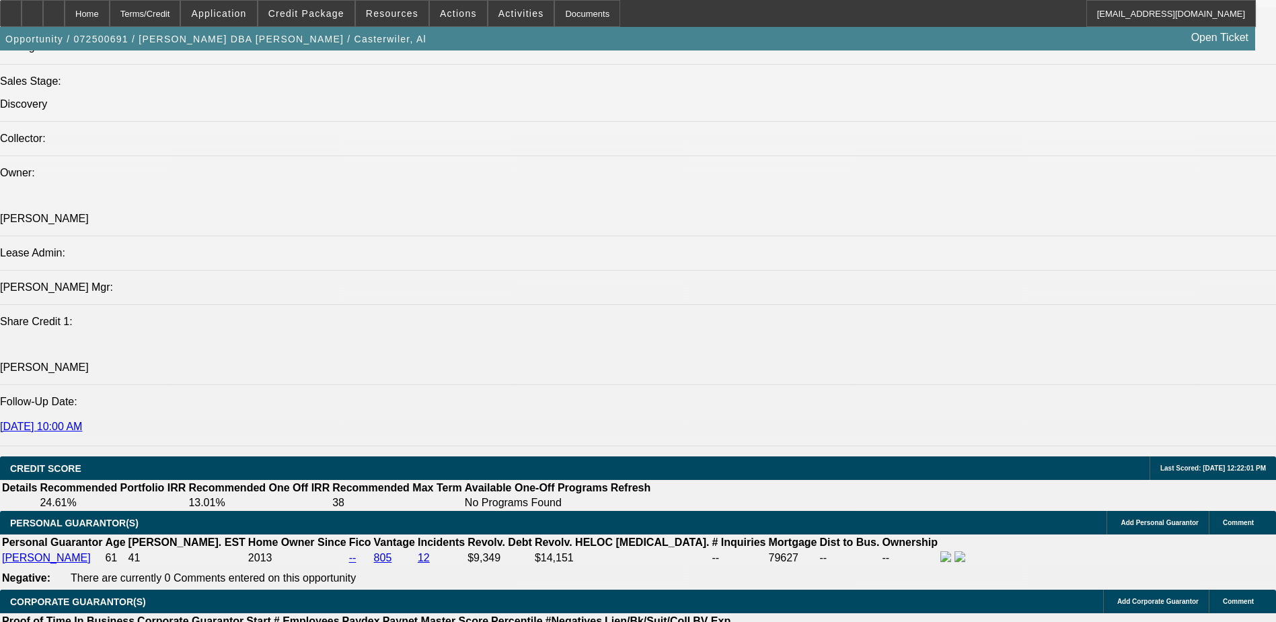
type input "9.2"
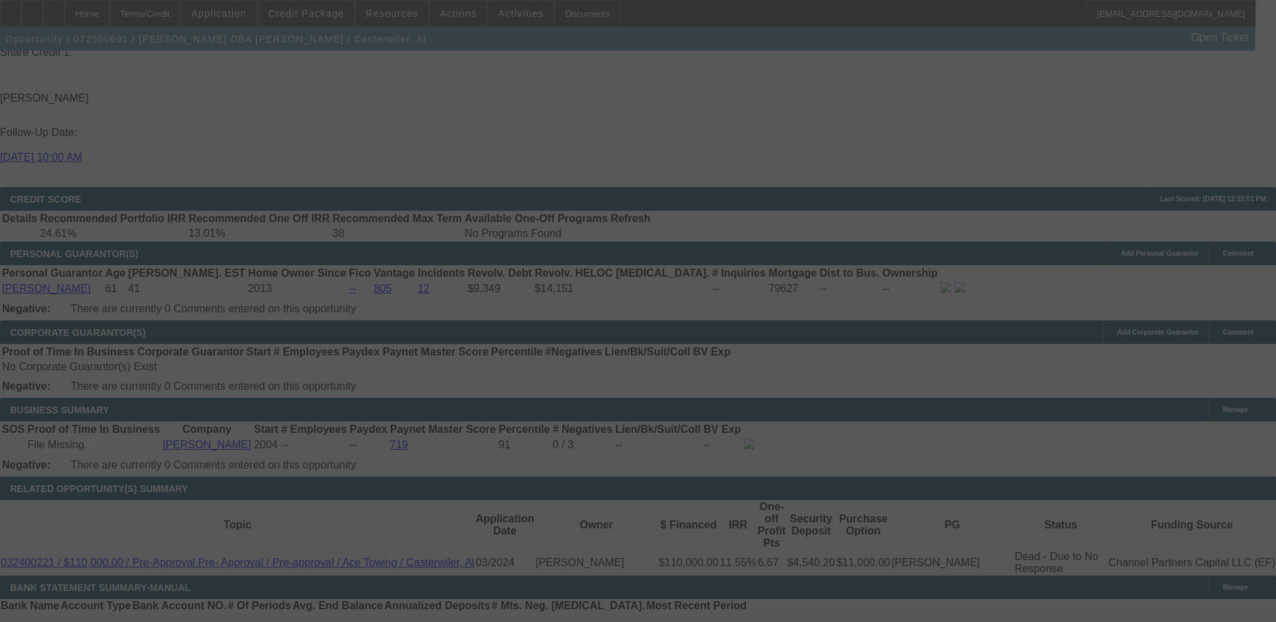
scroll to position [1794, 0]
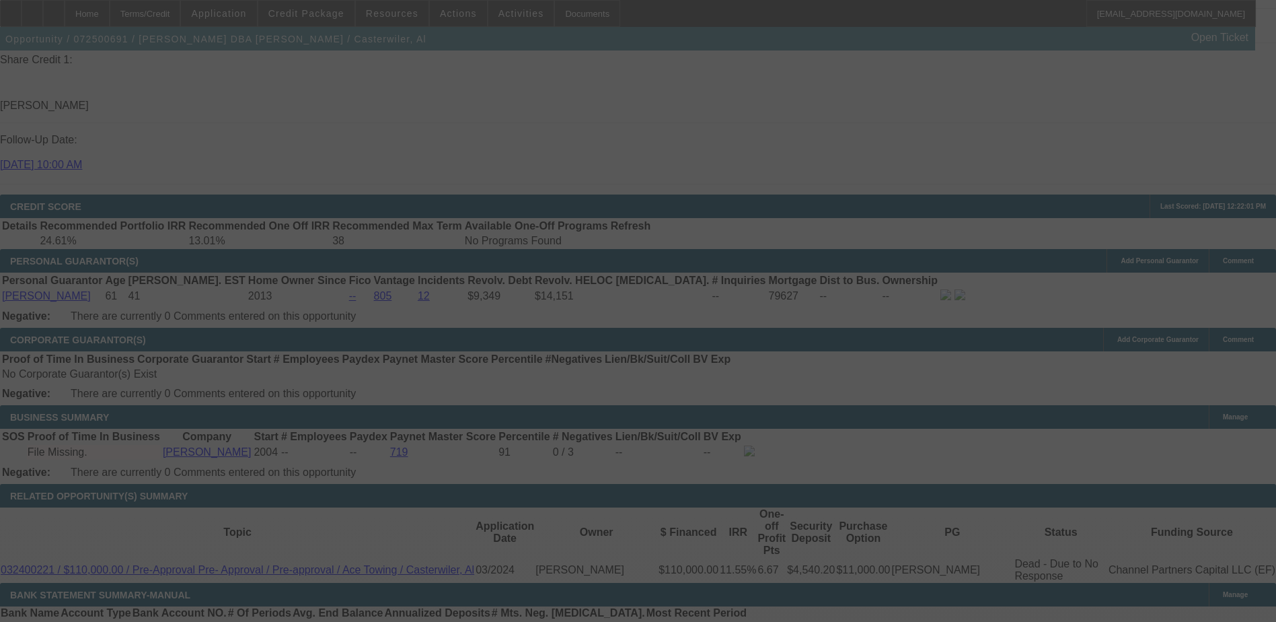
select select "0"
select select "2"
select select "0"
select select "6"
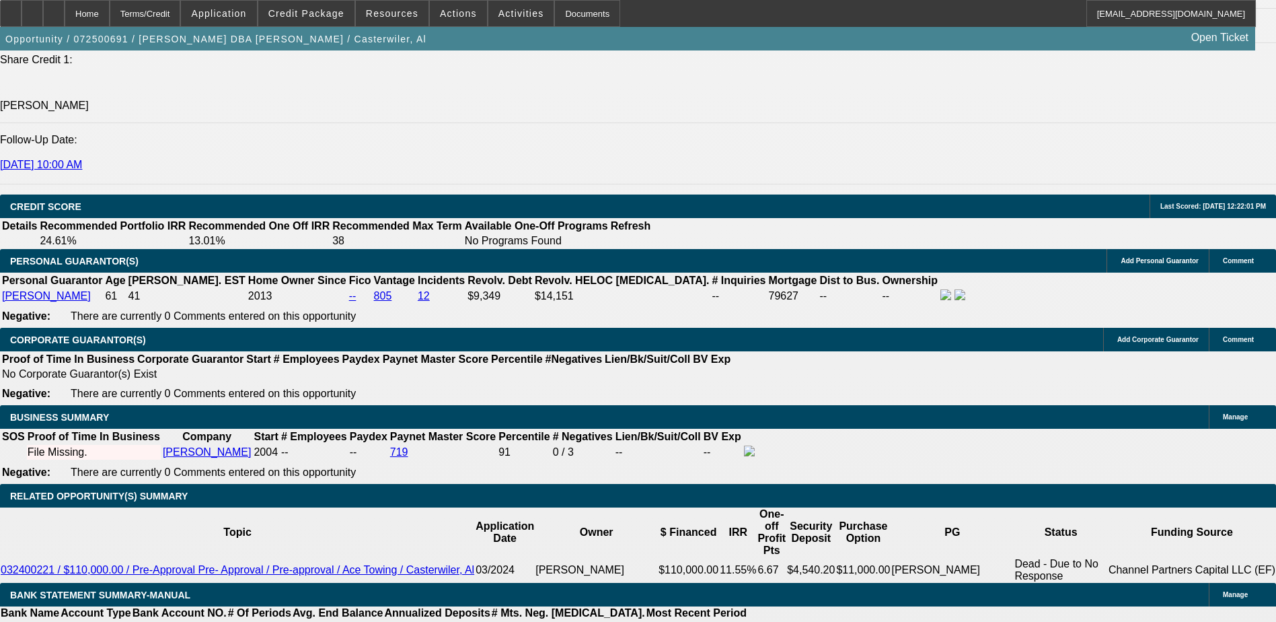
select select "0"
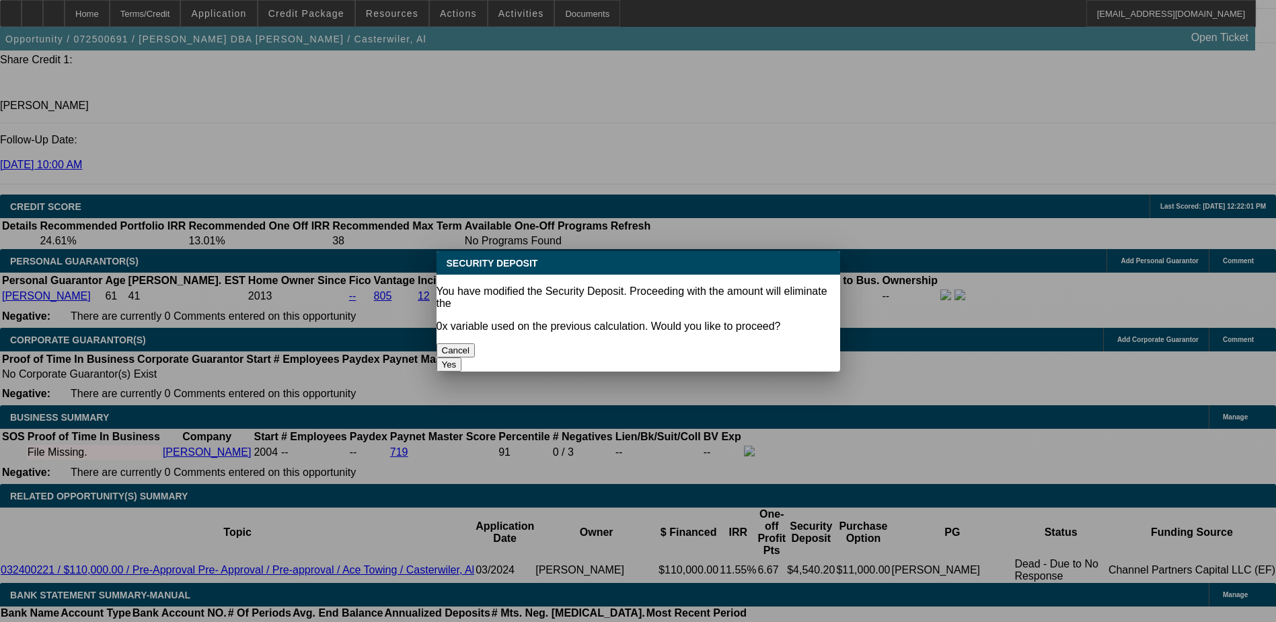
click at [462, 357] on button "Yes" at bounding box center [450, 364] width 26 height 14
type input "$0.00"
type input "UNKNOWN"
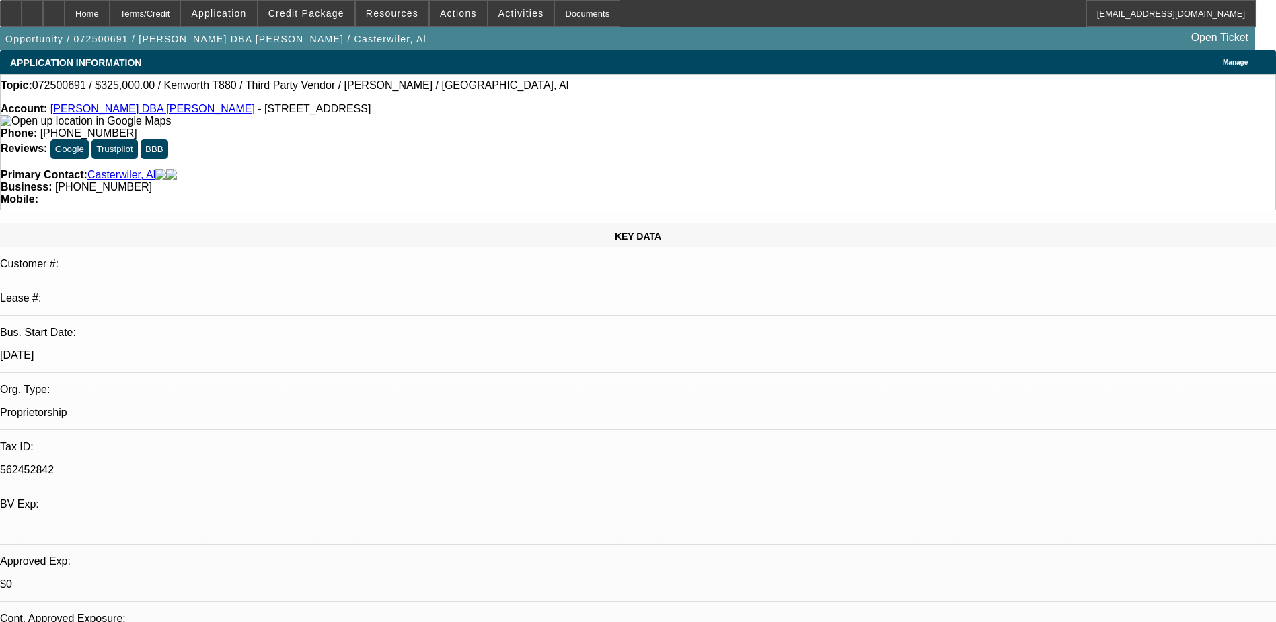
scroll to position [1794, 0]
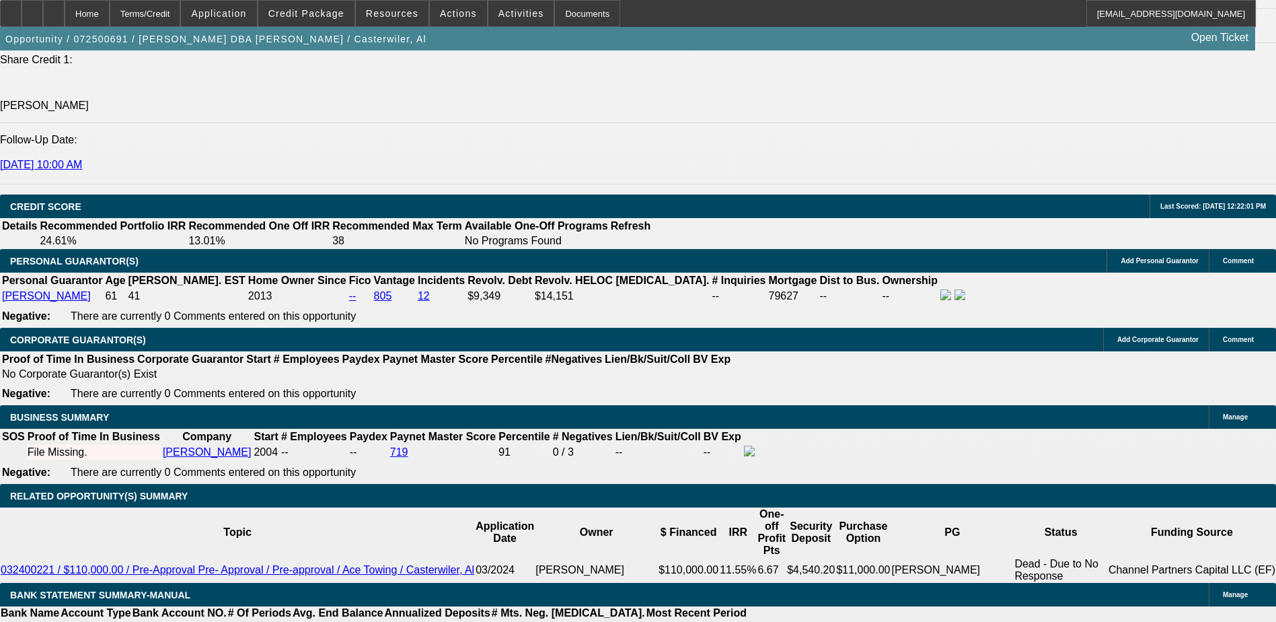
select select "1"
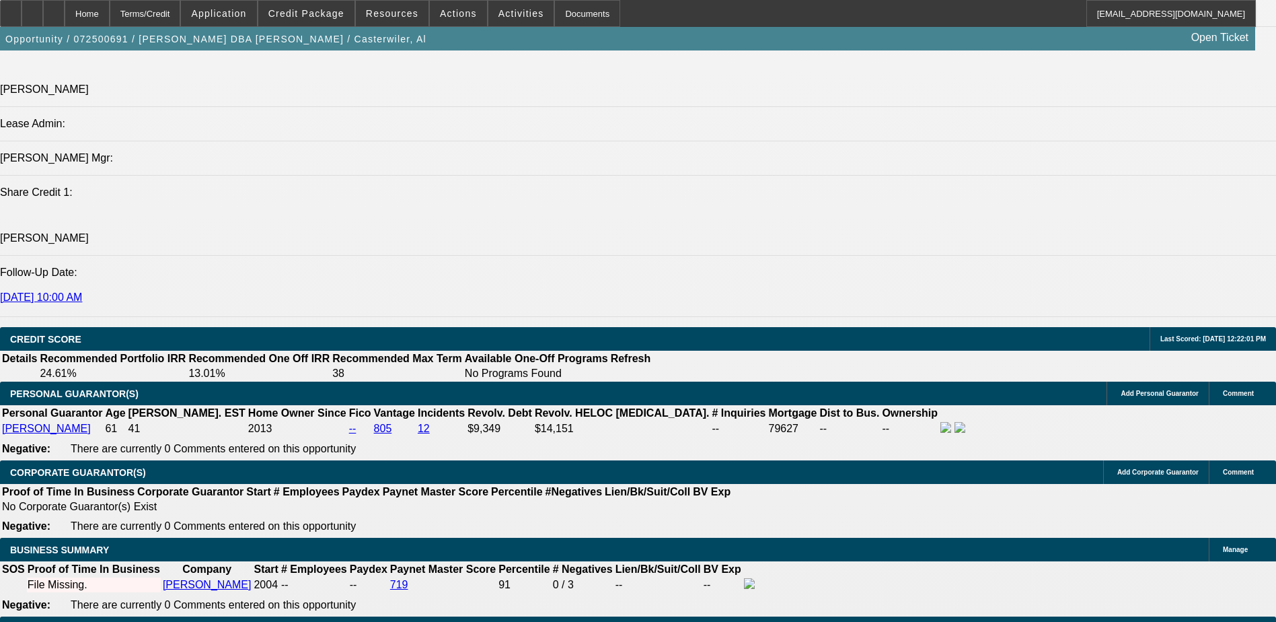
scroll to position [1659, 0]
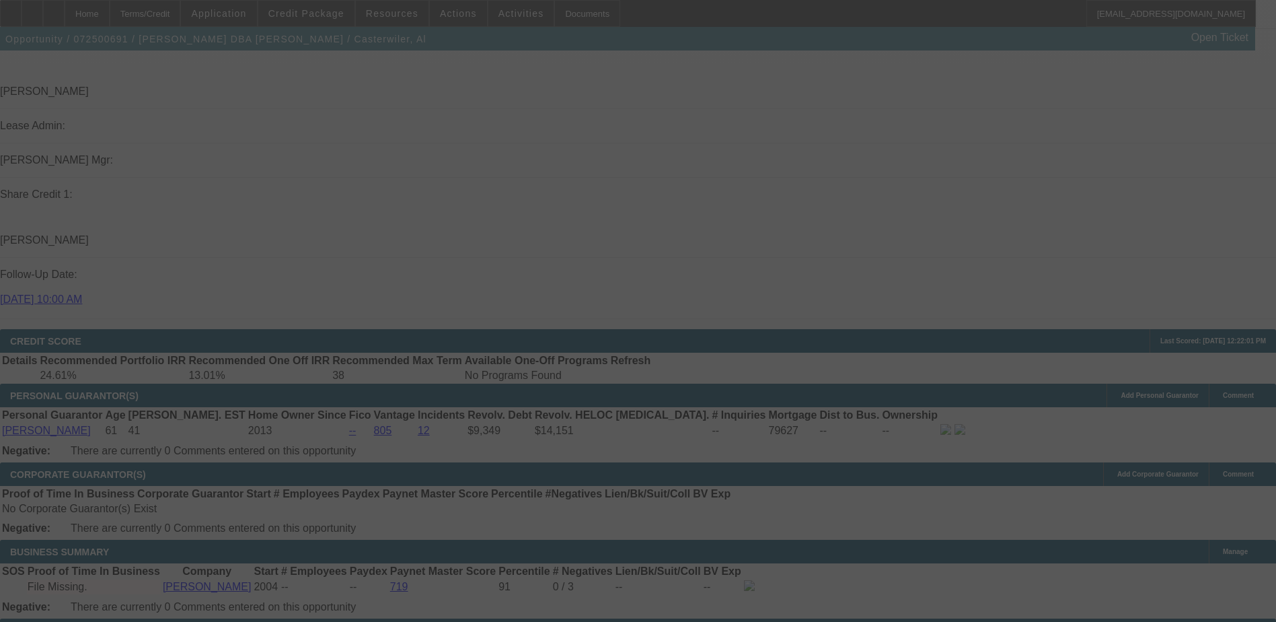
scroll to position [1794, 0]
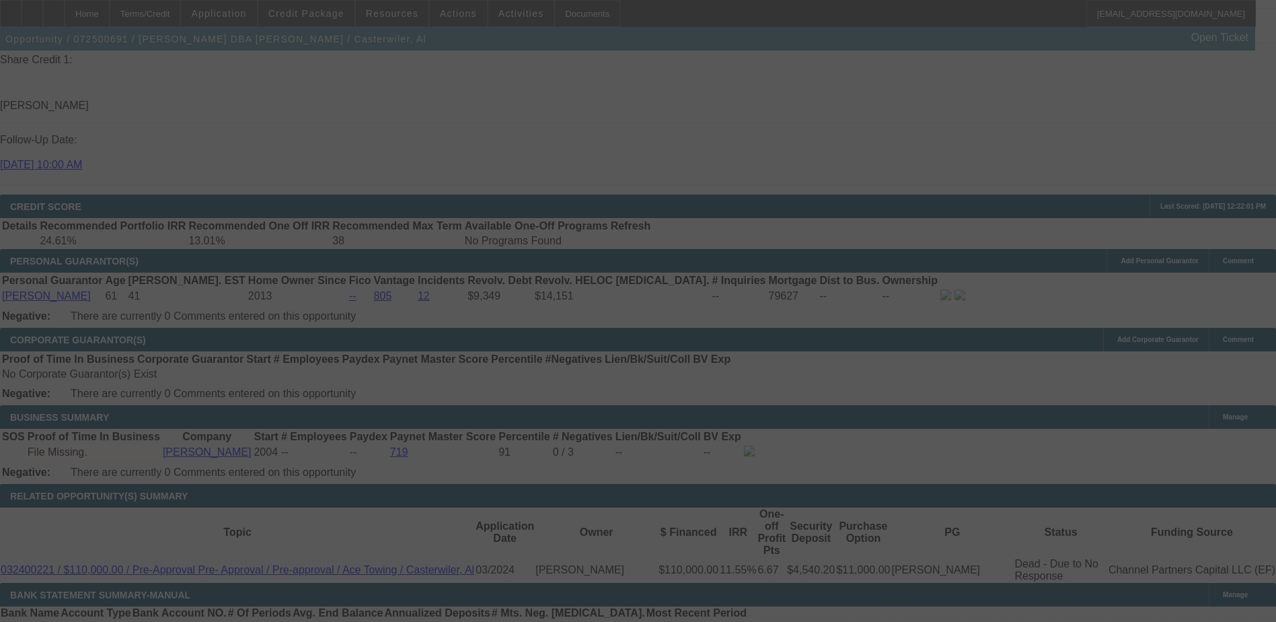
select select "0"
select select "6"
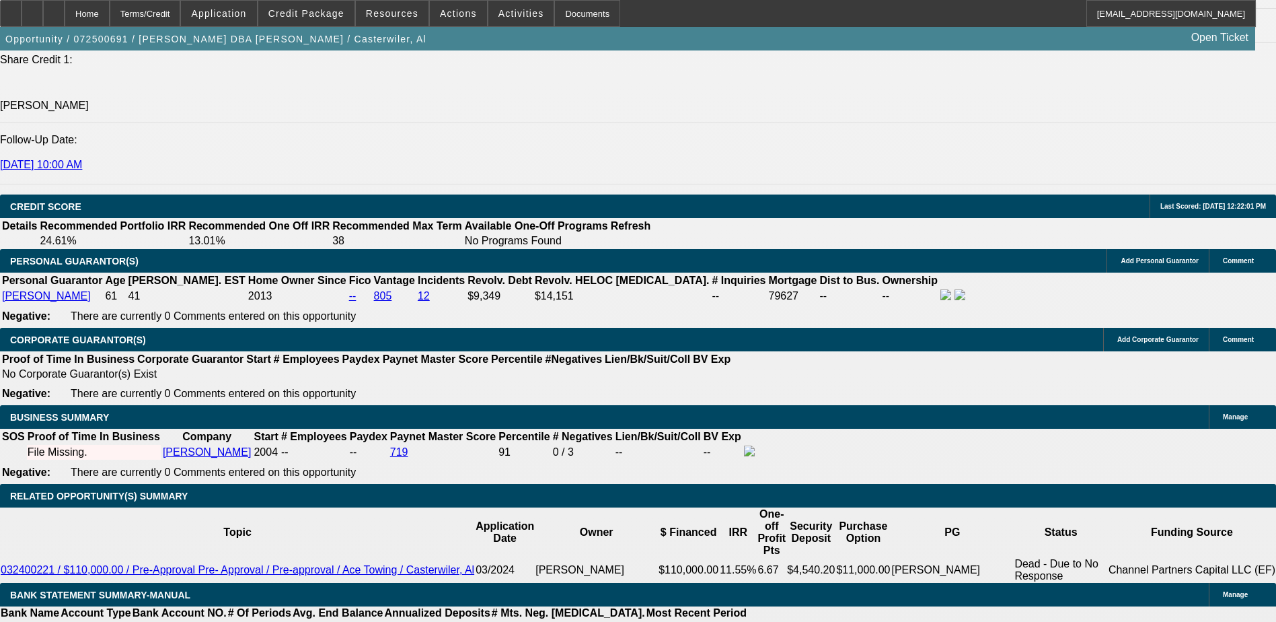
type input "10."
type input "UNKNOWN"
type input "$4,294.90"
type input "1"
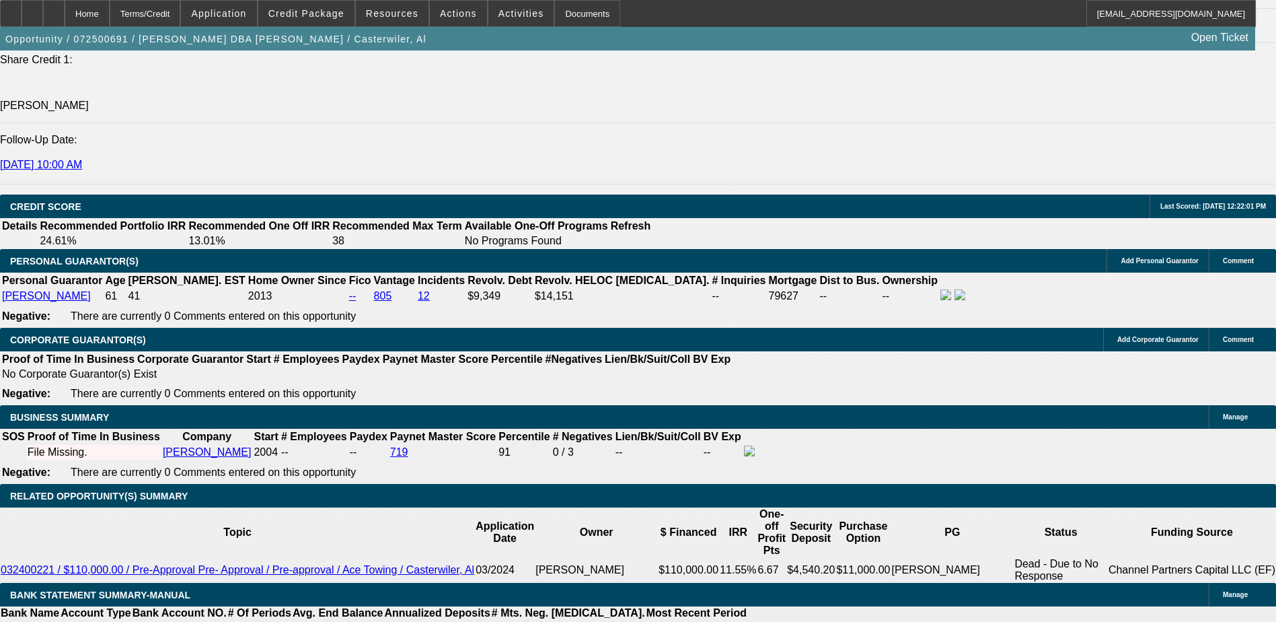
type input "$2,847.13"
type input "19"
type input "$6,066.85"
type input "19.9"
type input "$6,259.28"
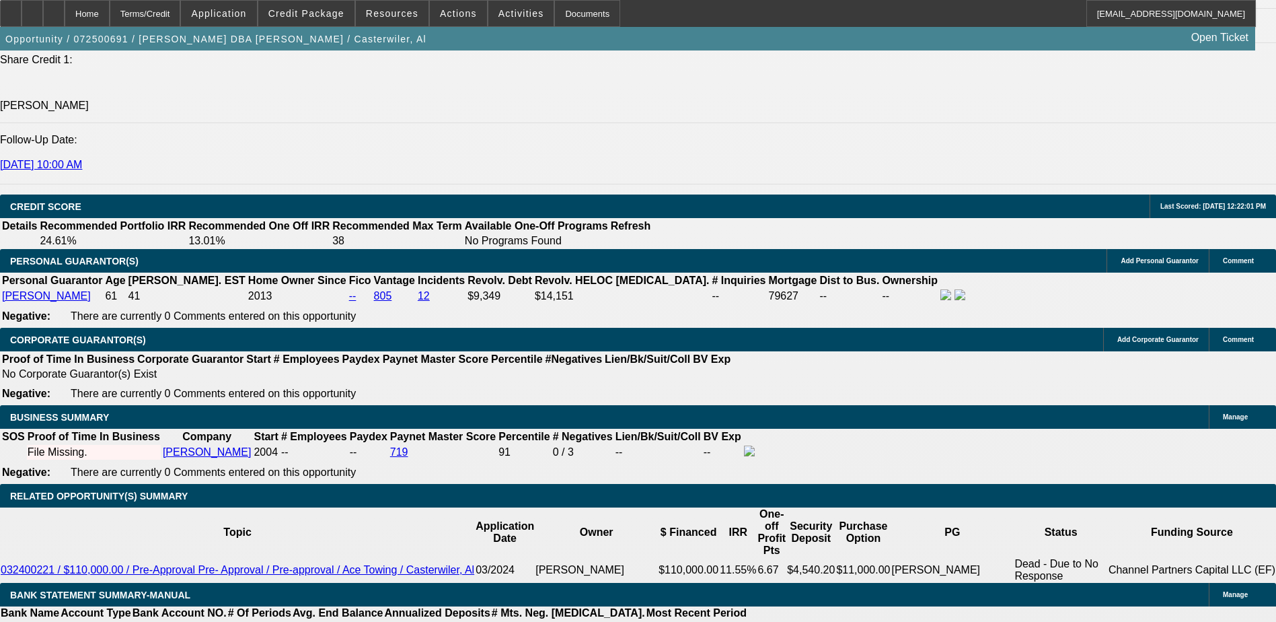
type input "9.9"
type input "$4,276.92"
type input "9."
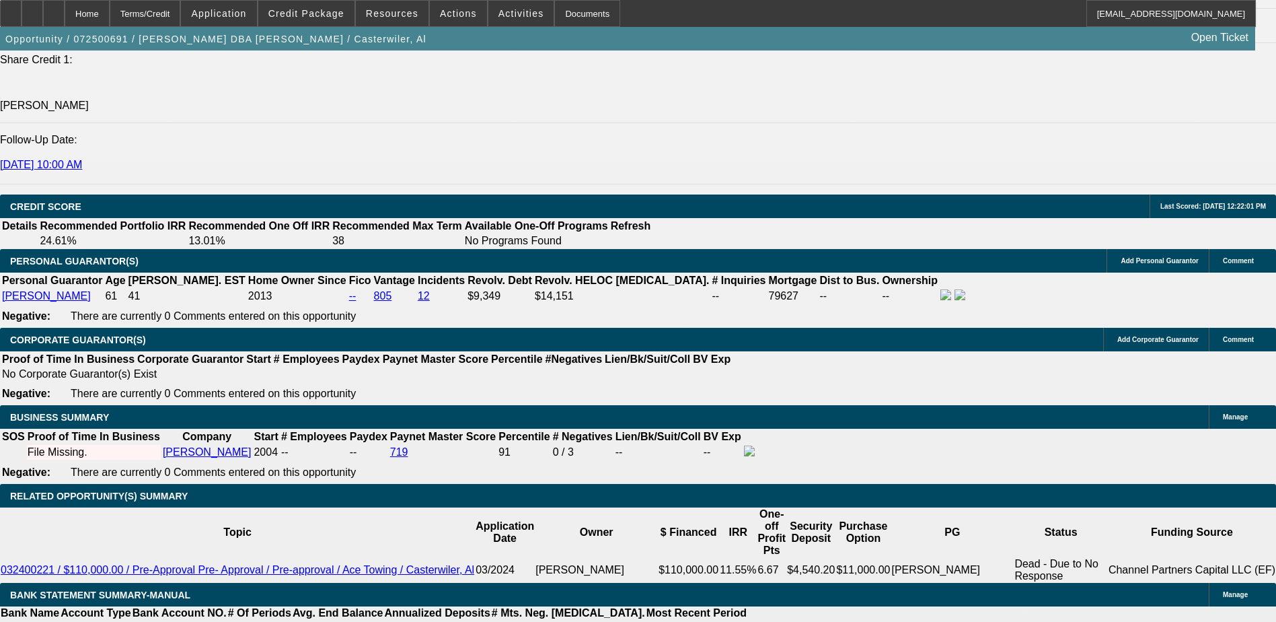
type input "$4,116.96"
type input "9.8"
type input "$4,258.99"
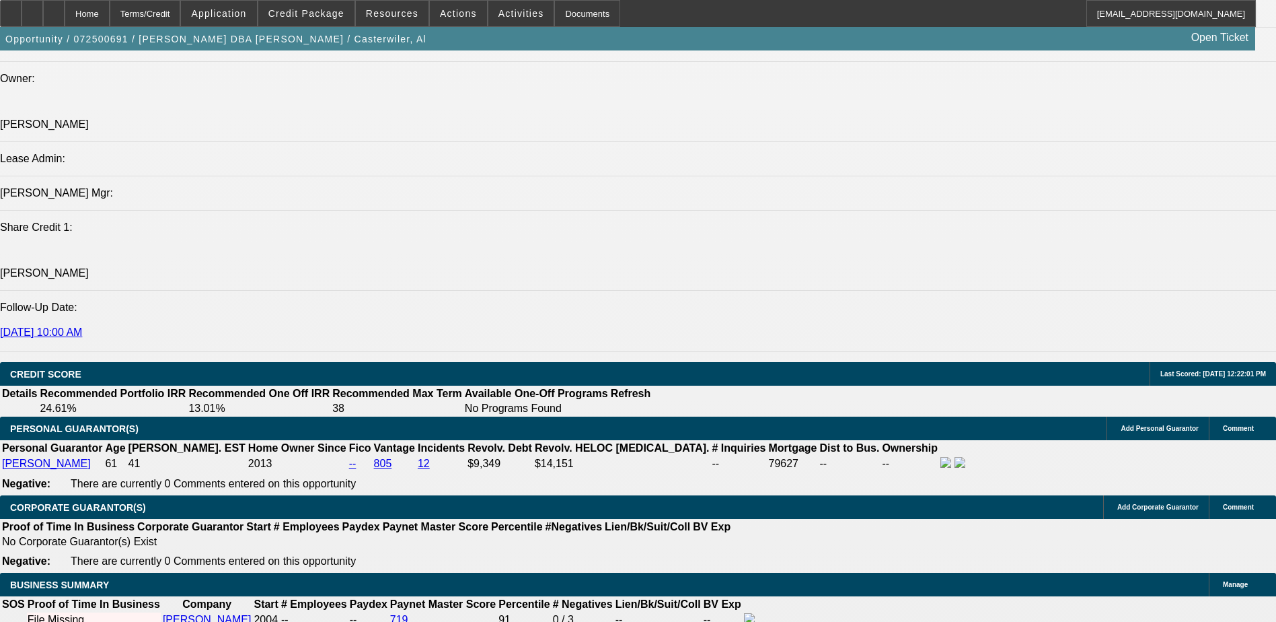
scroll to position [1592, 0]
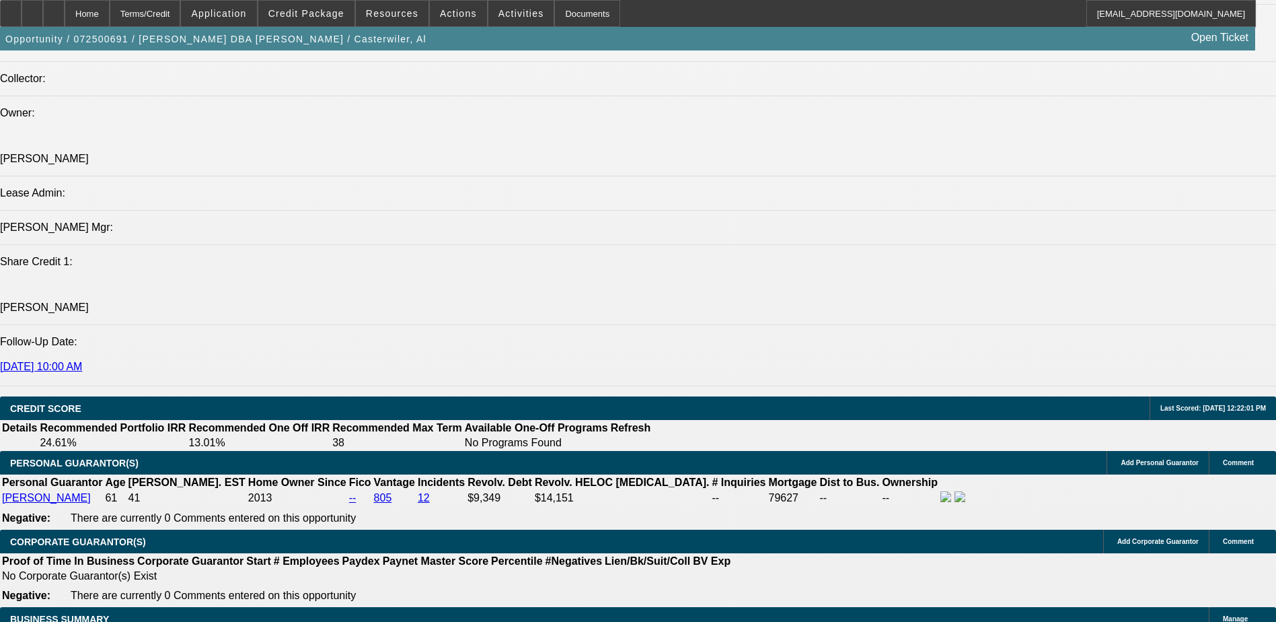
type input "9.8"
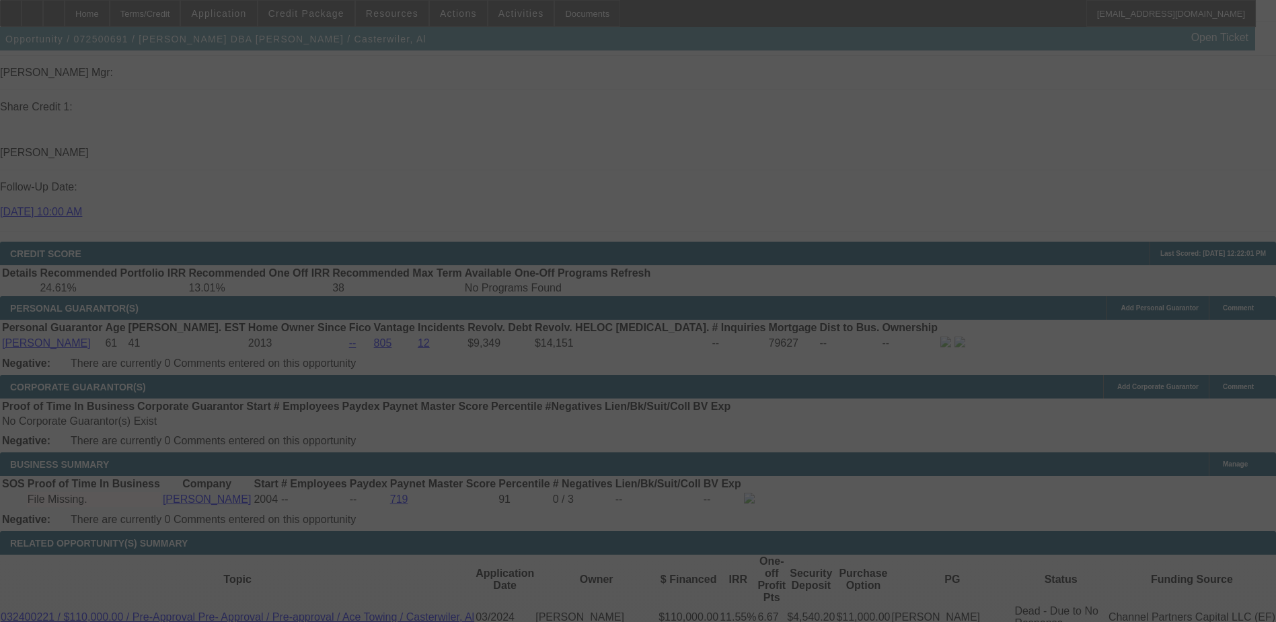
scroll to position [1794, 0]
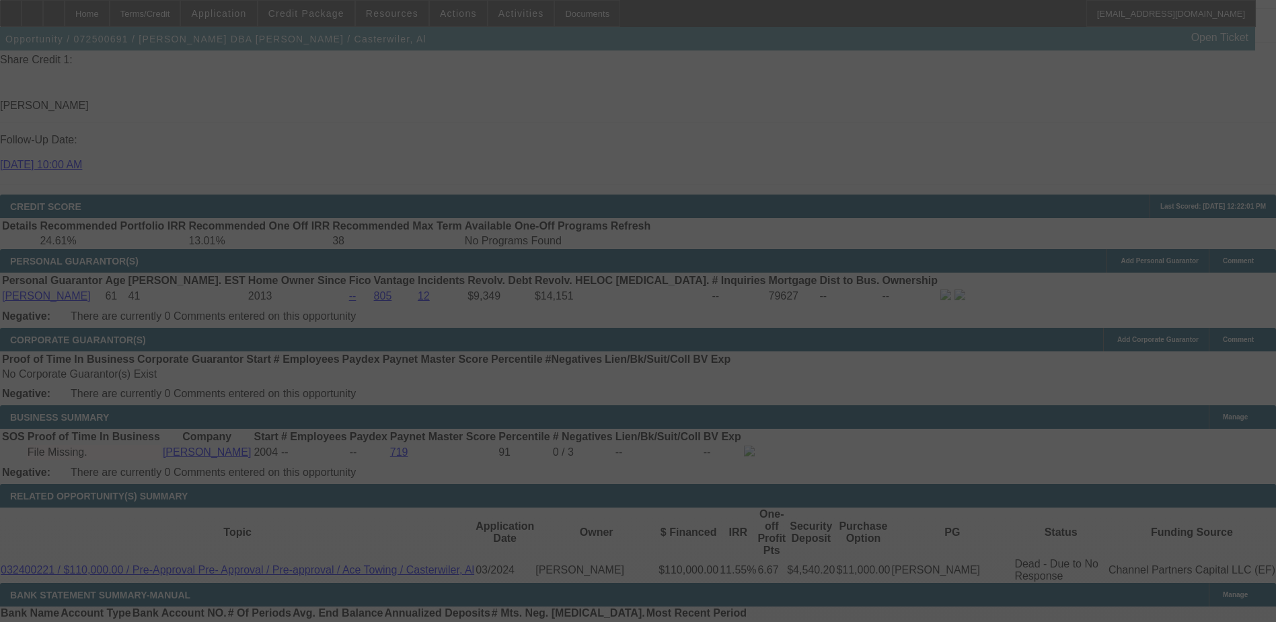
select select "0"
select select "6"
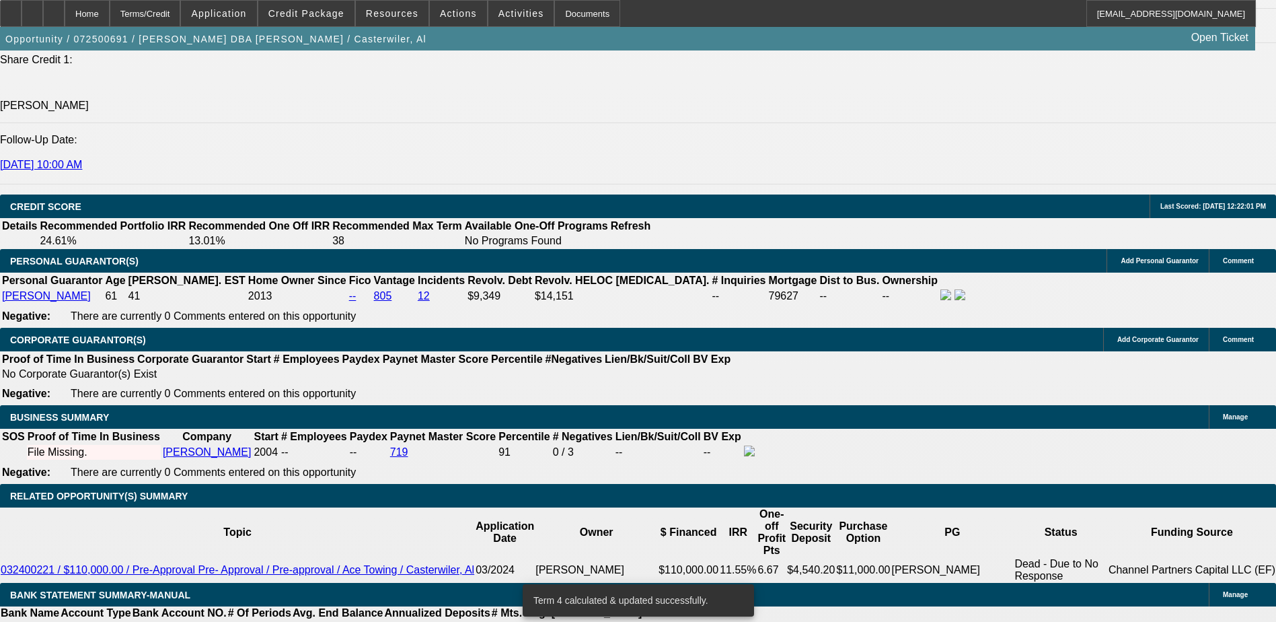
type input "UNKNOWN"
type input "10."
type input "$4,294.90"
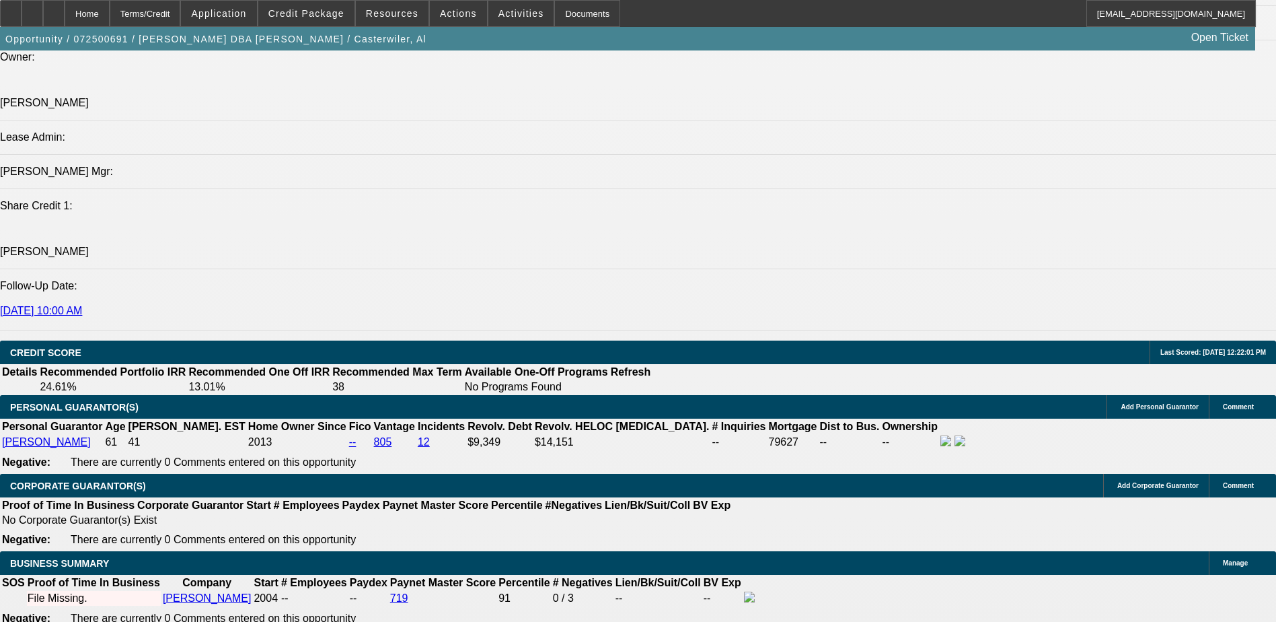
scroll to position [1592, 0]
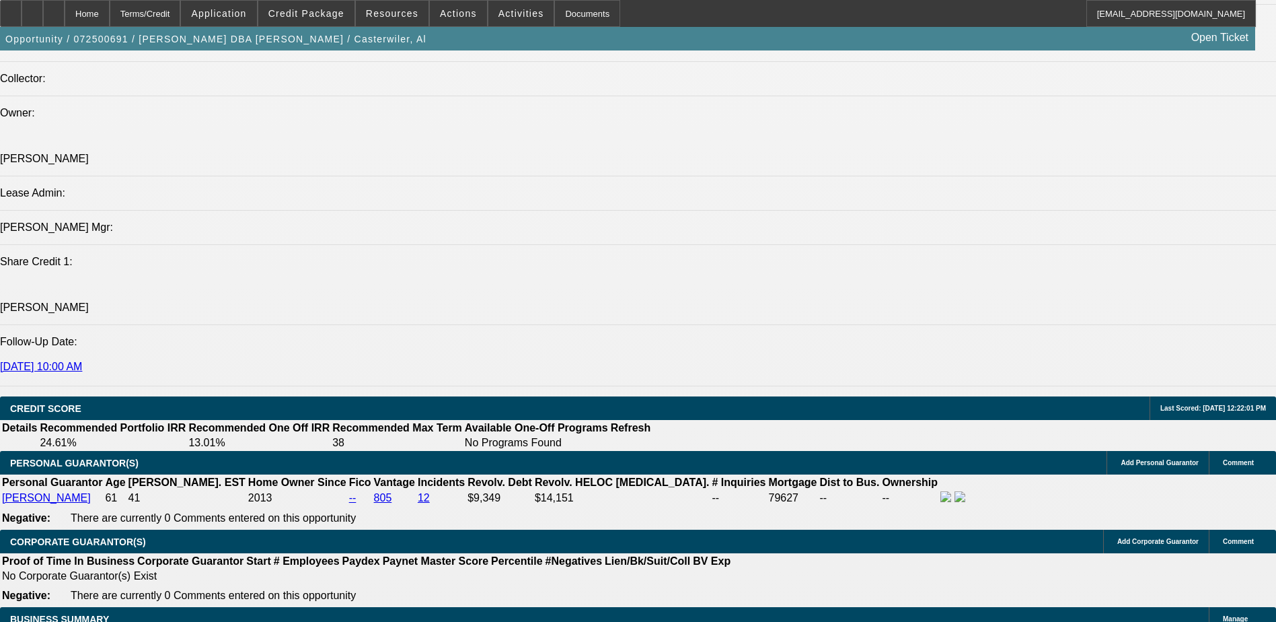
type input "10"
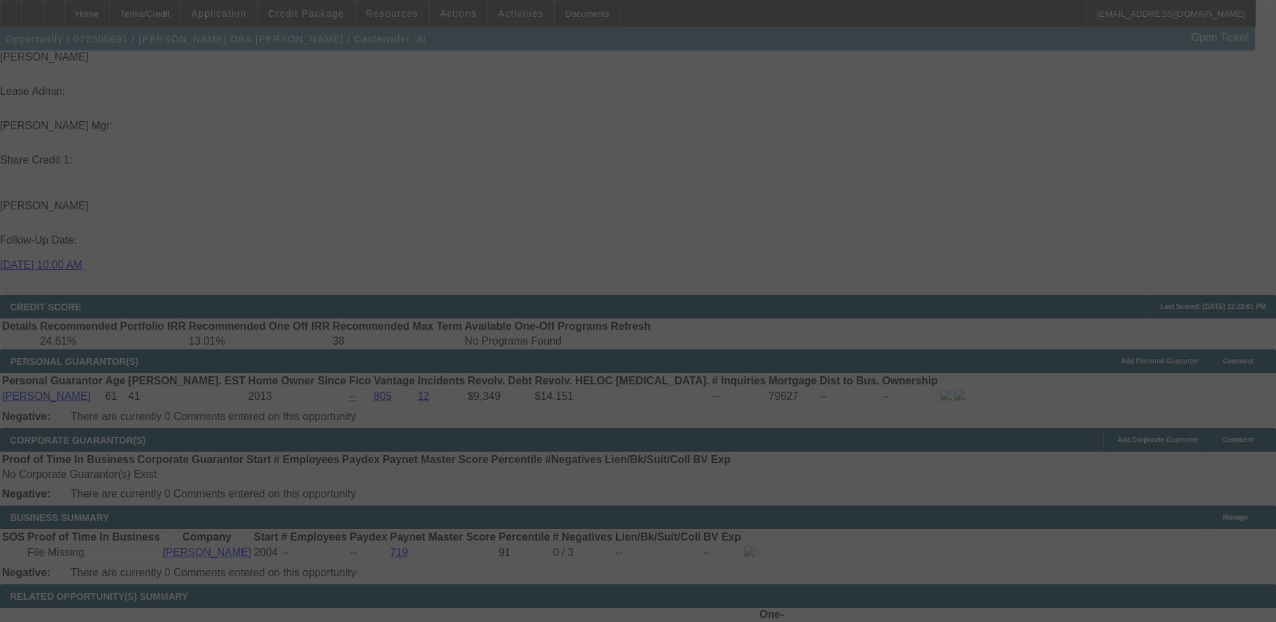
scroll to position [1727, 0]
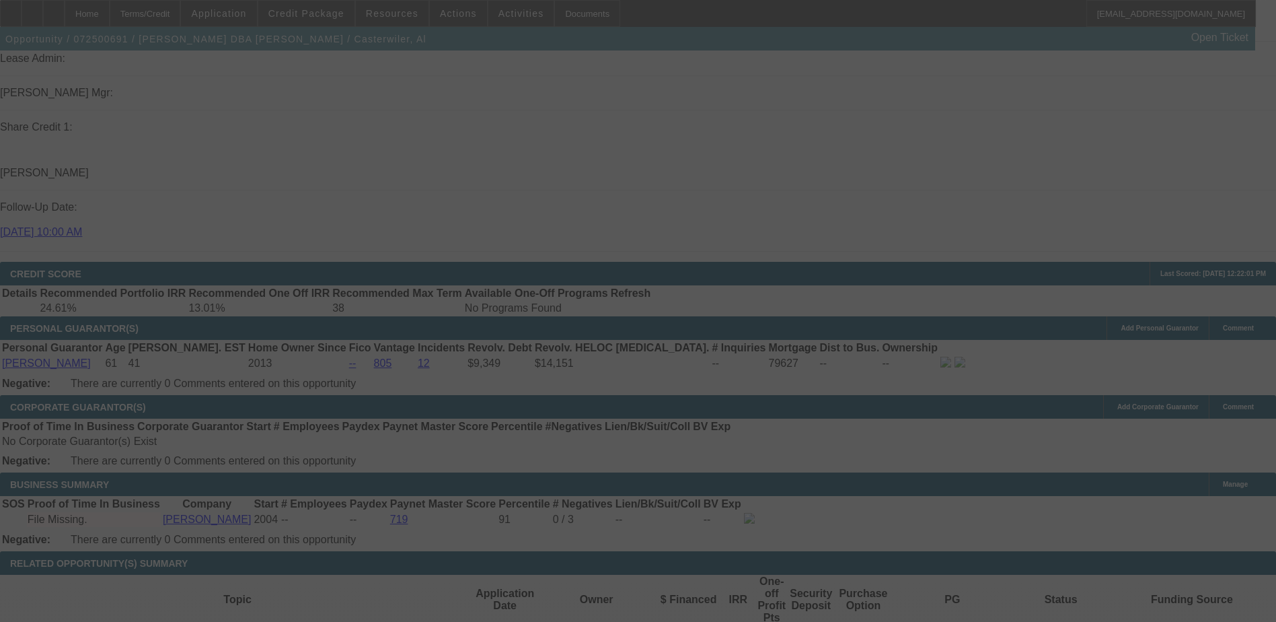
select select "0"
select select "2"
select select "0"
select select "6"
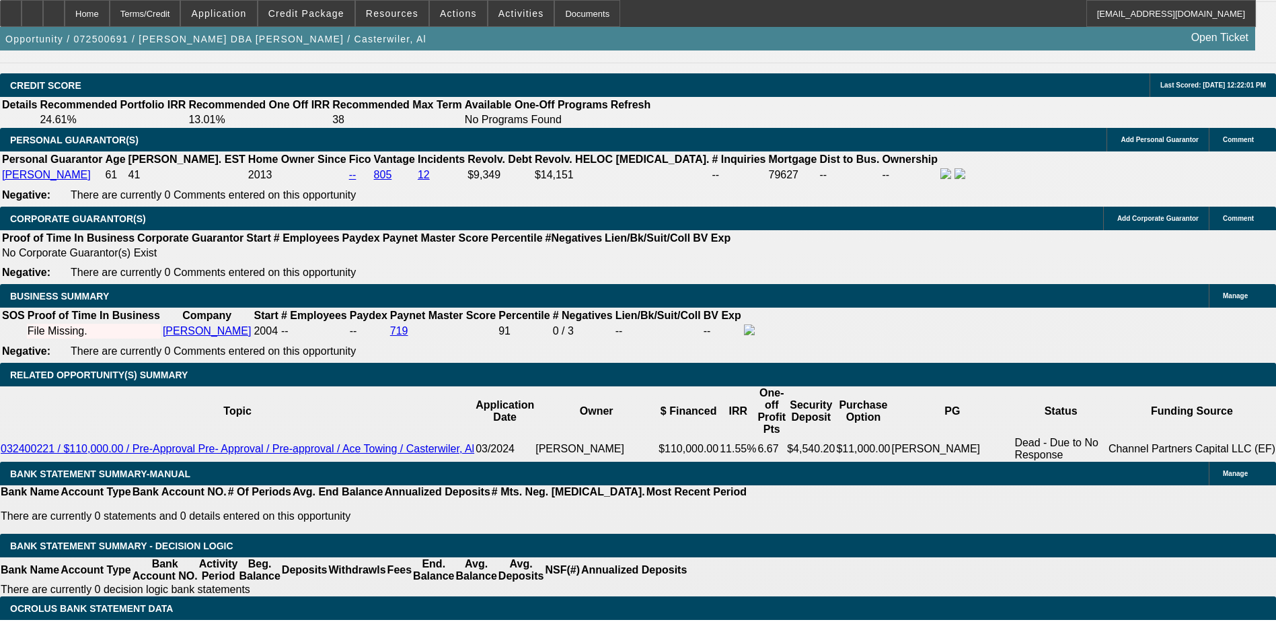
scroll to position [1928, 0]
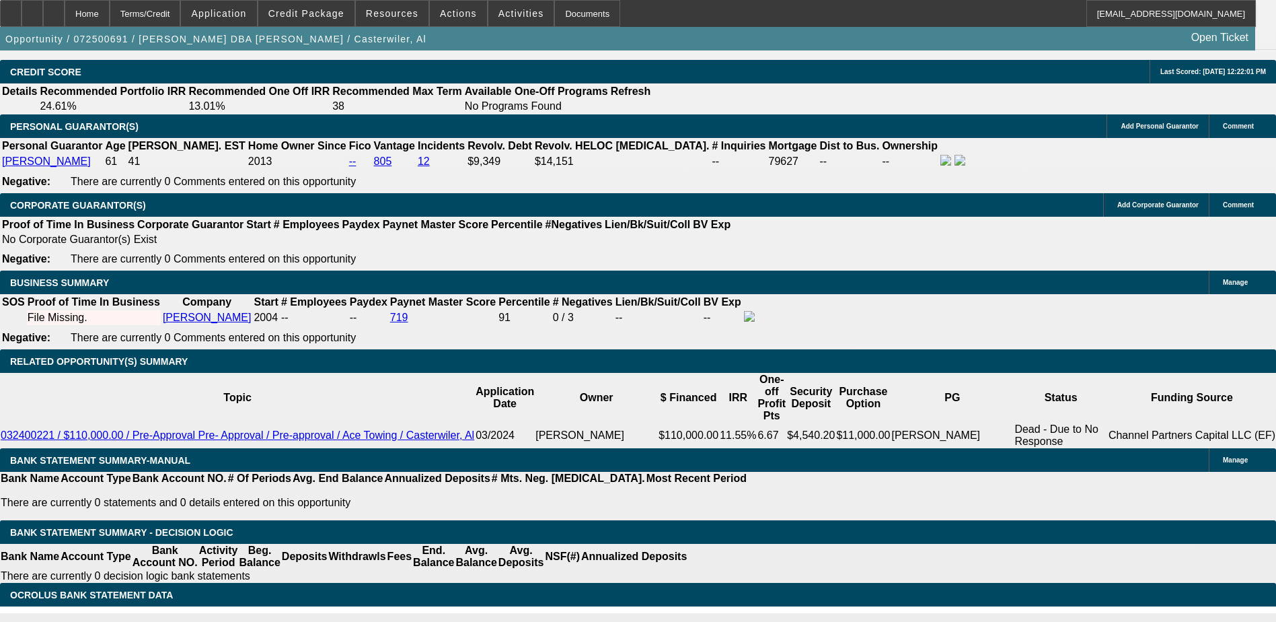
type input "UNKNOWN"
type input "9.6"
type input "$4,863.08"
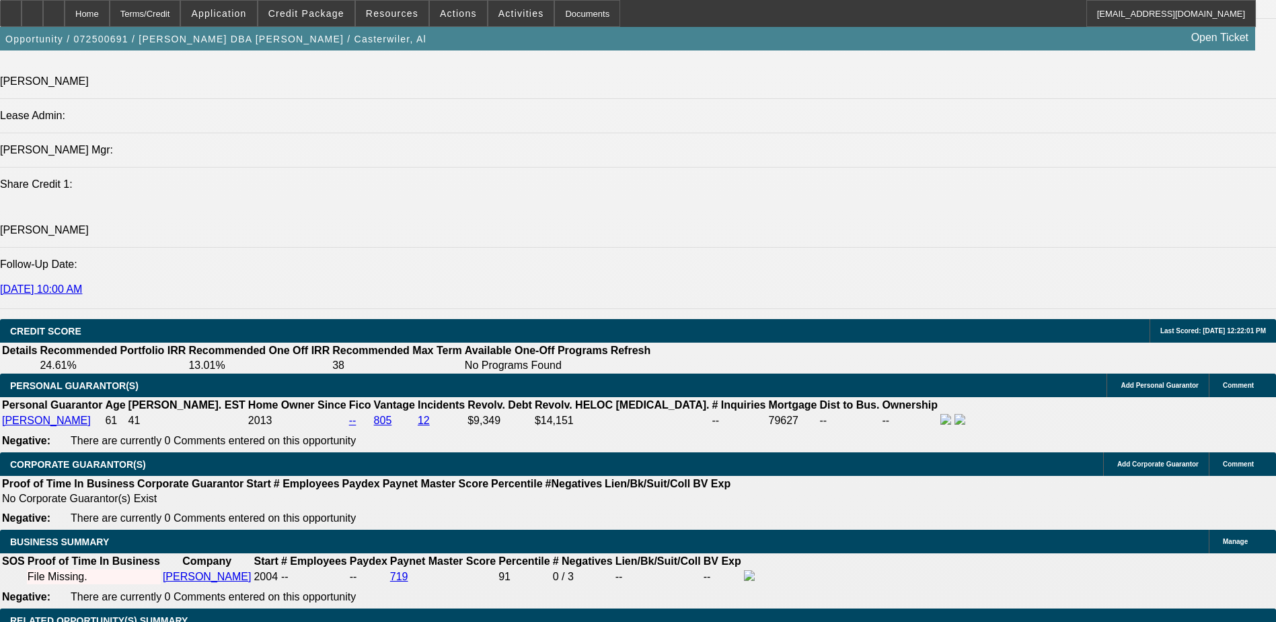
scroll to position [1592, 0]
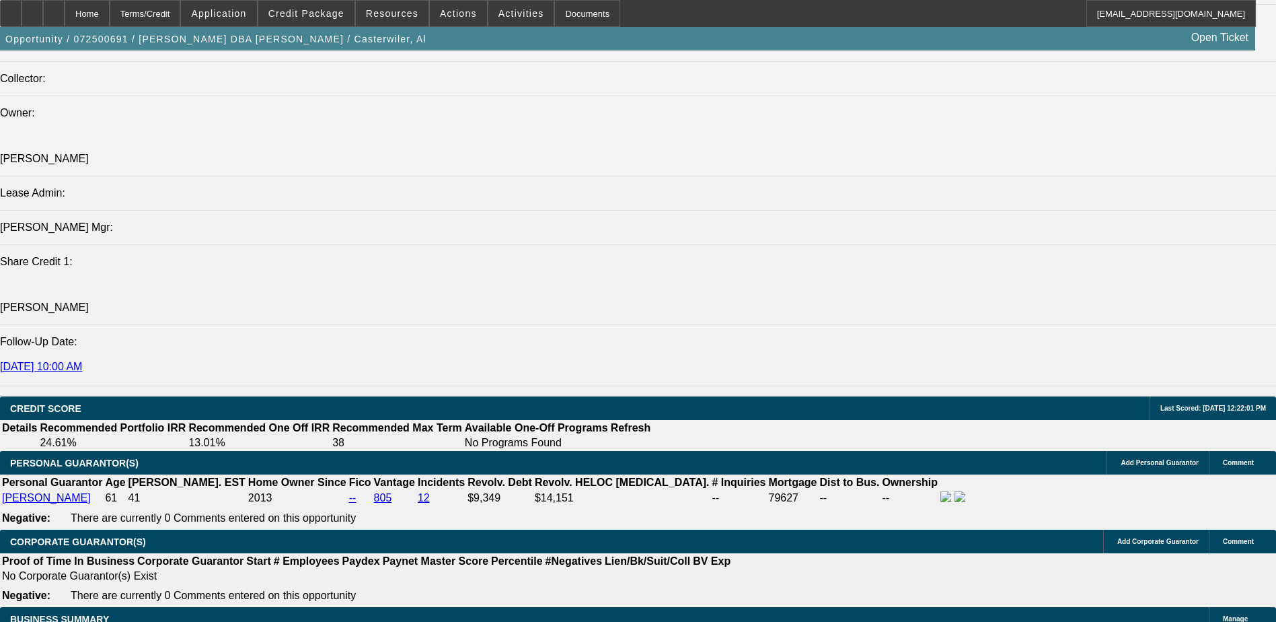
type input "9.6"
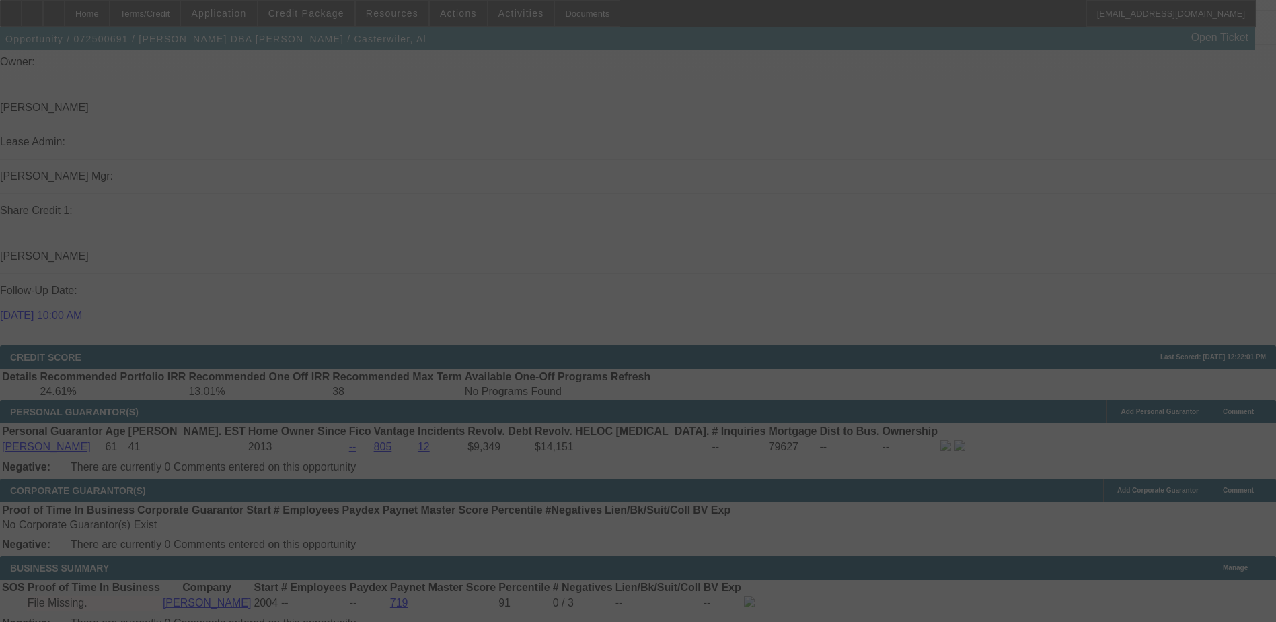
scroll to position [1794, 0]
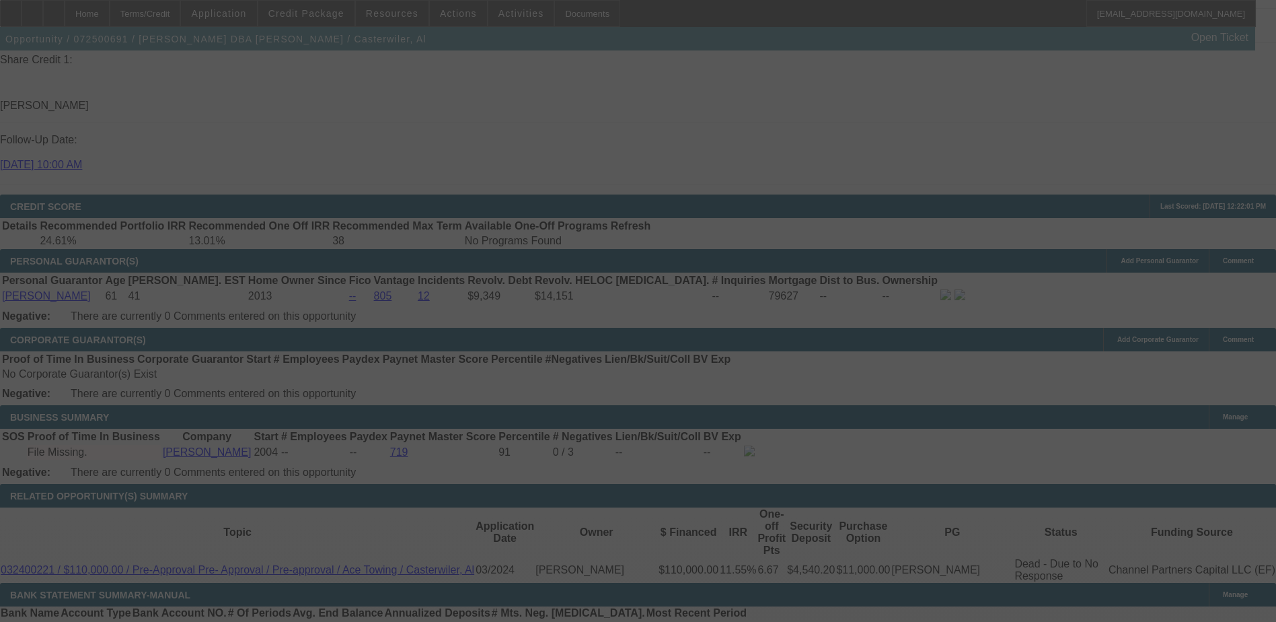
select select "0"
select select "2"
select select "0"
select select "6"
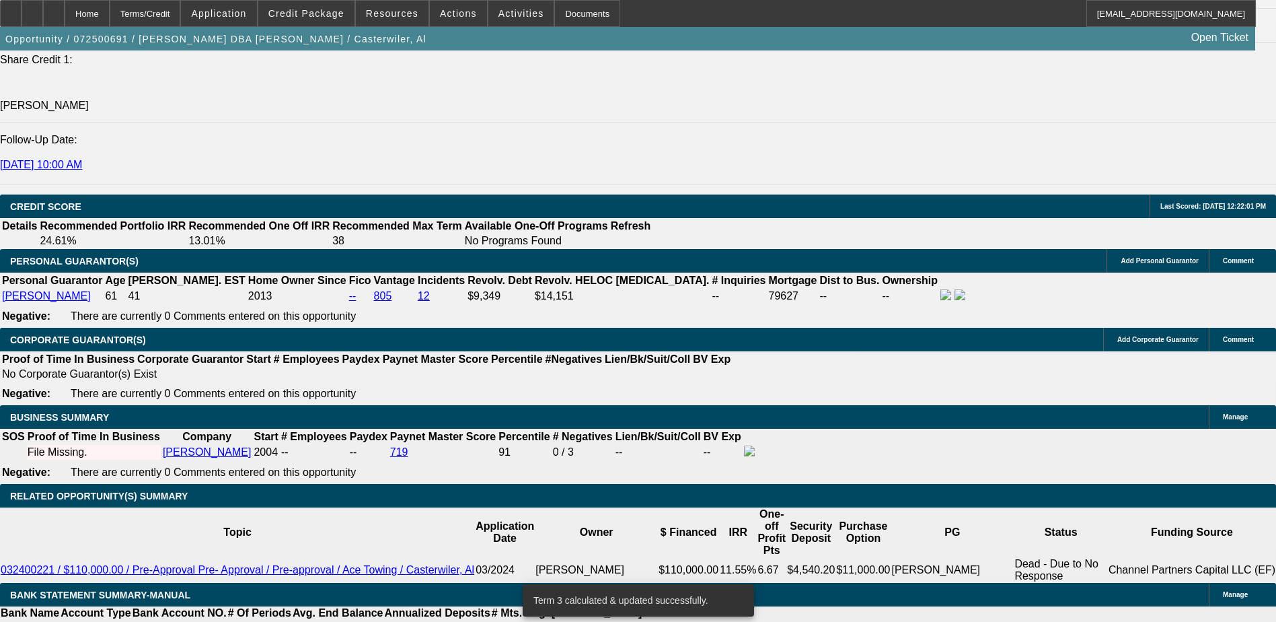
type input "UNKNOWN"
type input "9.3"
type input "$4,812.05"
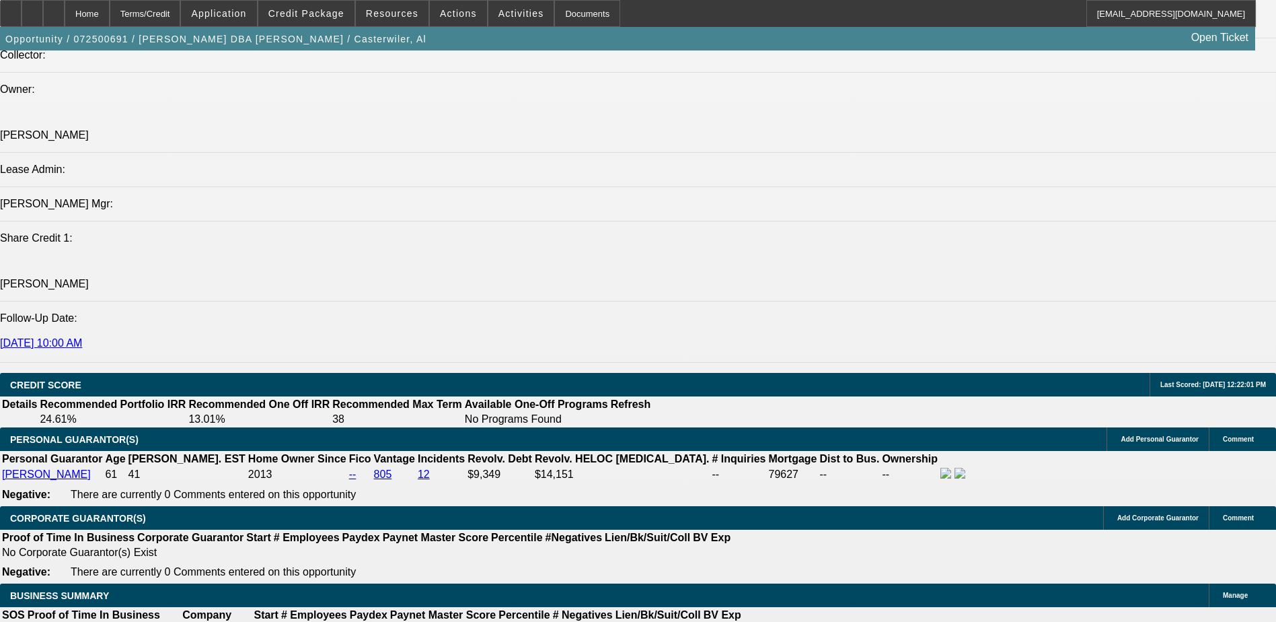
scroll to position [1592, 0]
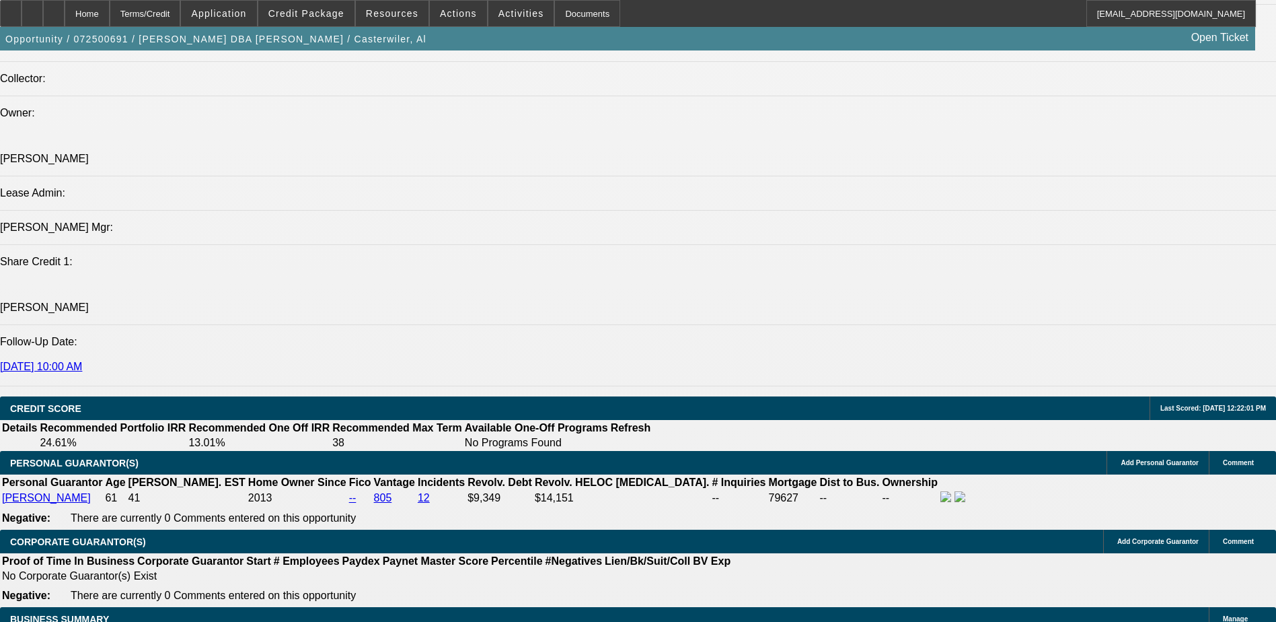
type input "9.3"
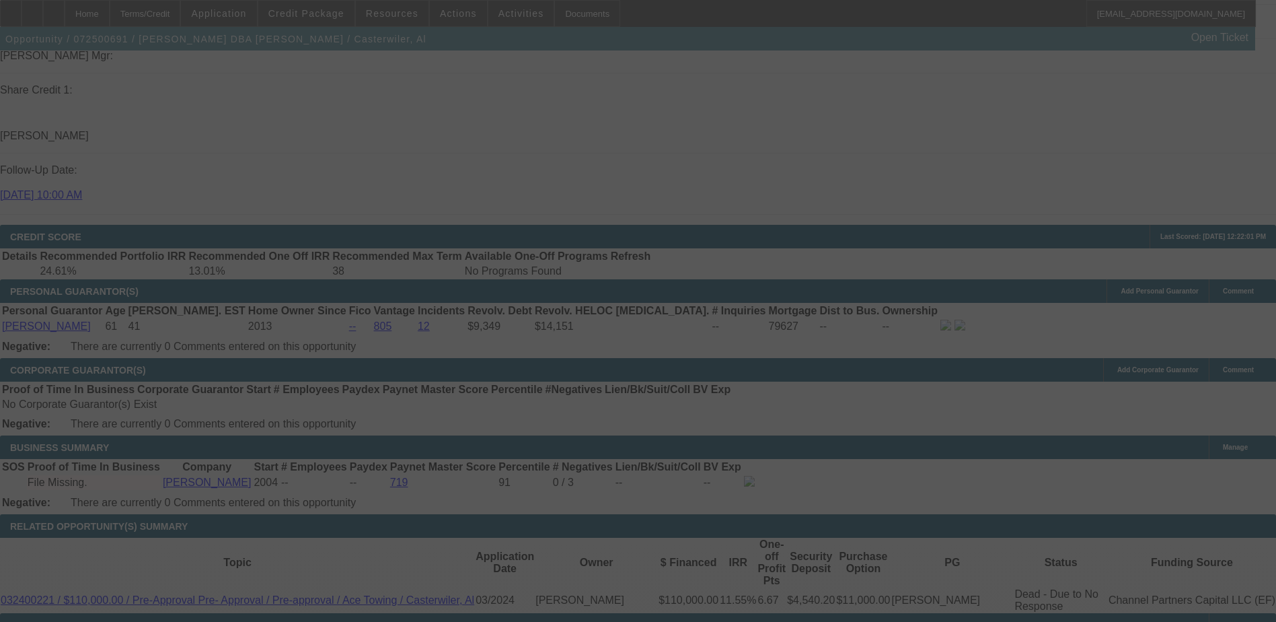
scroll to position [1794, 0]
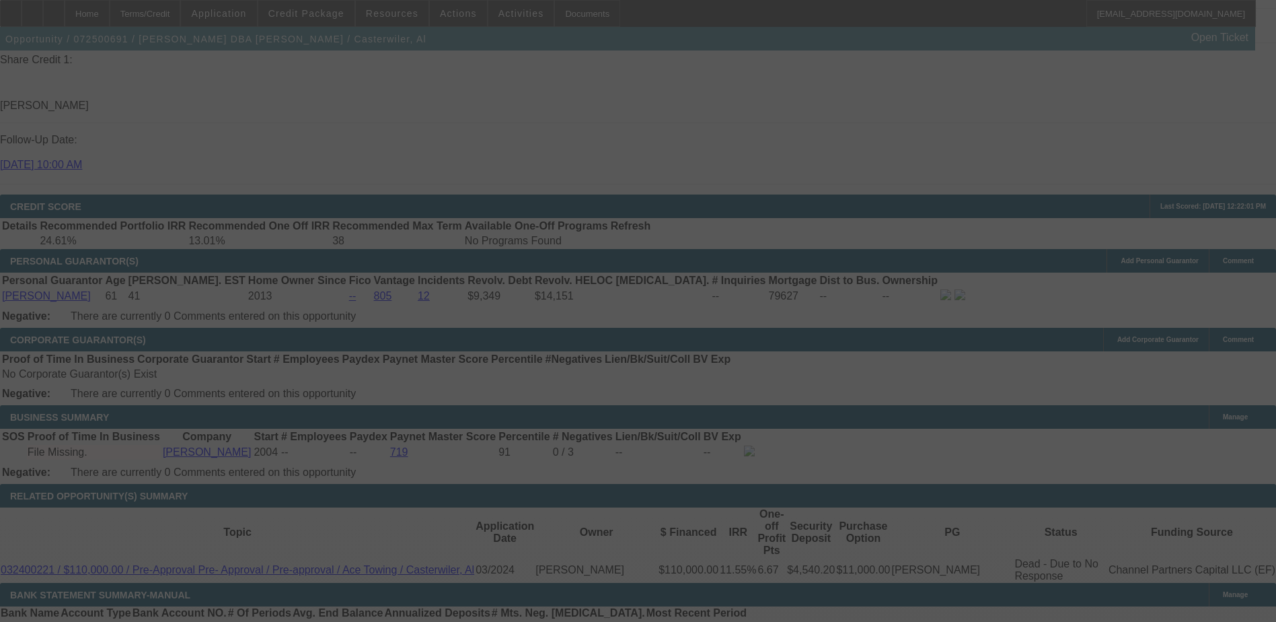
select select "0"
select select "6"
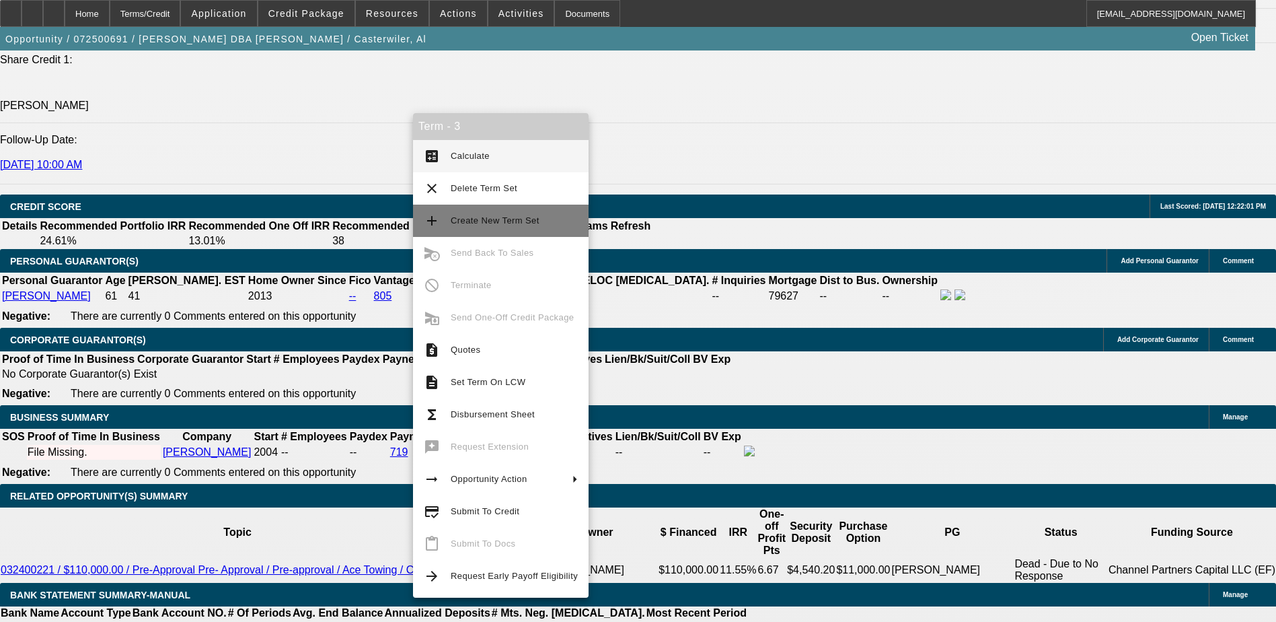
click at [492, 215] on span "Create New Term Set" at bounding box center [495, 220] width 89 height 10
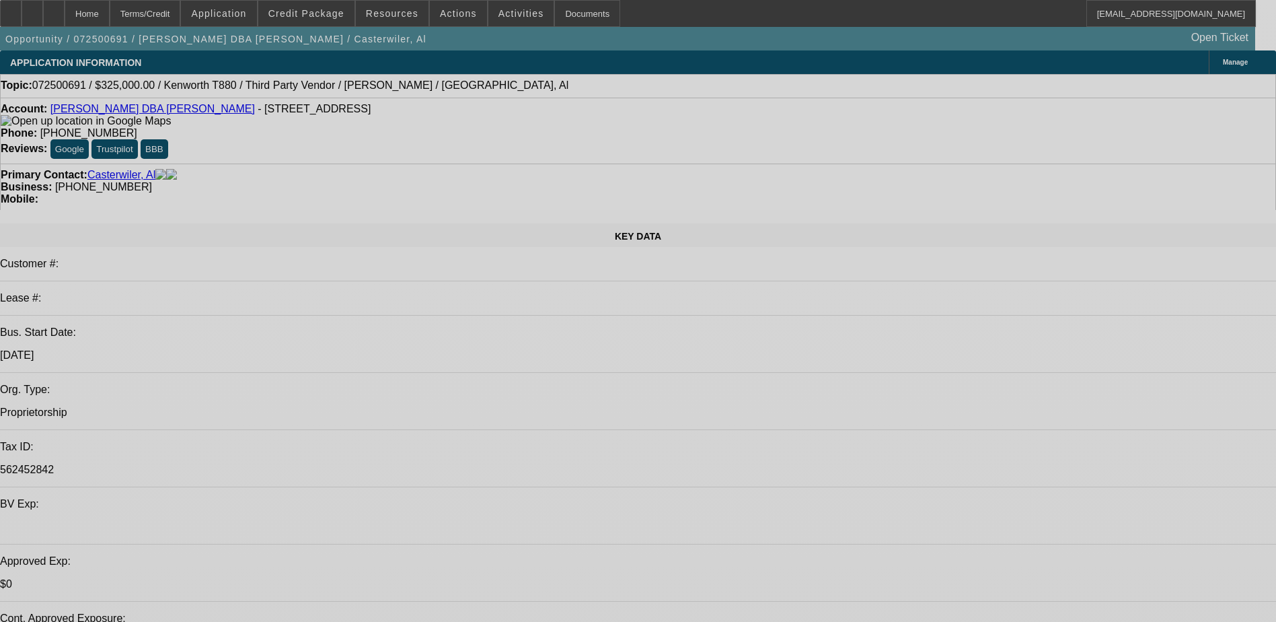
select select "0"
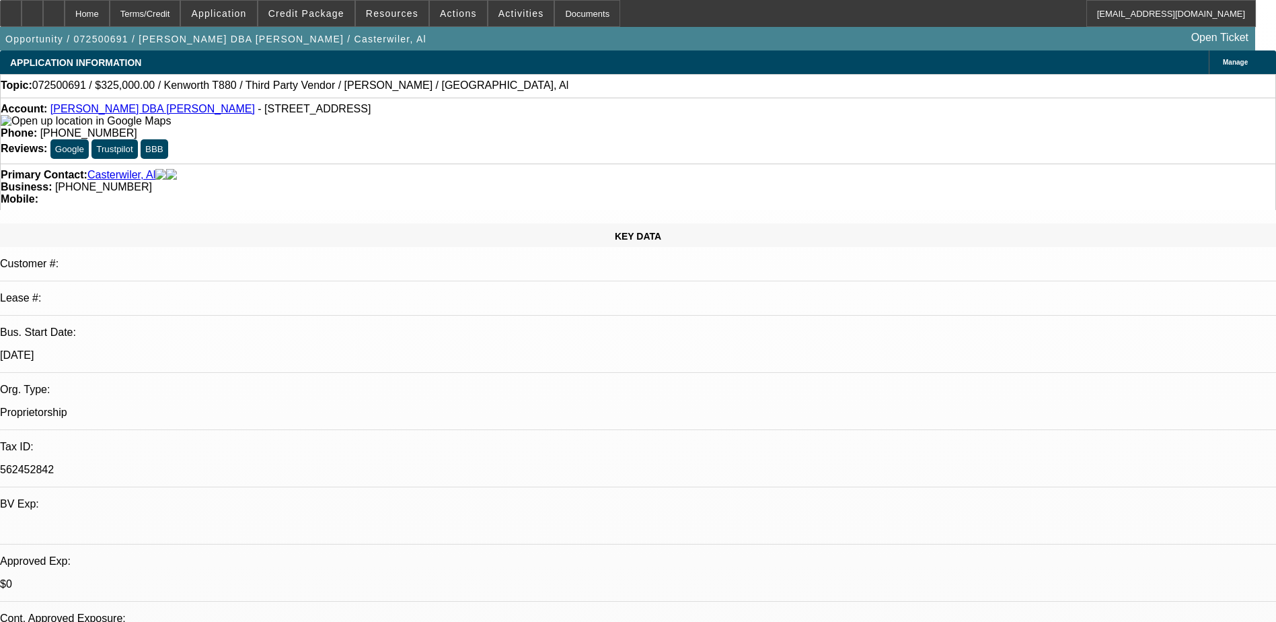
select select "0"
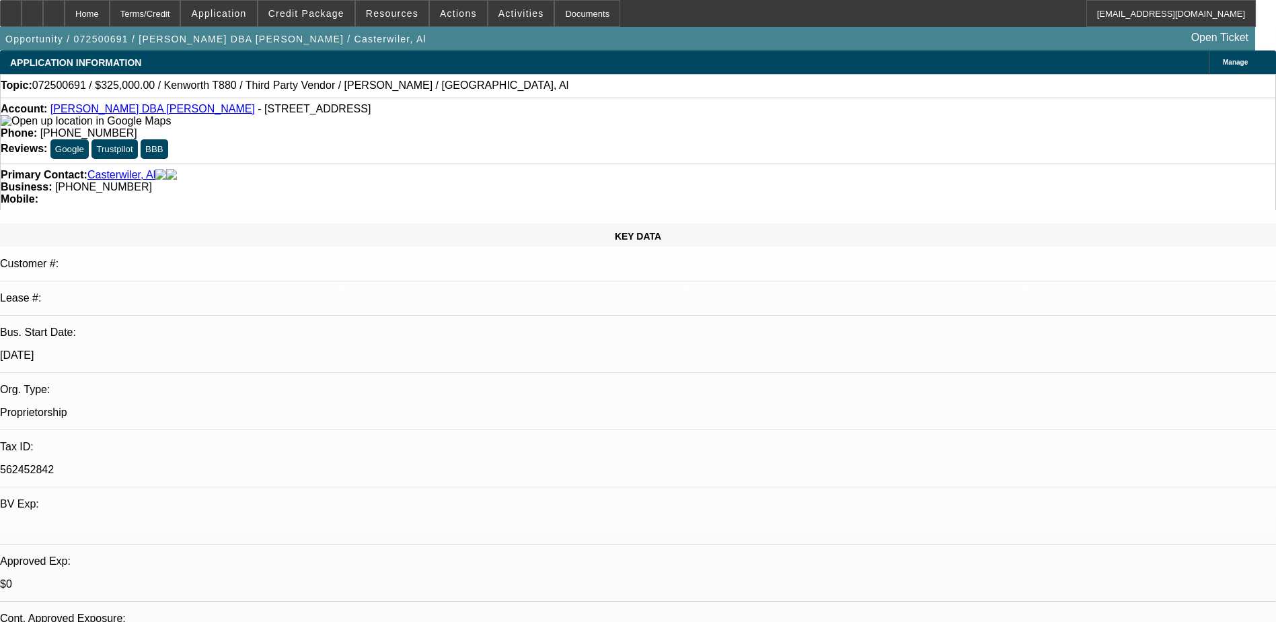
select select "0"
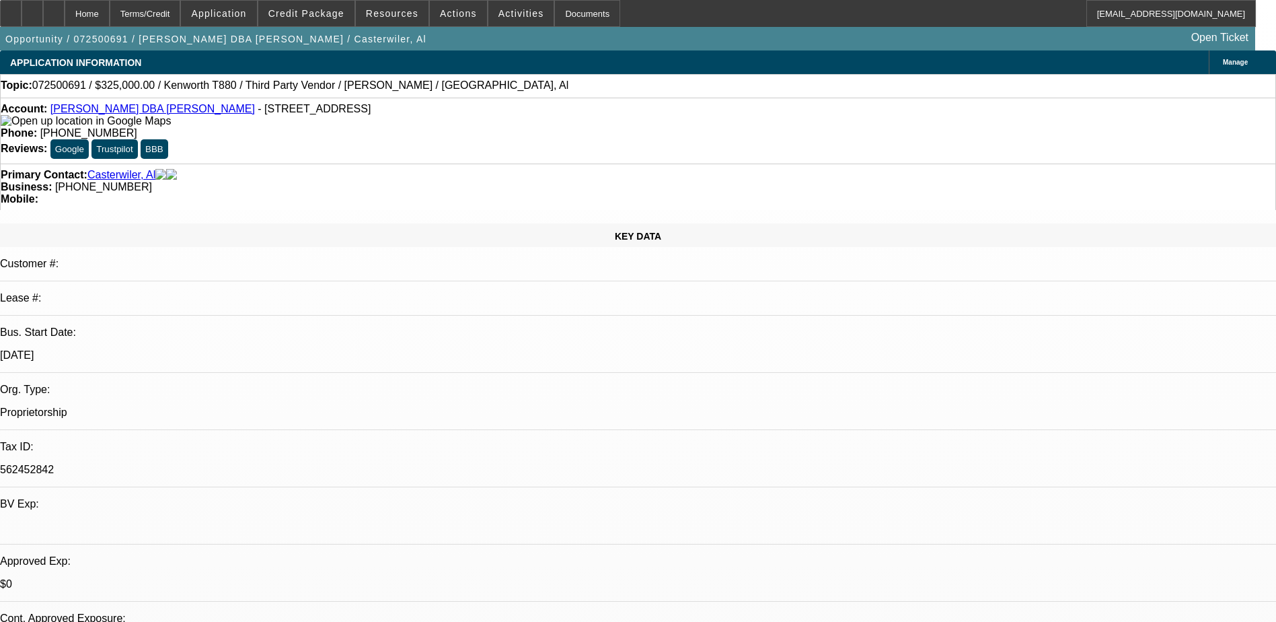
select select "0"
select select "1"
select select "2"
select select "6"
select select "1"
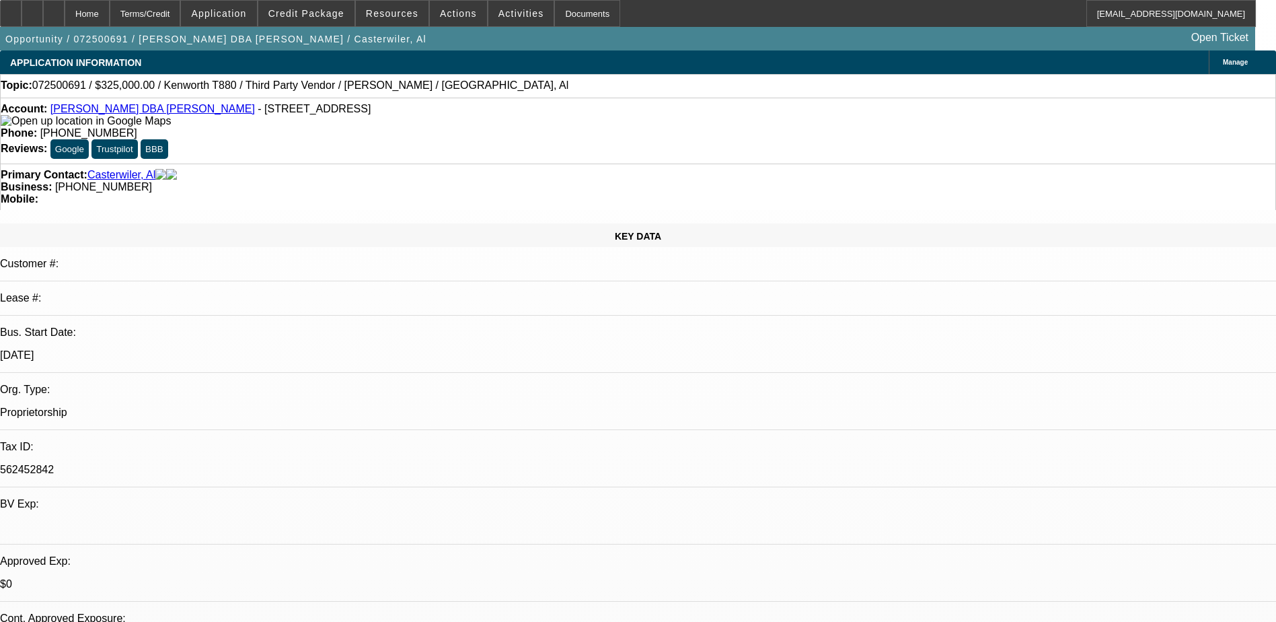
select select "1"
select select "6"
select select "1"
select select "2"
select select "6"
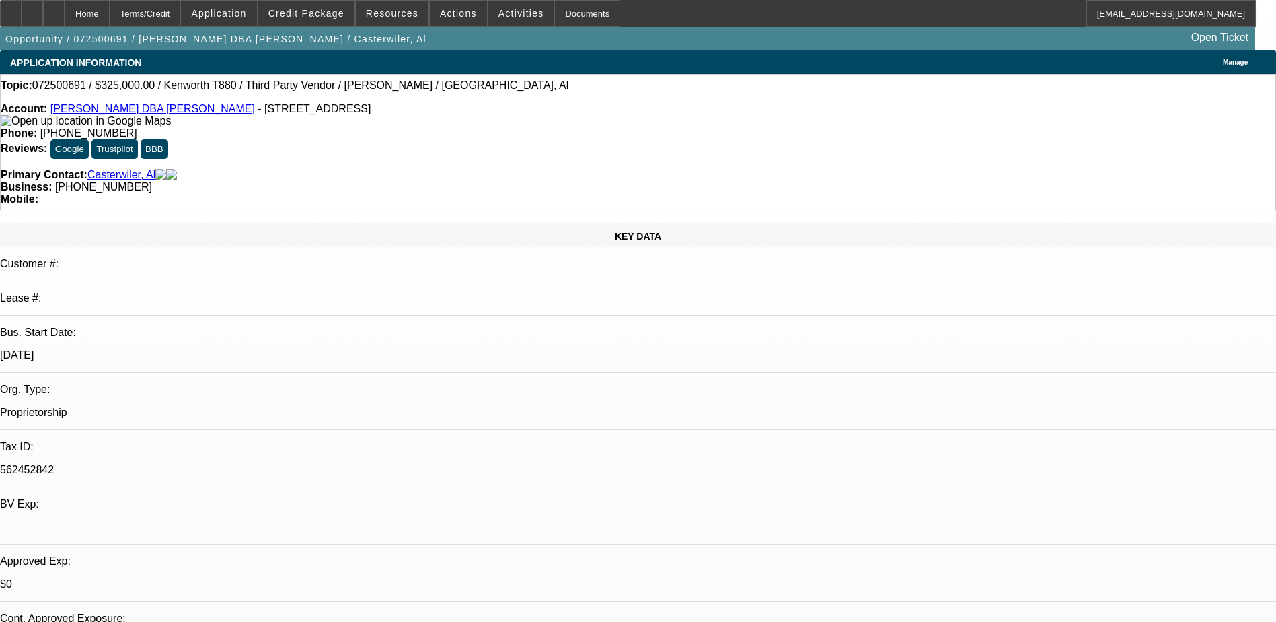
select select "1"
select select "6"
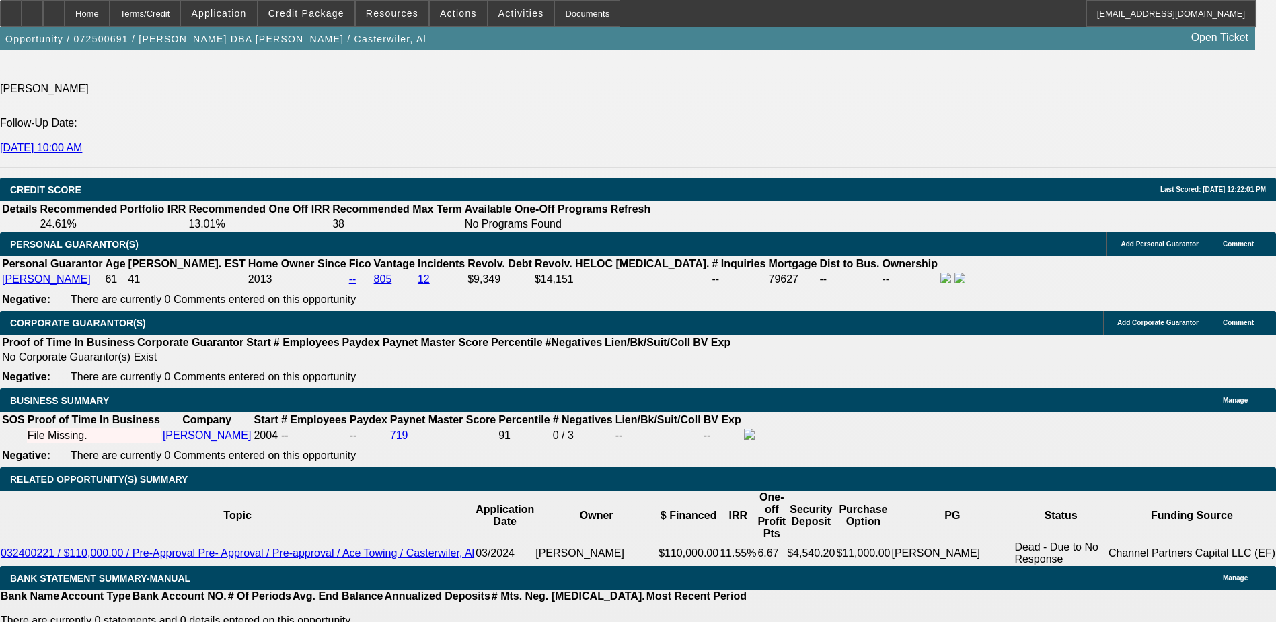
scroll to position [1816, 0]
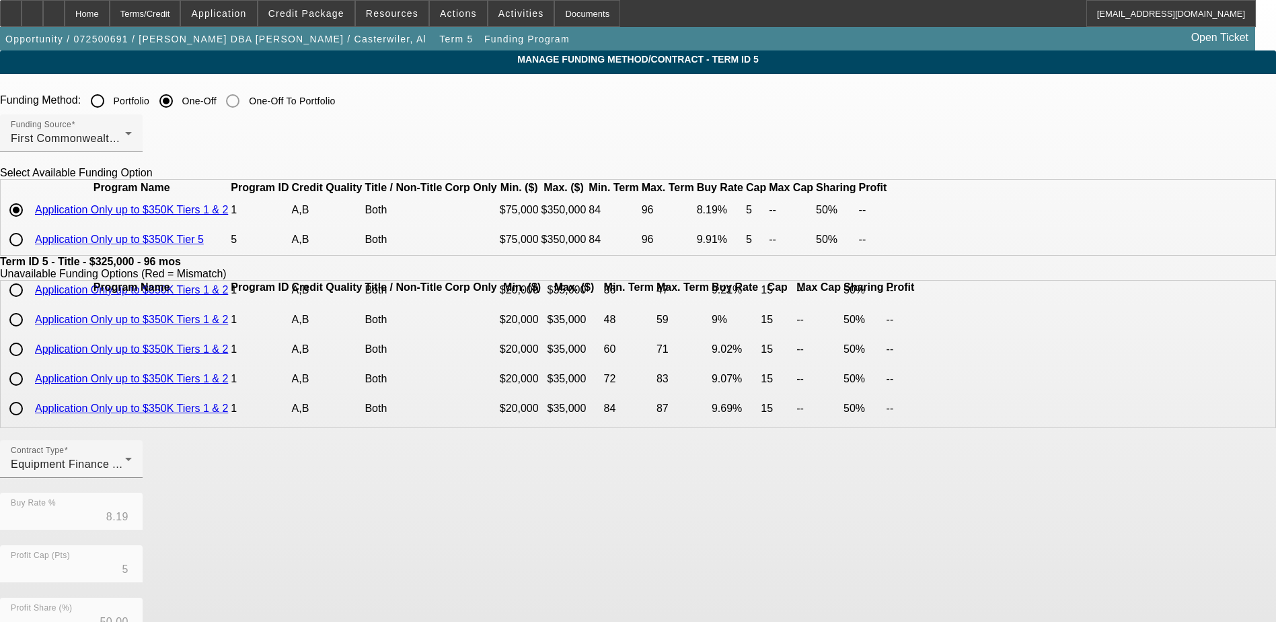
scroll to position [135, 0]
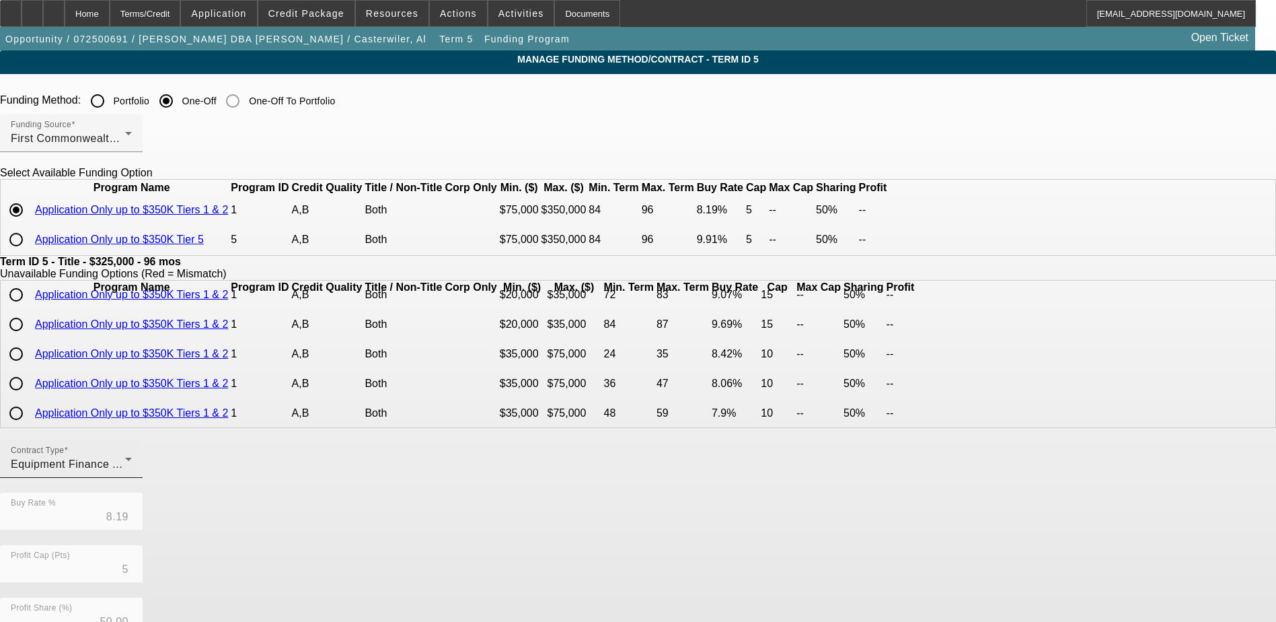
click at [167, 470] on span "Equipment Finance Agreement" at bounding box center [89, 463] width 157 height 11
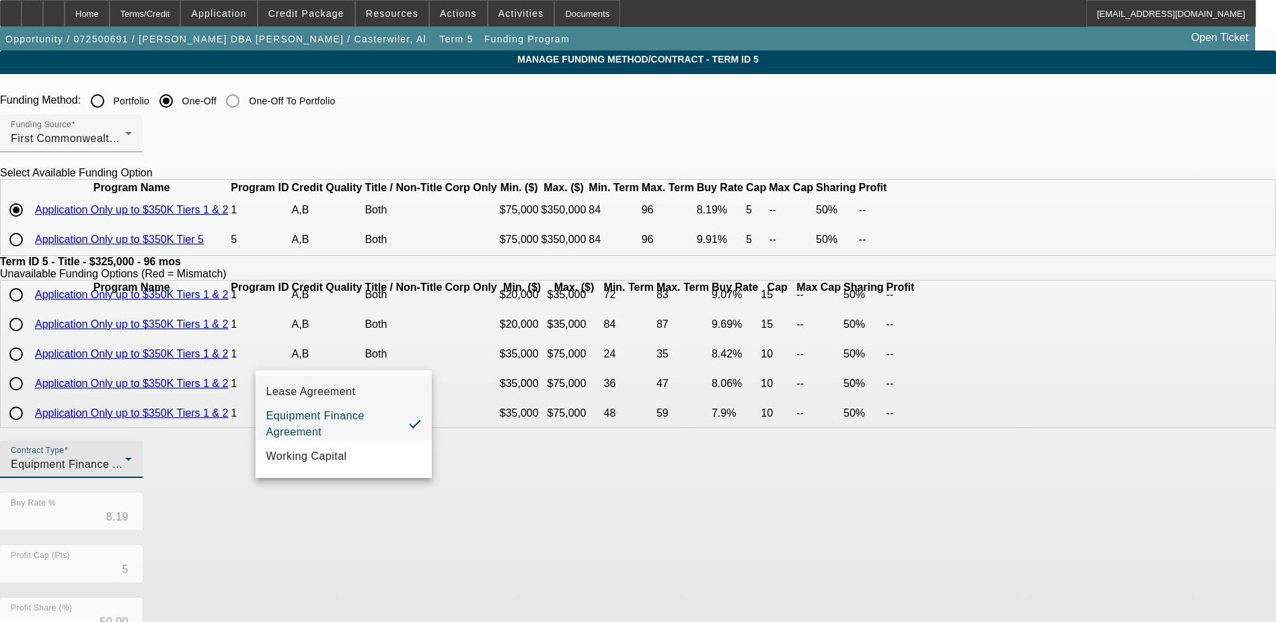
click at [336, 375] on mat-option "Lease Agreement" at bounding box center [344, 391] width 176 height 32
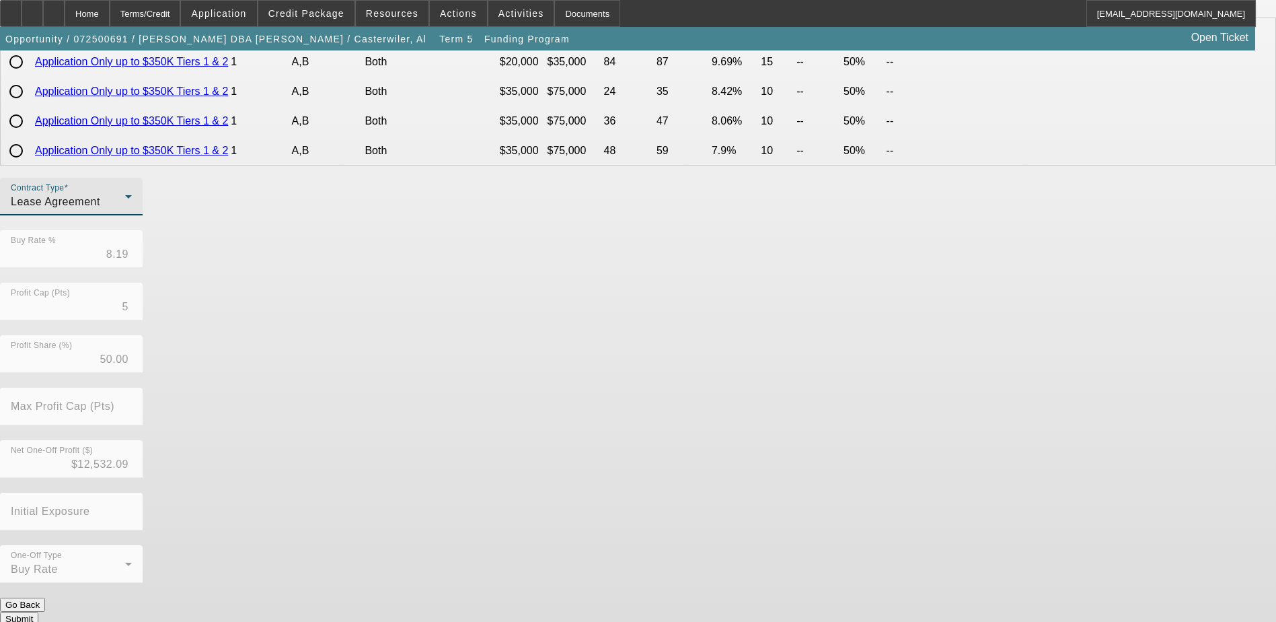
scroll to position [264, 0]
click at [38, 609] on button "Submit" at bounding box center [19, 616] width 38 height 14
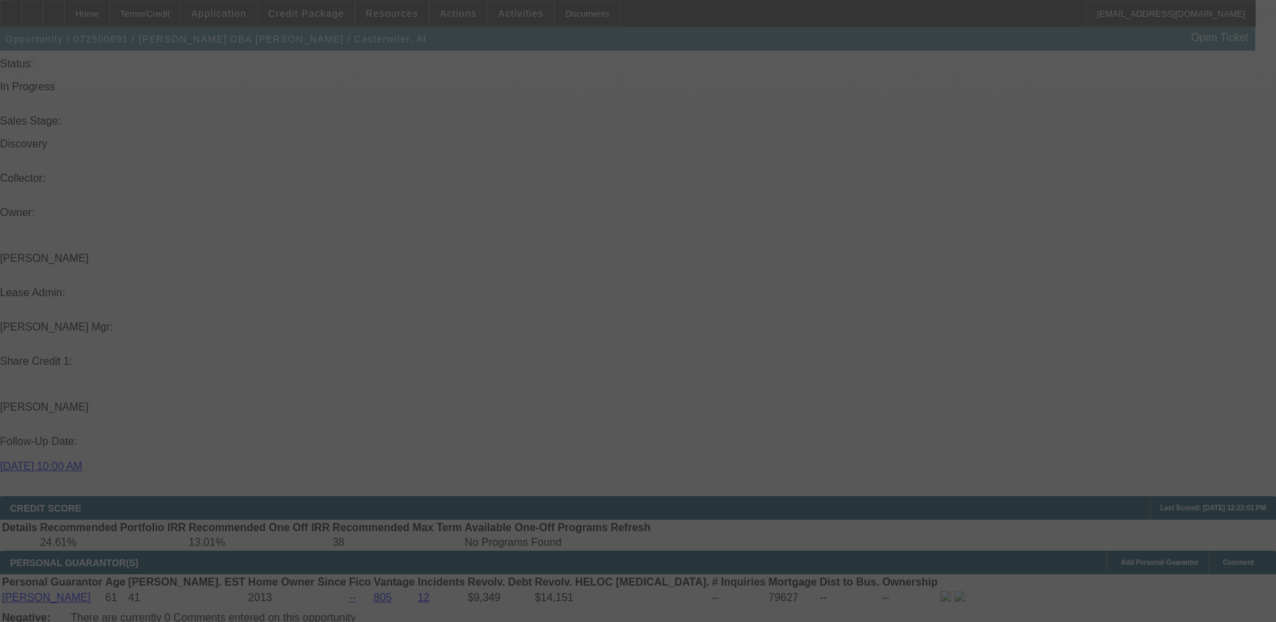
scroll to position [1538, 0]
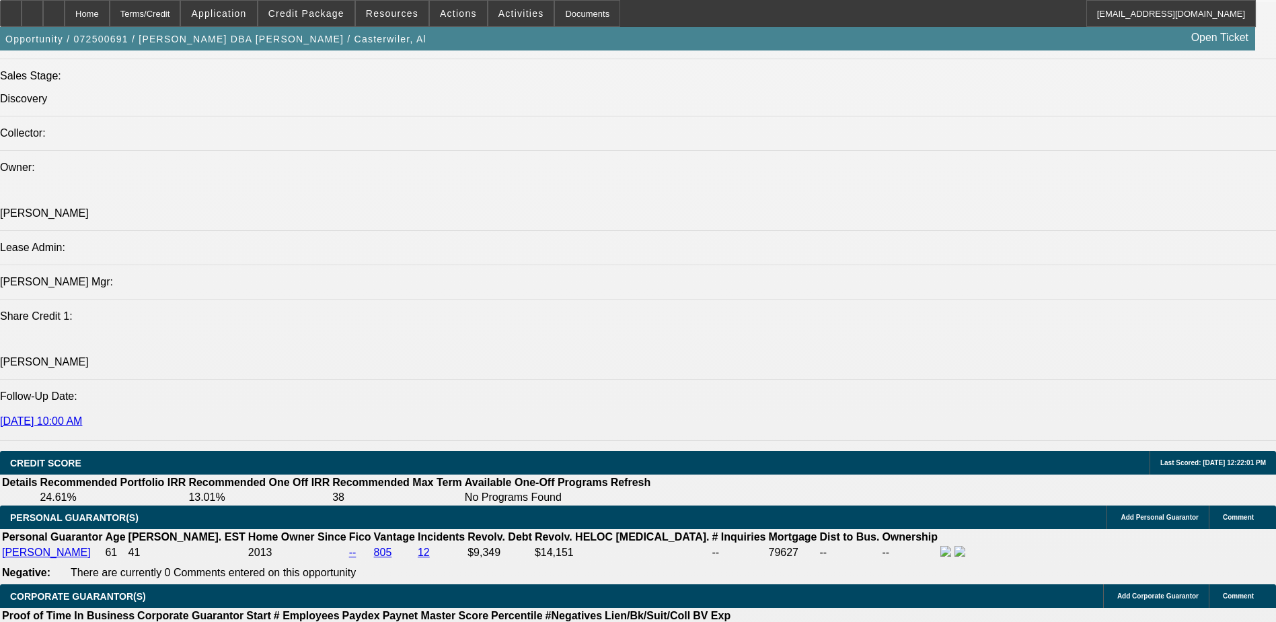
select select "0"
select select "2"
select select "0"
select select "6"
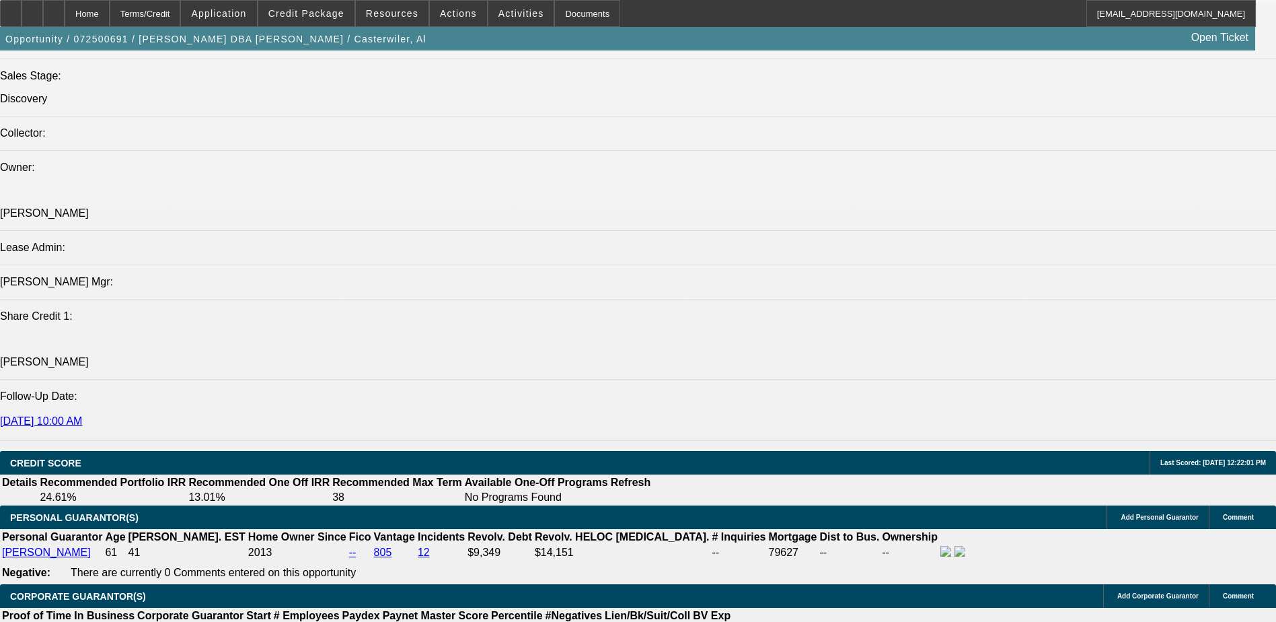
select select "0"
select select "6"
select select "0"
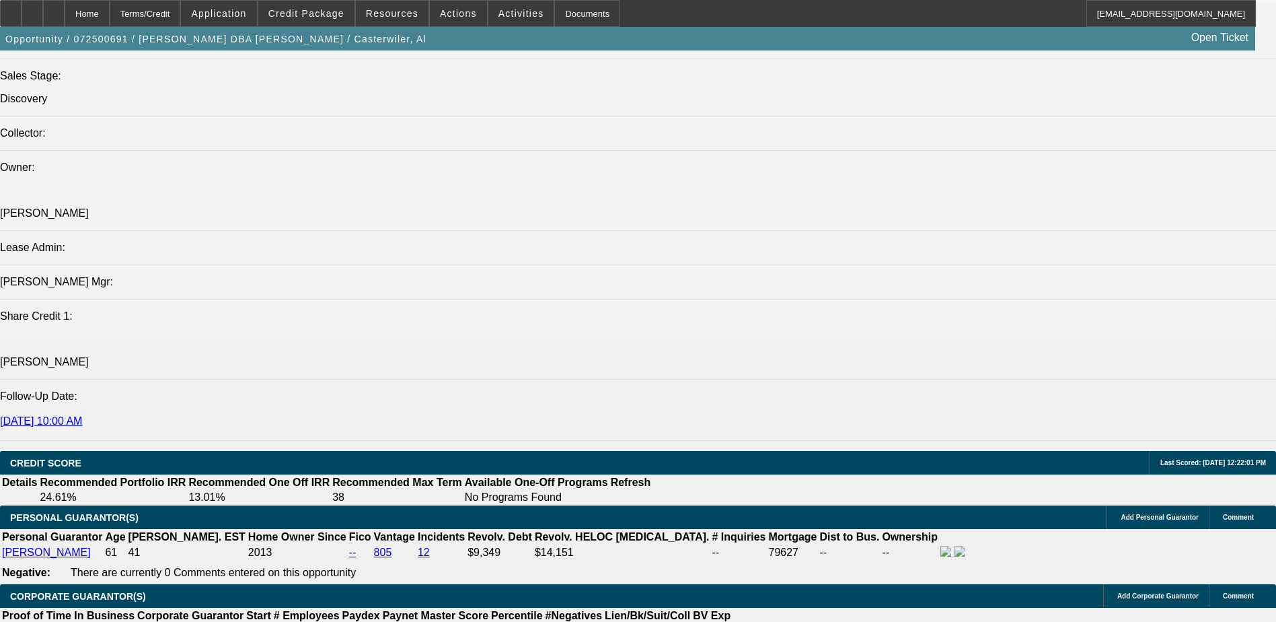
select select "0"
select select "2"
select select "0"
select select "6"
select select "0"
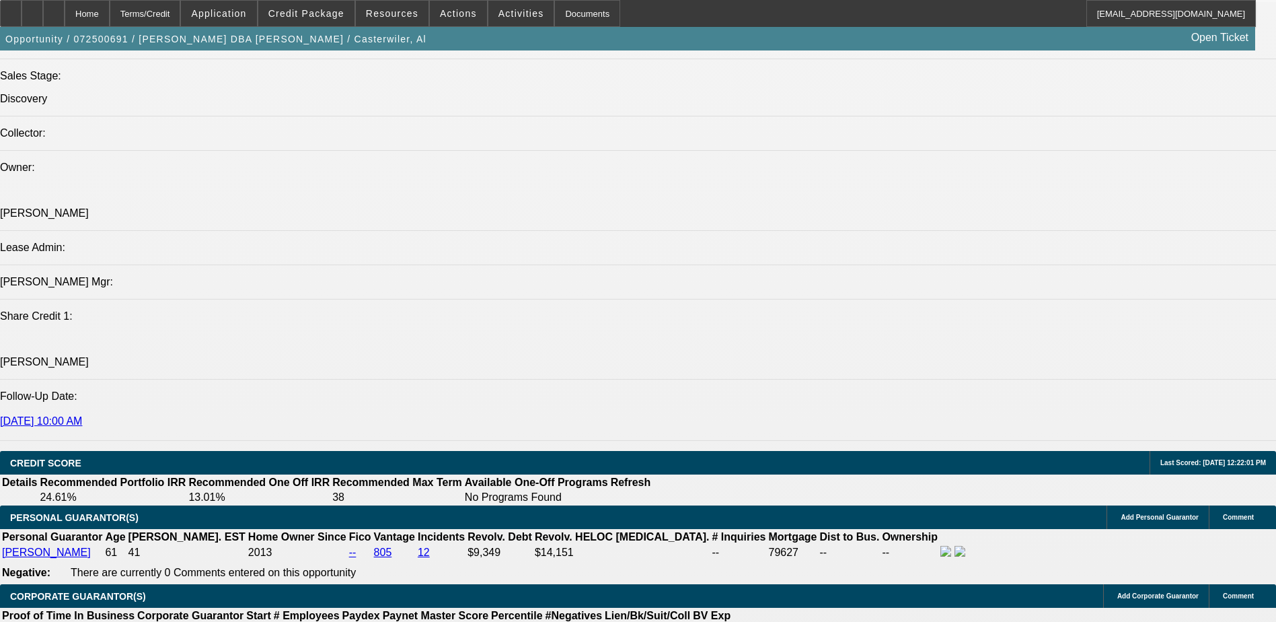
select select "0"
select select "6"
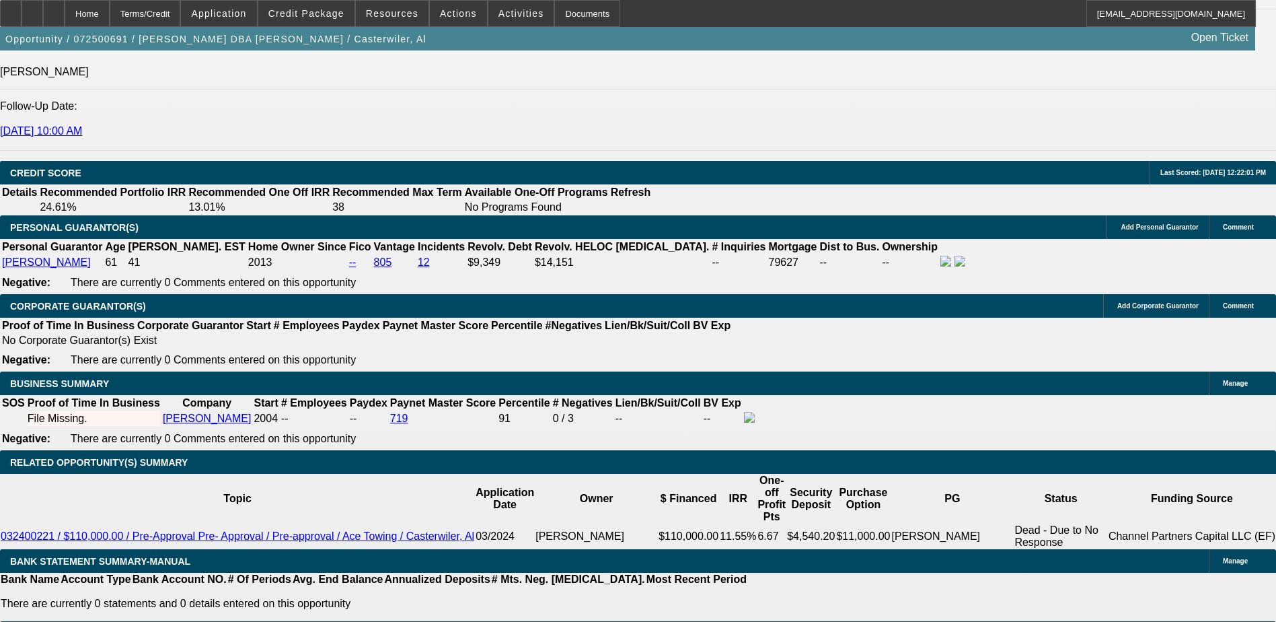
scroll to position [1874, 0]
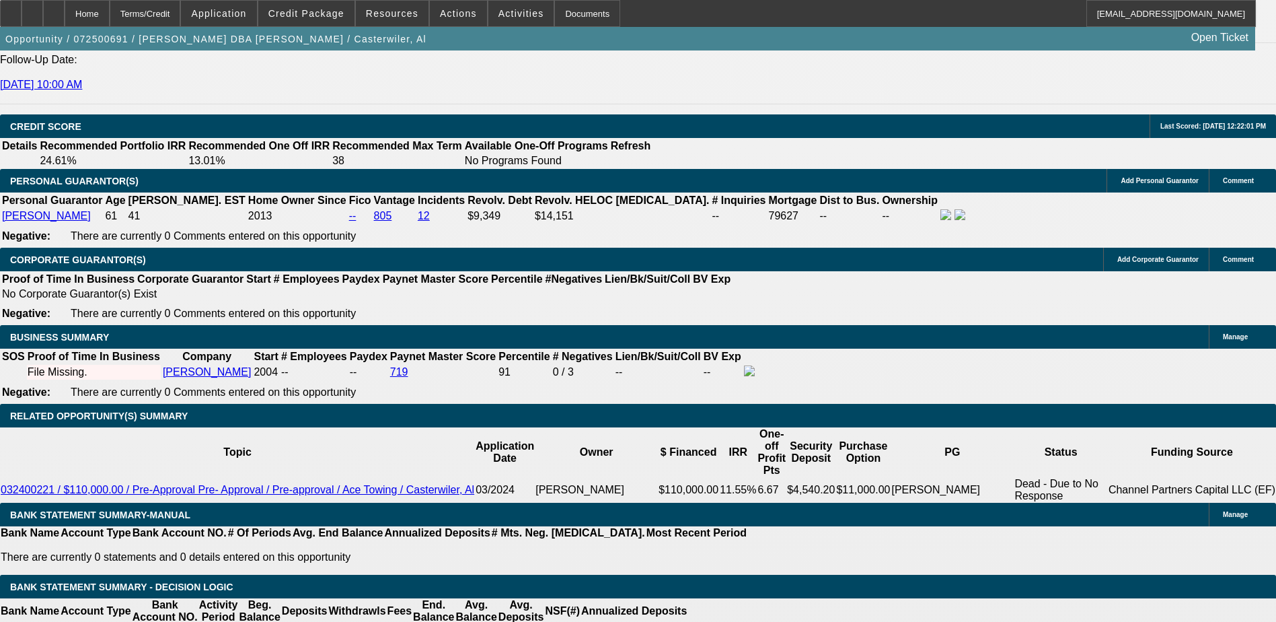
select select "0.1"
type input "$32,500.00"
type input "UNKNOWN"
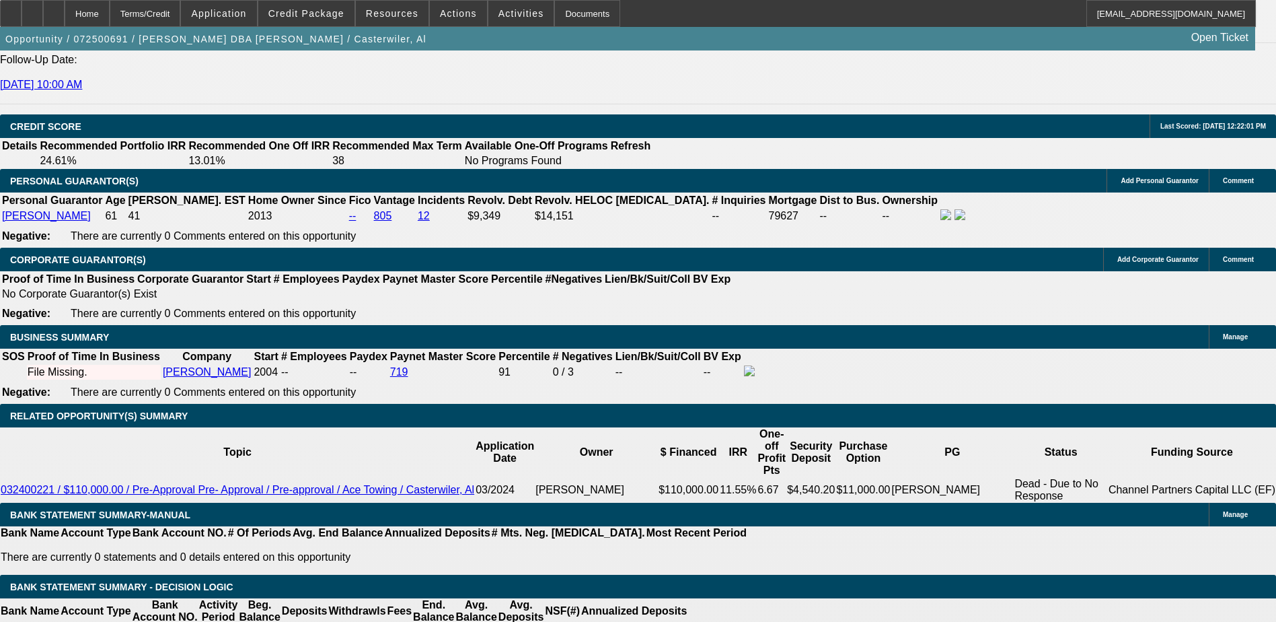
type input "9."
type input "$4,761.32"
type input "9"
type input "98"
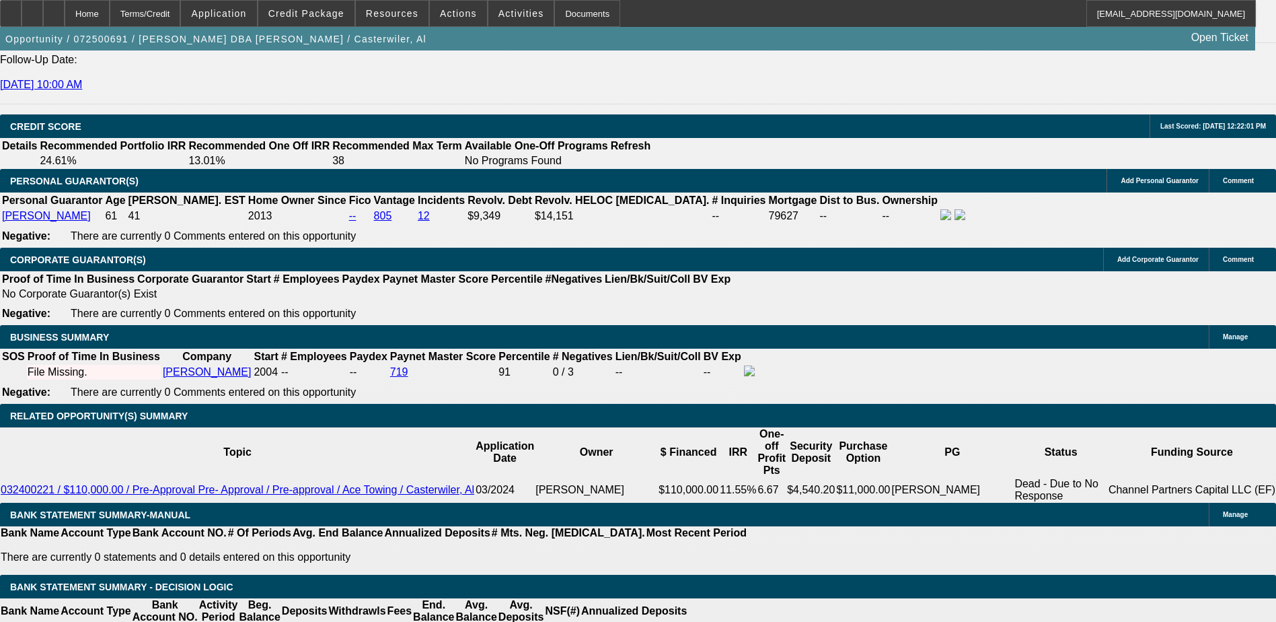
type input "$26,555.83"
type input "8"
type input "$4,594.42"
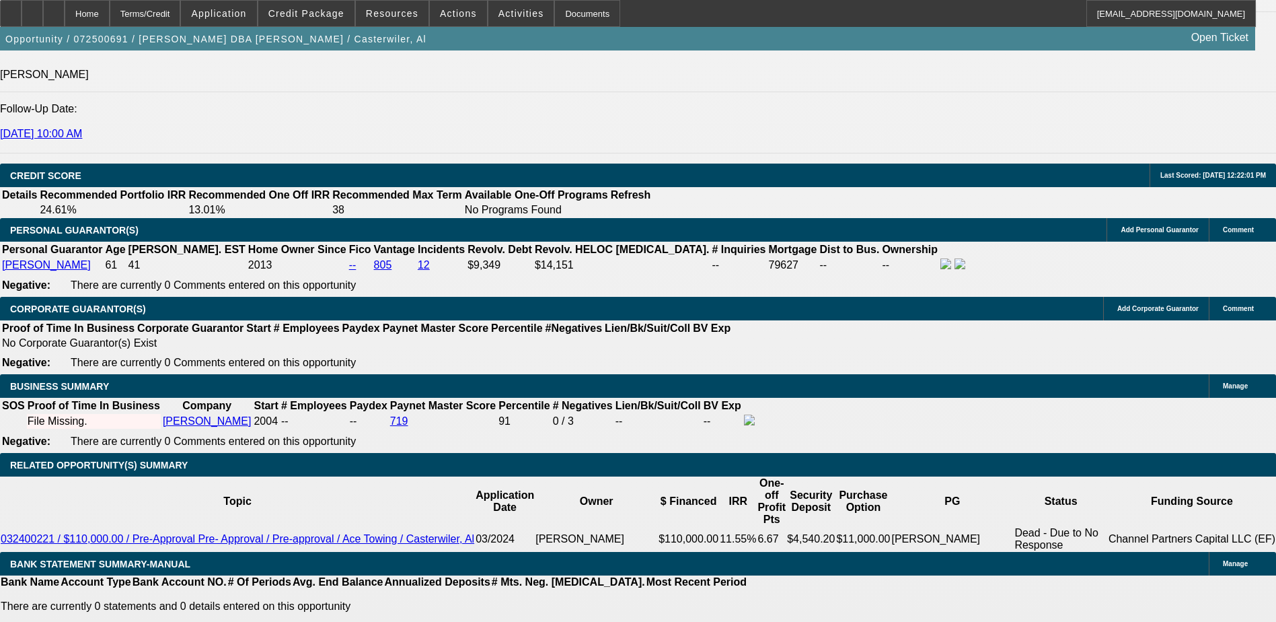
scroll to position [1672, 0]
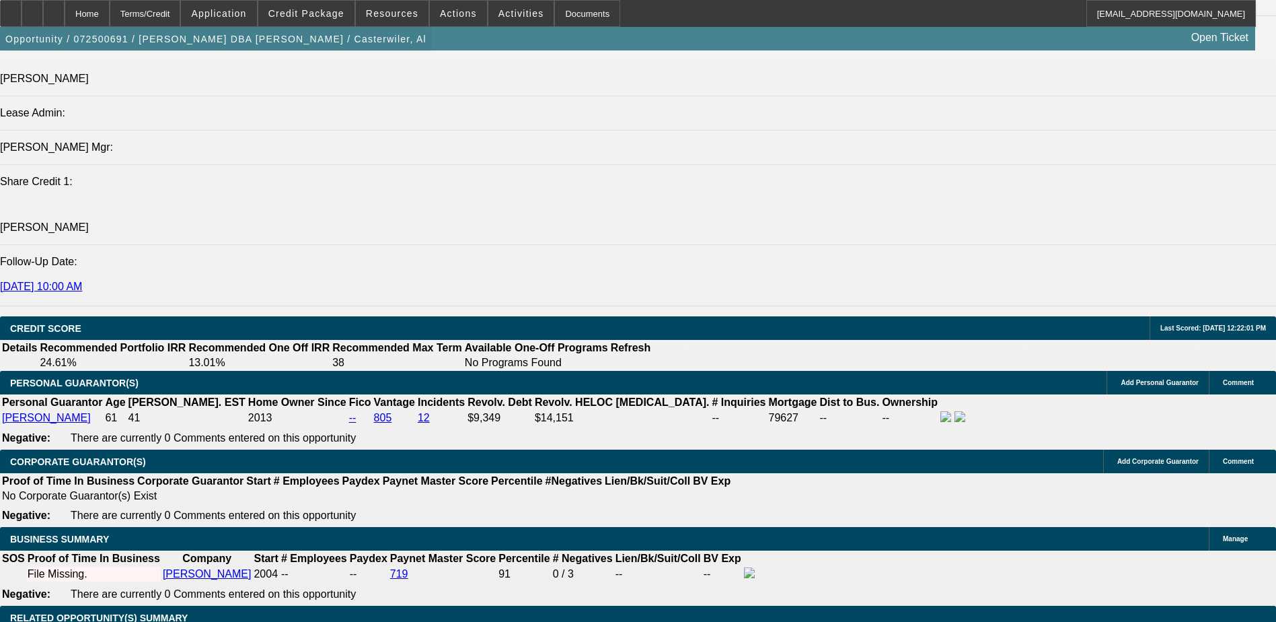
type input "8"
click at [186, 54] on span "button" at bounding box center [216, 39] width 432 height 32
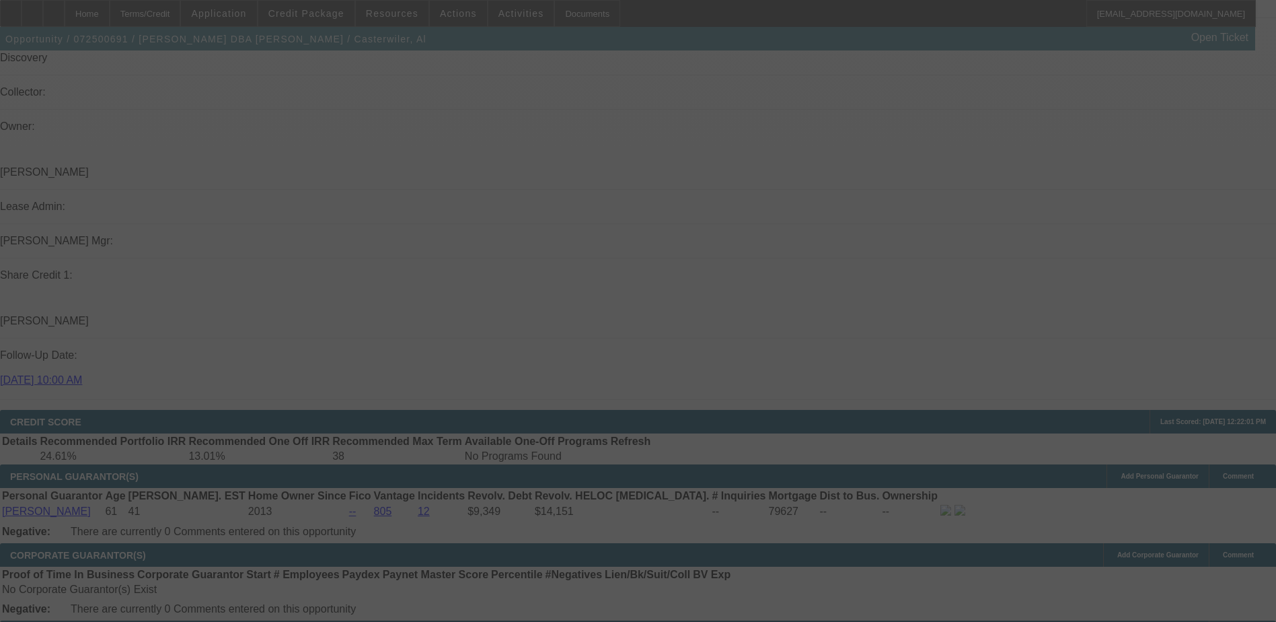
scroll to position [1941, 0]
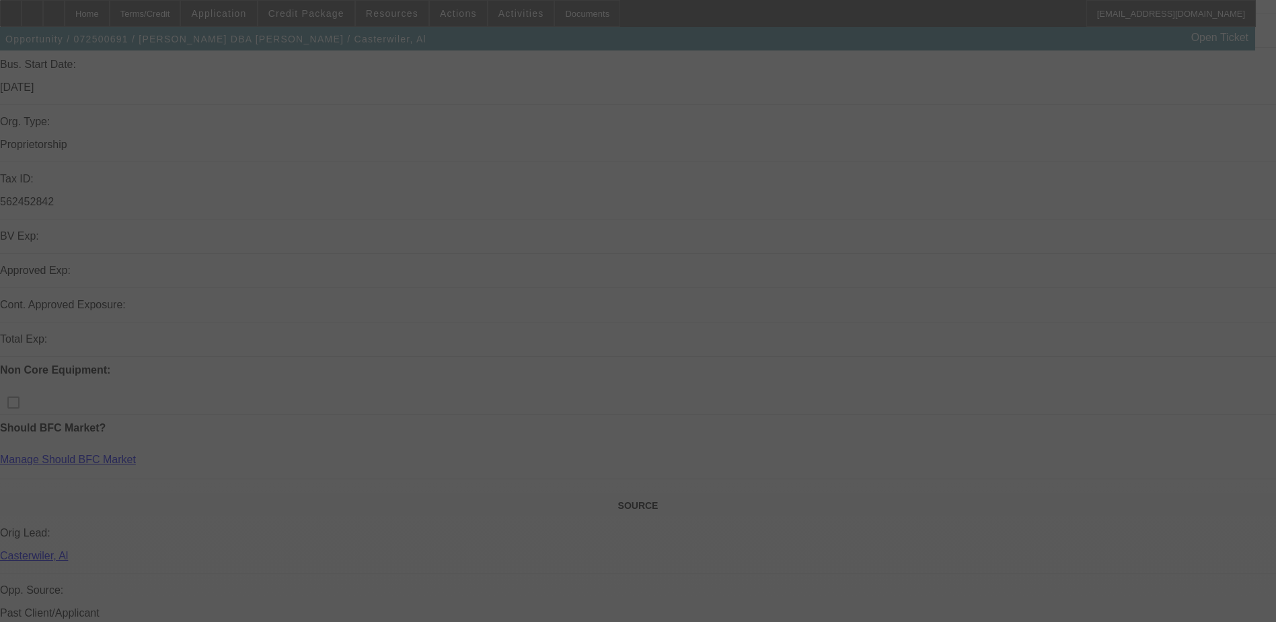
scroll to position [1, 0]
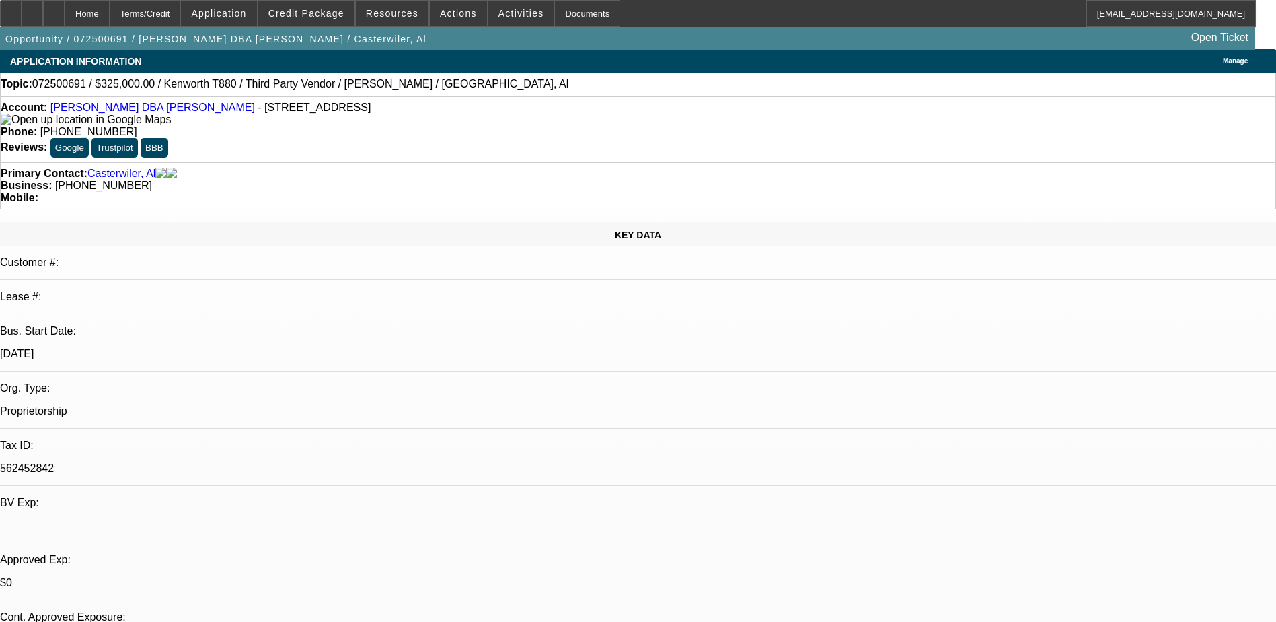
select select "0"
select select "0.1"
select select "0"
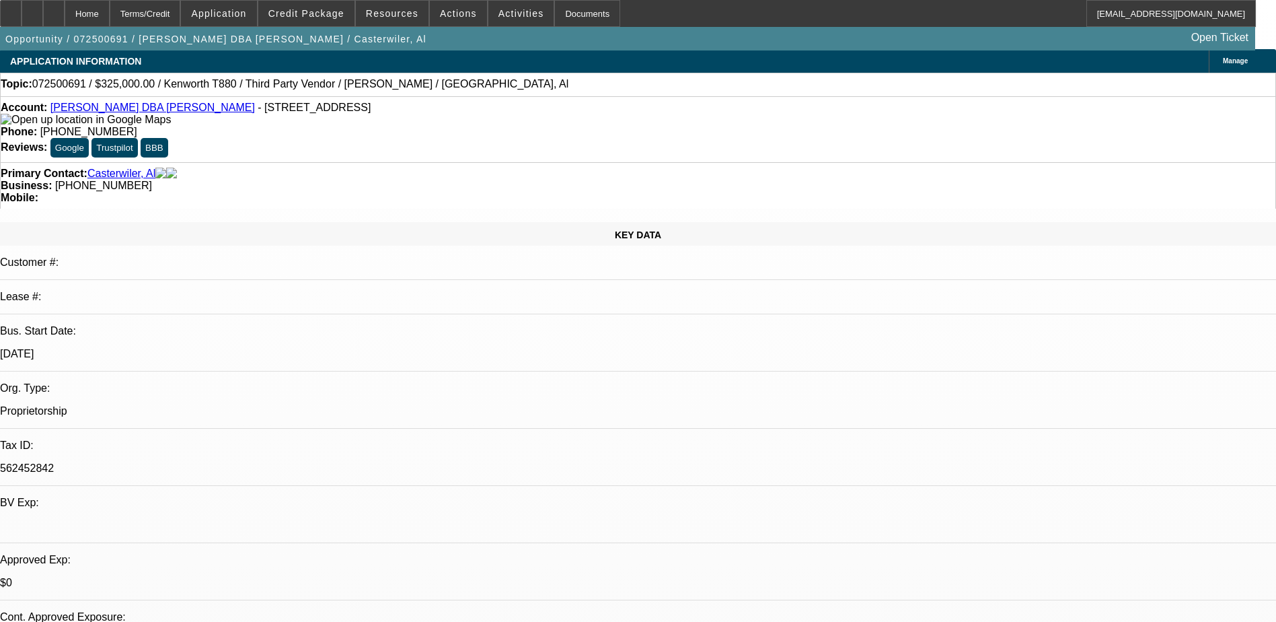
select select "0"
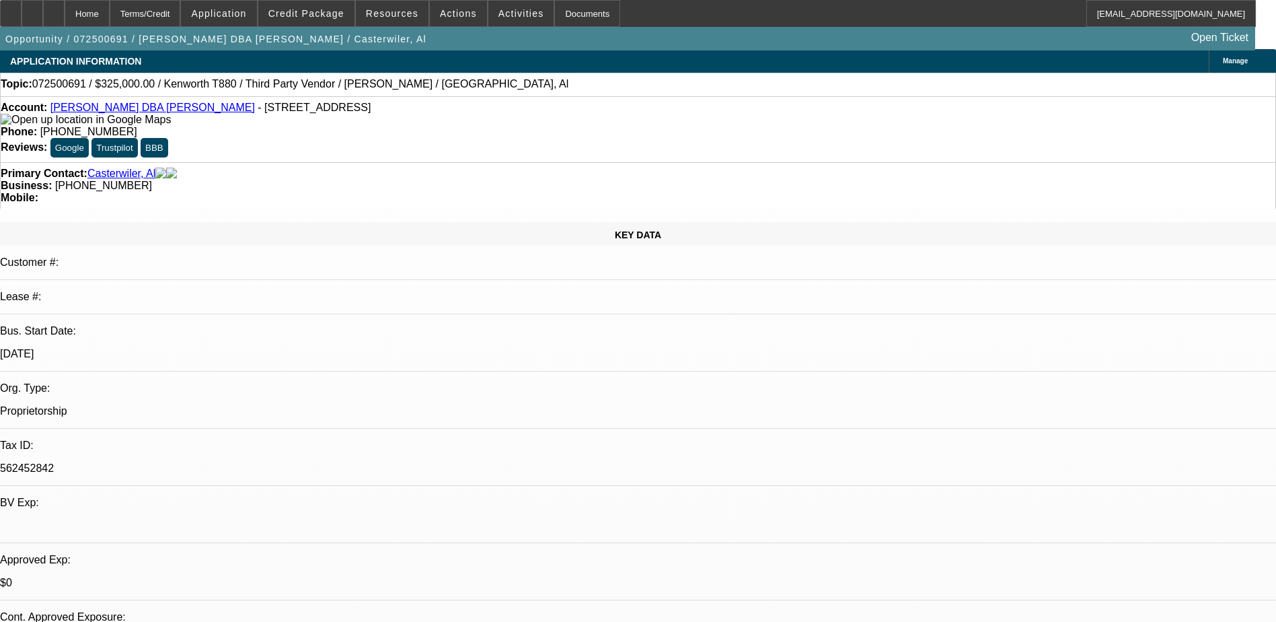
select select "0"
select select "1"
select select "2"
select select "6"
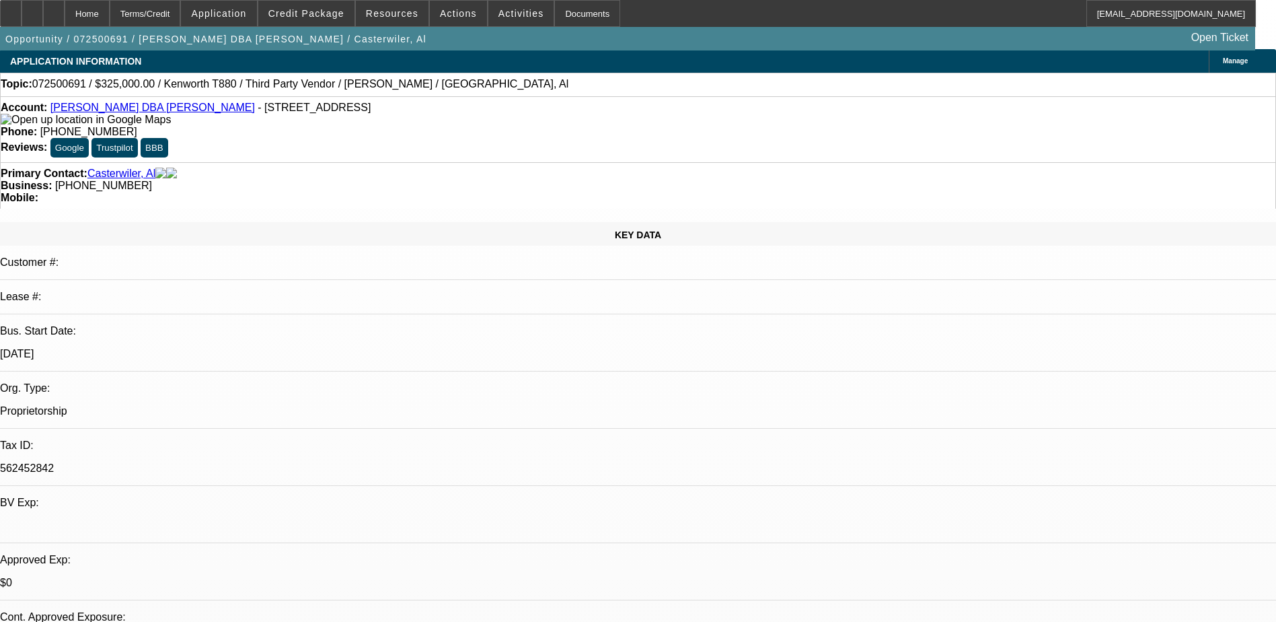
select select "1"
select select "6"
select select "1"
select select "2"
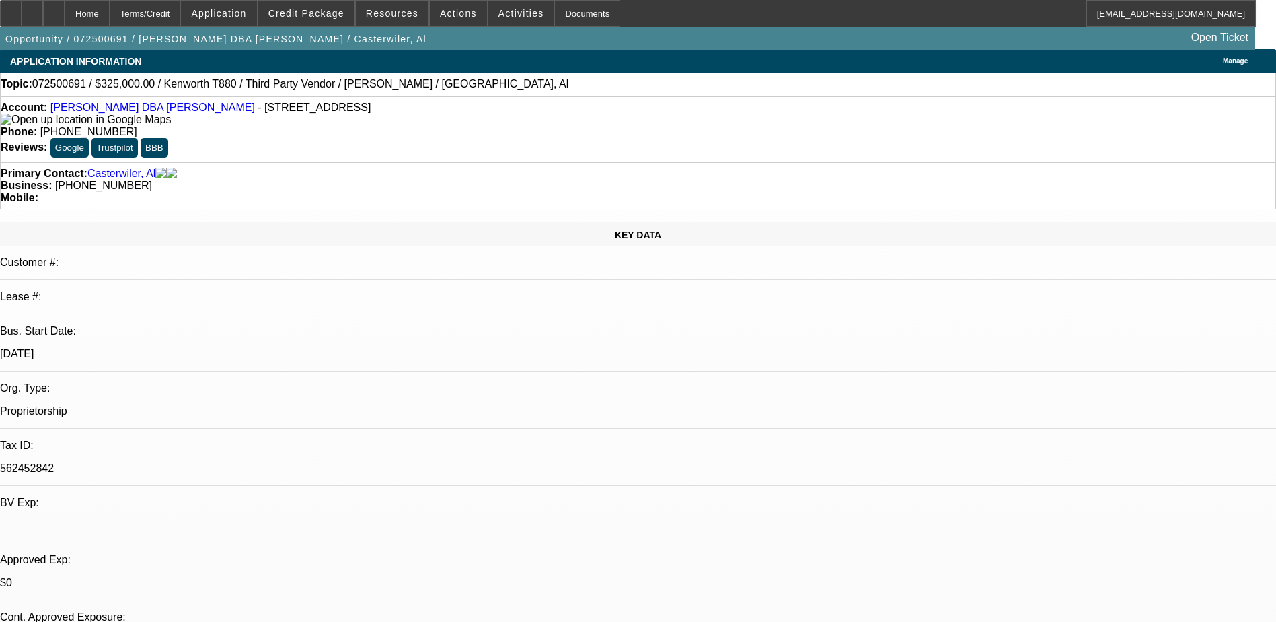
select select "6"
select select "1"
select select "6"
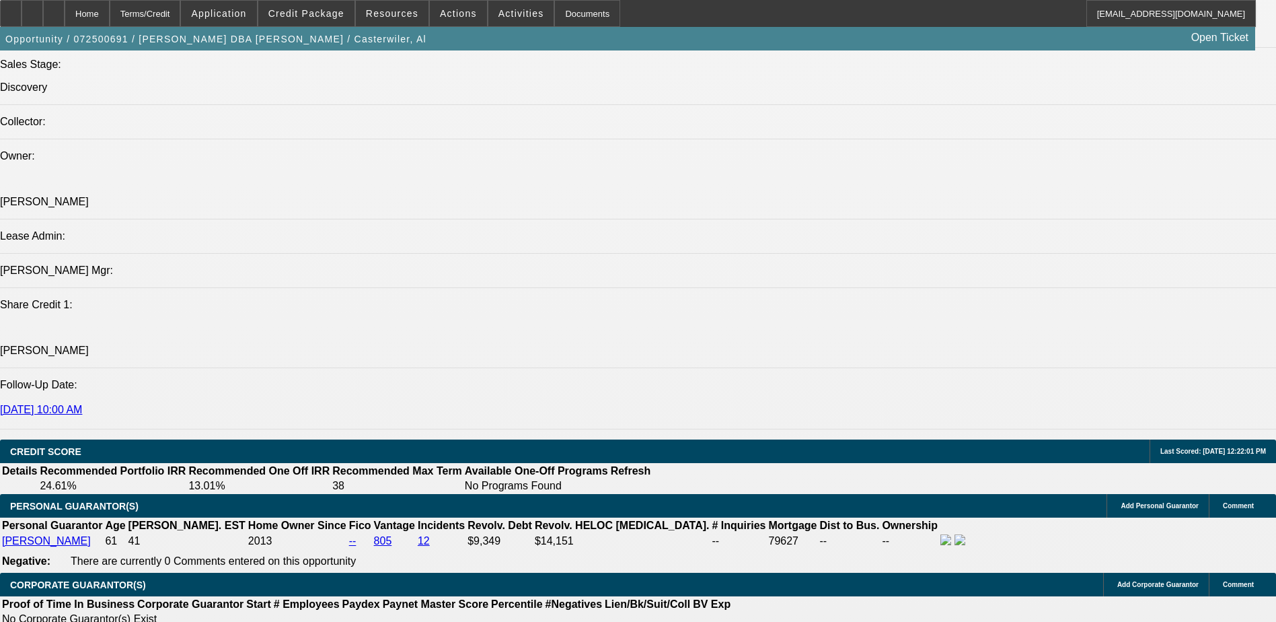
scroll to position [1548, 0]
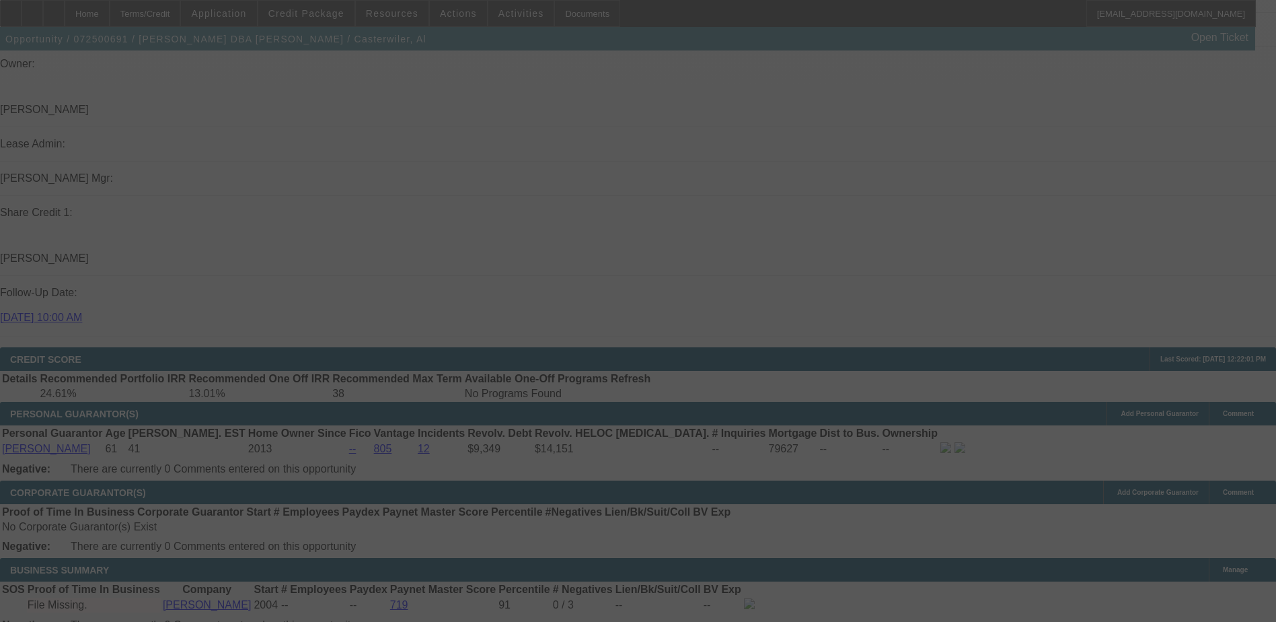
scroll to position [1818, 0]
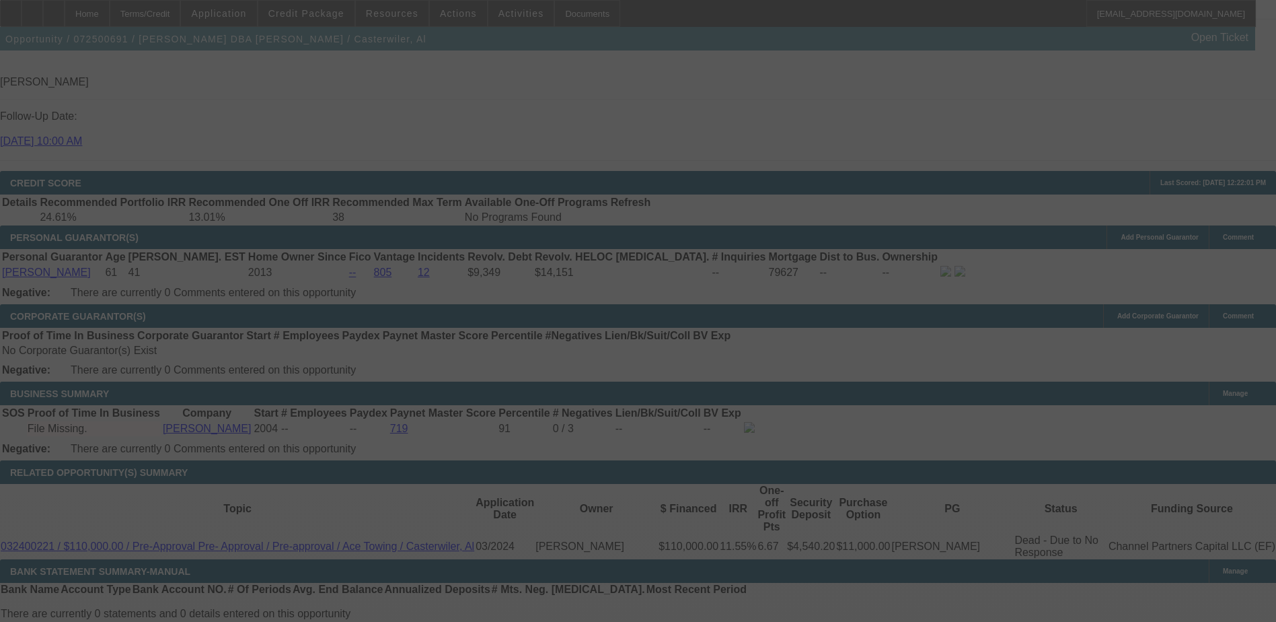
select select "0"
select select "2"
select select "0.1"
select select "6"
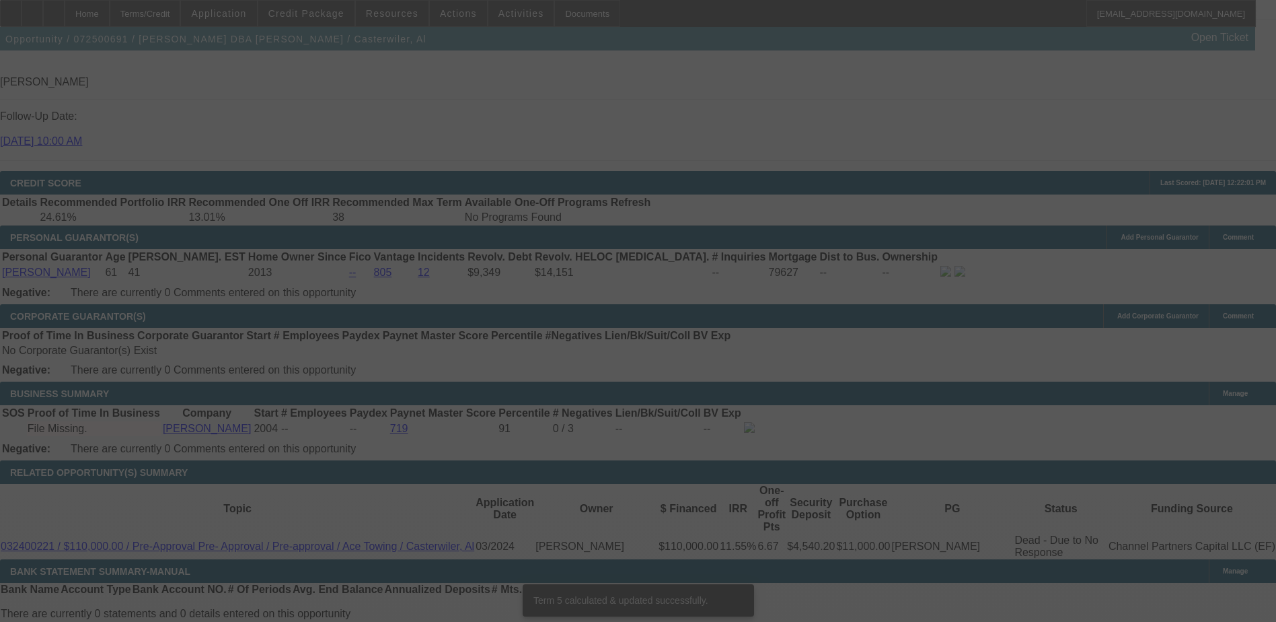
scroll to position [1810, 0]
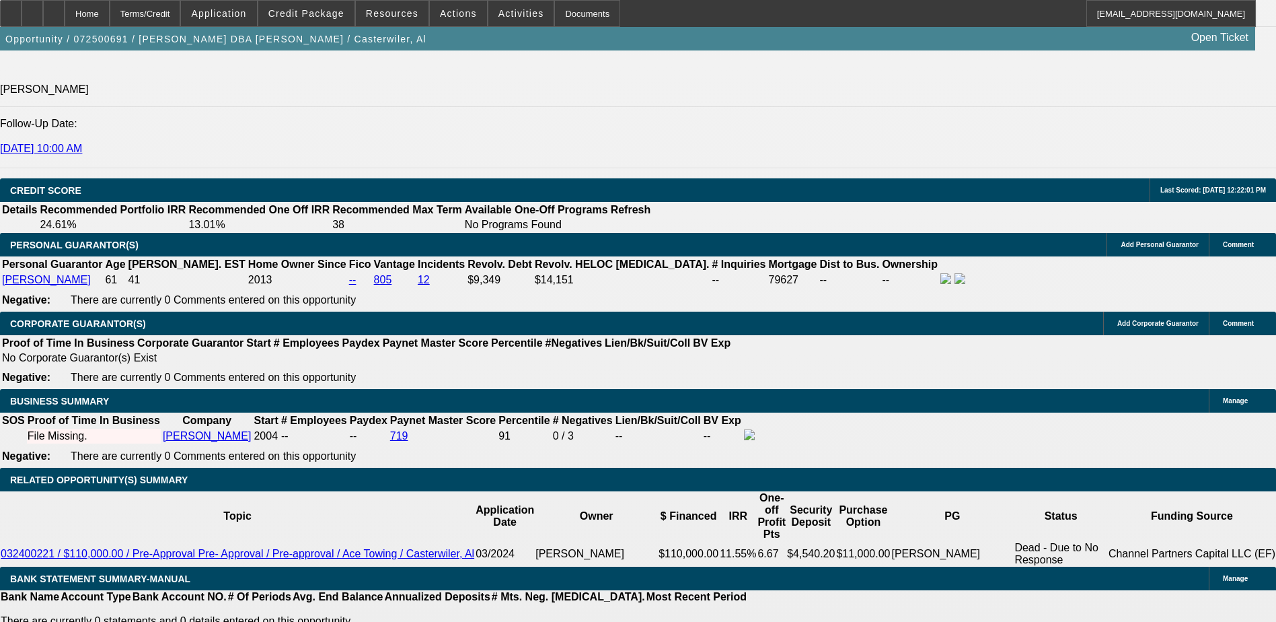
type input "8."
type input "UNKNOWN"
type input "8.5"
type input "$4,677.44"
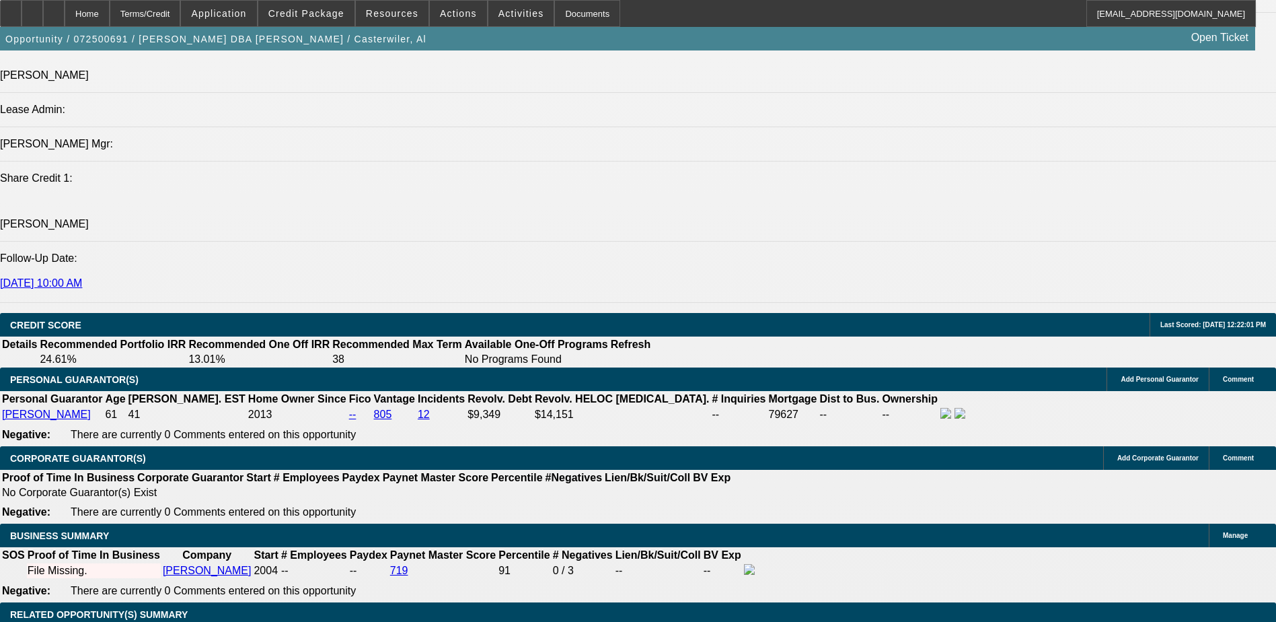
scroll to position [1608, 0]
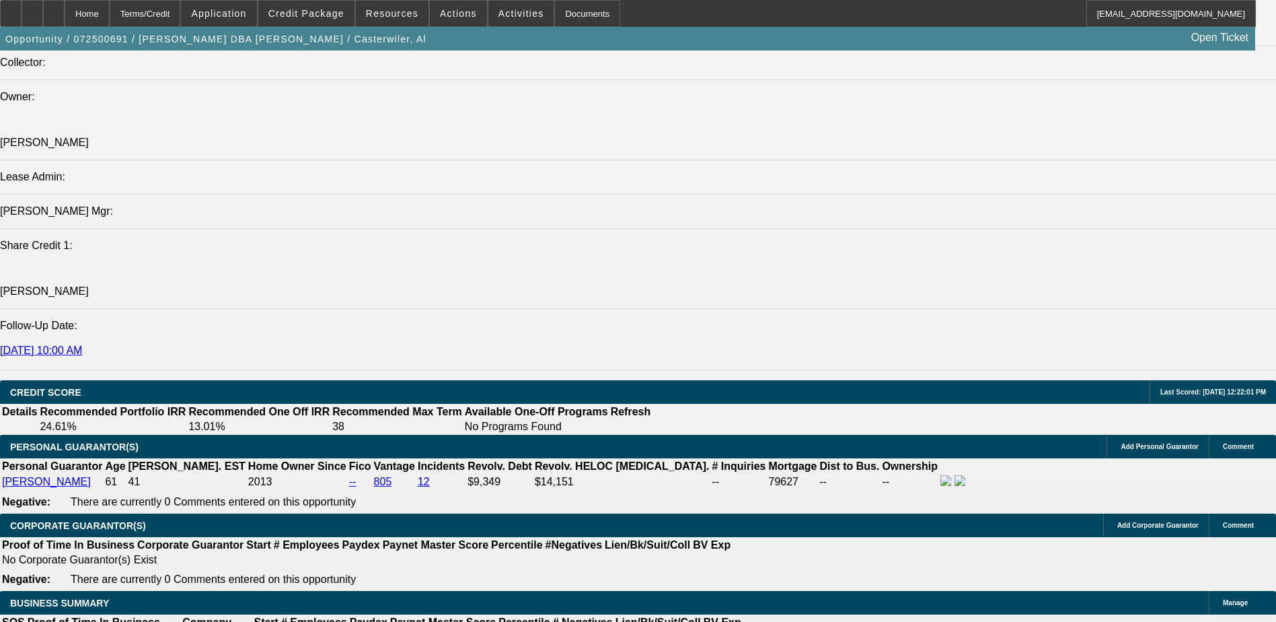
type input "8.5"
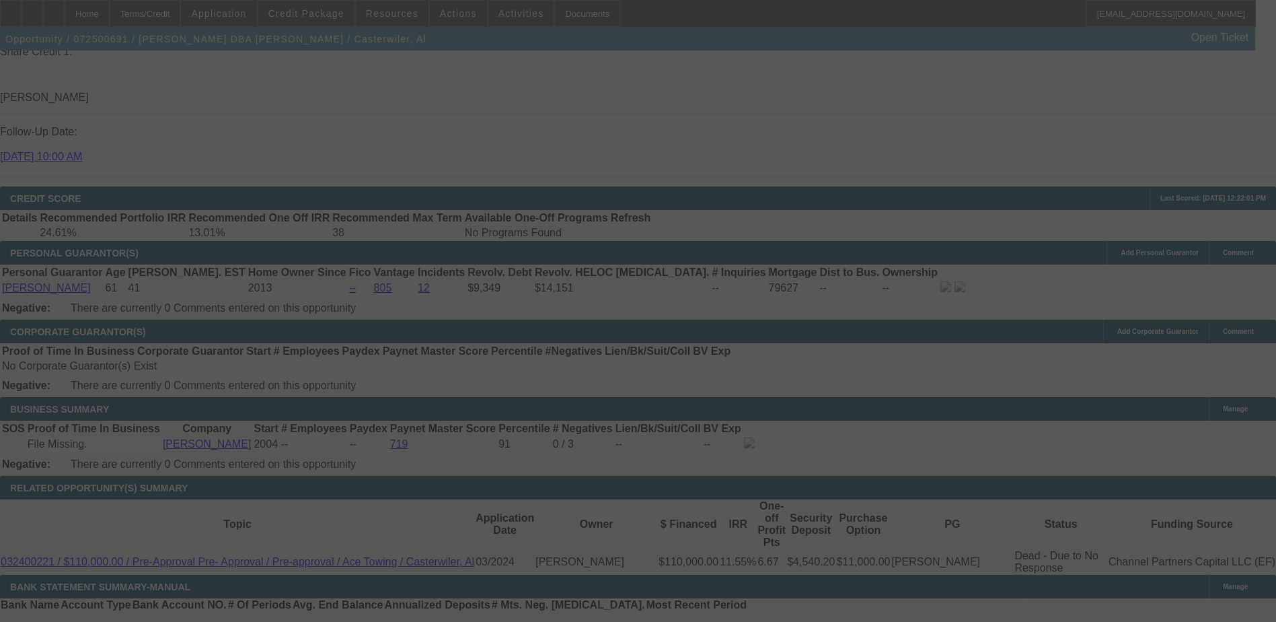
scroll to position [1810, 0]
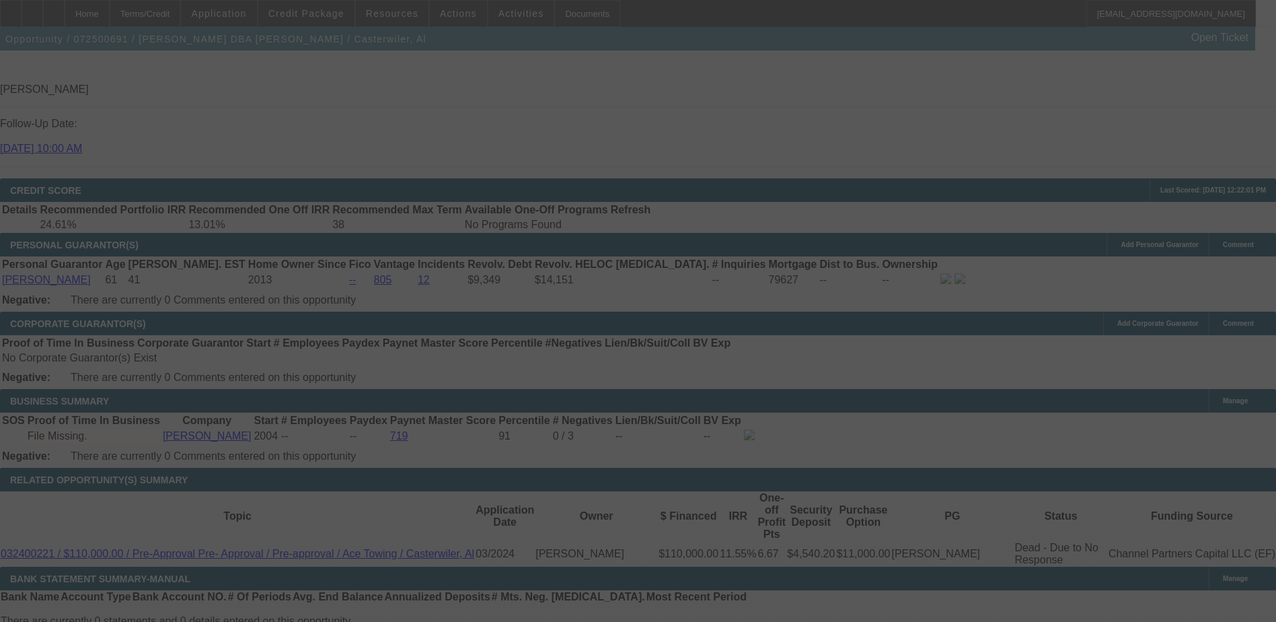
select select "0"
select select "2"
select select "0.1"
select select "6"
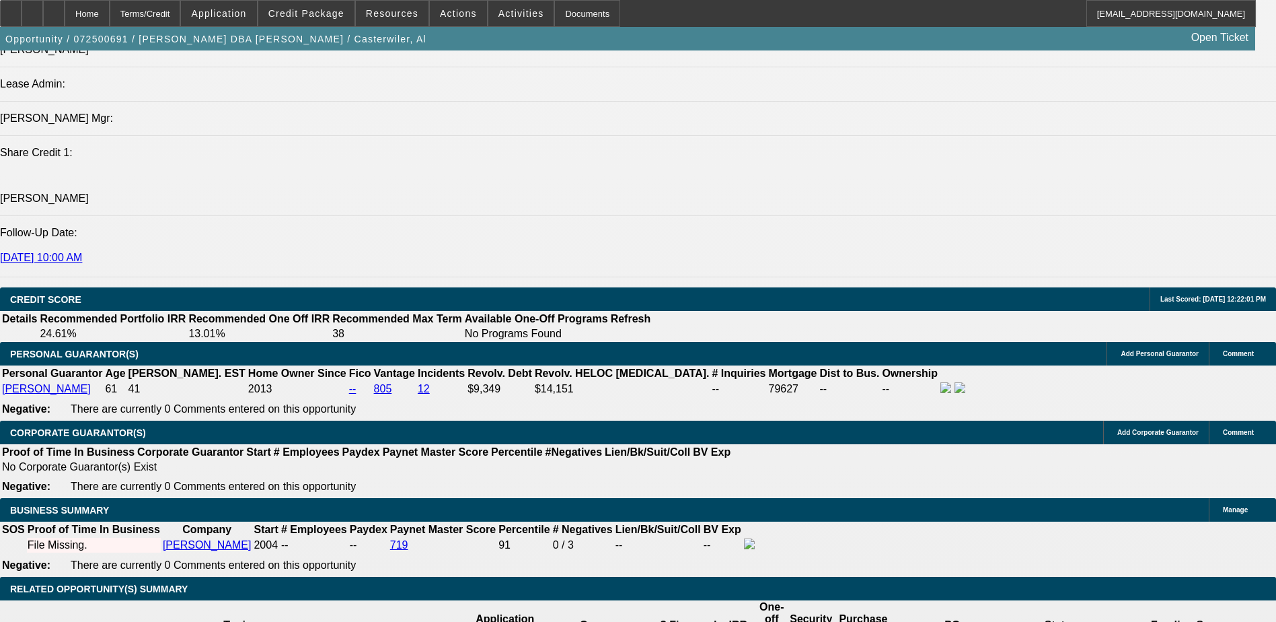
scroll to position [1668, 0]
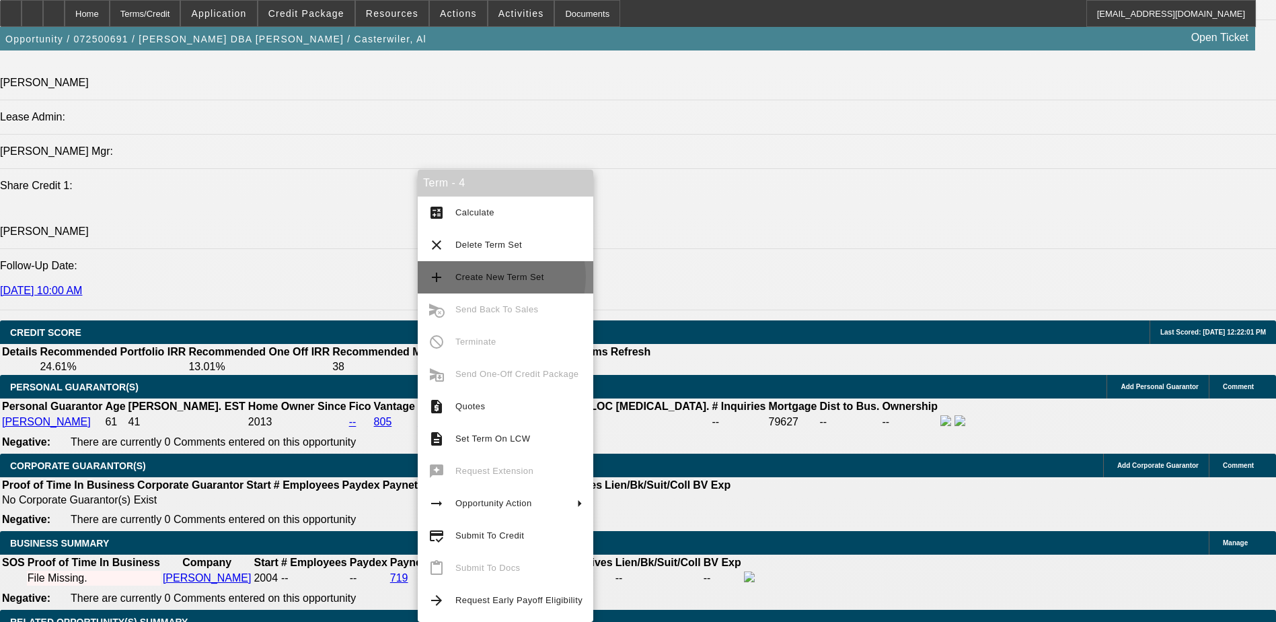
click at [496, 276] on span "Create New Term Set" at bounding box center [499, 277] width 89 height 10
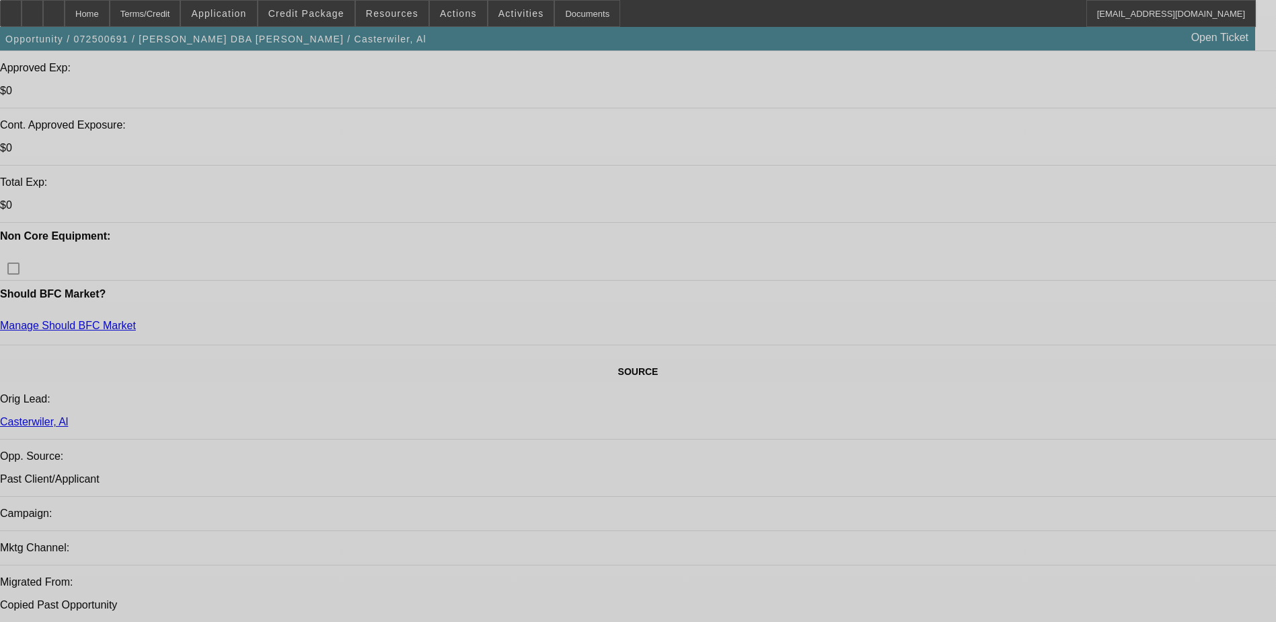
select select "0"
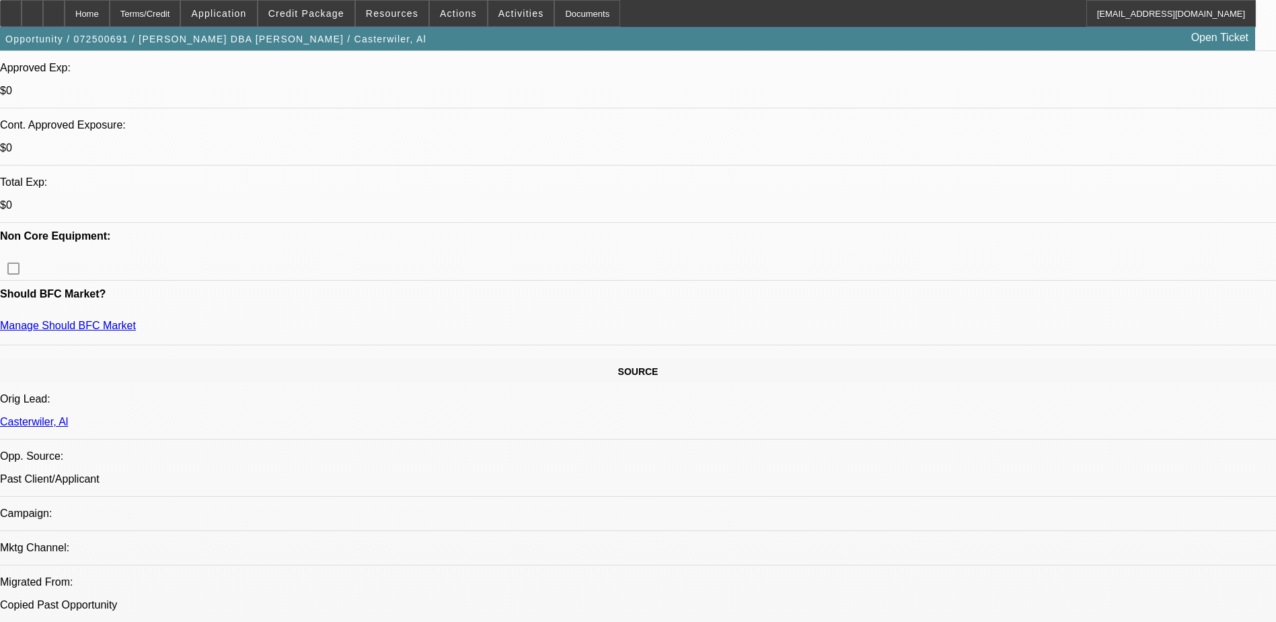
select select "0"
select select "0.1"
select select "0"
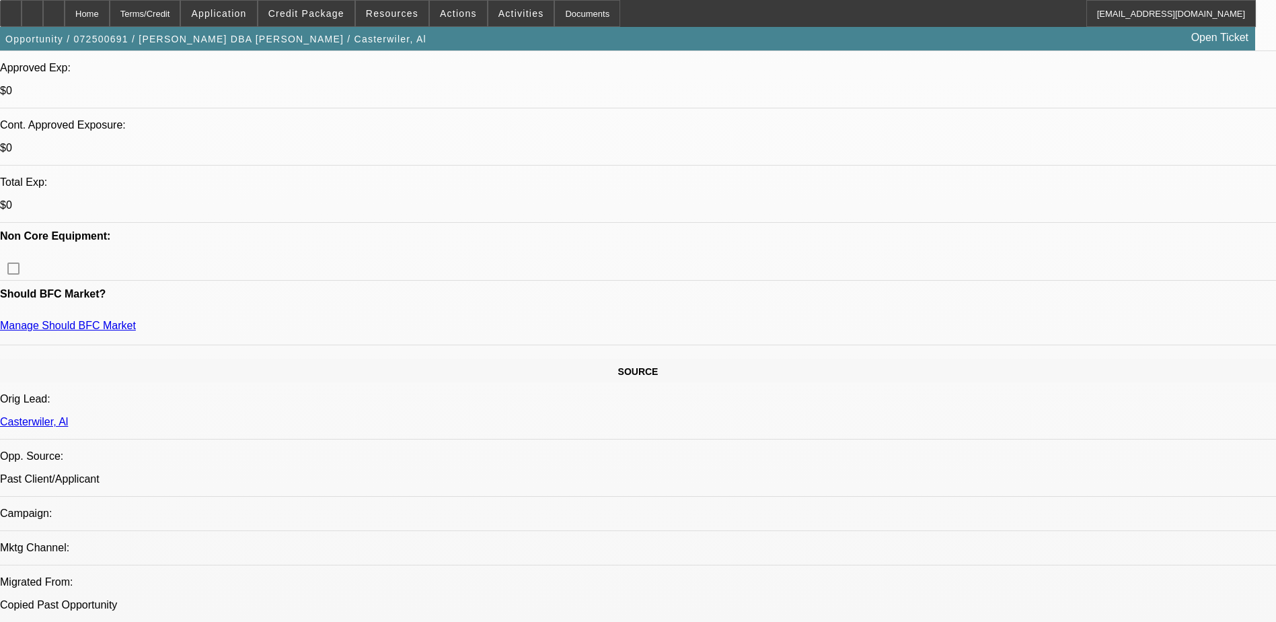
select select "0"
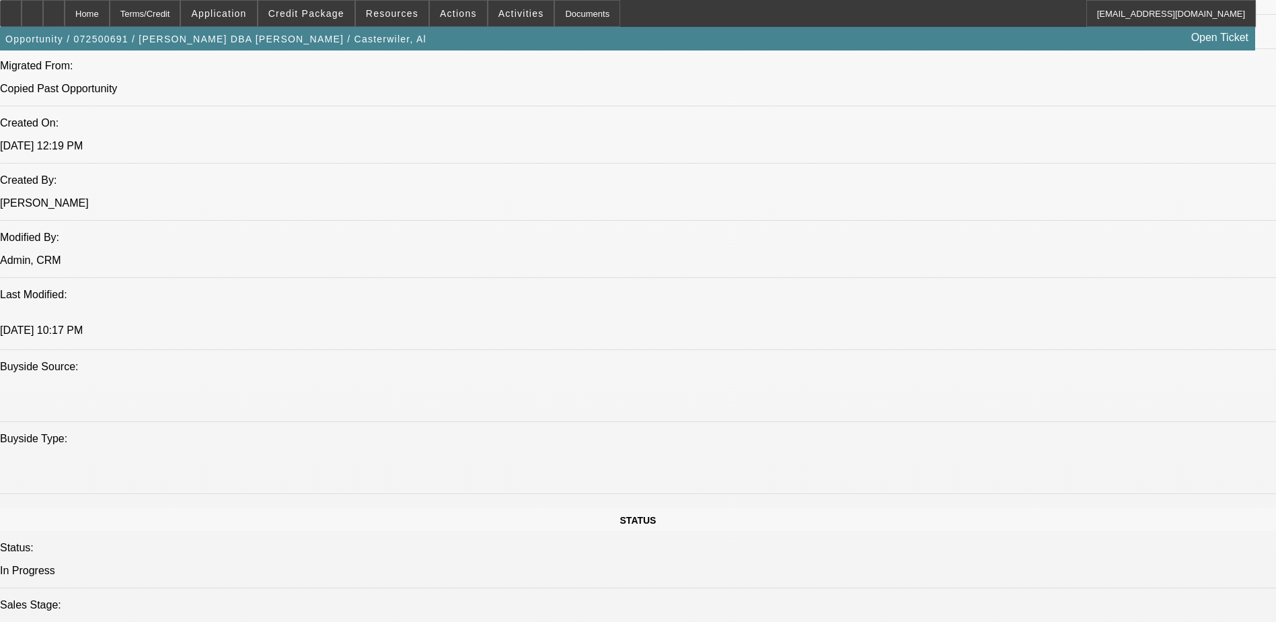
select select "1"
select select "6"
select select "1"
select select "2"
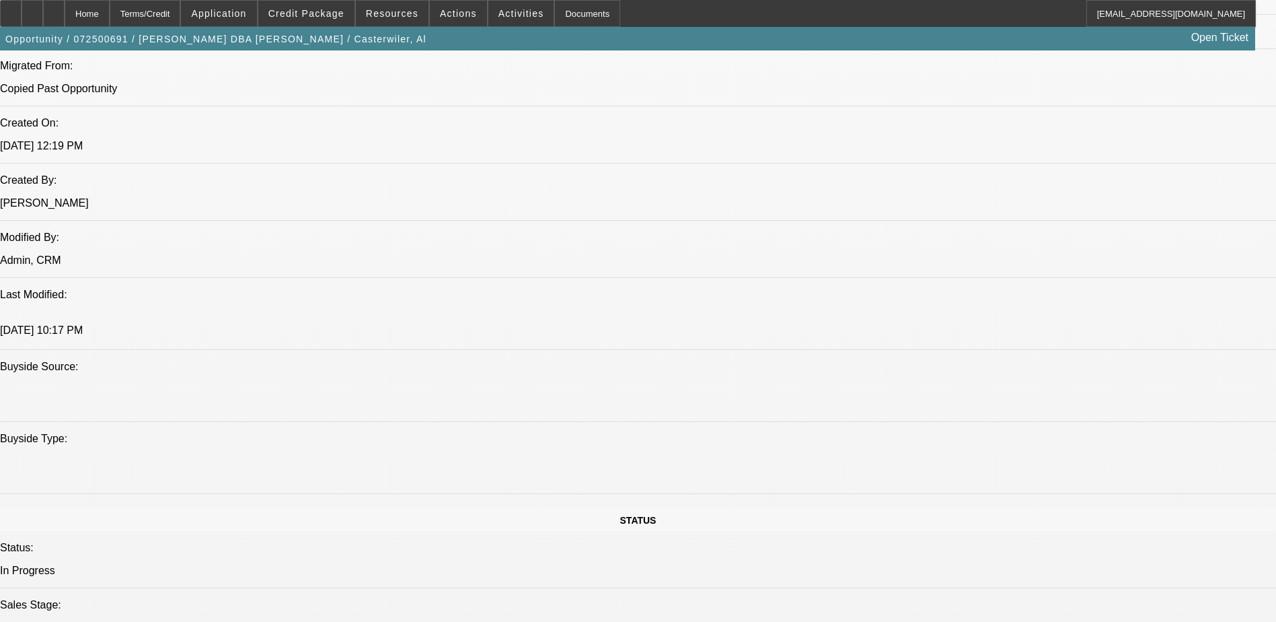
select select "6"
select select "1"
select select "6"
select select "1"
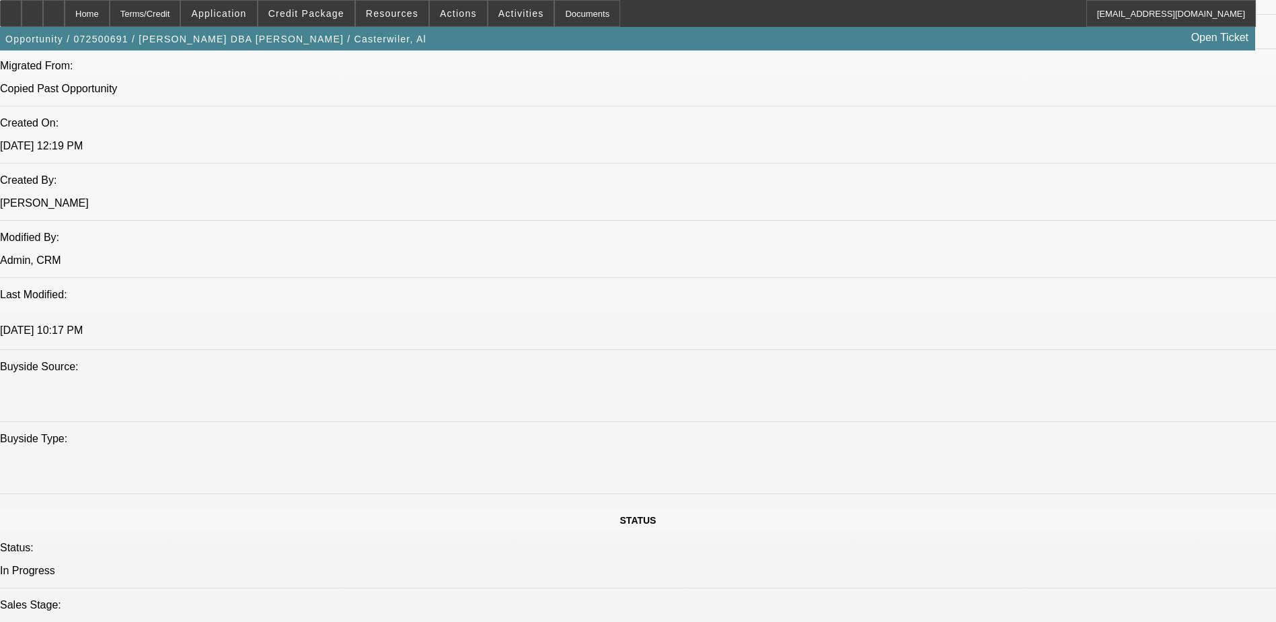
select select "2"
select select "6"
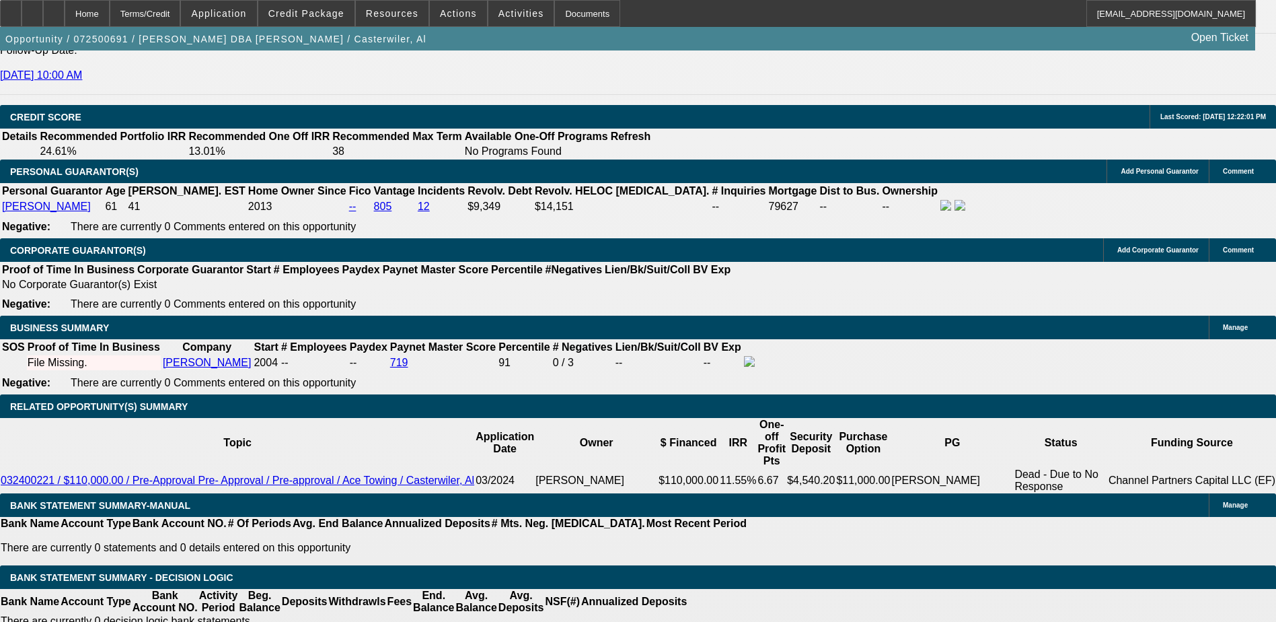
scroll to position [1749, 0]
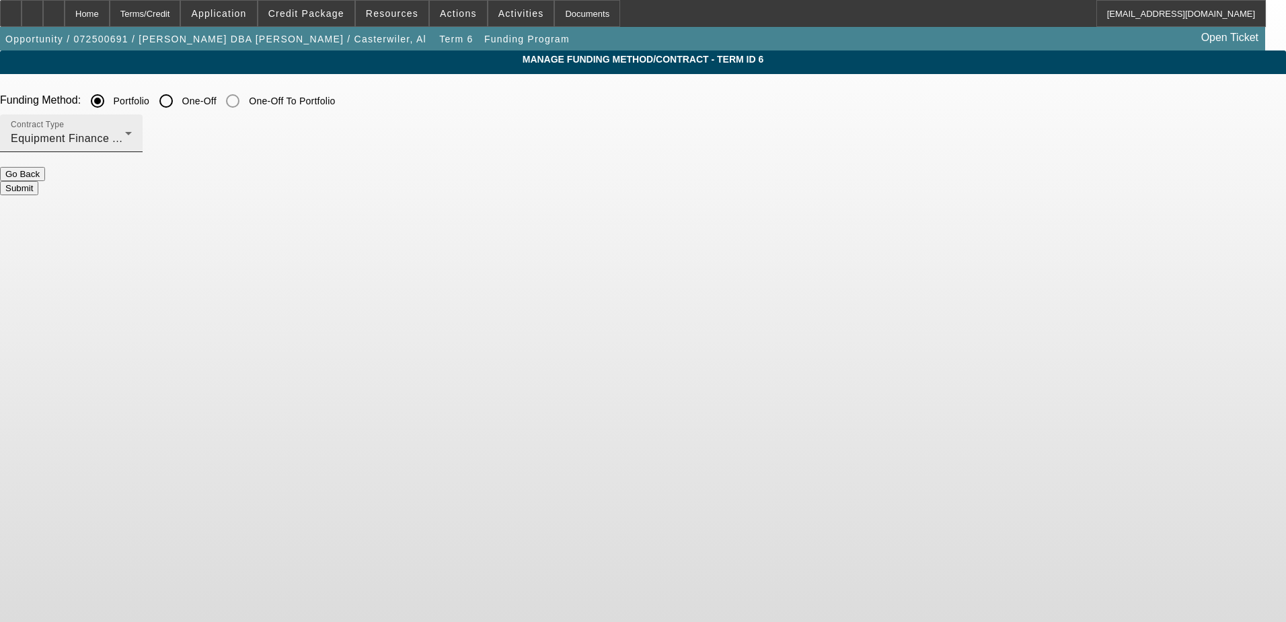
click at [167, 140] on span "Equipment Finance Agreement" at bounding box center [89, 138] width 157 height 11
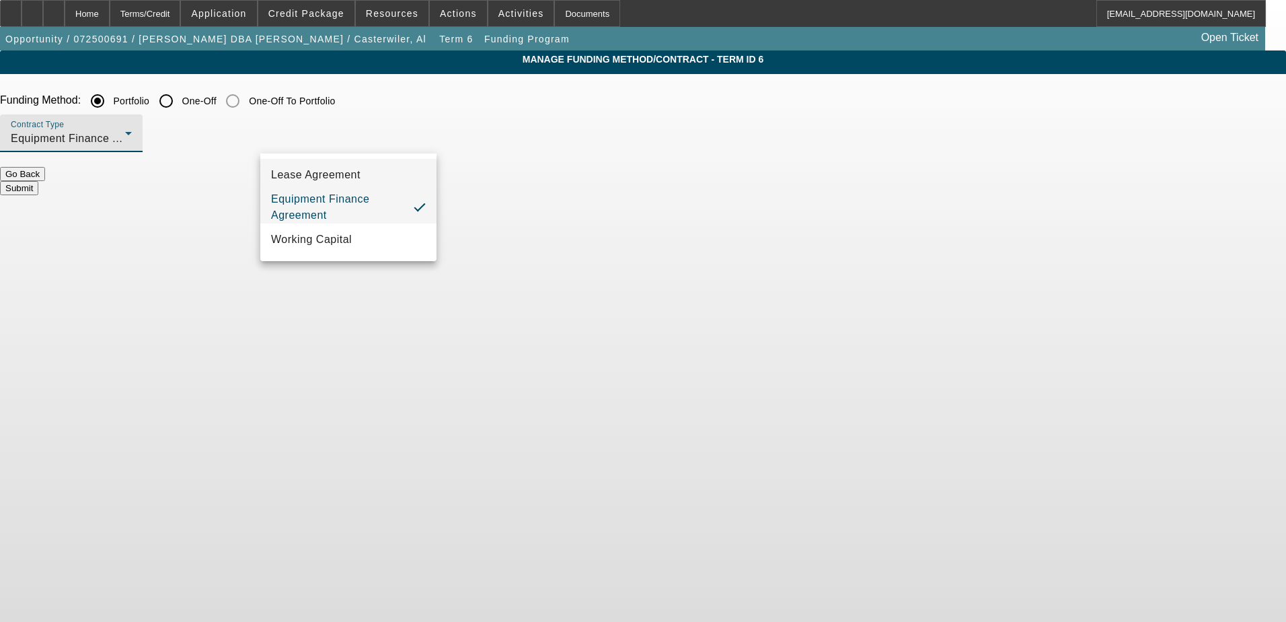
click at [360, 172] on span "Lease Agreement" at bounding box center [315, 175] width 89 height 16
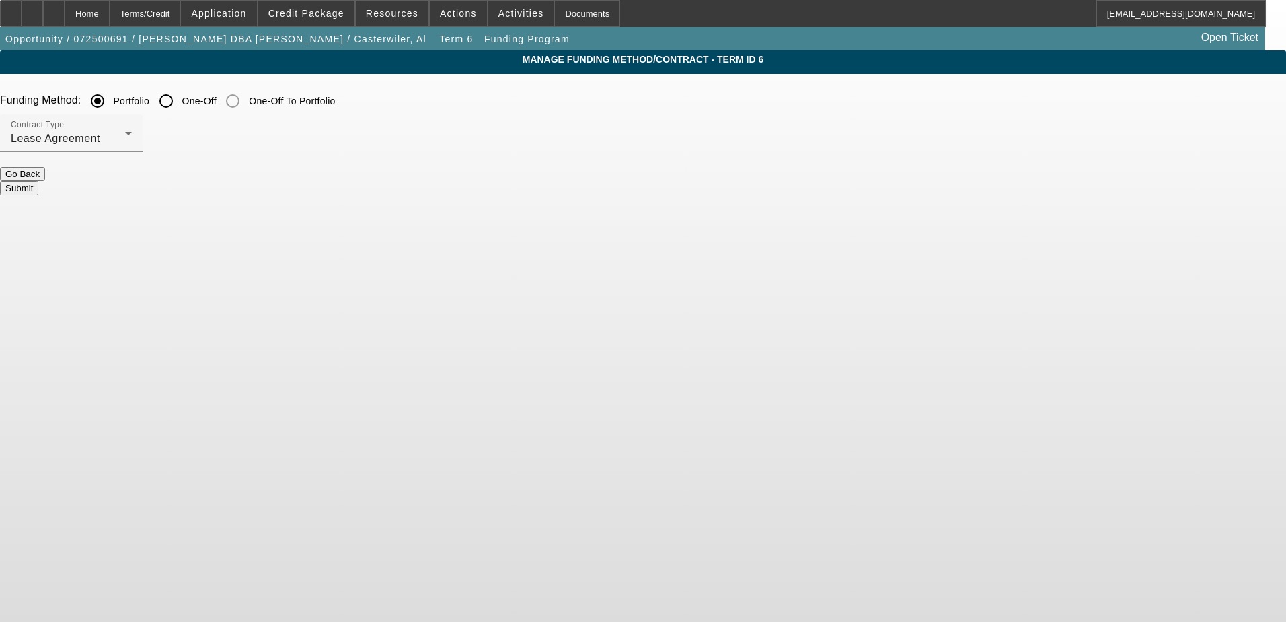
click at [38, 181] on button "Submit" at bounding box center [19, 188] width 38 height 14
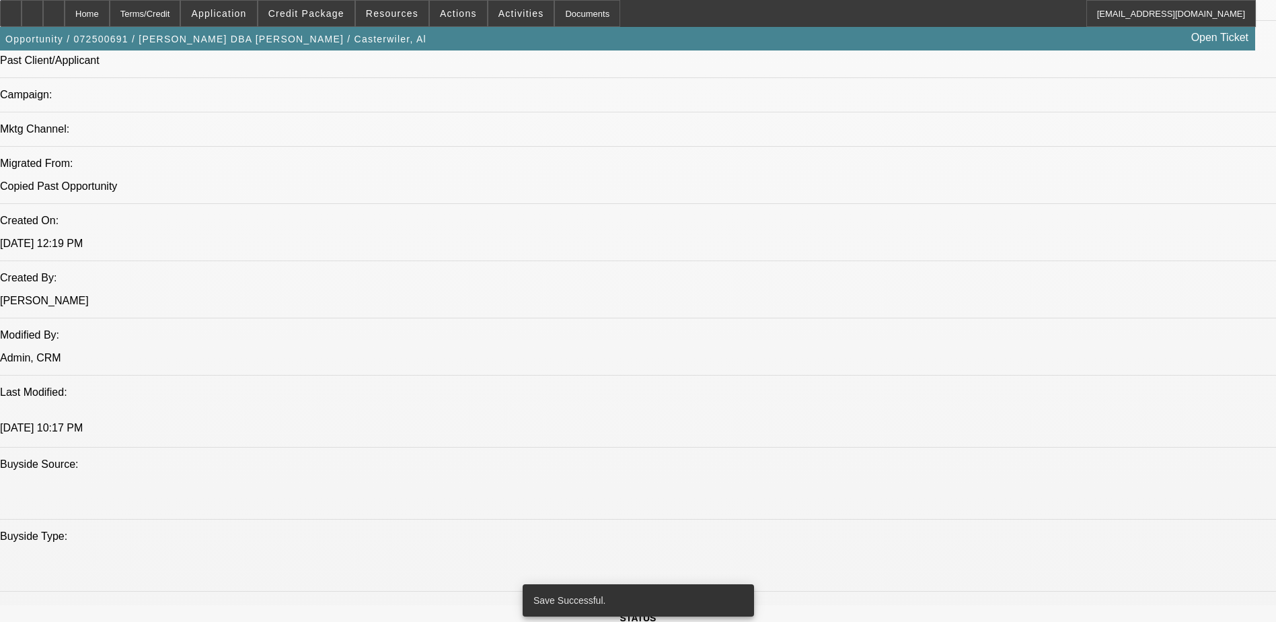
select select "0"
select select "6"
select select "0"
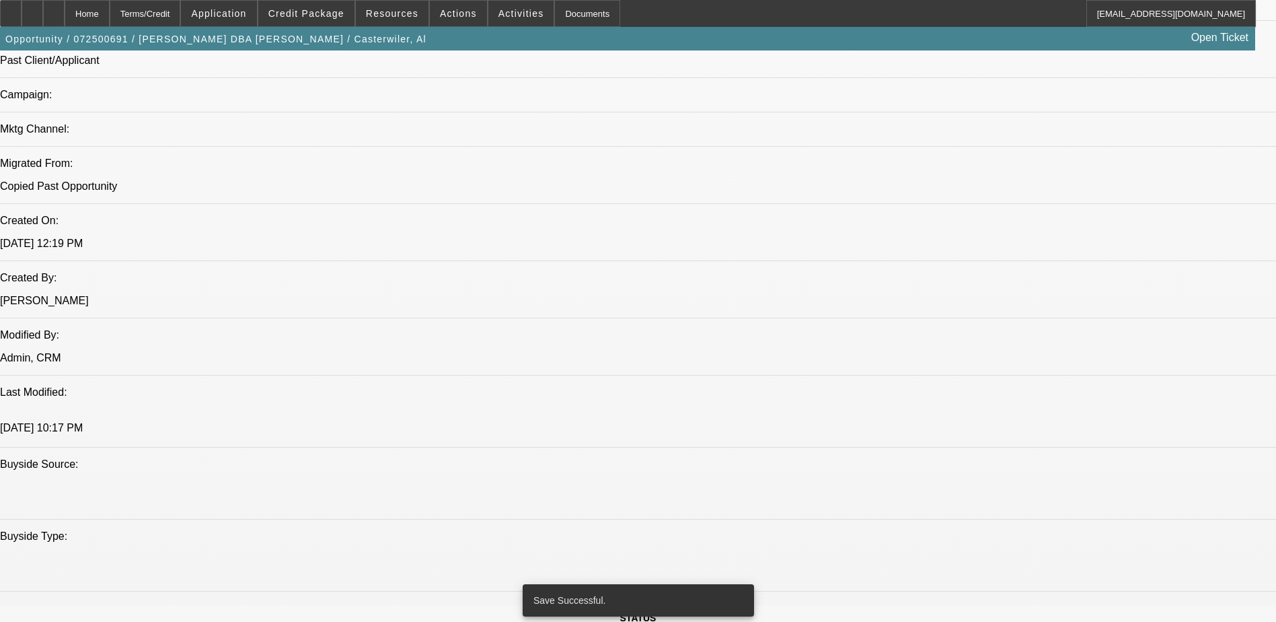
select select "0"
select select "2"
select select "0.1"
select select "6"
select select "0"
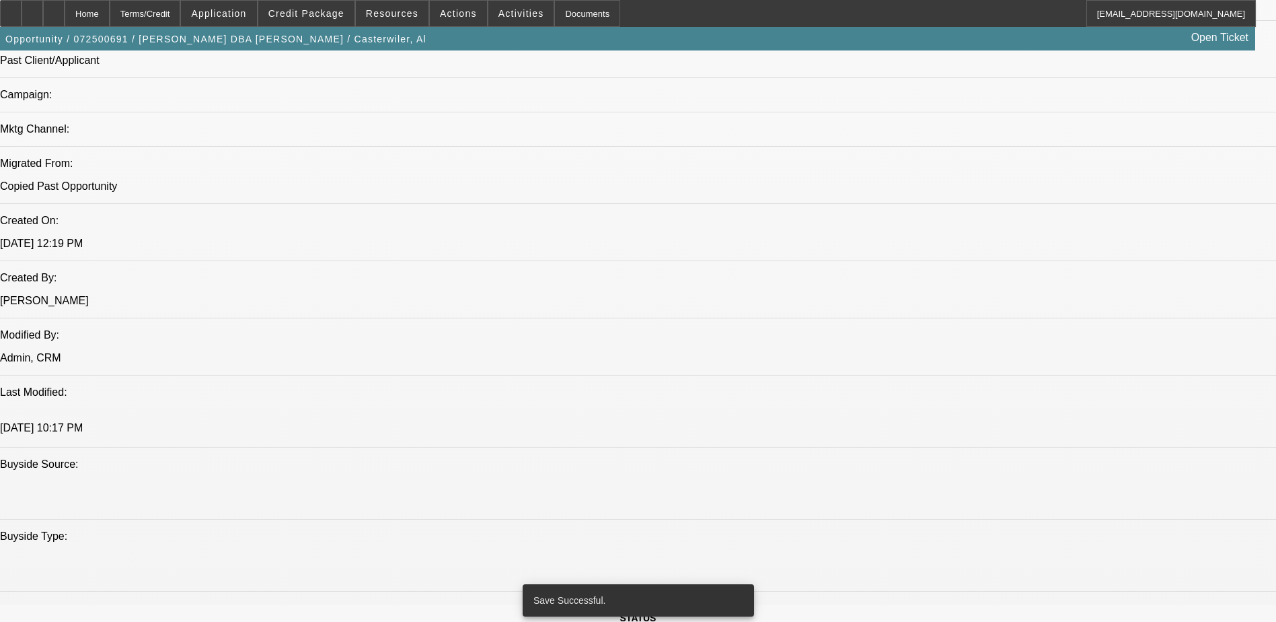
select select "0"
select select "6"
select select "0"
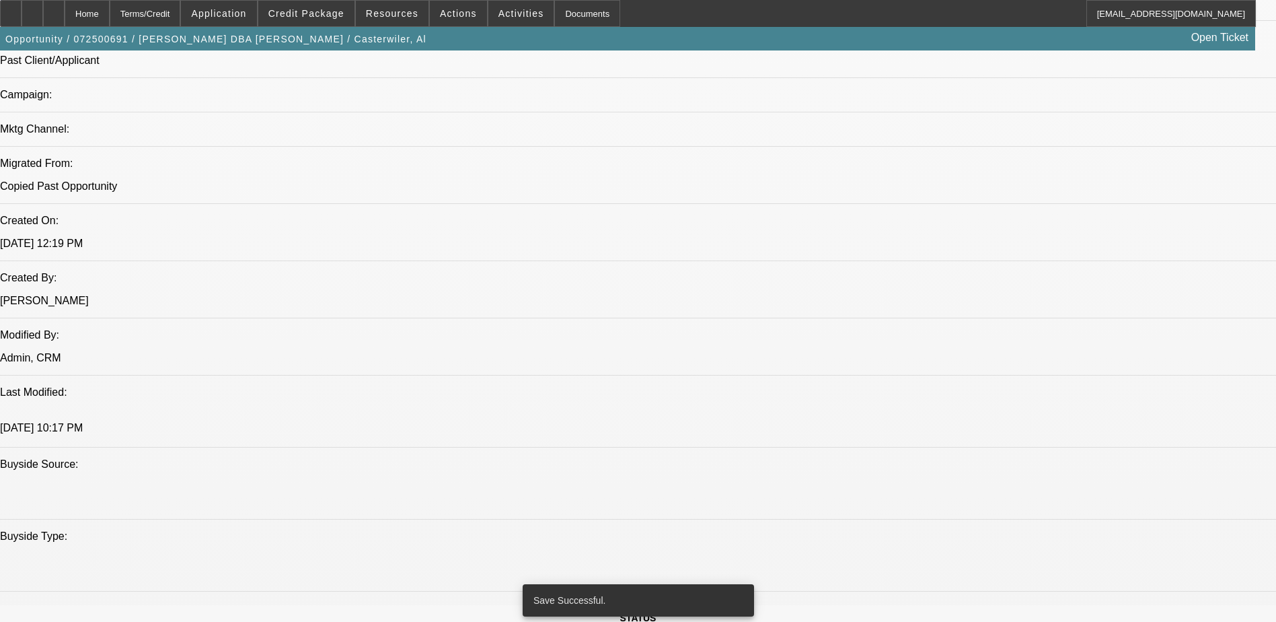
select select "2"
select select "0"
select select "6"
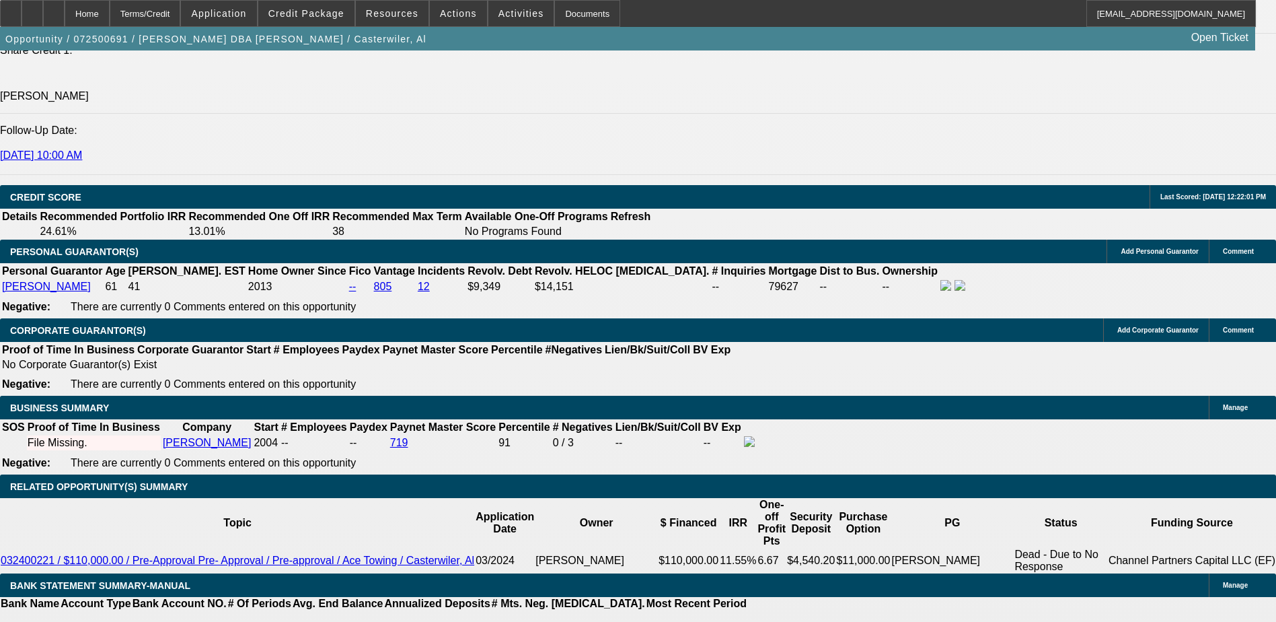
scroll to position [1816, 0]
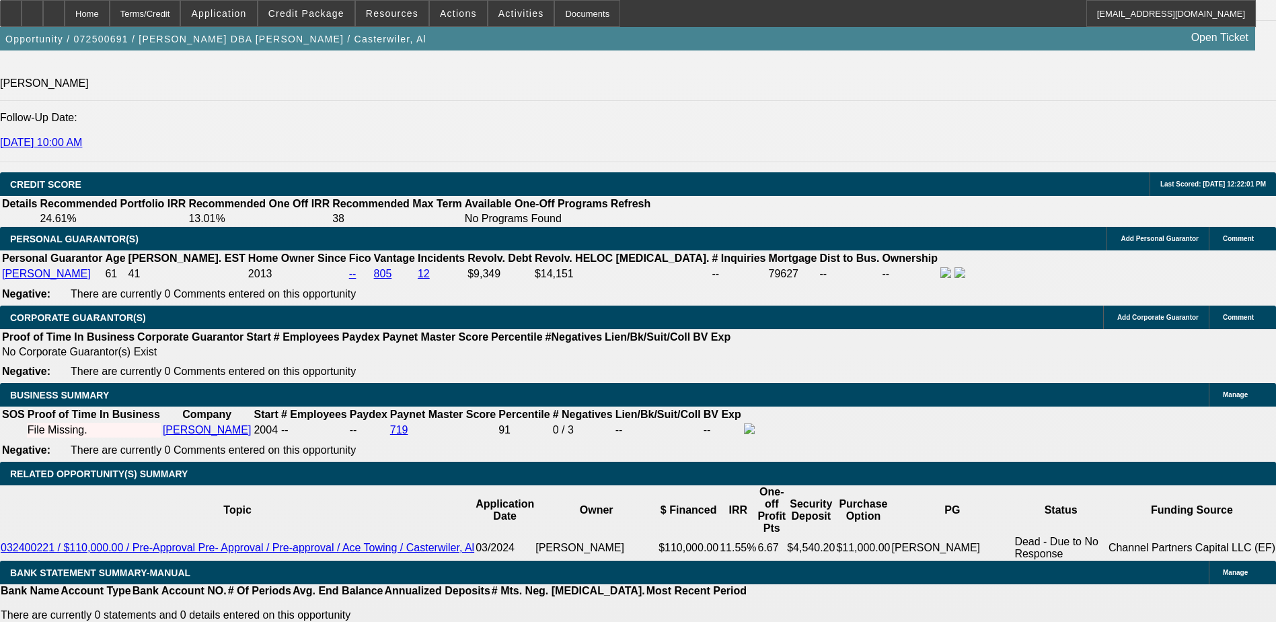
select select "2"
type input "UNKNOWN"
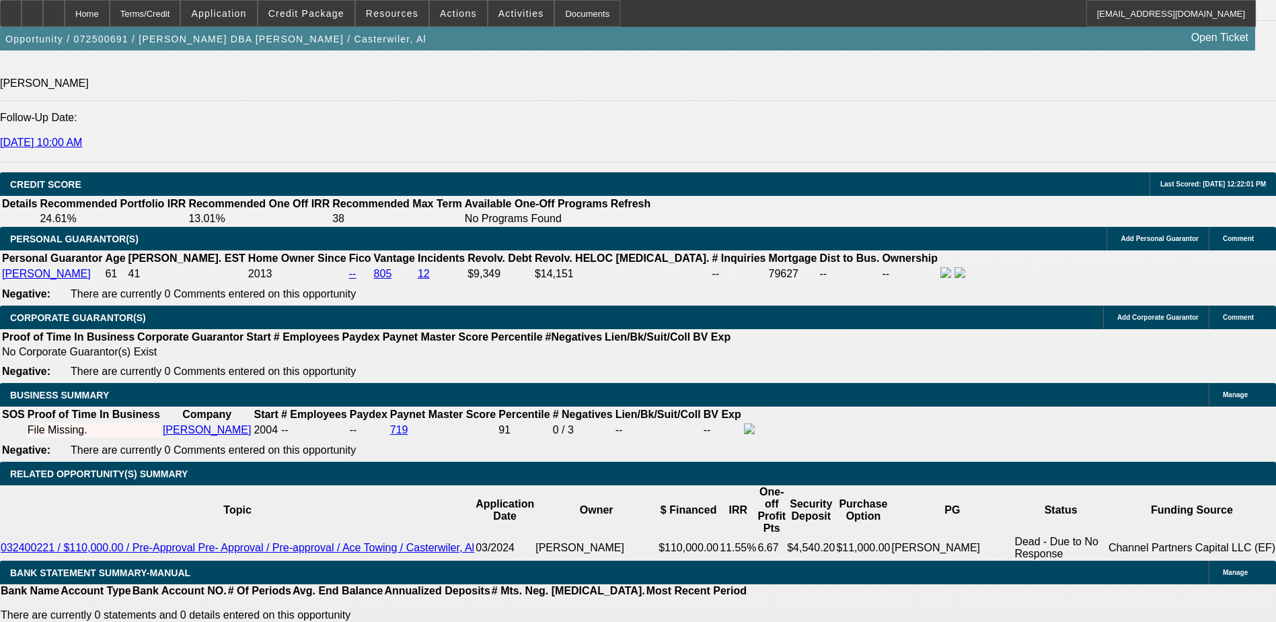
select select "0.1"
type input "$32,500.00"
type input "9."
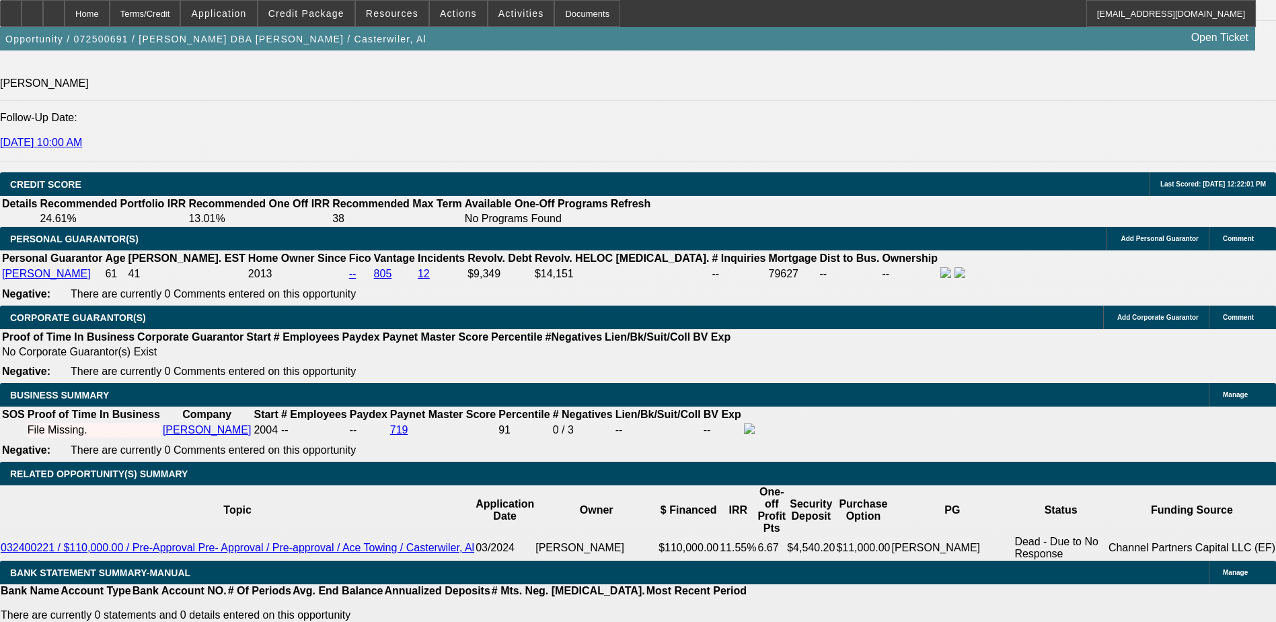
type input "$4,116.96"
type input "9"
type input "98"
type input "$26,543.82"
type input "98.9"
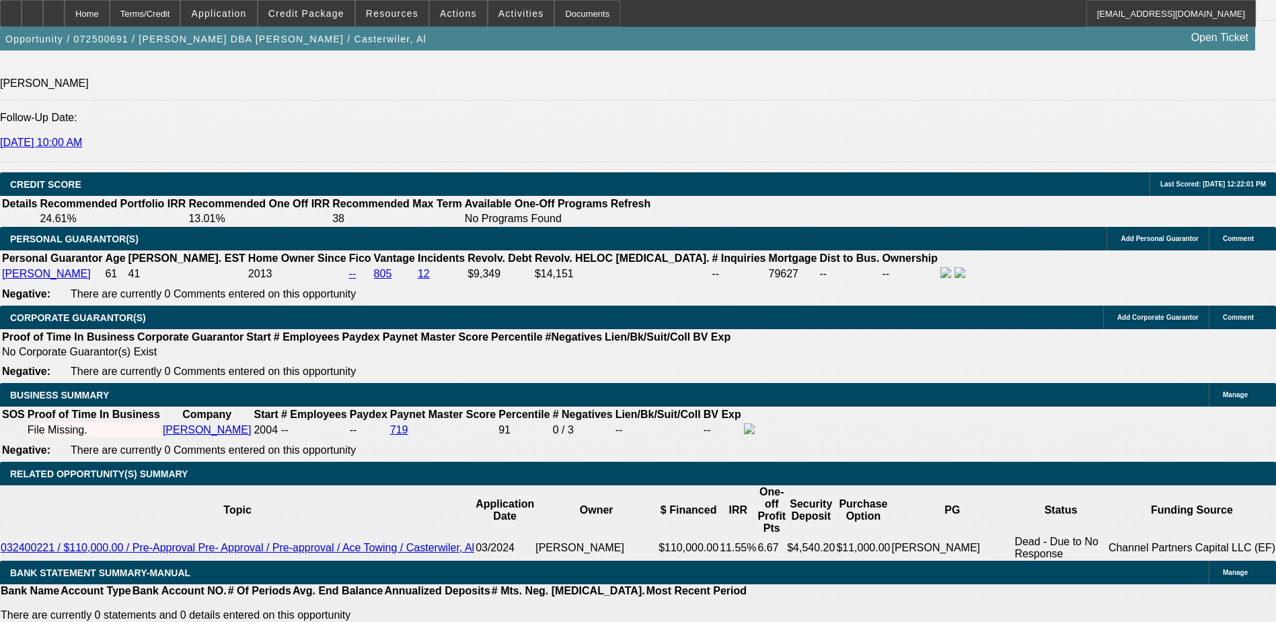
type input "$26,787.41"
type input "8.9"
type input "$4,099.39"
type input "8."
type input "$3,943.15"
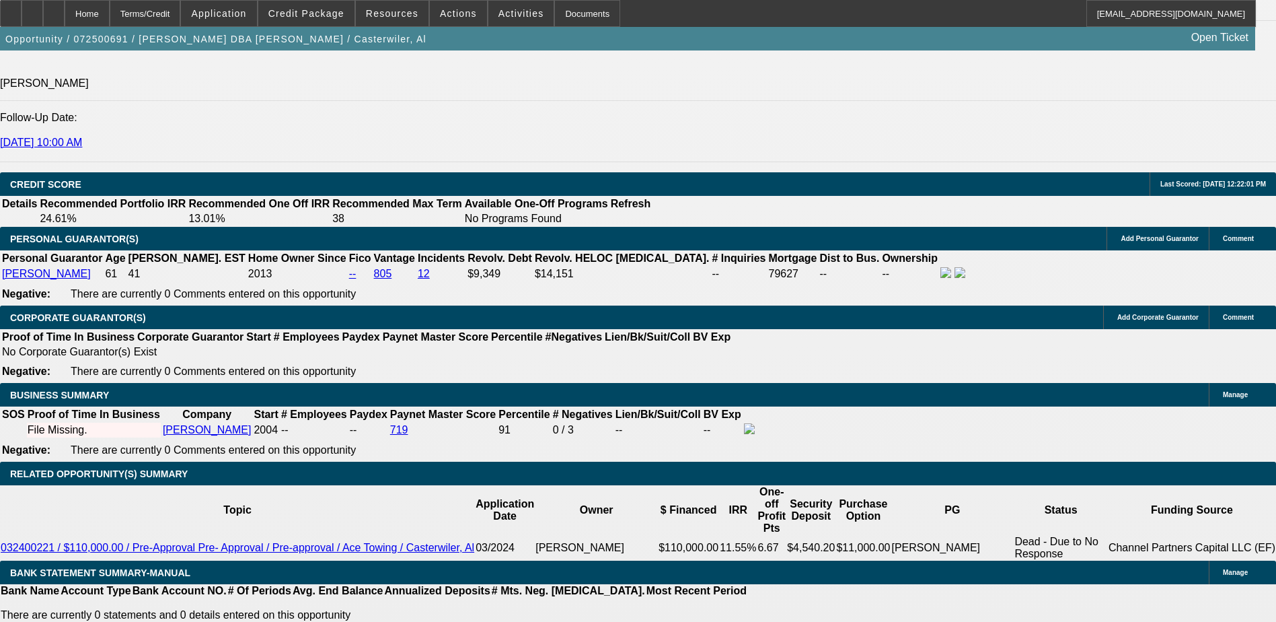
type input "8.8"
type input "$4,081.87"
type input "8.7"
type input "$4,064.38"
type input "8.6"
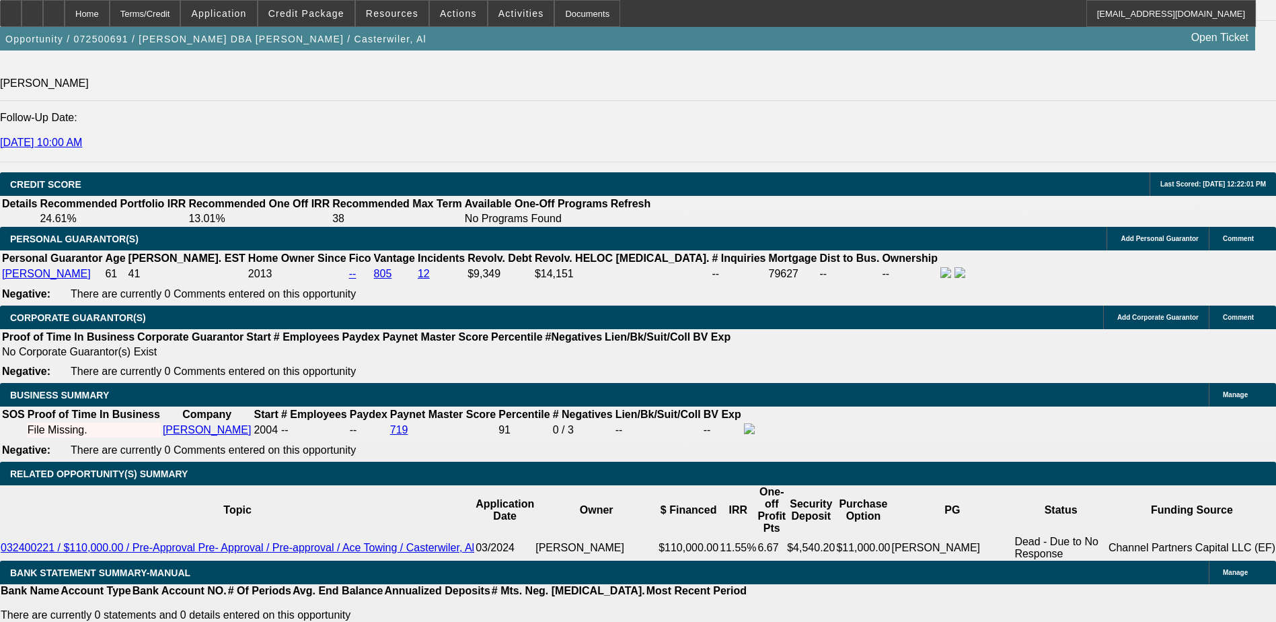
type input "$4,046.94"
type input "8."
type input "$3,943.15"
type input "8.5"
type input "$4,029.53"
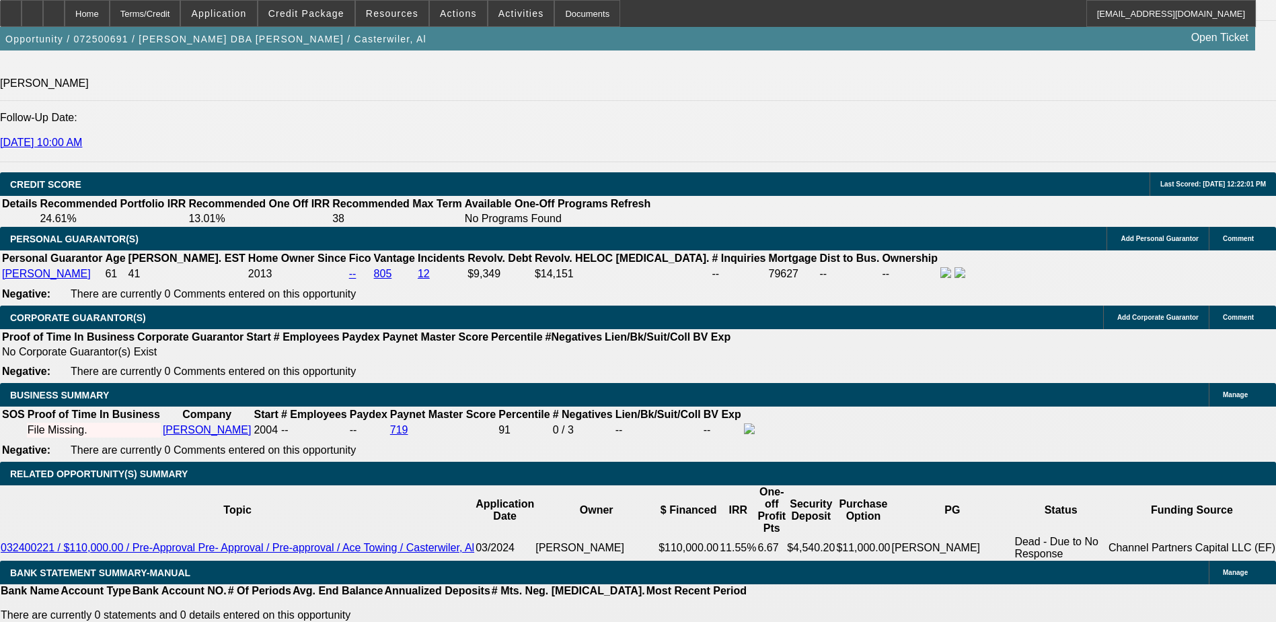
type input "8."
type input "$3,943.15"
type input "8.4"
type input "$4,012.17"
type input "8."
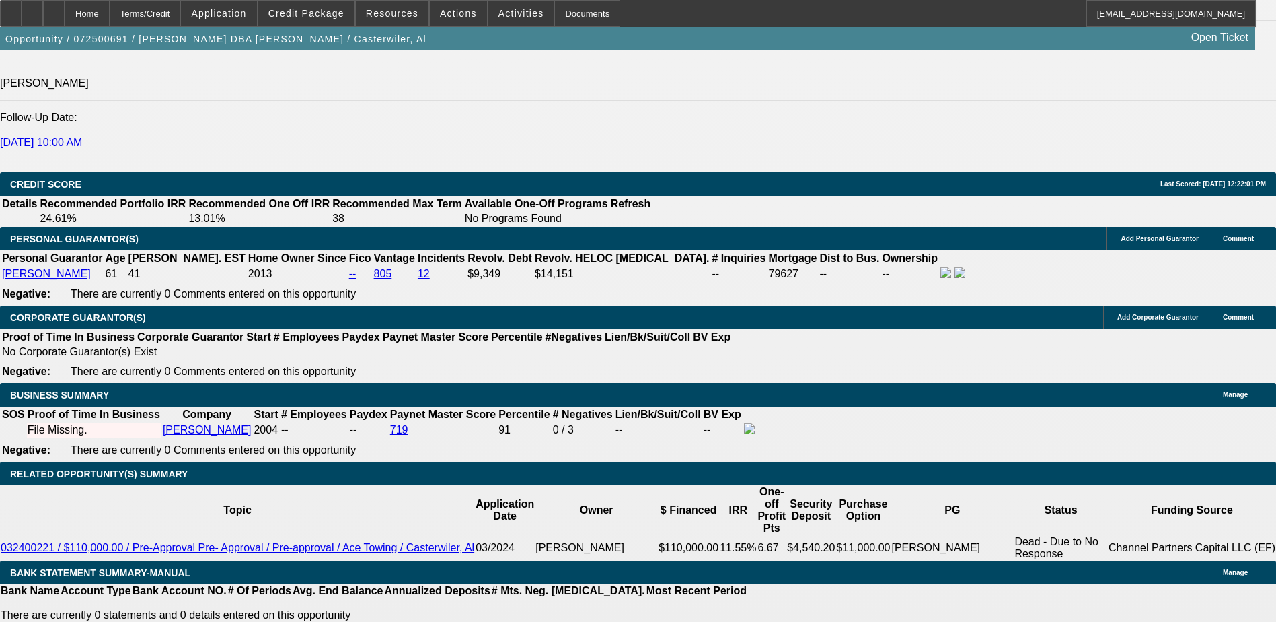
type input "$3,943.15"
type input "8.3"
type input "$3,994.85"
type input "8.3"
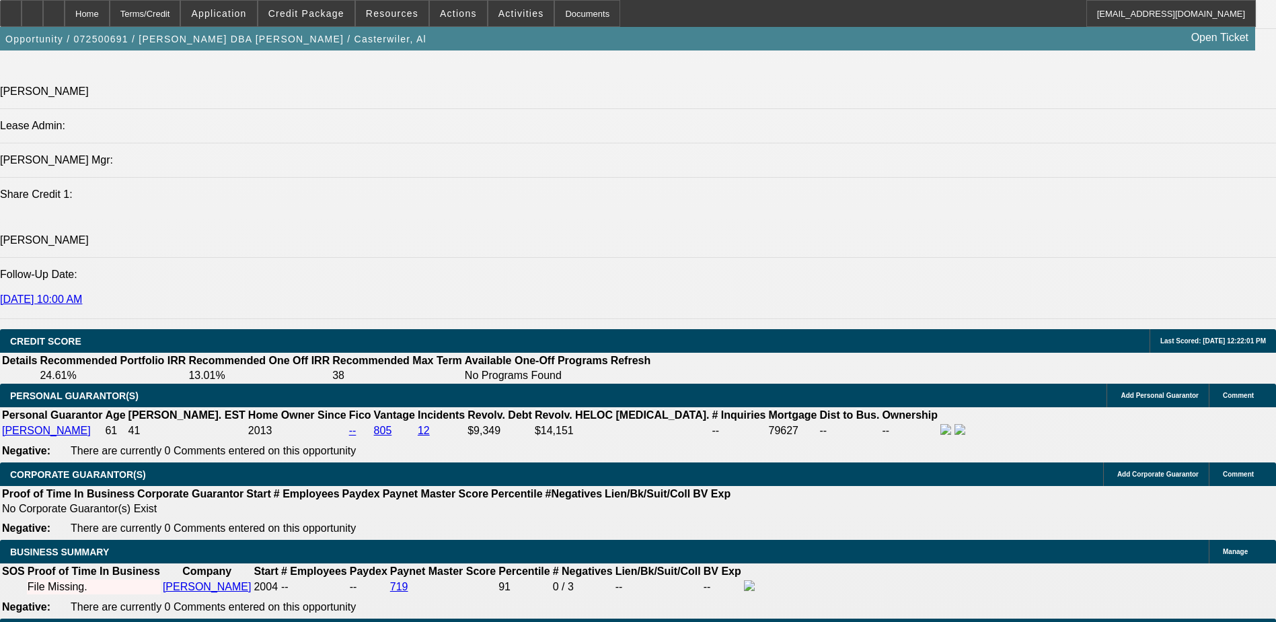
scroll to position [1614, 0]
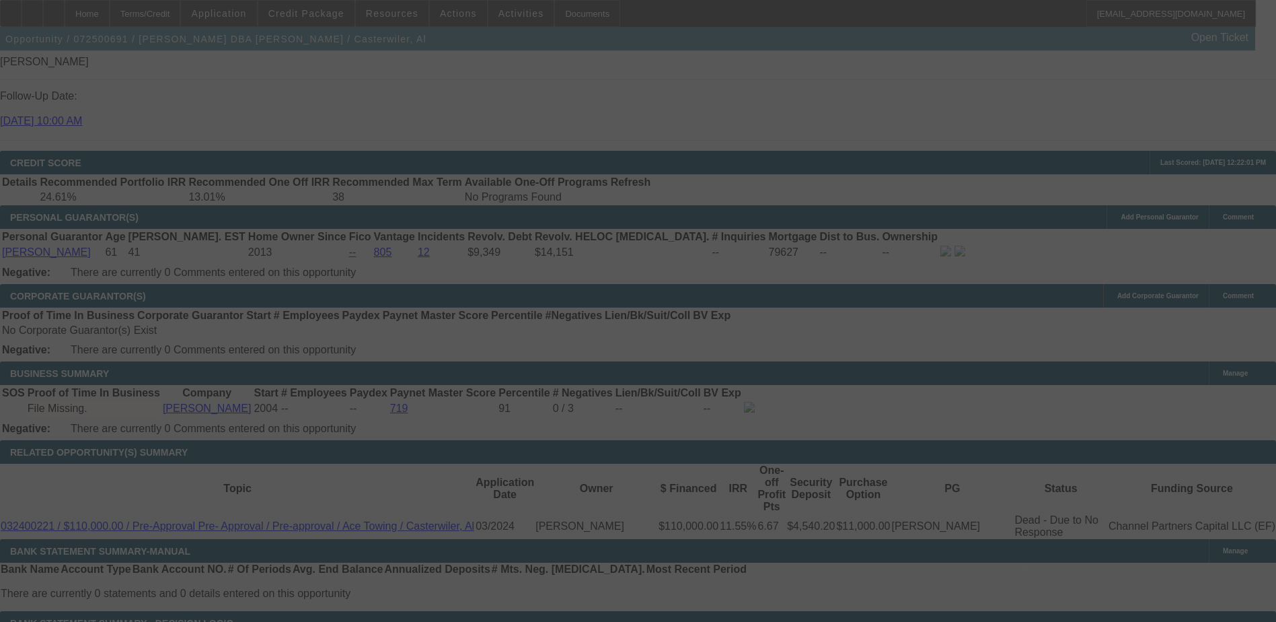
scroll to position [1883, 0]
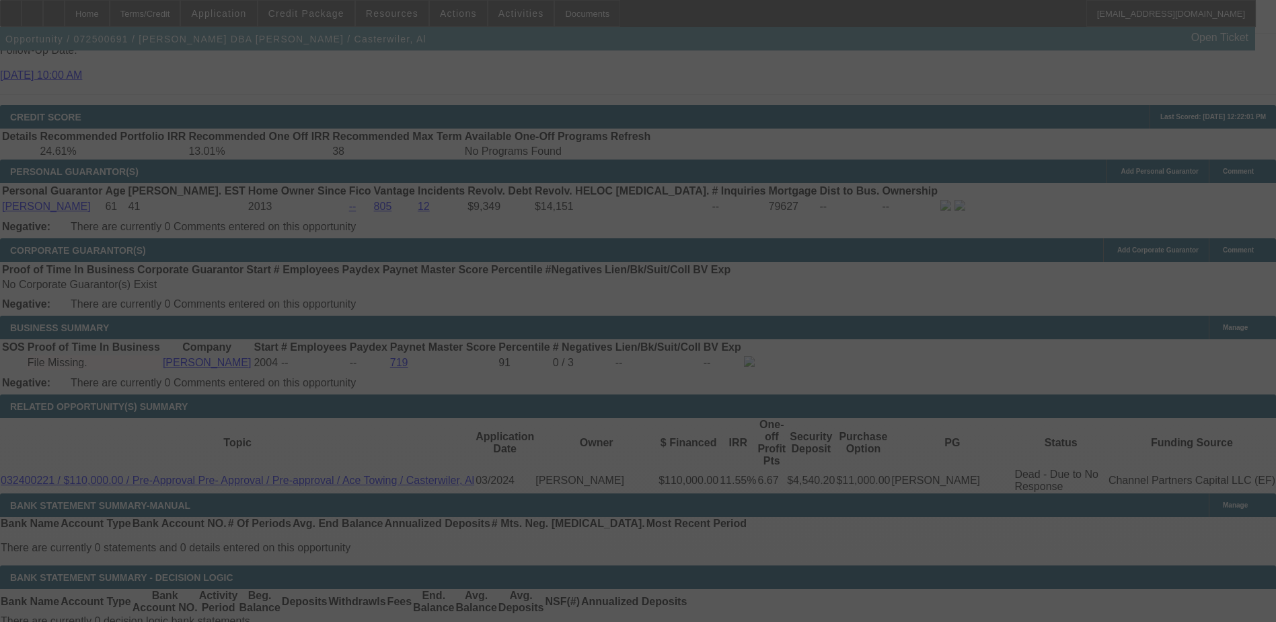
select select "0"
select select "2"
select select "0.1"
select select "6"
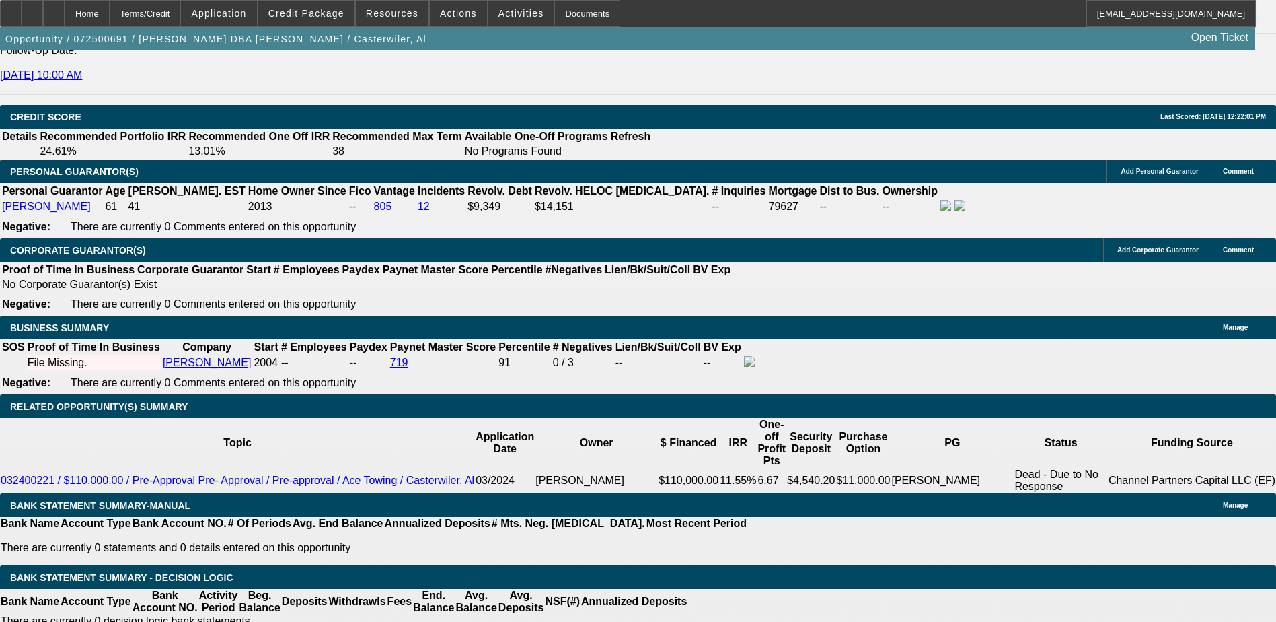
select select "1"
type input "UNKNOWN"
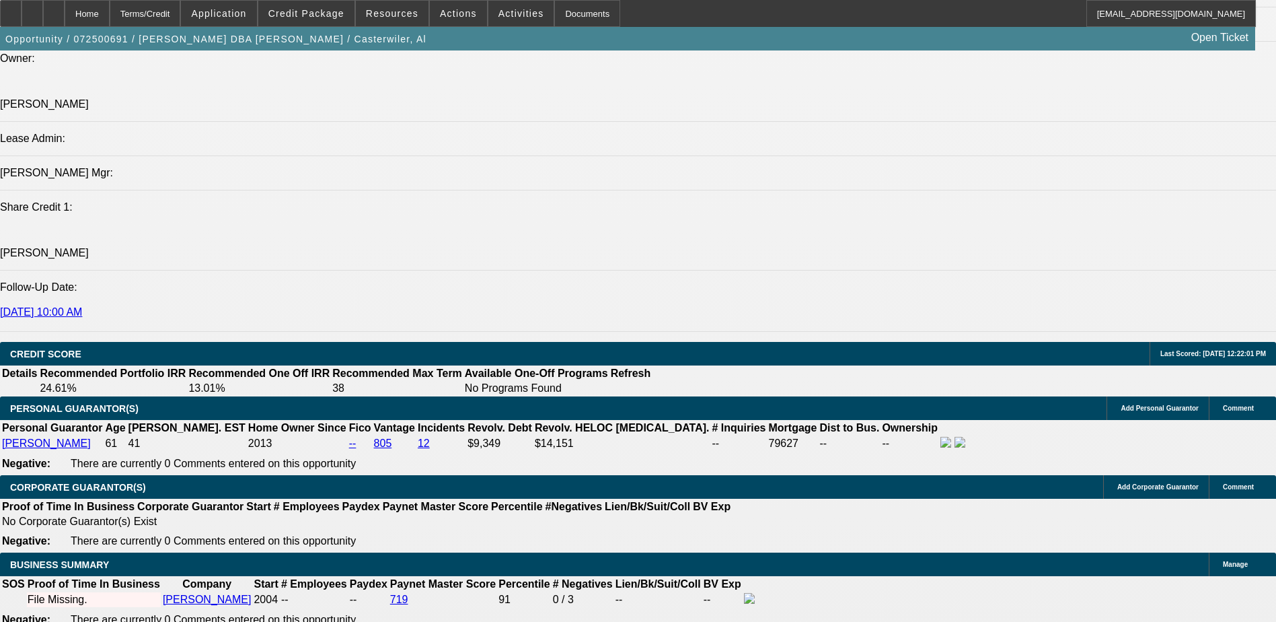
scroll to position [1614, 0]
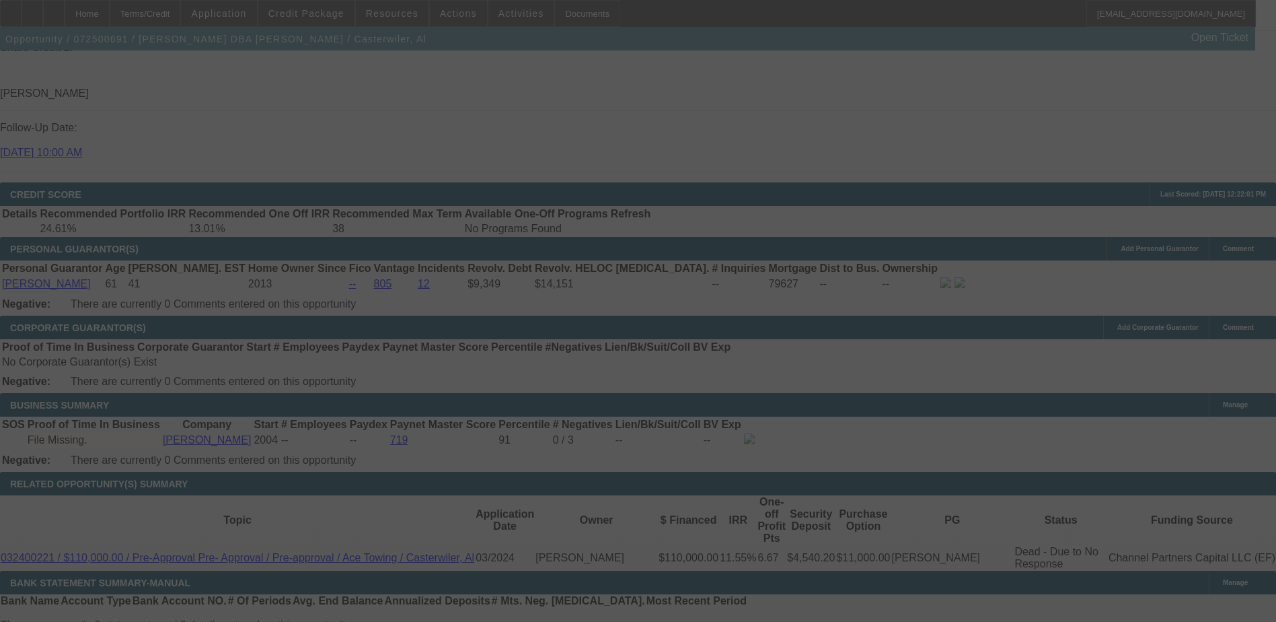
scroll to position [1951, 0]
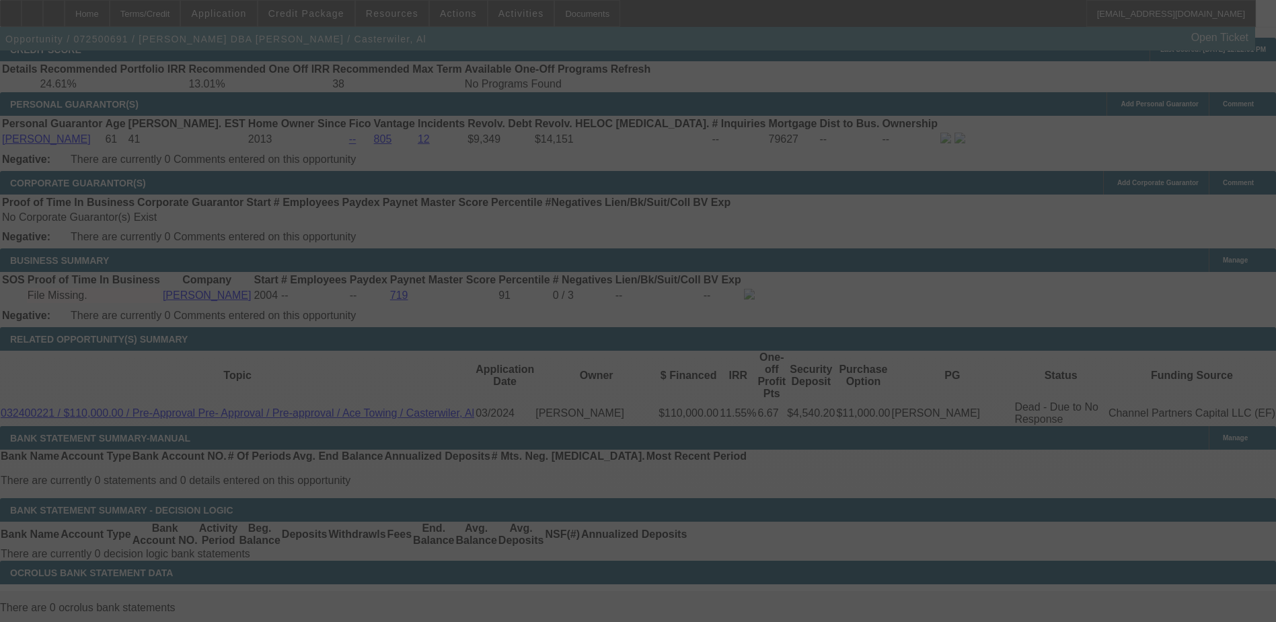
select select "0"
select select "0.1"
select select "6"
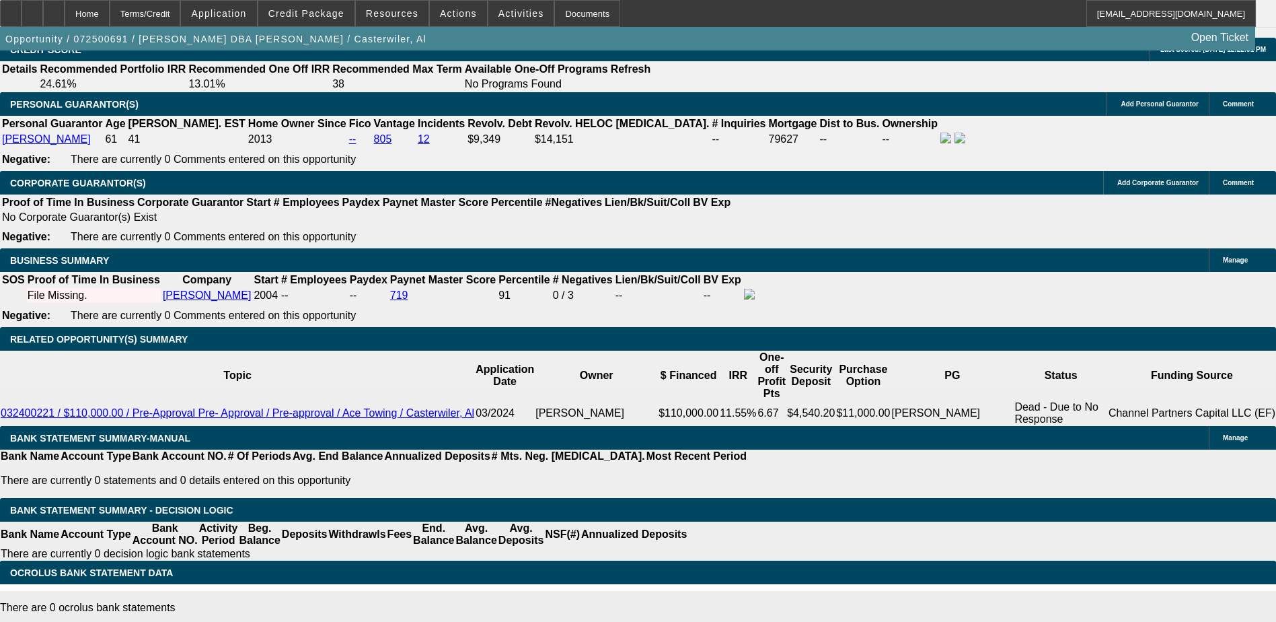
type input "UNKNOWN"
type input "8.39"
type input "$4,010.44"
type input "8.3"
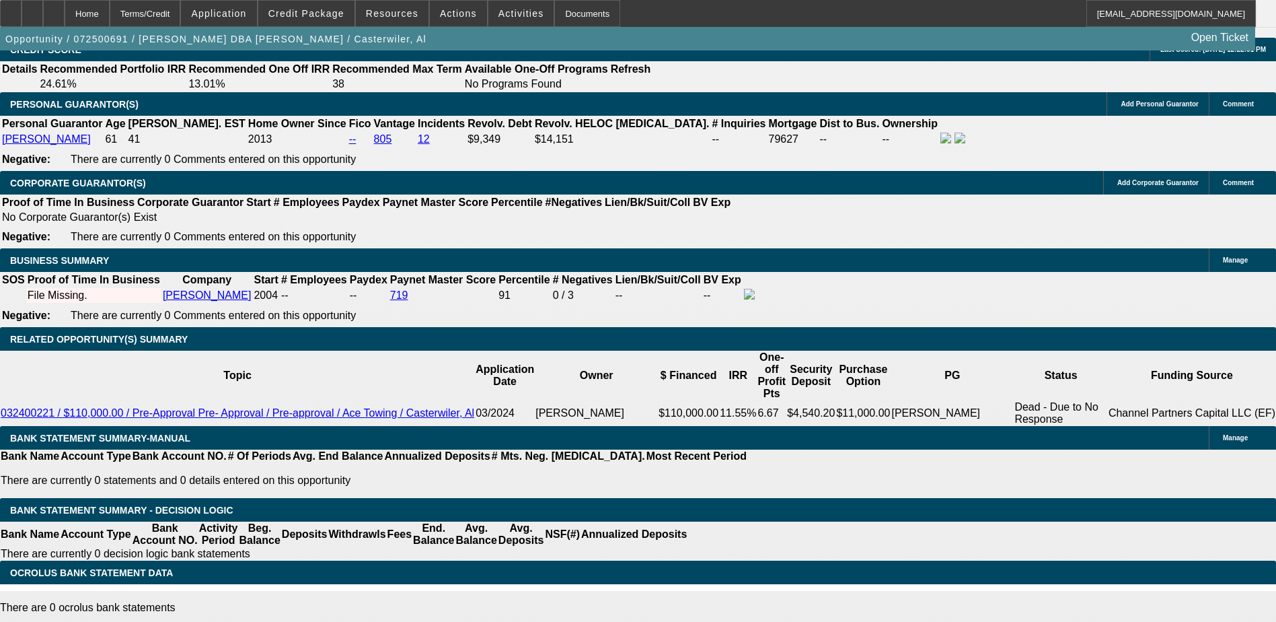
type input "$3,994.85"
type input "8."
type input "$3,943.15"
type input "8.9"
type input "$4,099.39"
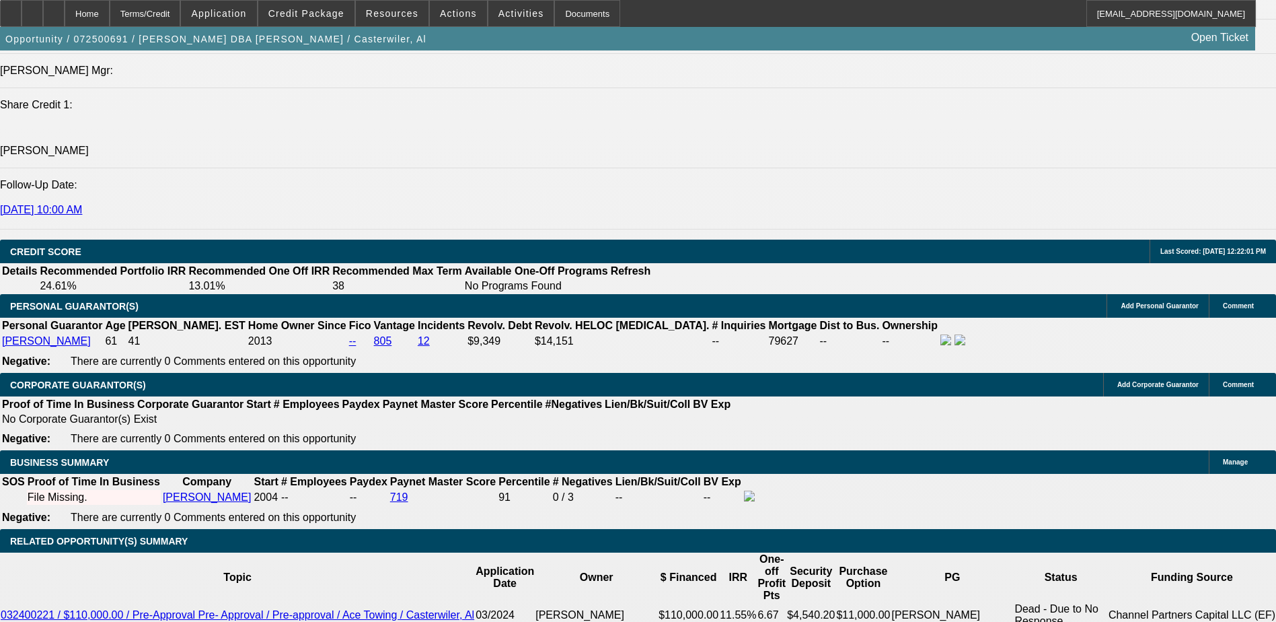
scroll to position [1614, 0]
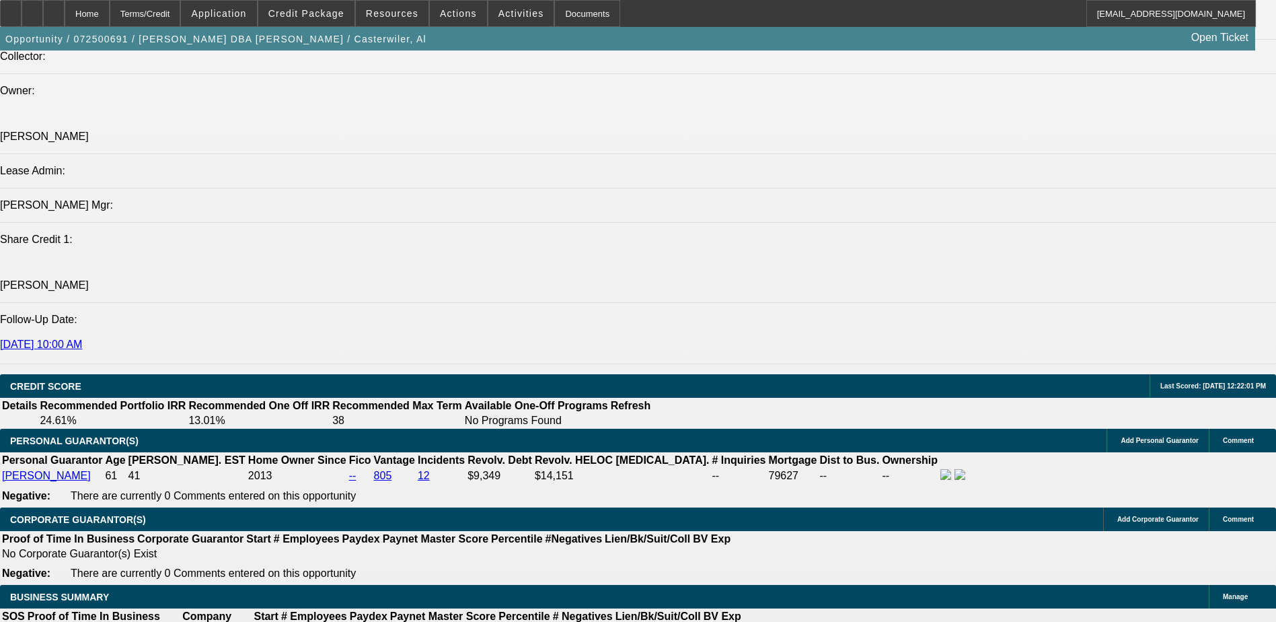
type input "8.9"
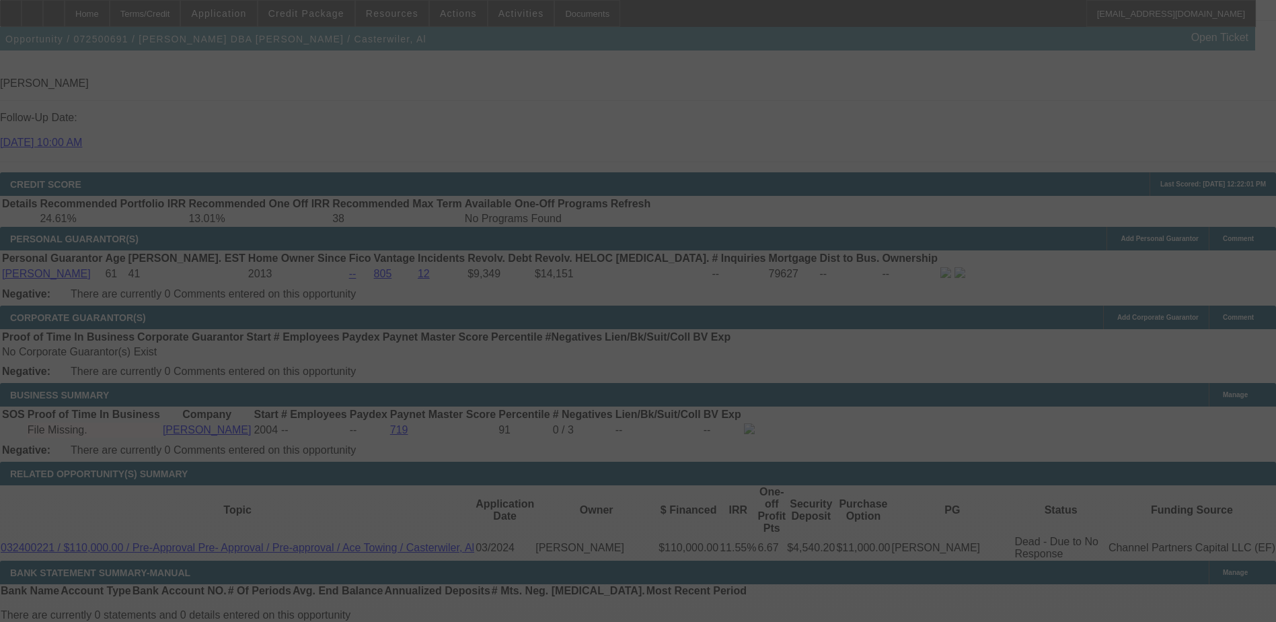
scroll to position [1809, 0]
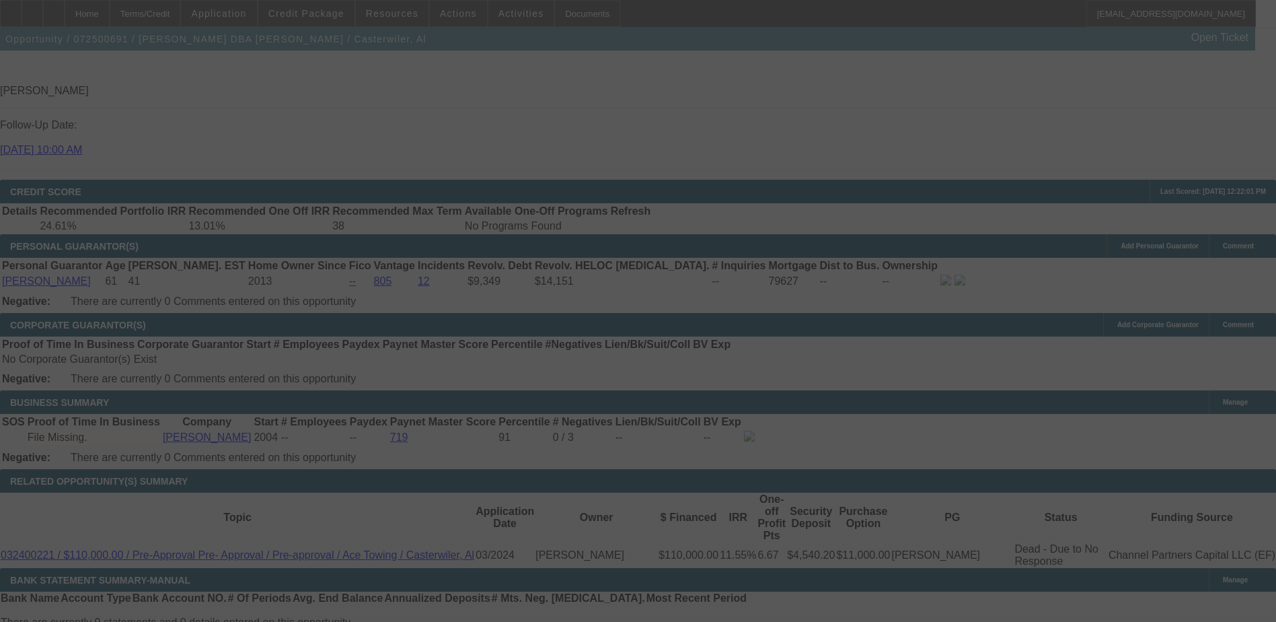
select select "0"
select select "0.1"
select select "6"
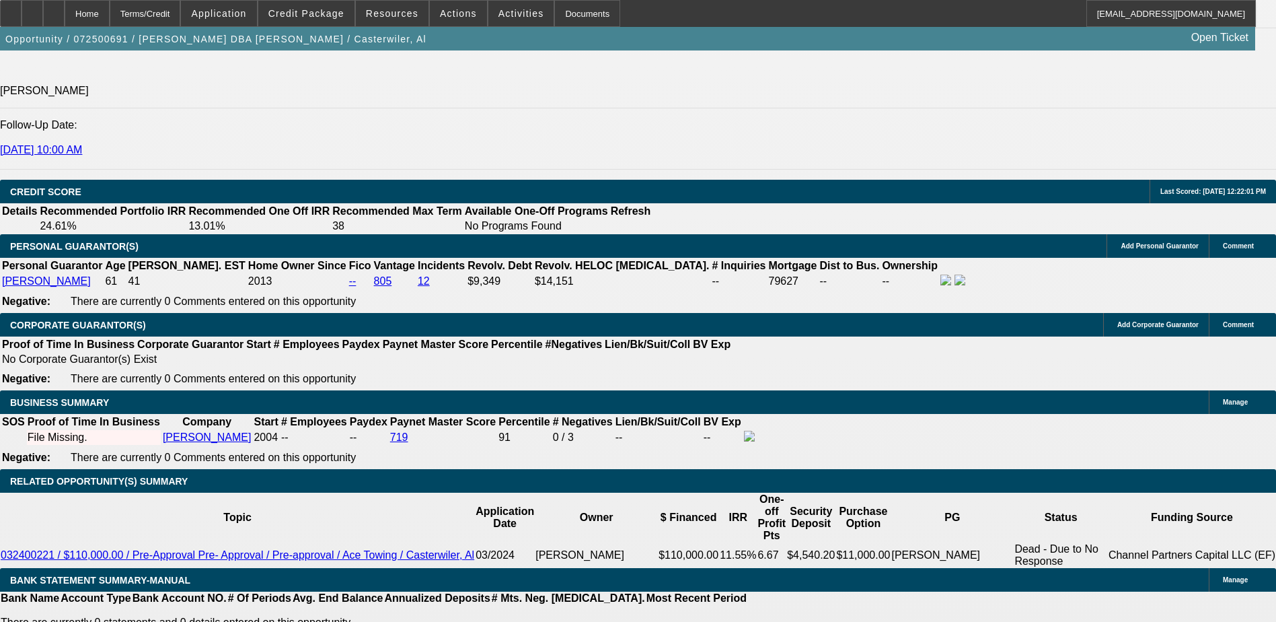
type input "$20,000.00"
type input "UNKNOWN"
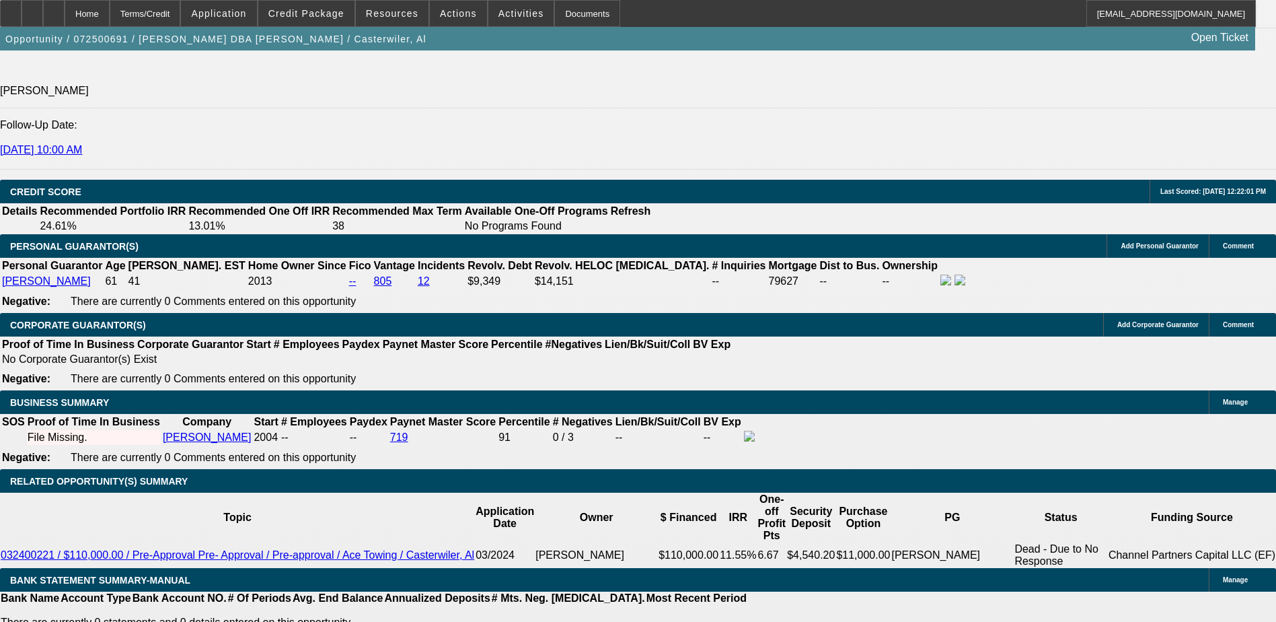
type input "$3,847.12"
select select "2"
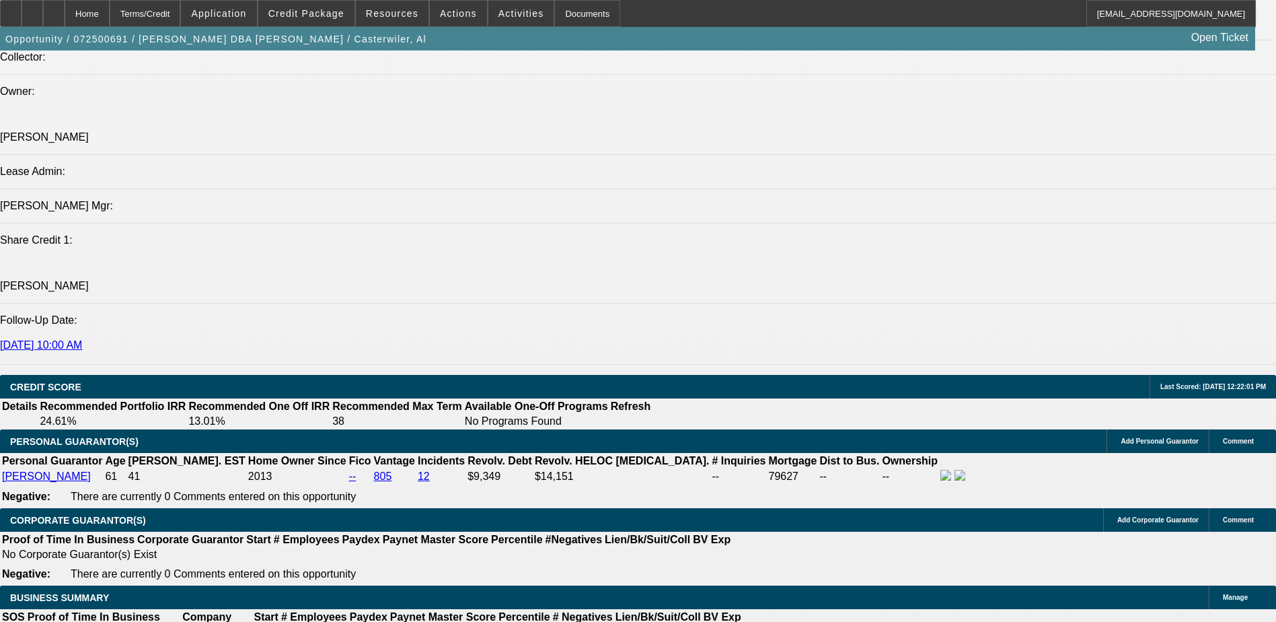
scroll to position [1607, 0]
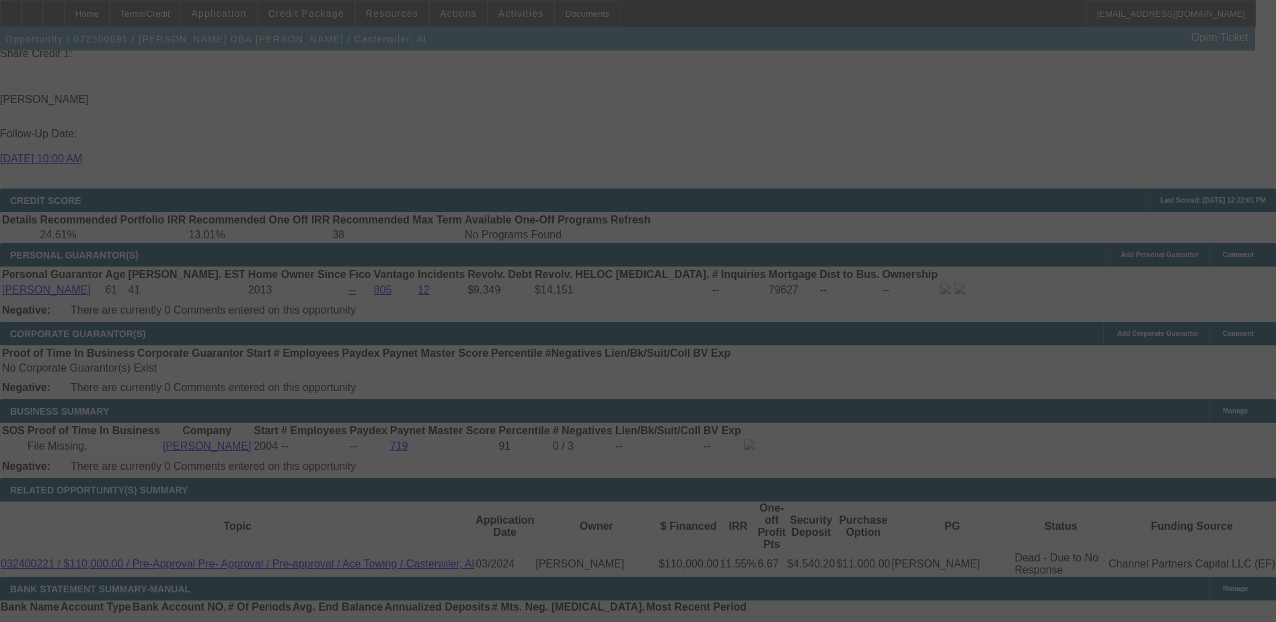
scroll to position [1809, 0]
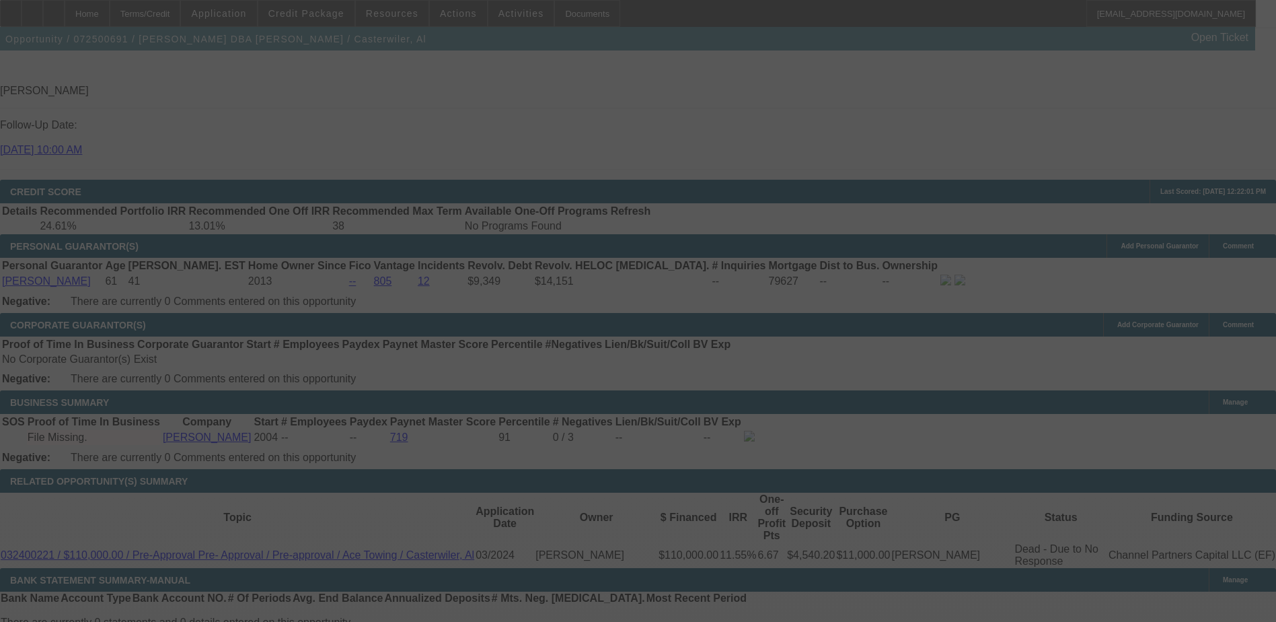
select select "0"
select select "2"
select select "0.1"
select select "6"
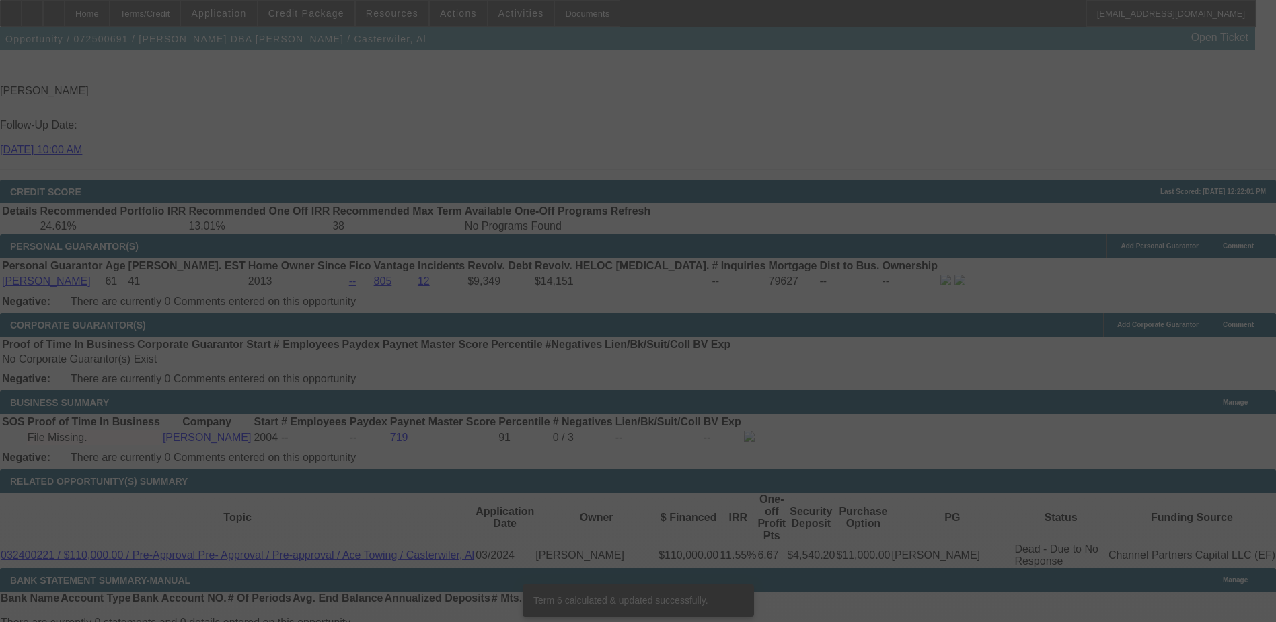
scroll to position [1801, 0]
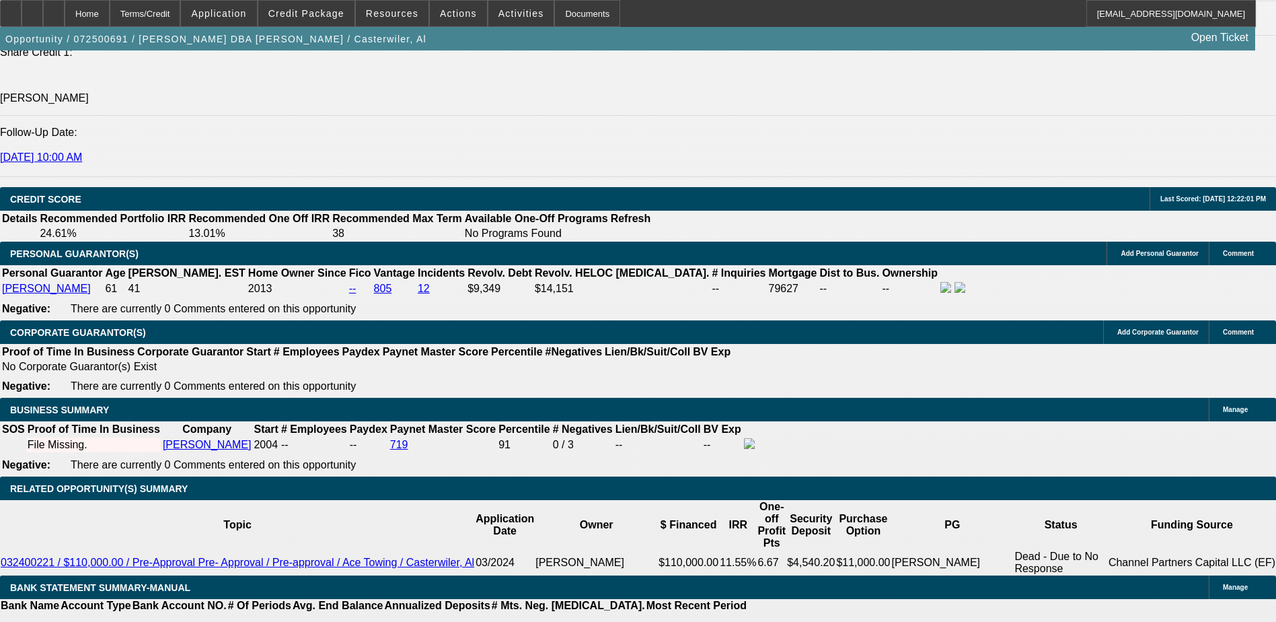
type input "UNKNOWN"
type input "8"
type input "$3,700.49"
type input "89"
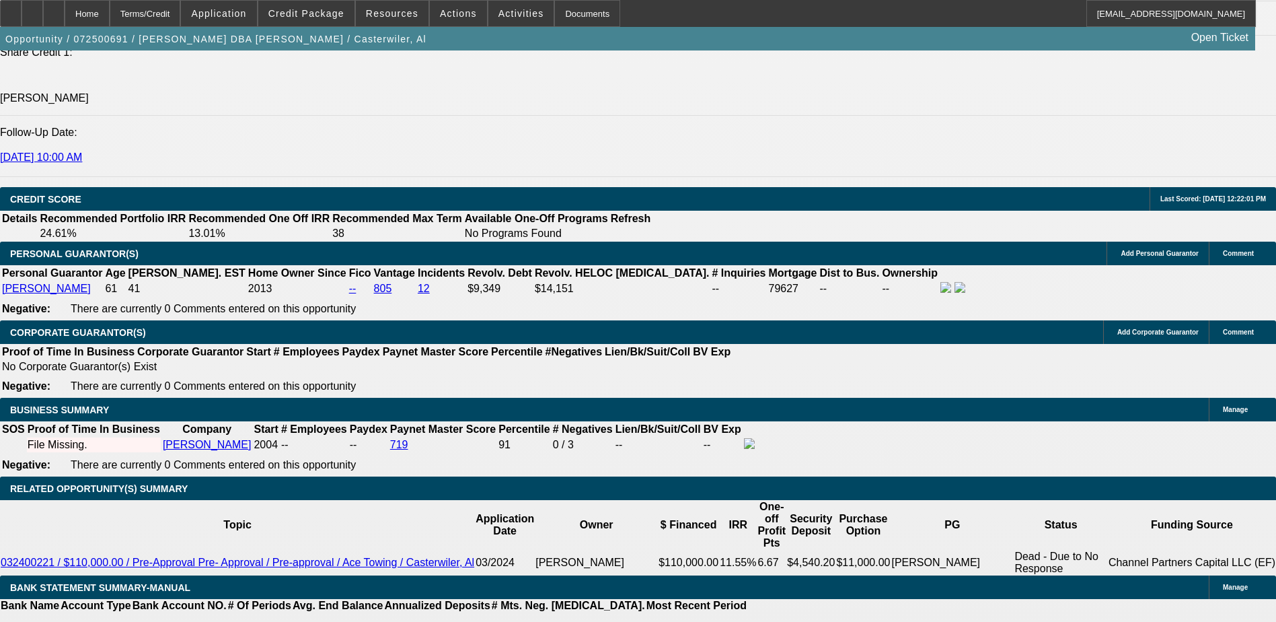
type input "$22,625.06"
type input "9"
type input "$3,863.61"
type input "9.5"
type input "$3,946.63"
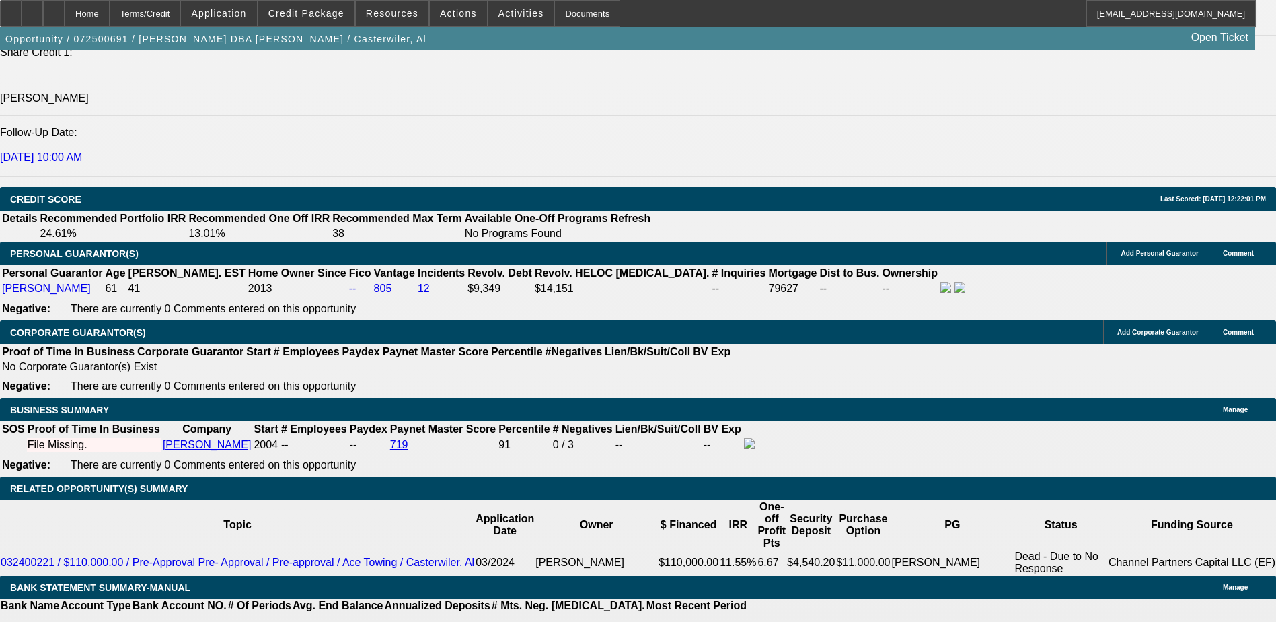
type input "9.4"
type input "$3,929.95"
type input "9.3"
type input "$3,913.30"
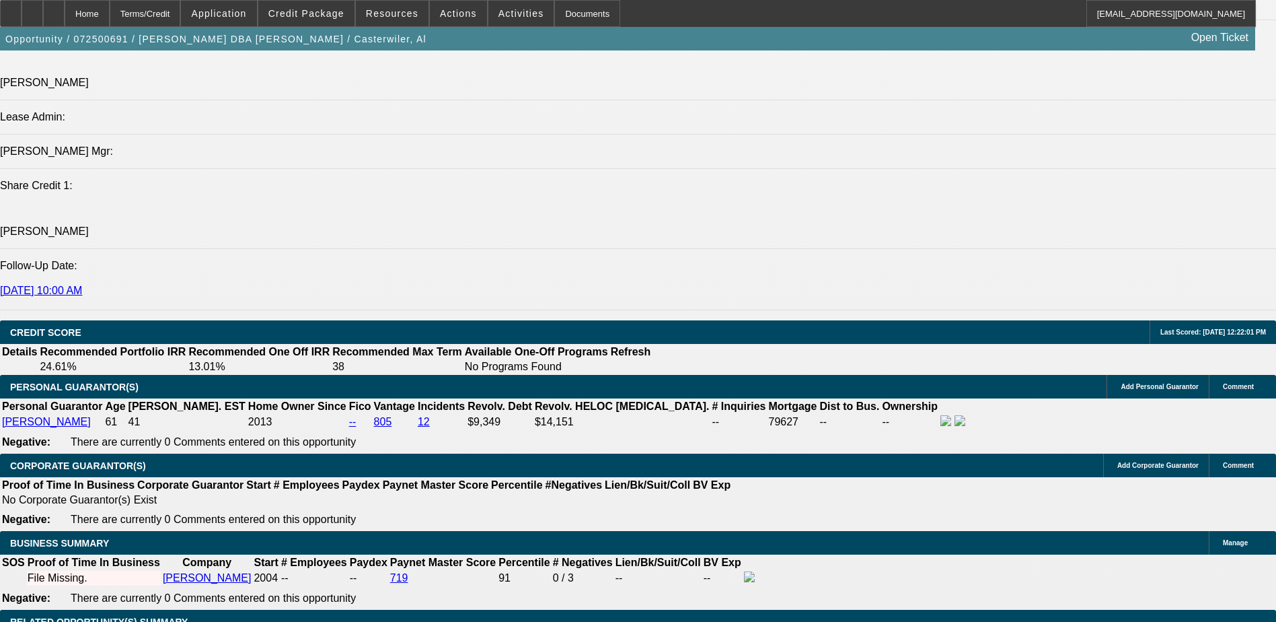
scroll to position [1667, 0]
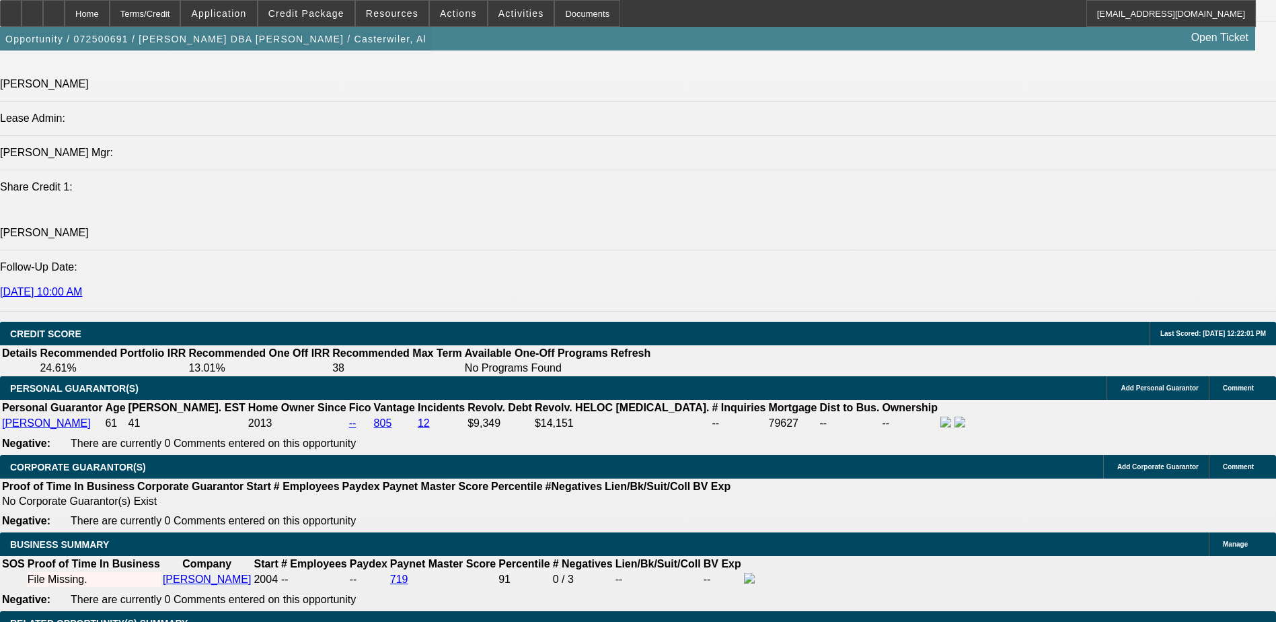
type input "9.3"
click at [188, 55] on span "button" at bounding box center [216, 39] width 432 height 32
click at [189, 55] on span "button" at bounding box center [216, 39] width 432 height 32
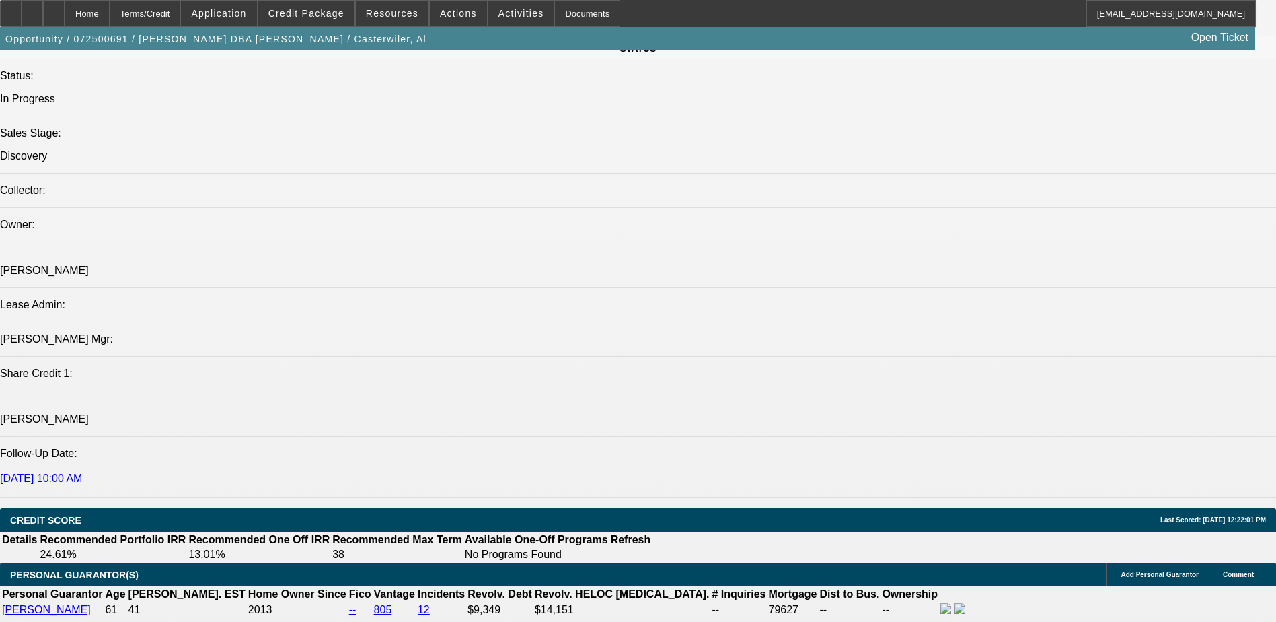
scroll to position [1465, 0]
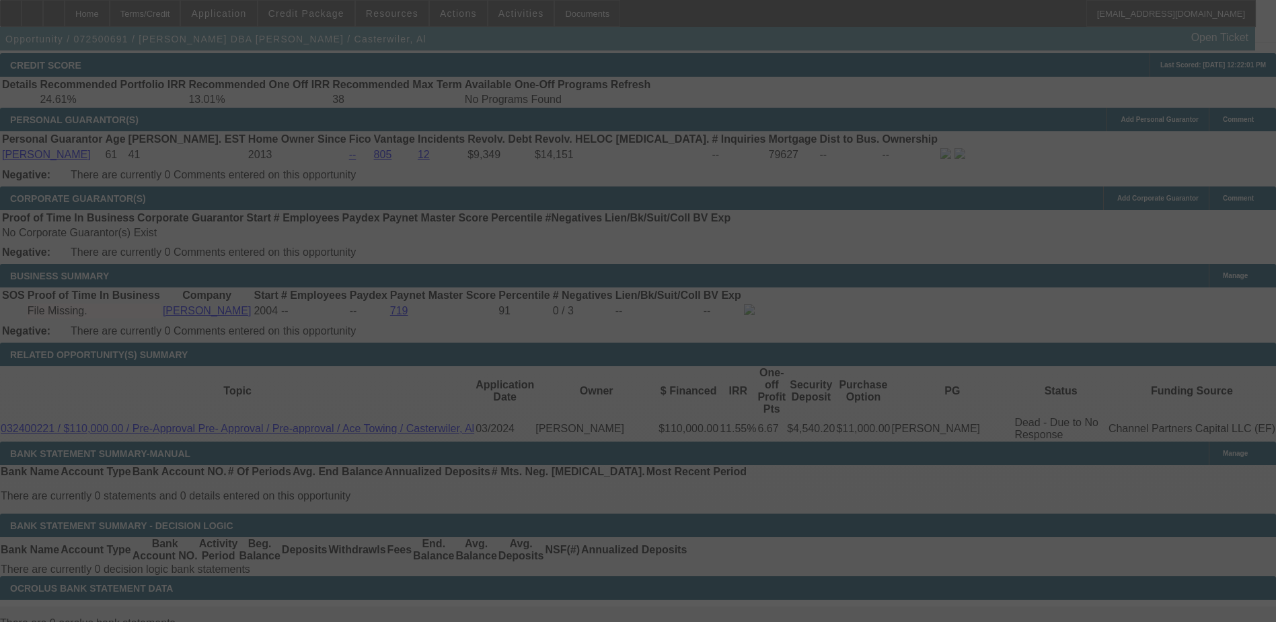
scroll to position [1936, 0]
select select "0"
select select "2"
select select "0.1"
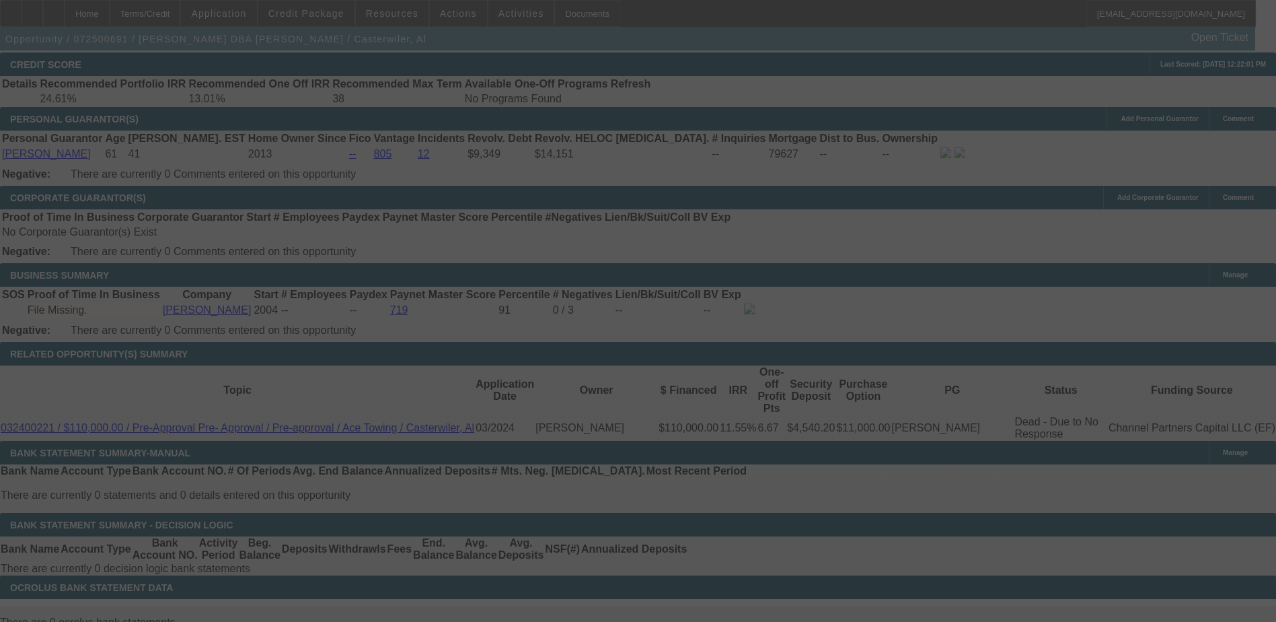
select select "6"
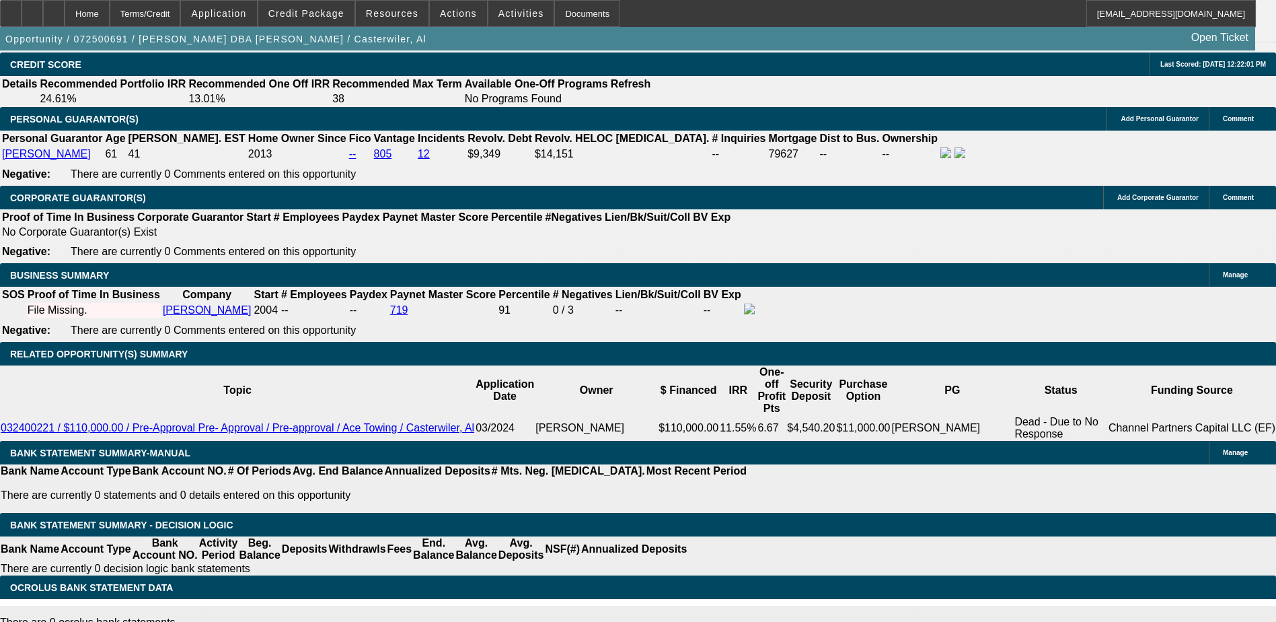
select select "1"
type input "UNKNOWN"
drag, startPoint x: 305, startPoint y: 151, endPoint x: 312, endPoint y: 158, distance: 10.0
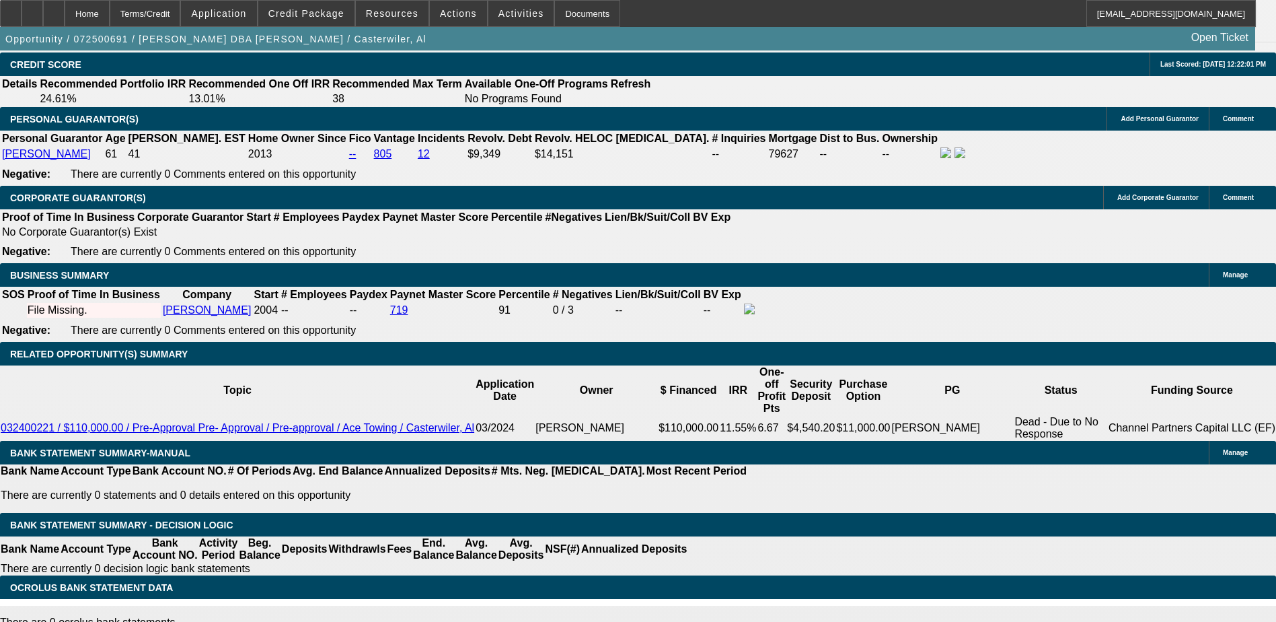
type input "9.1"
type input "$3,880.14"
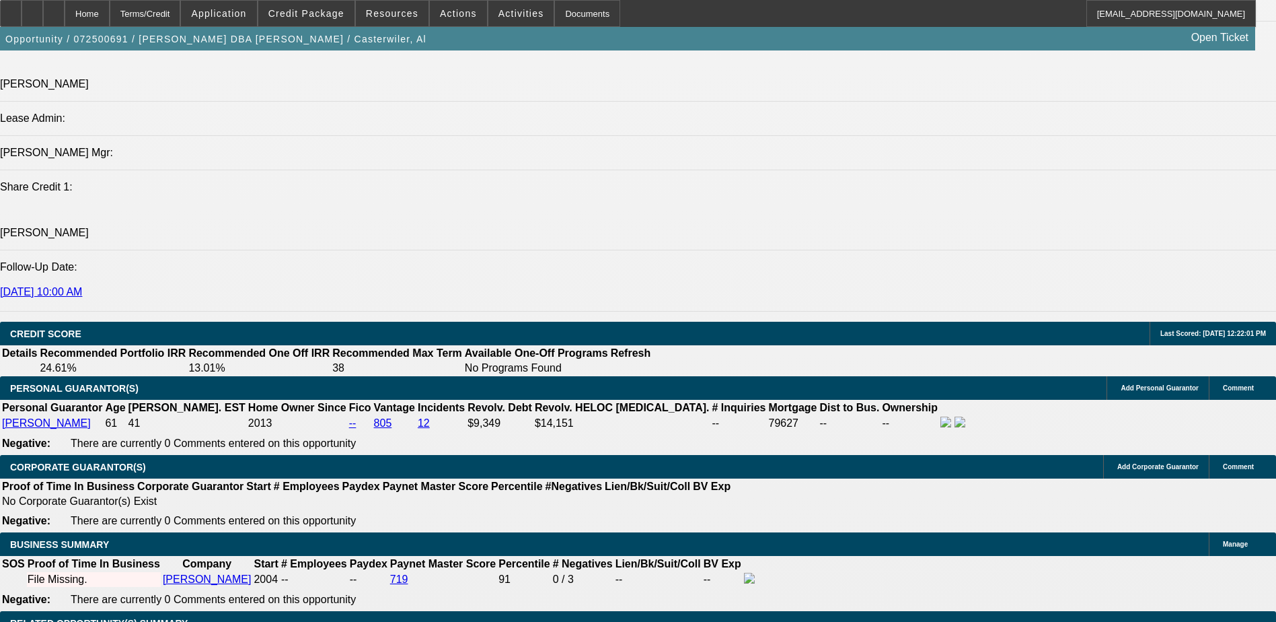
scroll to position [1600, 0]
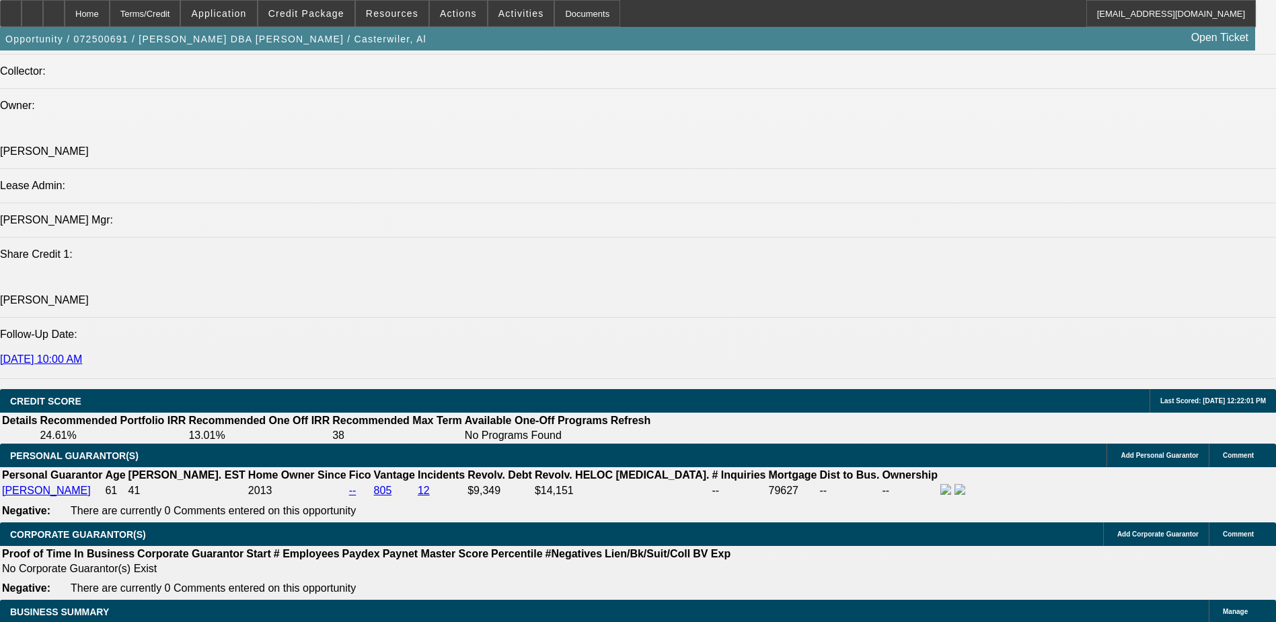
type input "9.1"
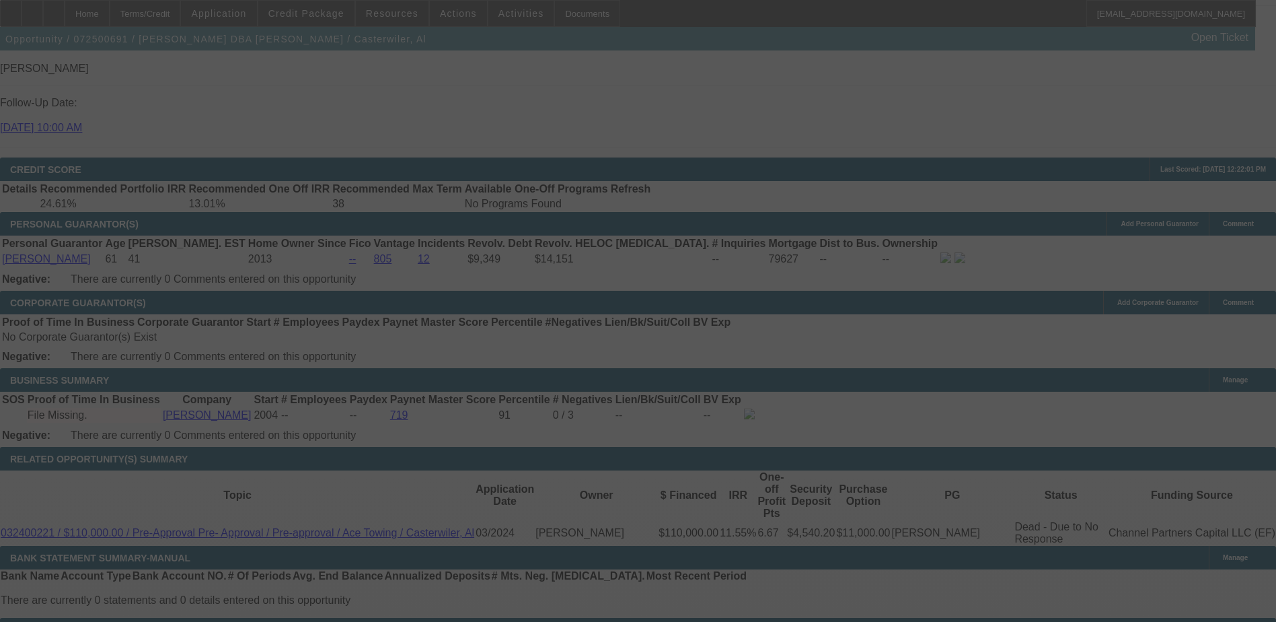
scroll to position [1869, 0]
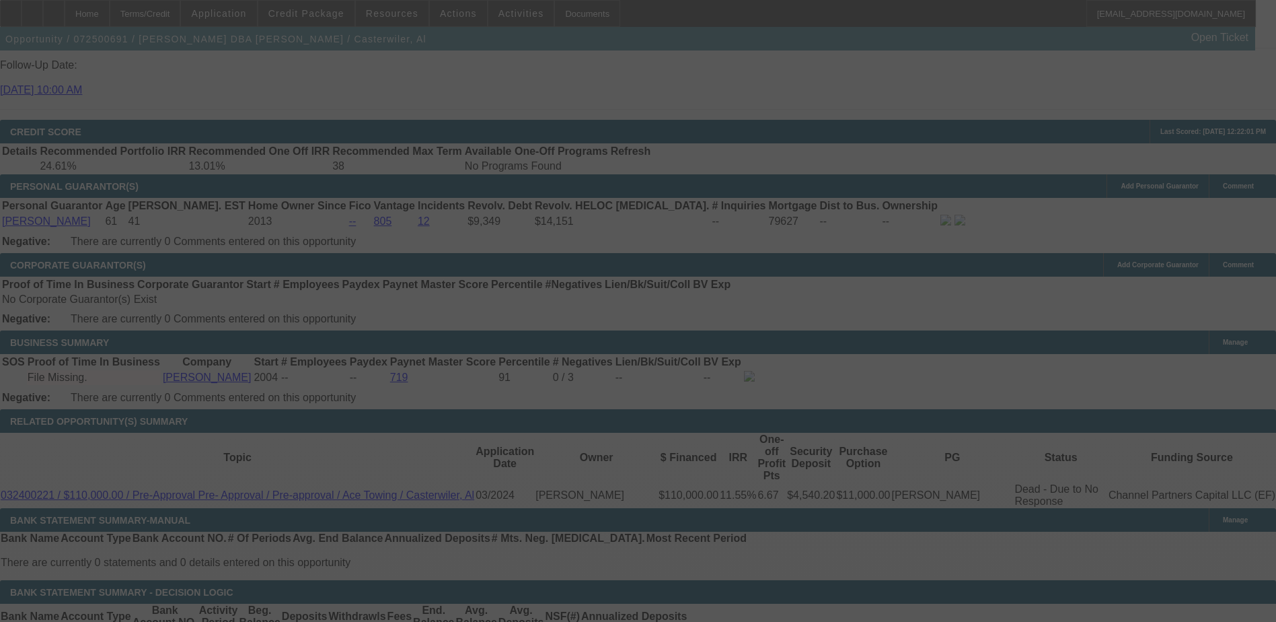
select select "0"
select select "0.1"
select select "6"
